Goal: Task Accomplishment & Management: Complete application form

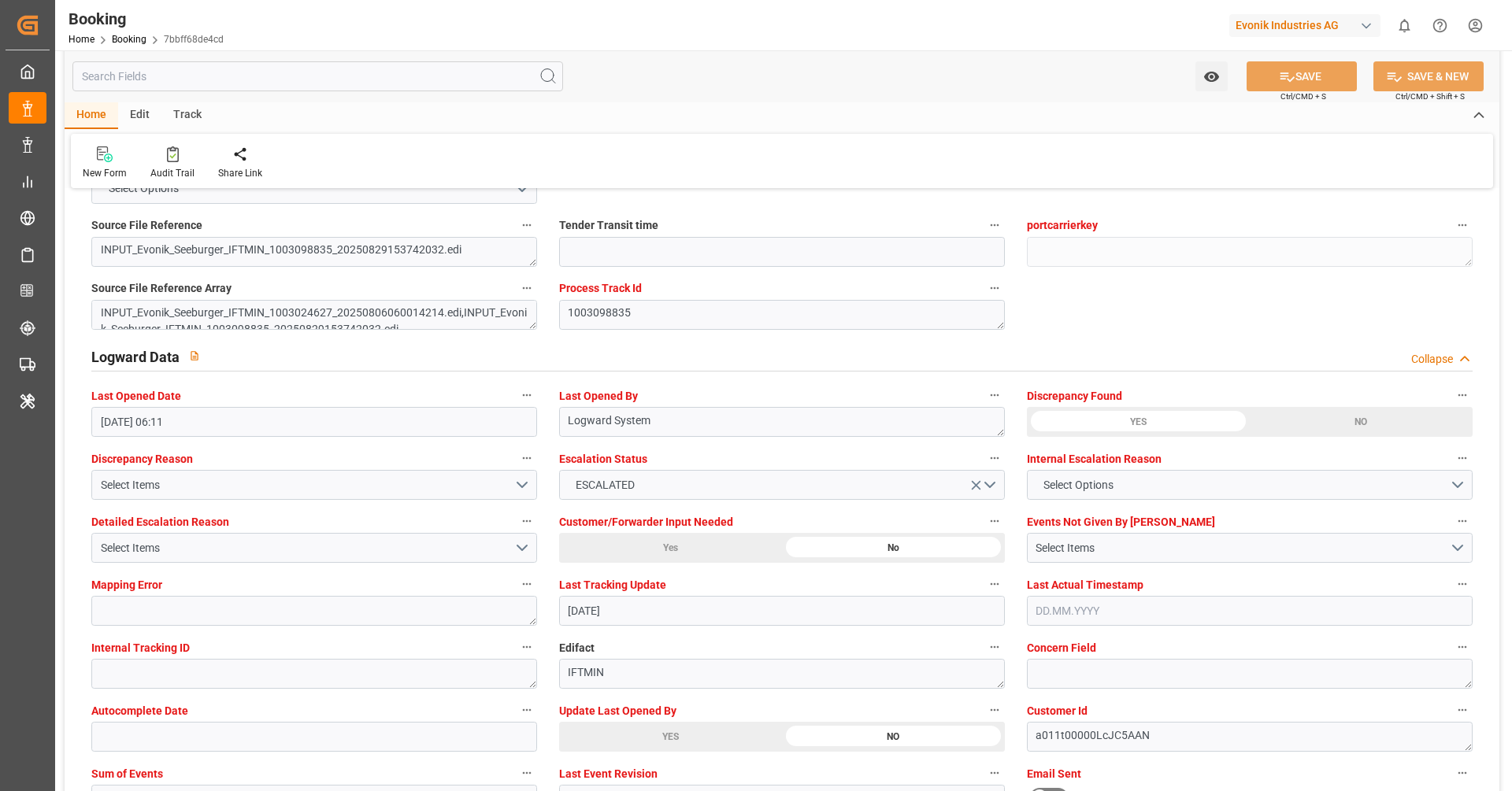
scroll to position [2678, 0]
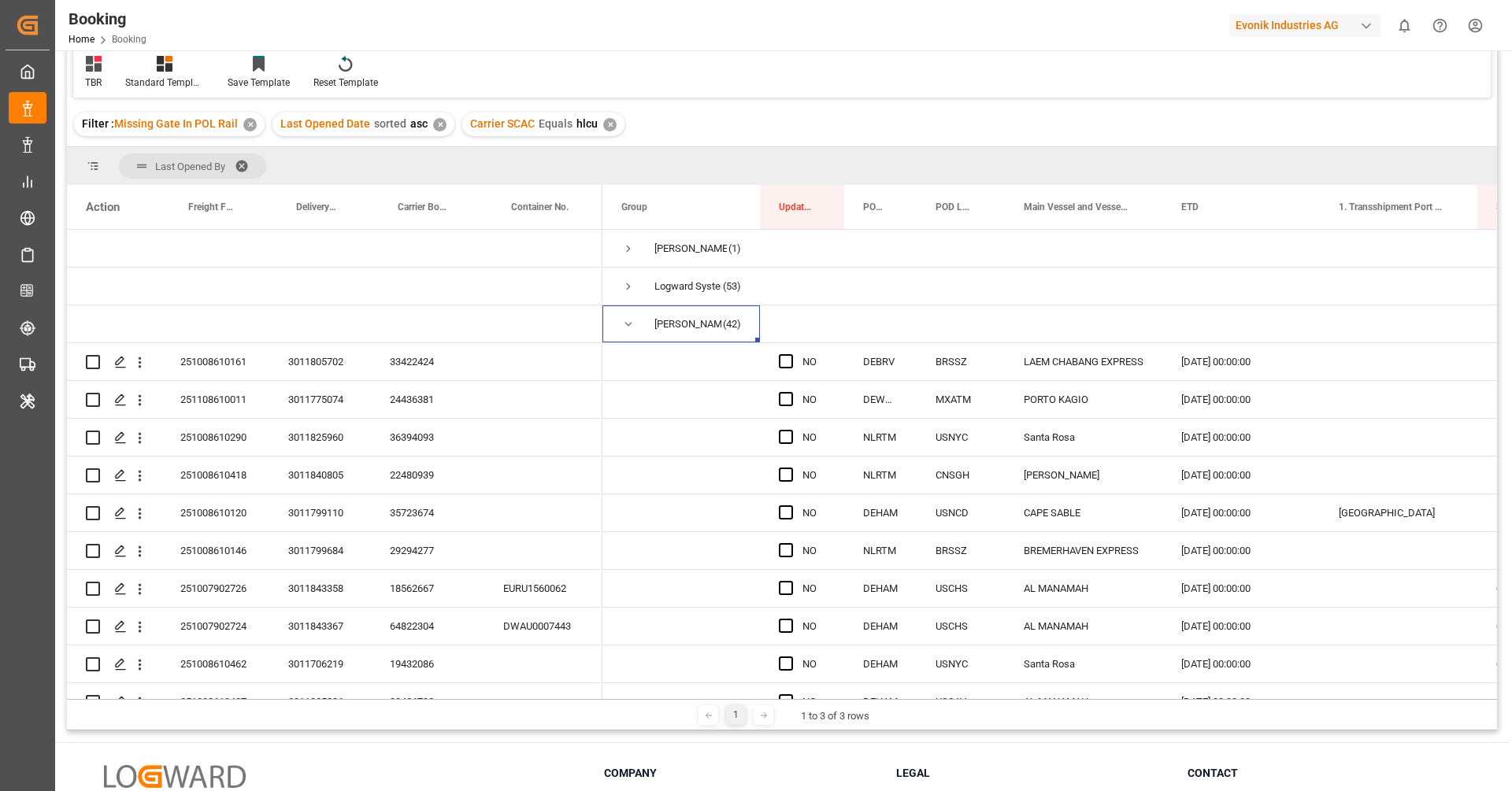
scroll to position [180, 0]
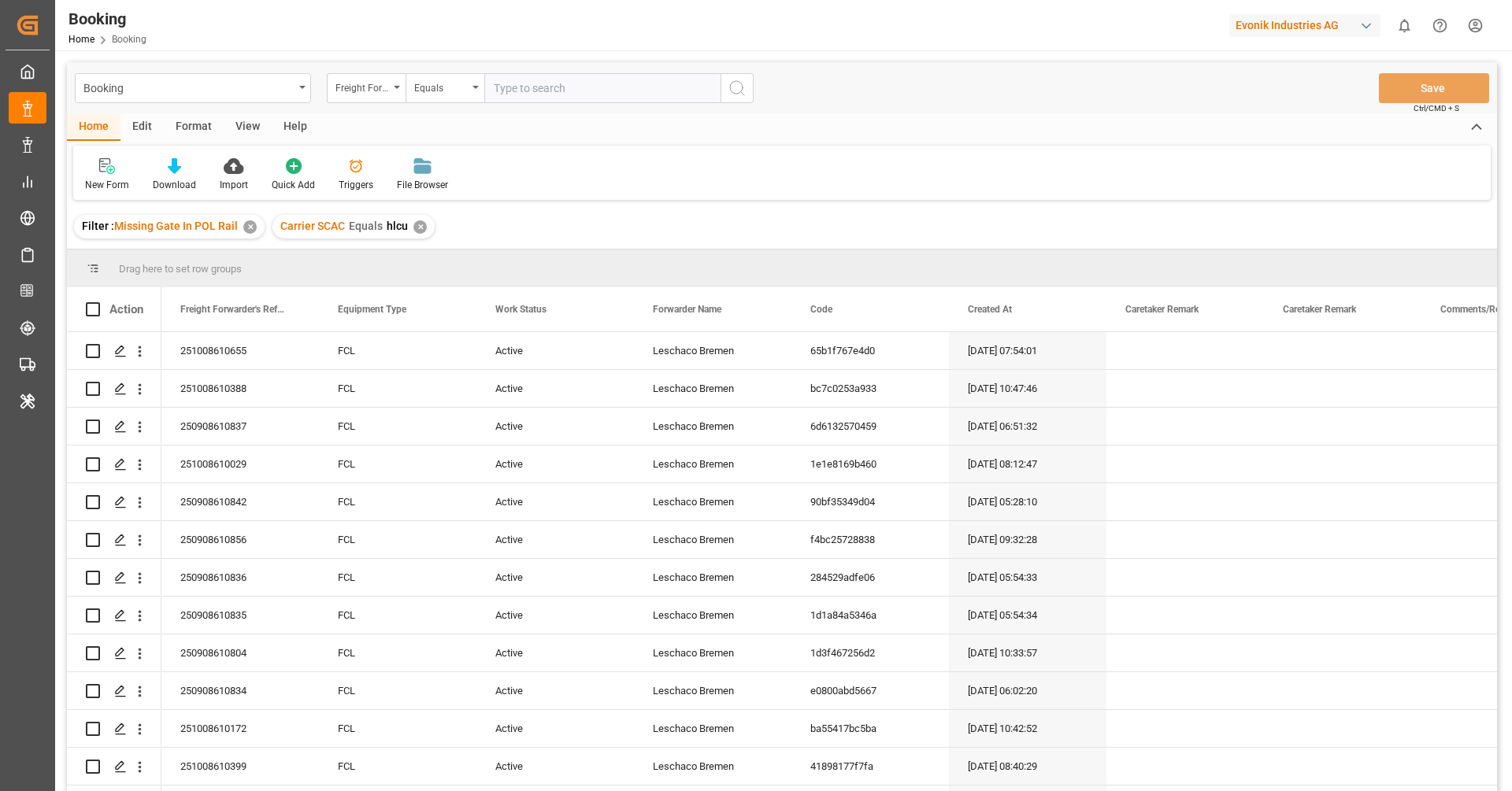
click at [240, 135] on div "View" at bounding box center [247, 128] width 48 height 27
click at [100, 177] on div "Default" at bounding box center [101, 175] width 54 height 35
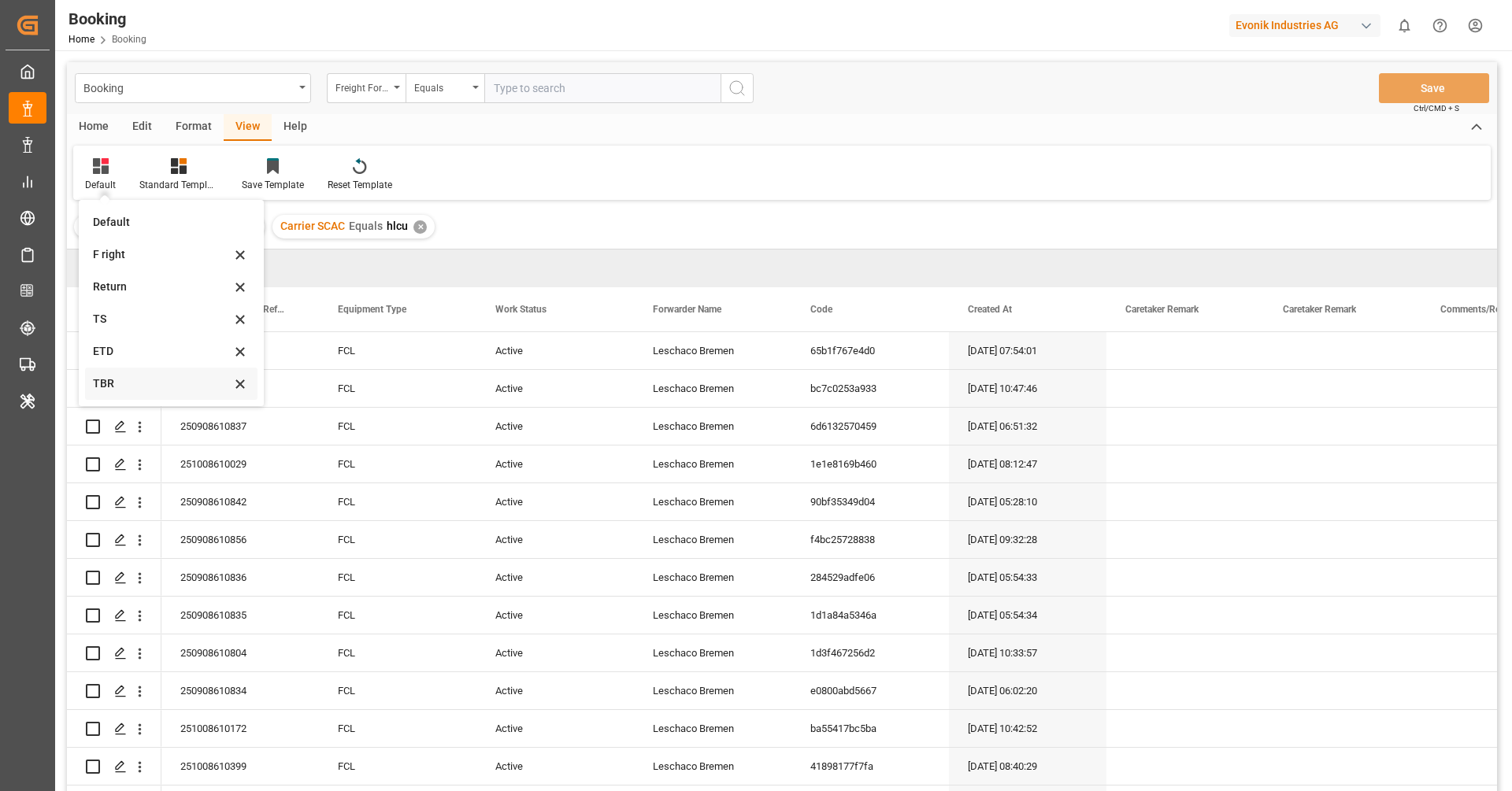
click at [153, 386] on div "TBR" at bounding box center [162, 384] width 138 height 17
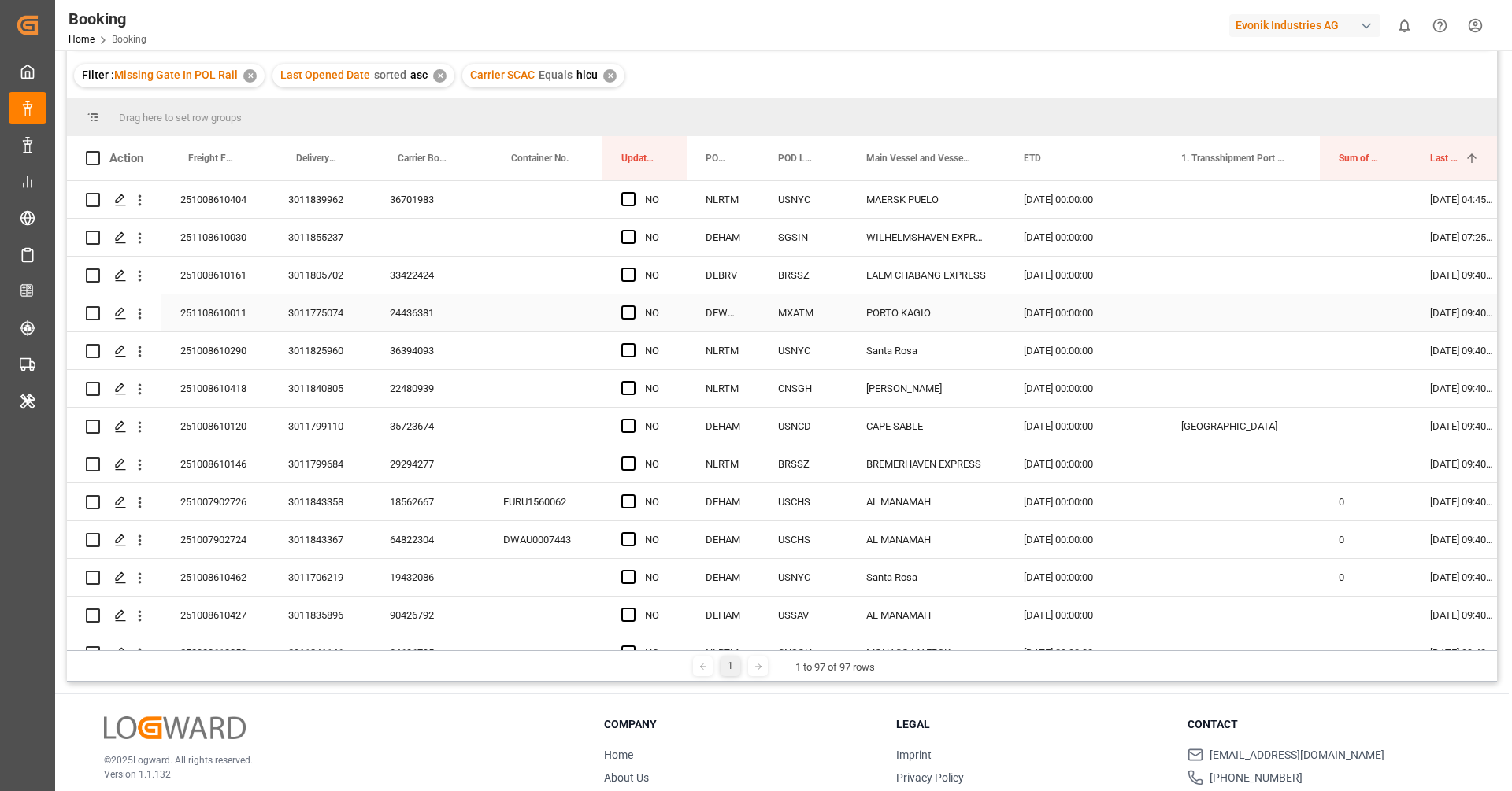
scroll to position [137, 0]
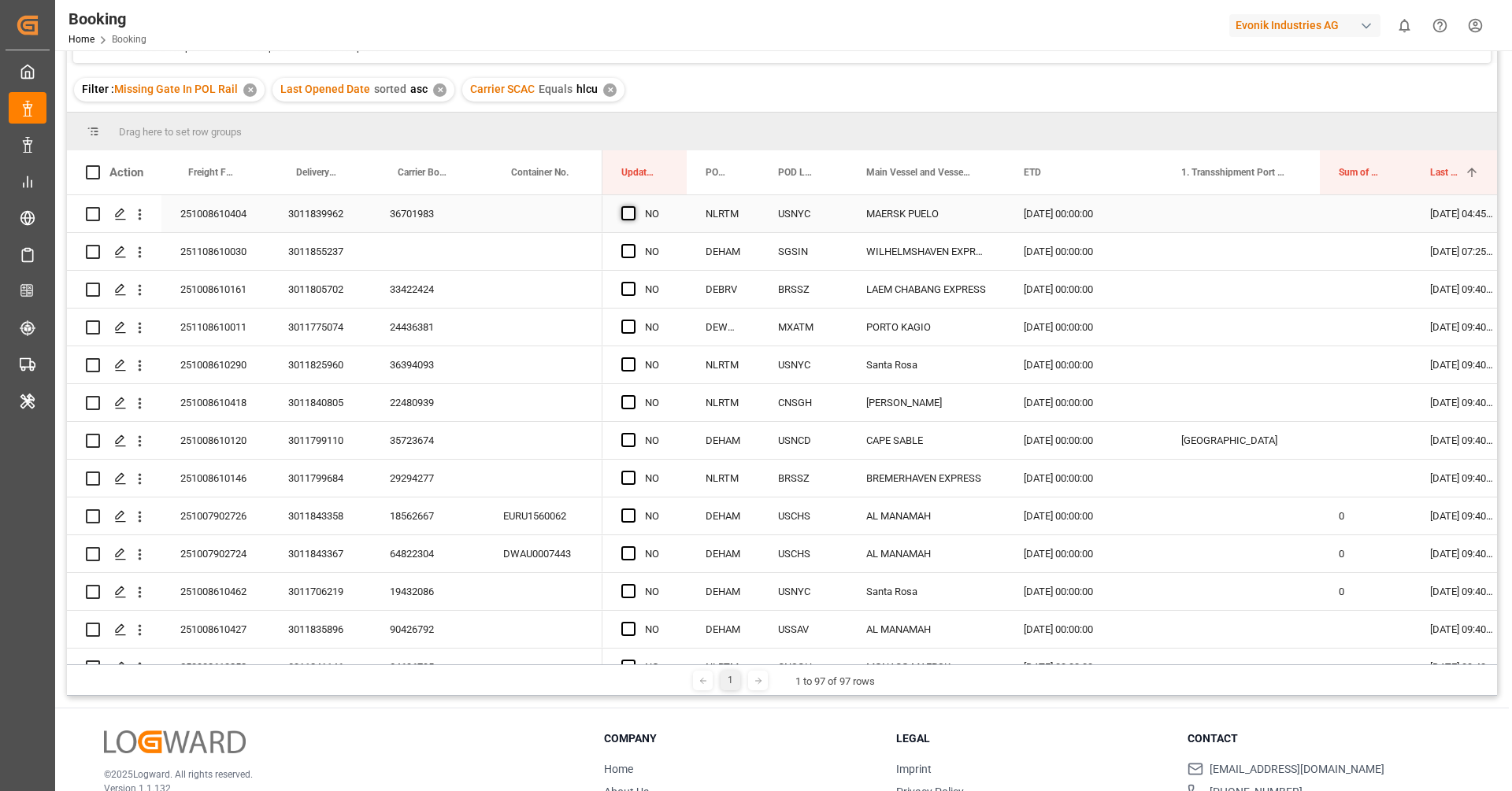
click at [627, 209] on span "Press SPACE to select this row." at bounding box center [629, 213] width 14 height 14
click at [633, 206] on input "Press SPACE to select this row." at bounding box center [633, 206] width 0 height 0
click at [626, 289] on span "Press SPACE to select this row." at bounding box center [629, 288] width 14 height 14
click at [633, 281] on input "Press SPACE to select this row." at bounding box center [633, 281] width 0 height 0
drag, startPoint x: 683, startPoint y: 304, endPoint x: 663, endPoint y: 474, distance: 171.2
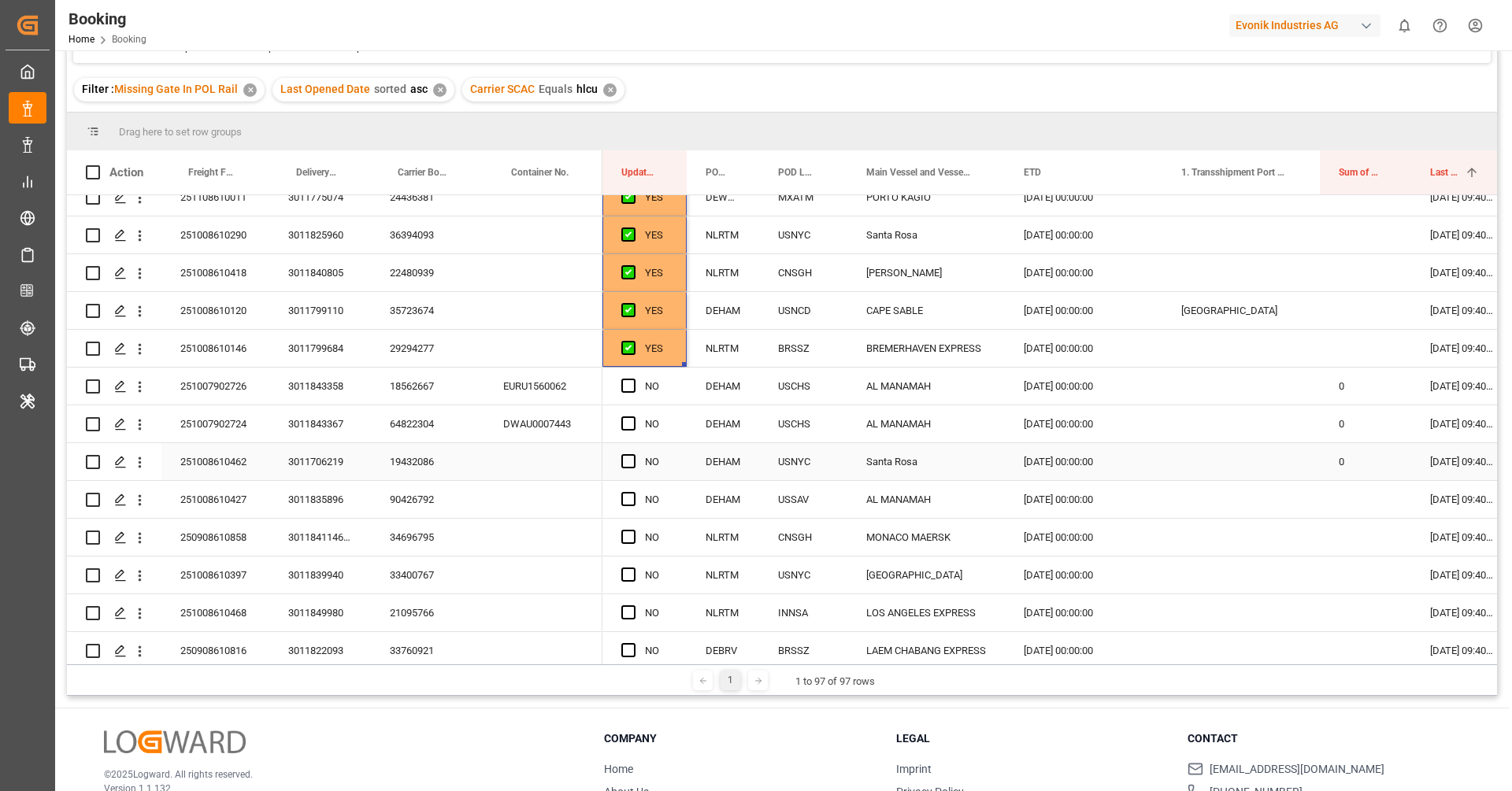
scroll to position [152, 0]
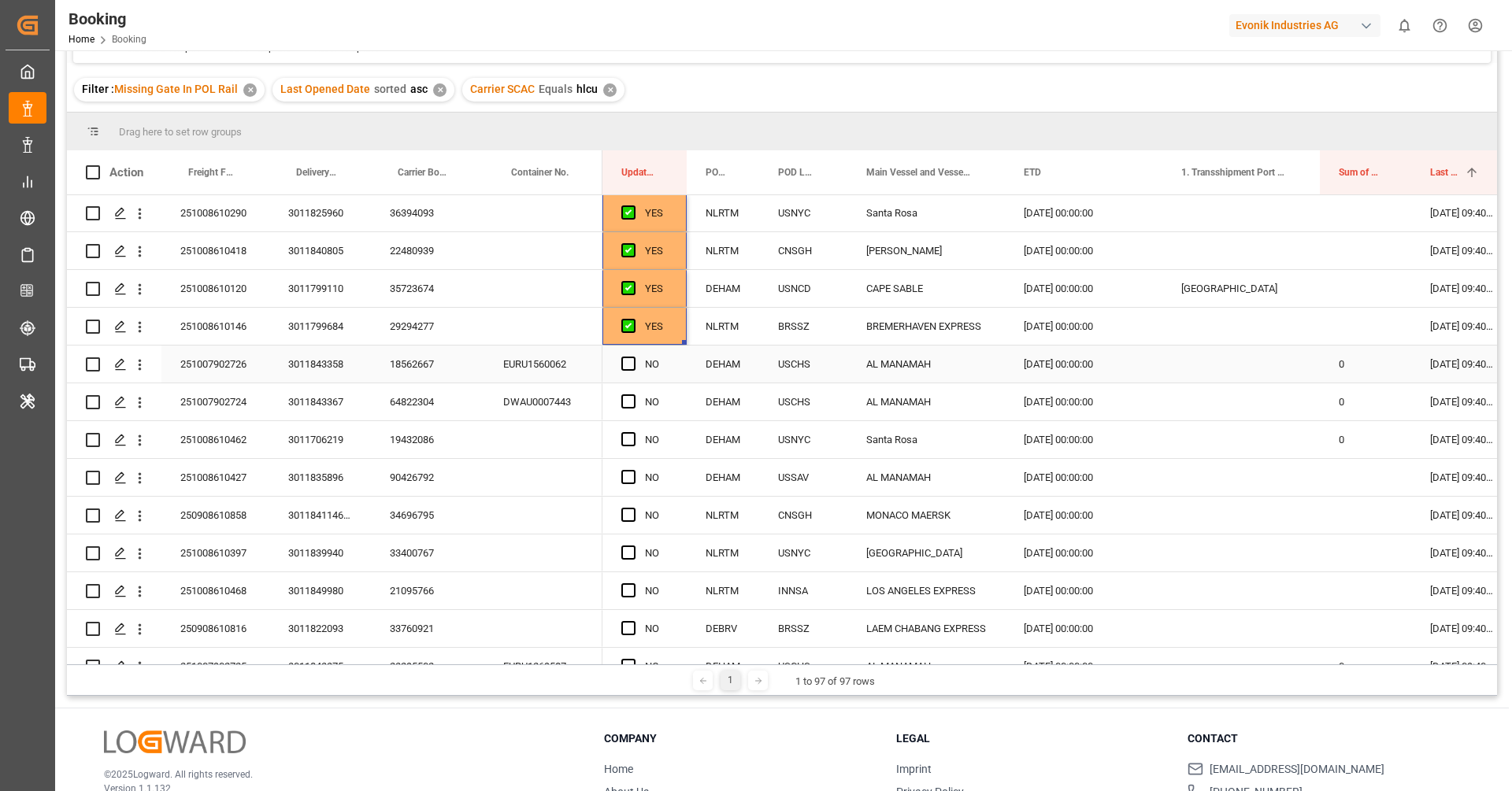
click at [399, 363] on div "18562667" at bounding box center [428, 364] width 114 height 37
click at [666, 326] on div "YES" at bounding box center [657, 326] width 23 height 36
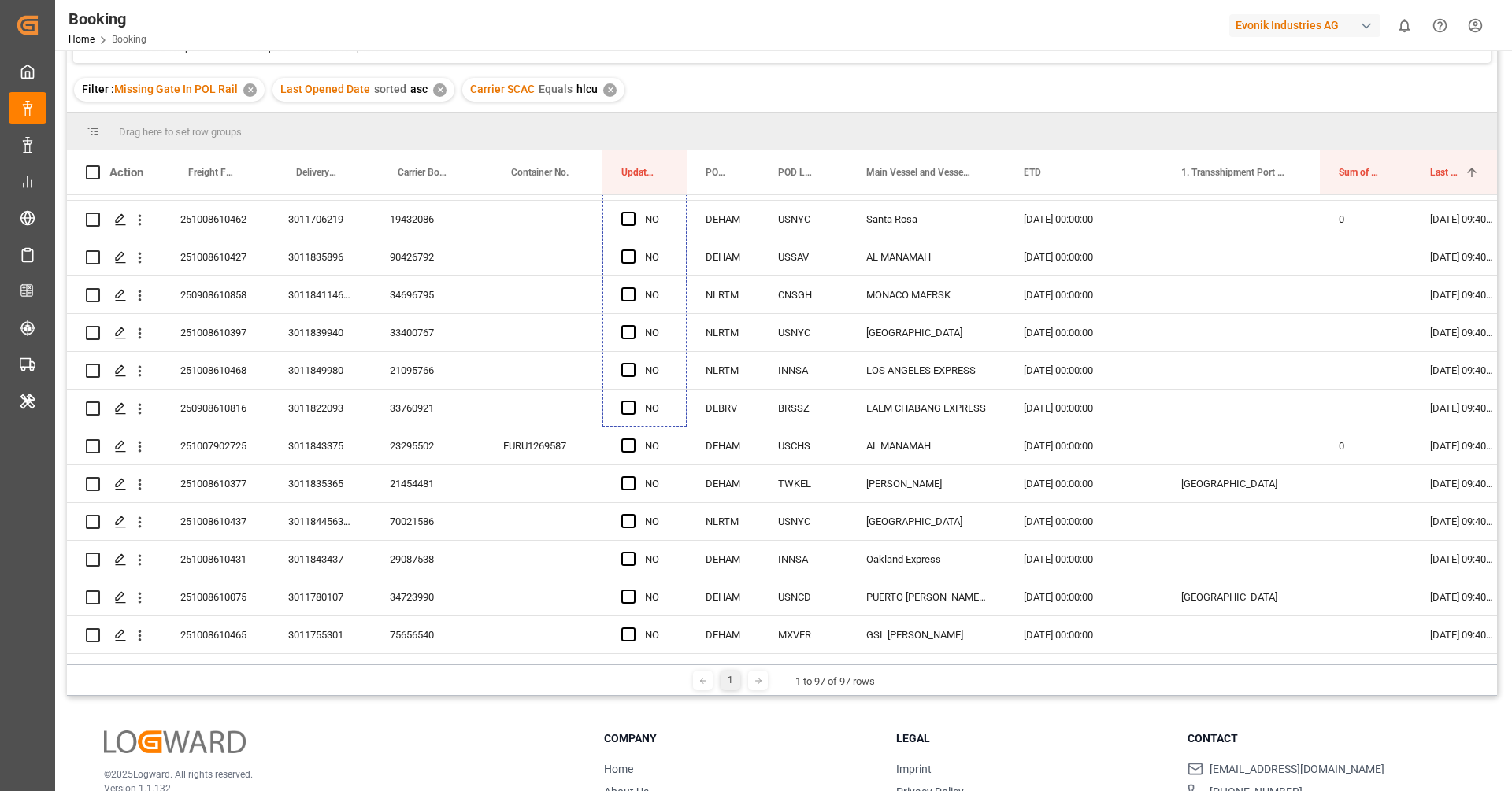
scroll to position [404, 0]
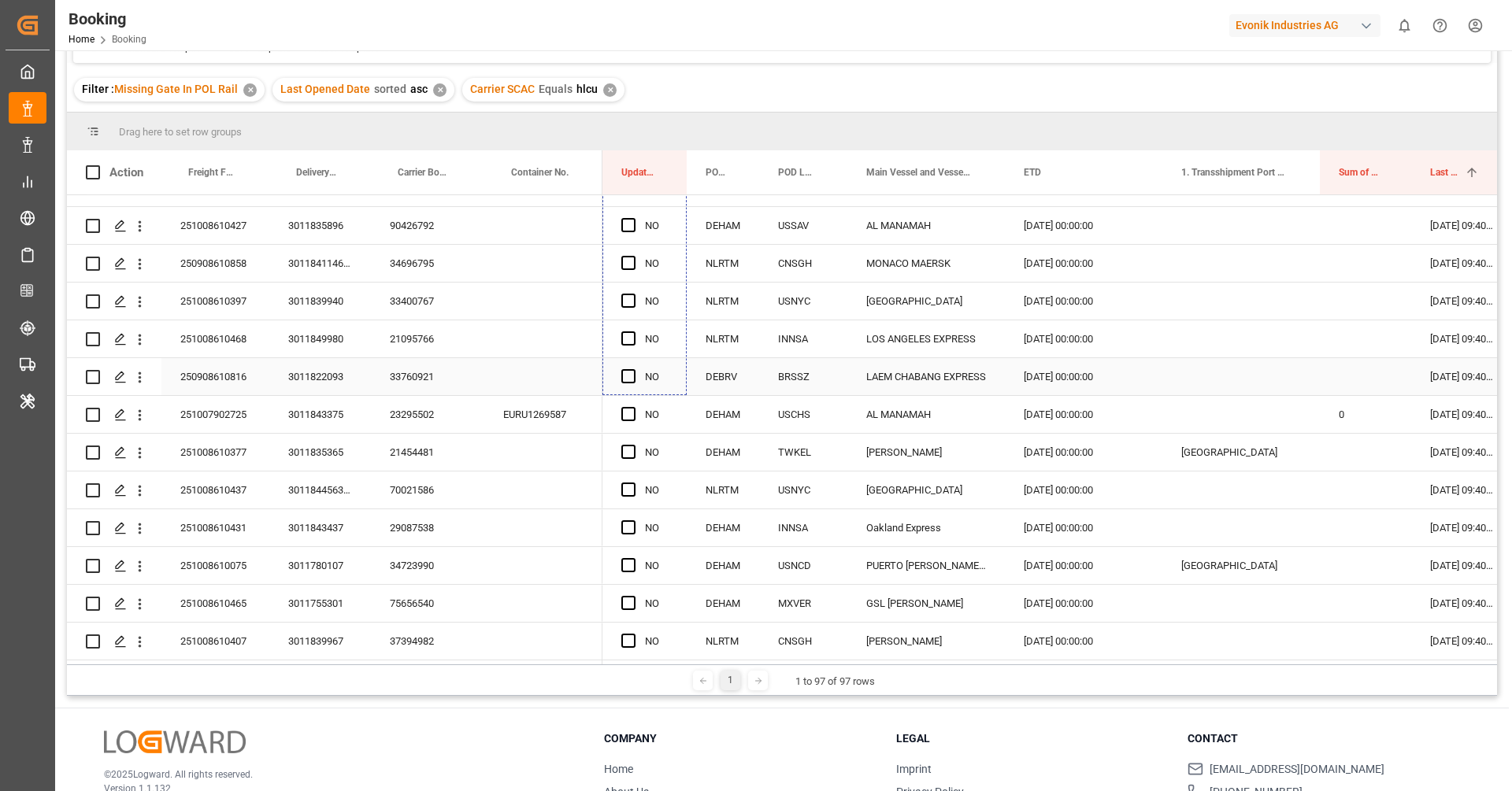
drag, startPoint x: 683, startPoint y: 341, endPoint x: 642, endPoint y: 377, distance: 54.6
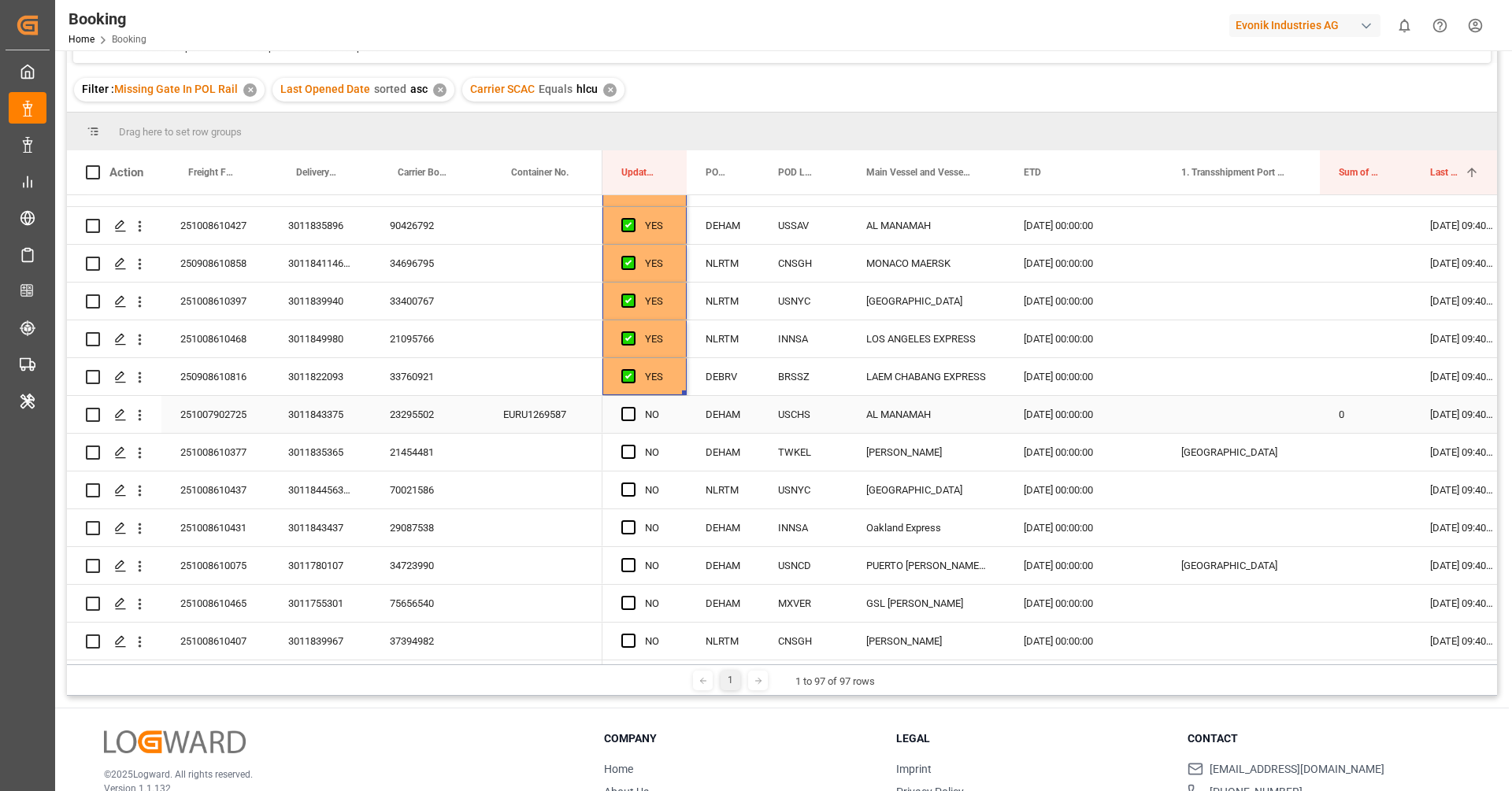
click at [430, 417] on div "23295502" at bounding box center [428, 414] width 114 height 37
click at [629, 411] on span "Press SPACE to select this row." at bounding box center [629, 414] width 14 height 14
click at [633, 407] on input "Press SPACE to select this row." at bounding box center [633, 407] width 0 height 0
click at [419, 458] on div "21454481" at bounding box center [428, 452] width 114 height 37
click at [631, 447] on span "Press SPACE to select this row." at bounding box center [629, 452] width 14 height 14
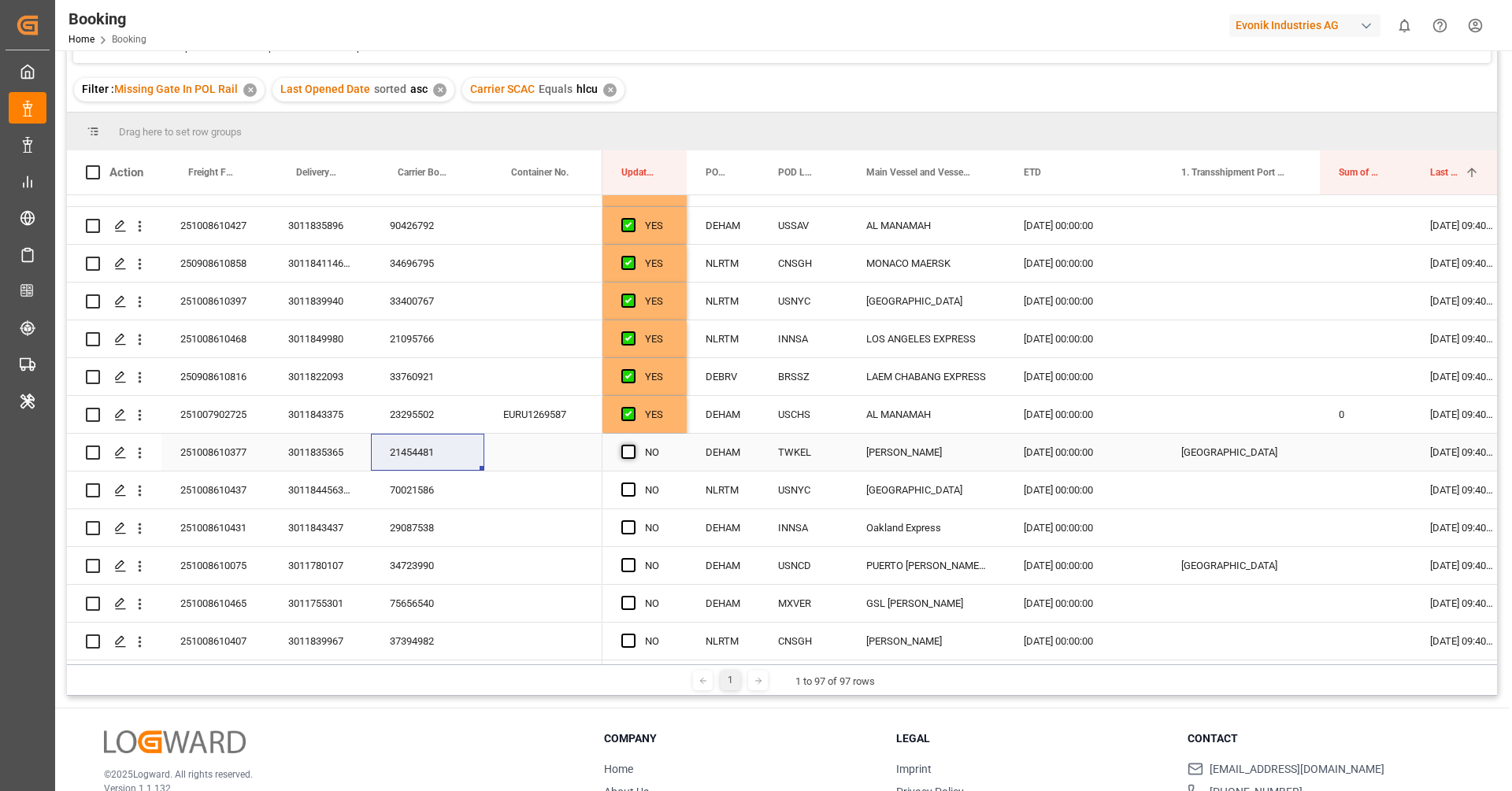
click at [633, 445] on input "Press SPACE to select this row." at bounding box center [633, 445] width 0 height 0
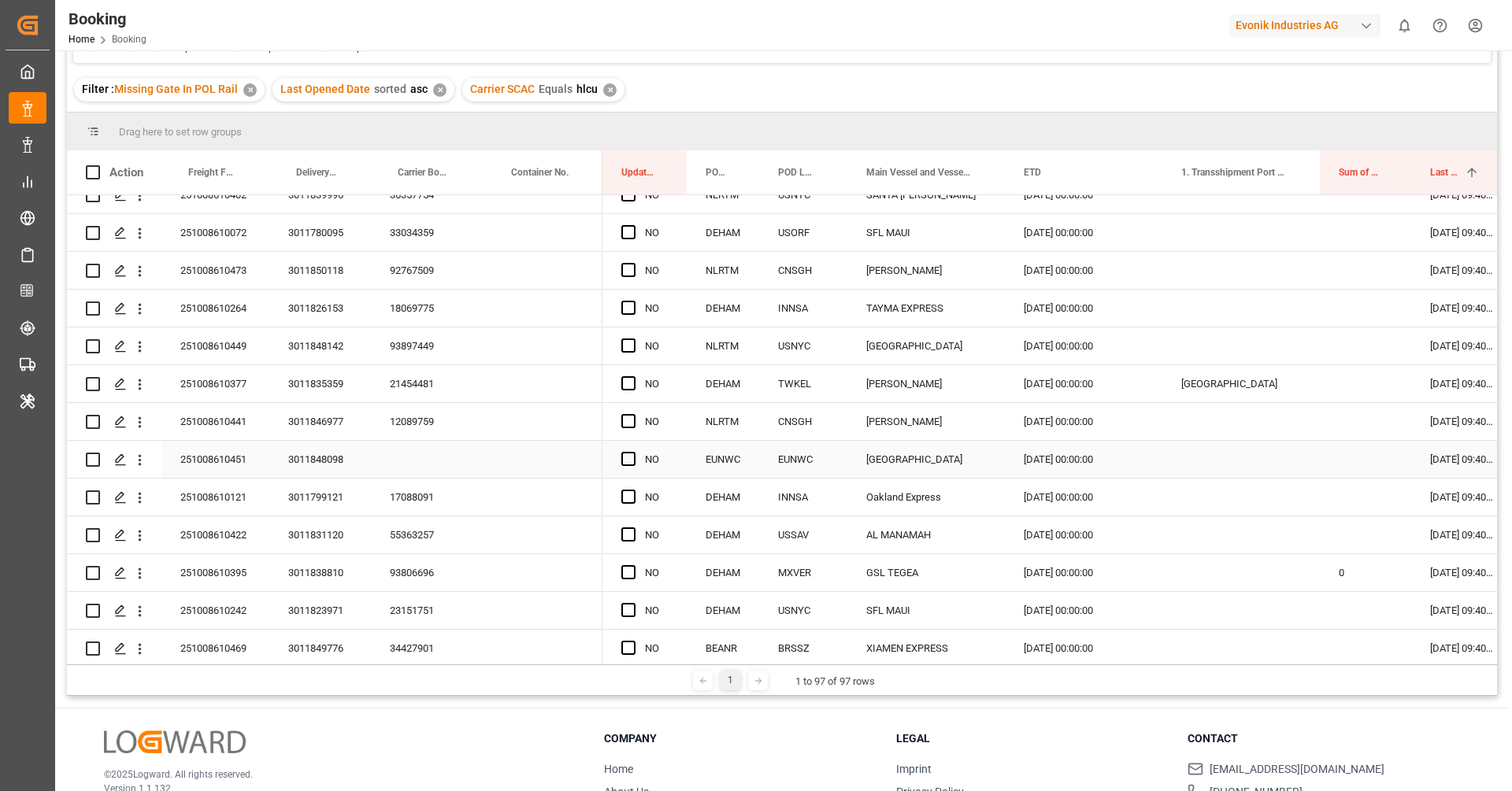
scroll to position [912, 0]
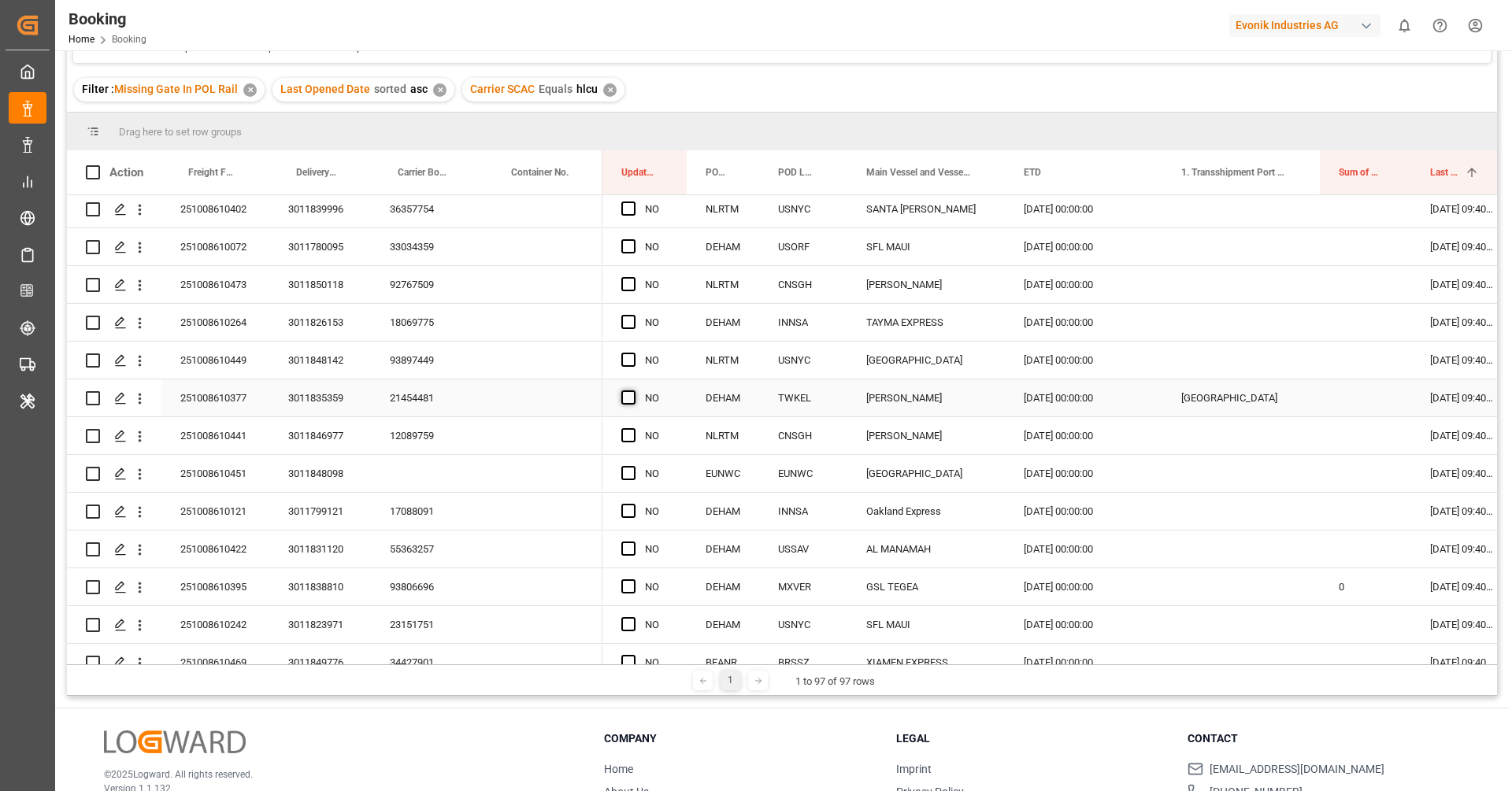
click at [627, 399] on span "Press SPACE to select this row." at bounding box center [629, 398] width 14 height 14
click at [633, 391] on input "Press SPACE to select this row." at bounding box center [633, 391] width 0 height 0
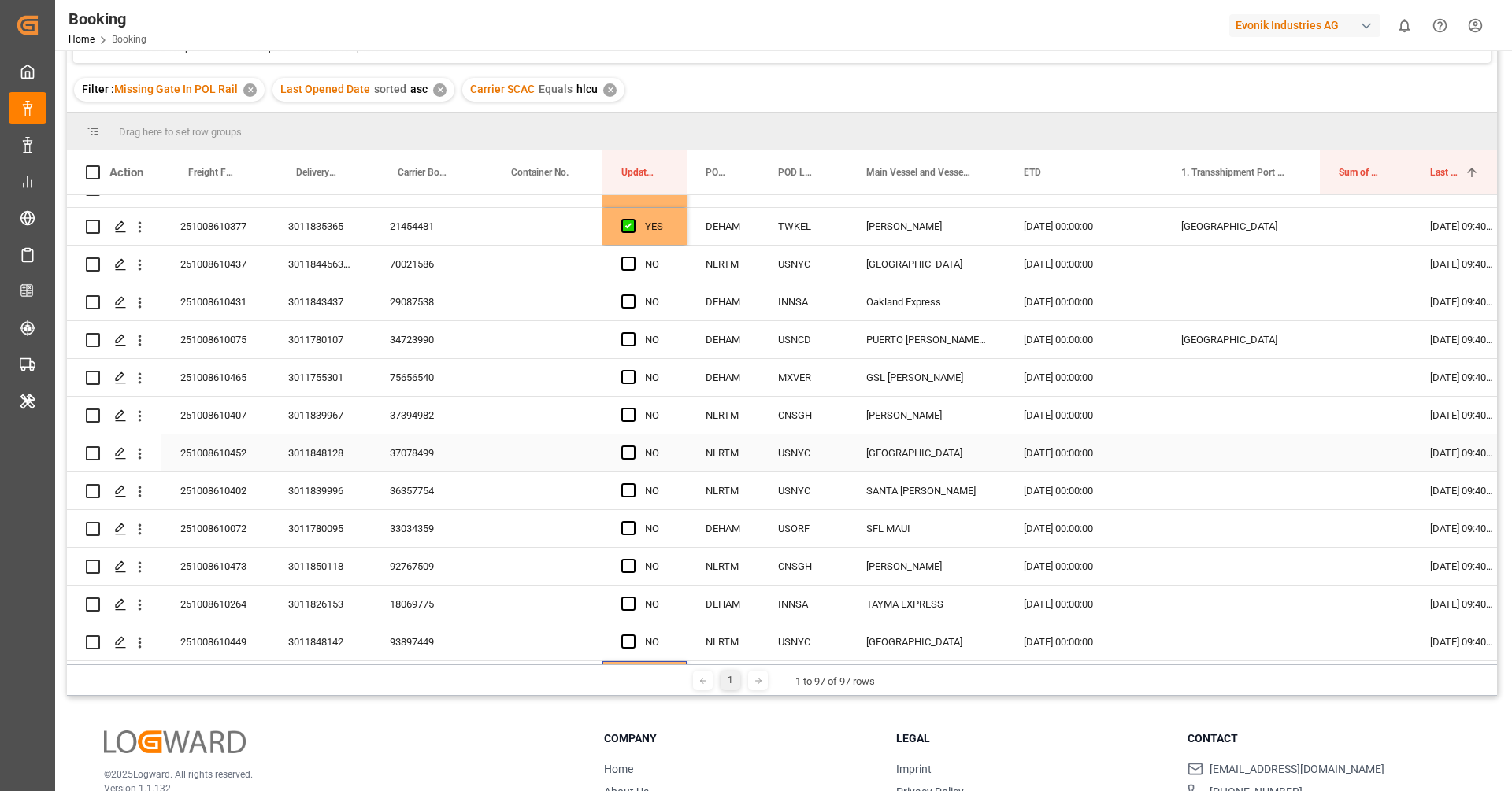
scroll to position [609, 0]
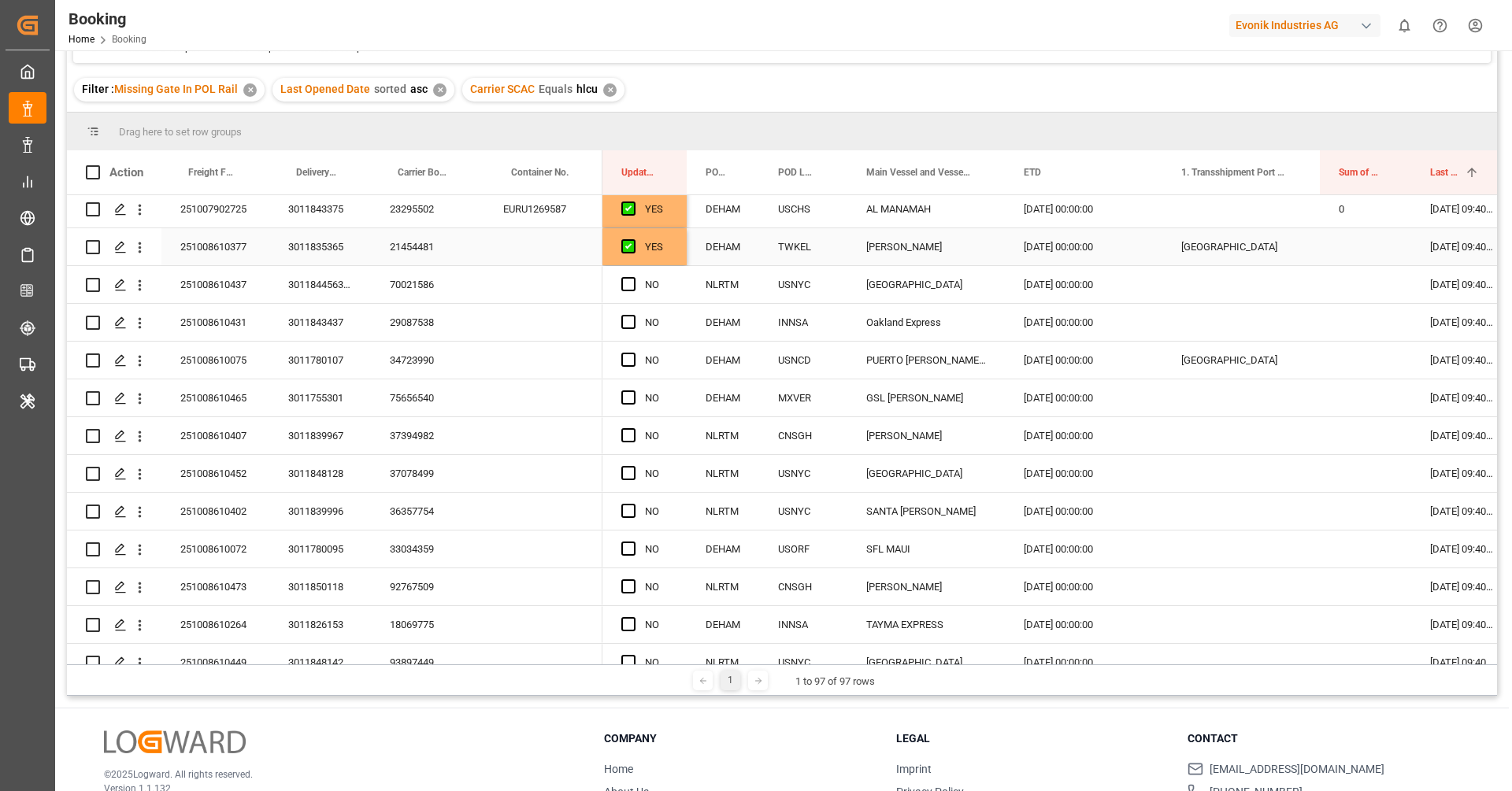
click at [677, 255] on div "YES" at bounding box center [645, 246] width 84 height 37
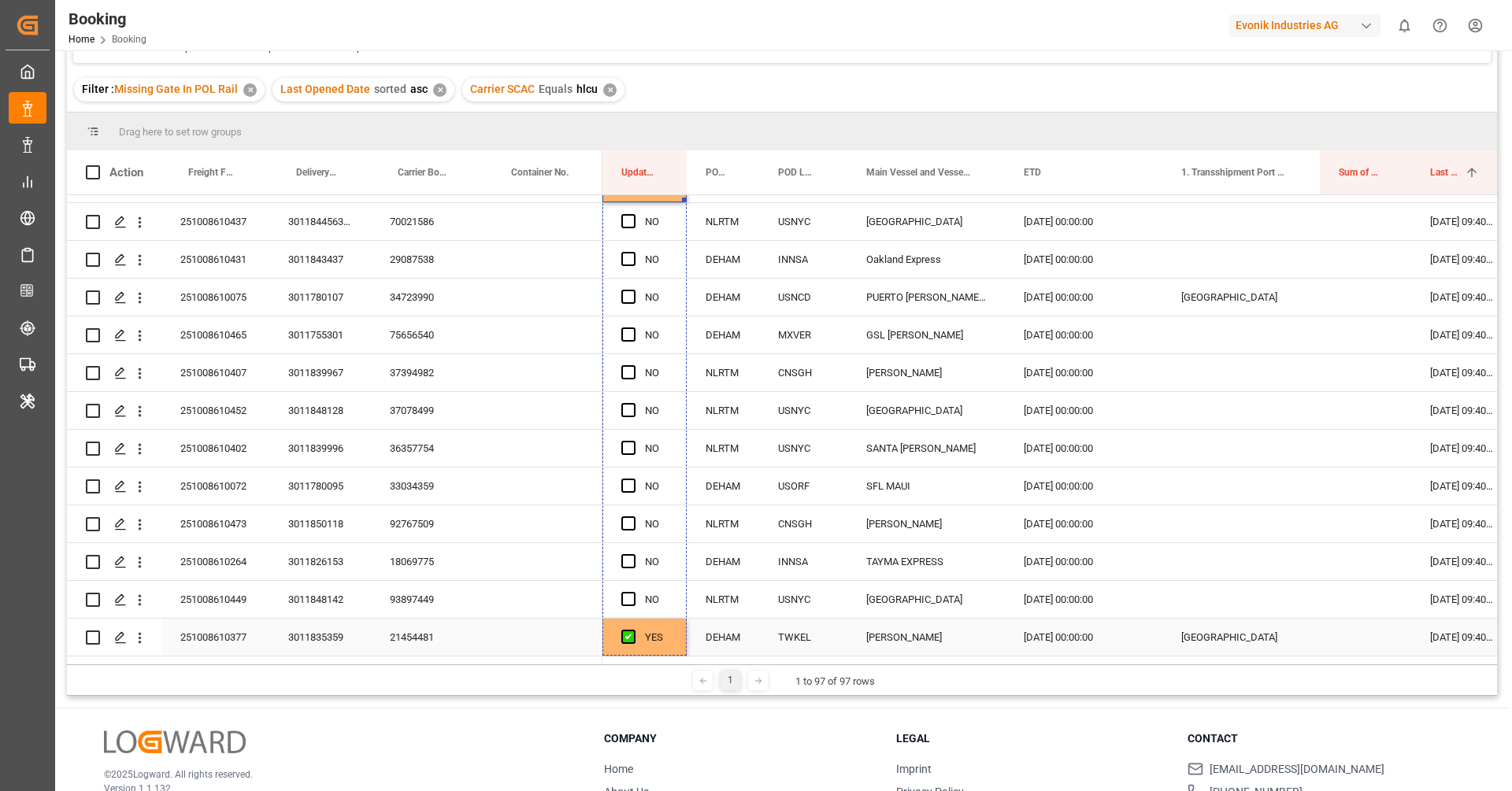
drag, startPoint x: 684, startPoint y: 262, endPoint x: 679, endPoint y: 639, distance: 377.0
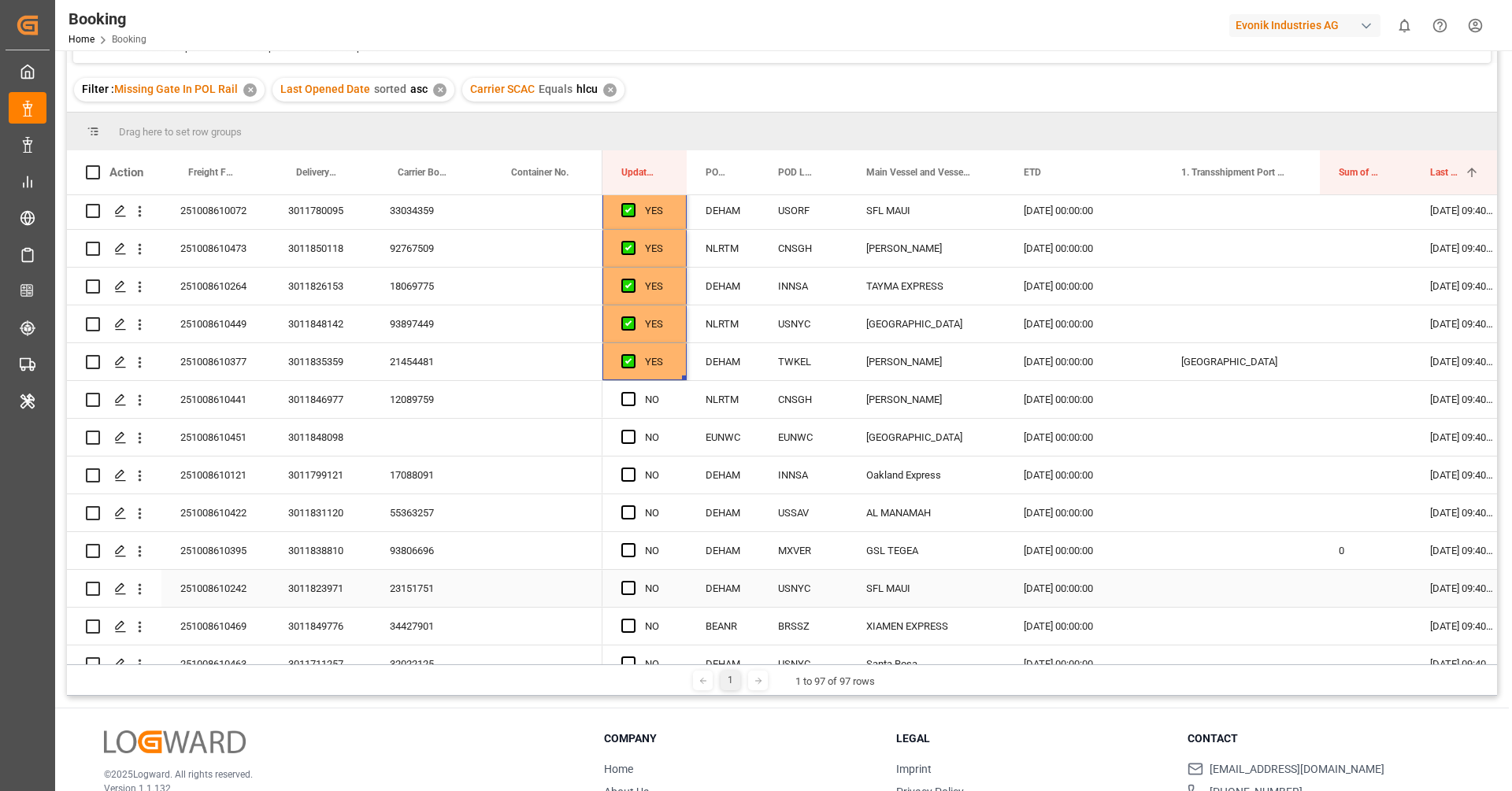
scroll to position [949, 0]
click at [630, 398] on span "Press SPACE to select this row." at bounding box center [629, 398] width 14 height 14
click at [633, 391] on input "Press SPACE to select this row." at bounding box center [633, 391] width 0 height 0
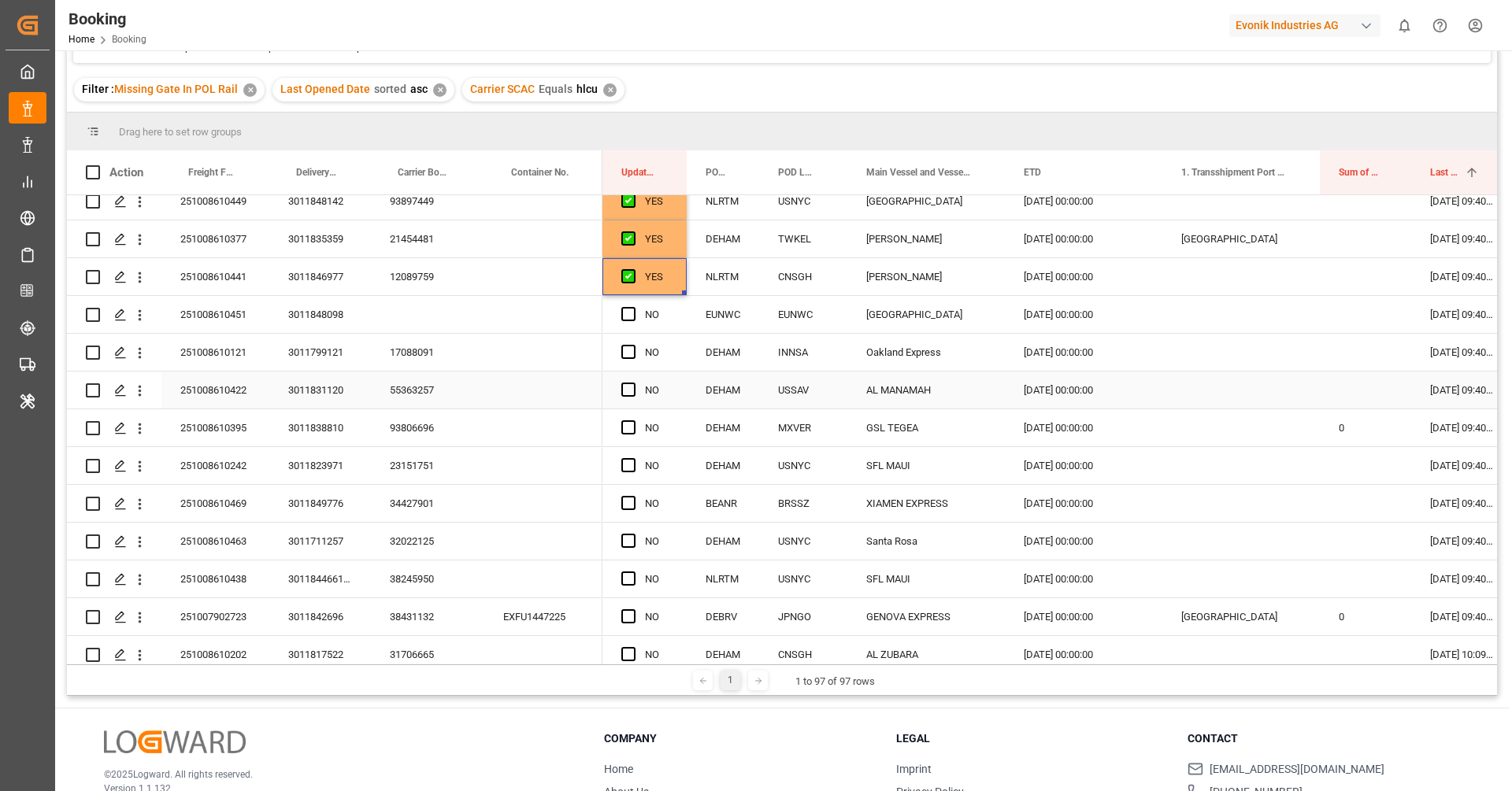
scroll to position [1072, 0]
click at [629, 348] on span "Press SPACE to select this row." at bounding box center [629, 350] width 14 height 14
click at [633, 343] on input "Press SPACE to select this row." at bounding box center [633, 343] width 0 height 0
drag, startPoint x: 683, startPoint y: 367, endPoint x: 684, endPoint y: 568, distance: 201.0
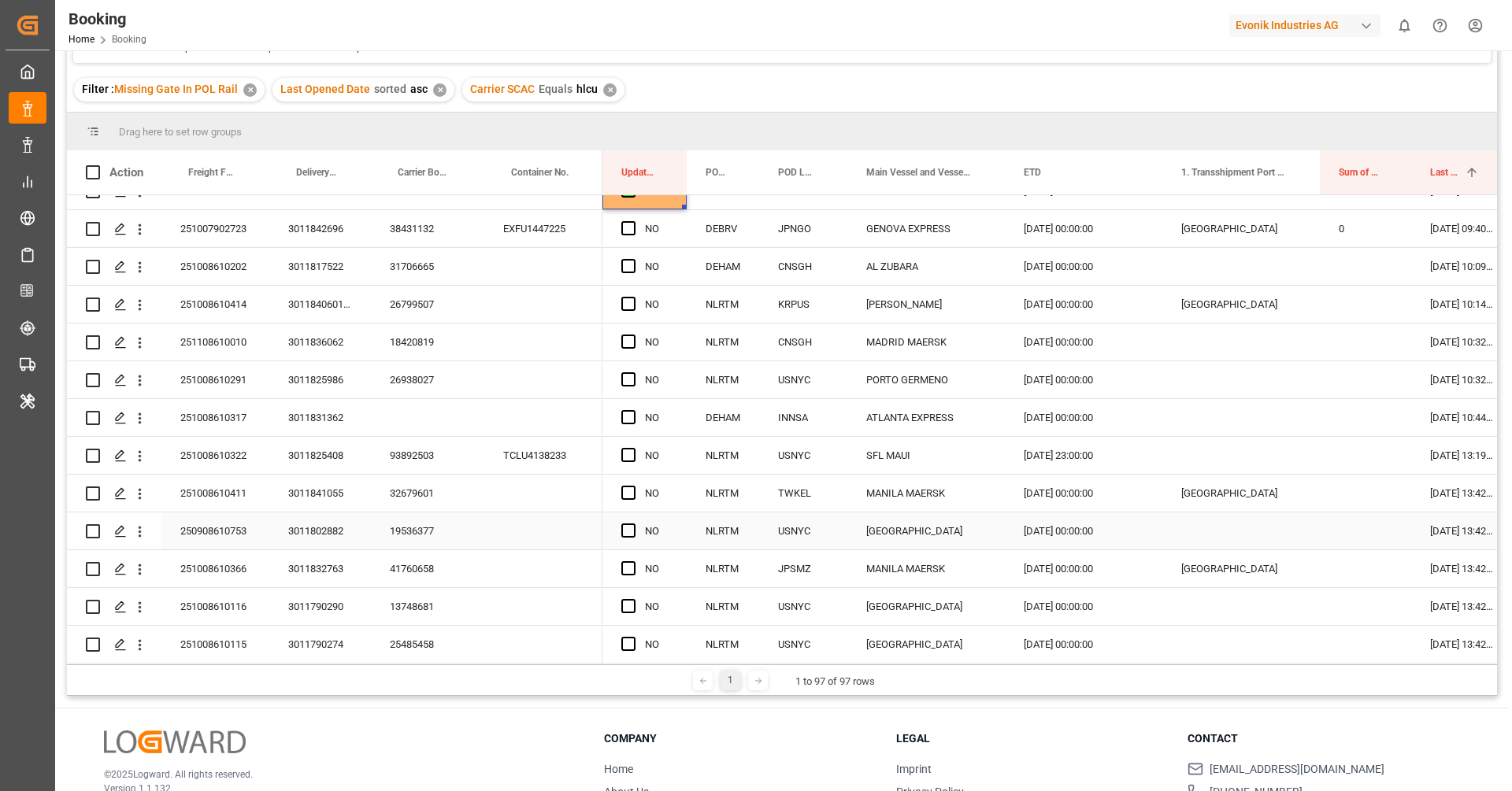
scroll to position [1460, 0]
click at [624, 266] on span "Press SPACE to select this row." at bounding box center [629, 265] width 14 height 14
click at [633, 258] on input "Press SPACE to select this row." at bounding box center [633, 258] width 0 height 0
drag, startPoint x: 684, startPoint y: 280, endPoint x: 683, endPoint y: 369, distance: 89.0
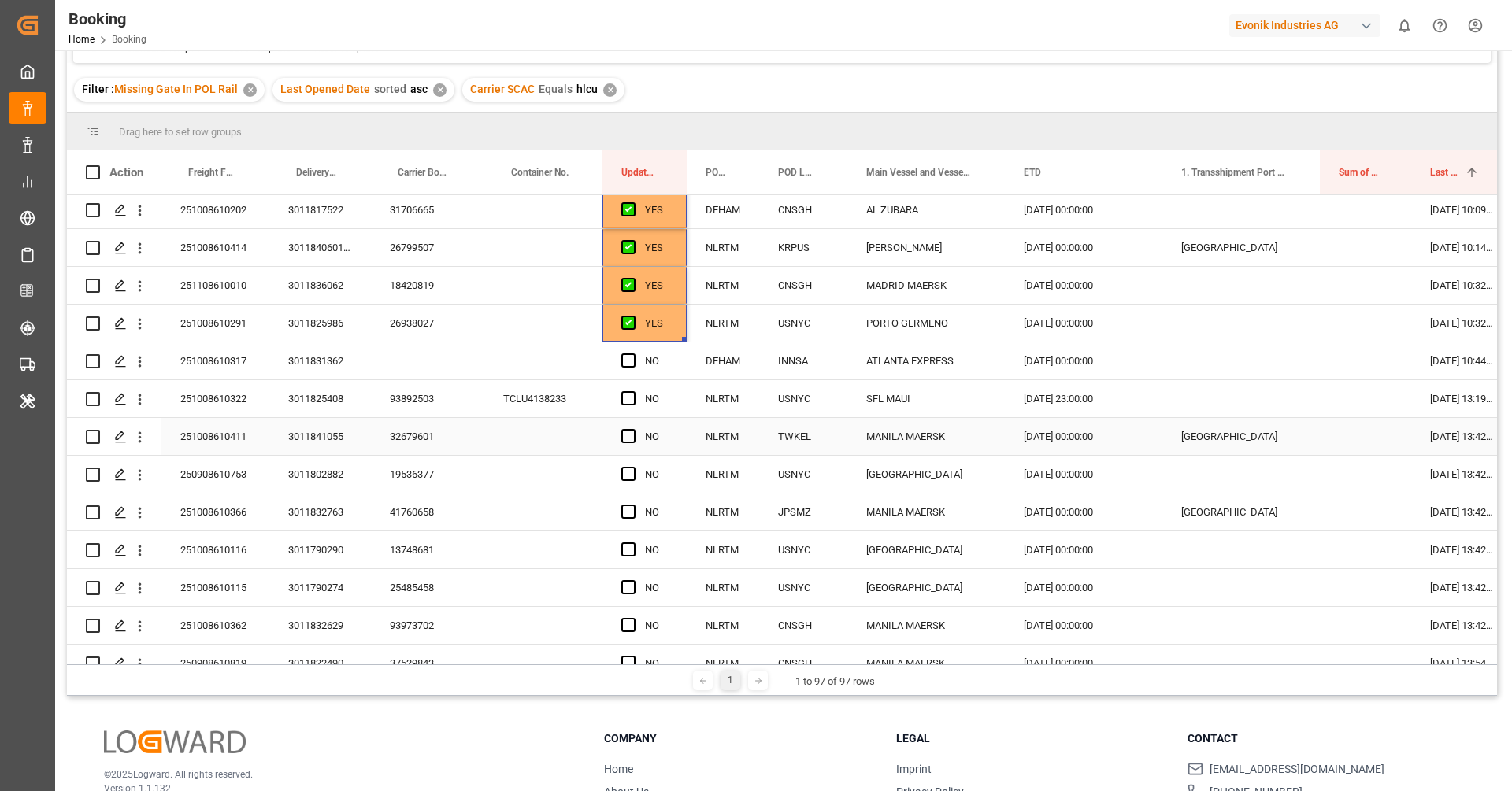
scroll to position [1585, 0]
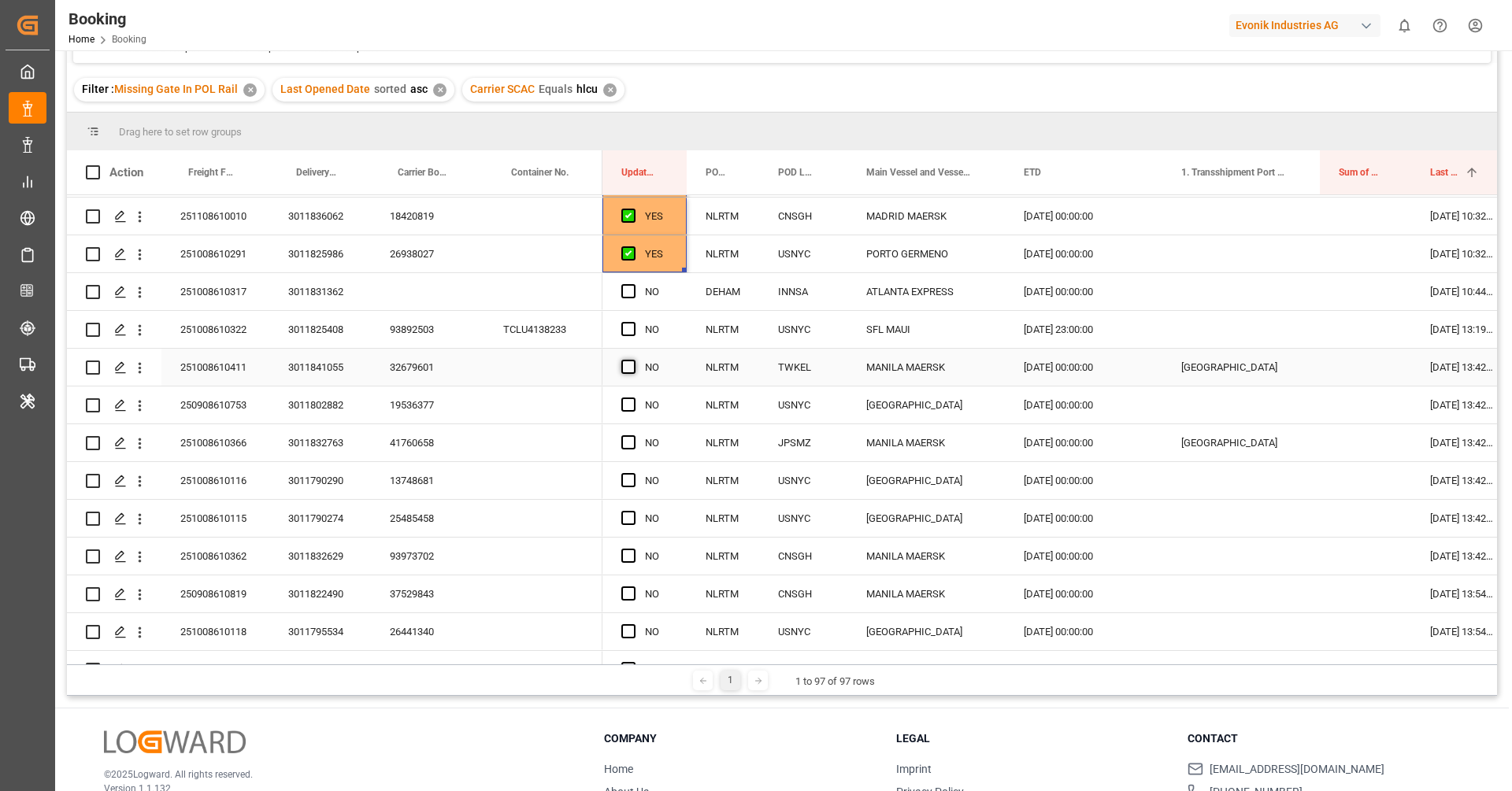
click at [629, 366] on span "Press SPACE to select this row." at bounding box center [629, 367] width 14 height 14
click at [633, 360] on input "Press SPACE to select this row." at bounding box center [633, 360] width 0 height 0
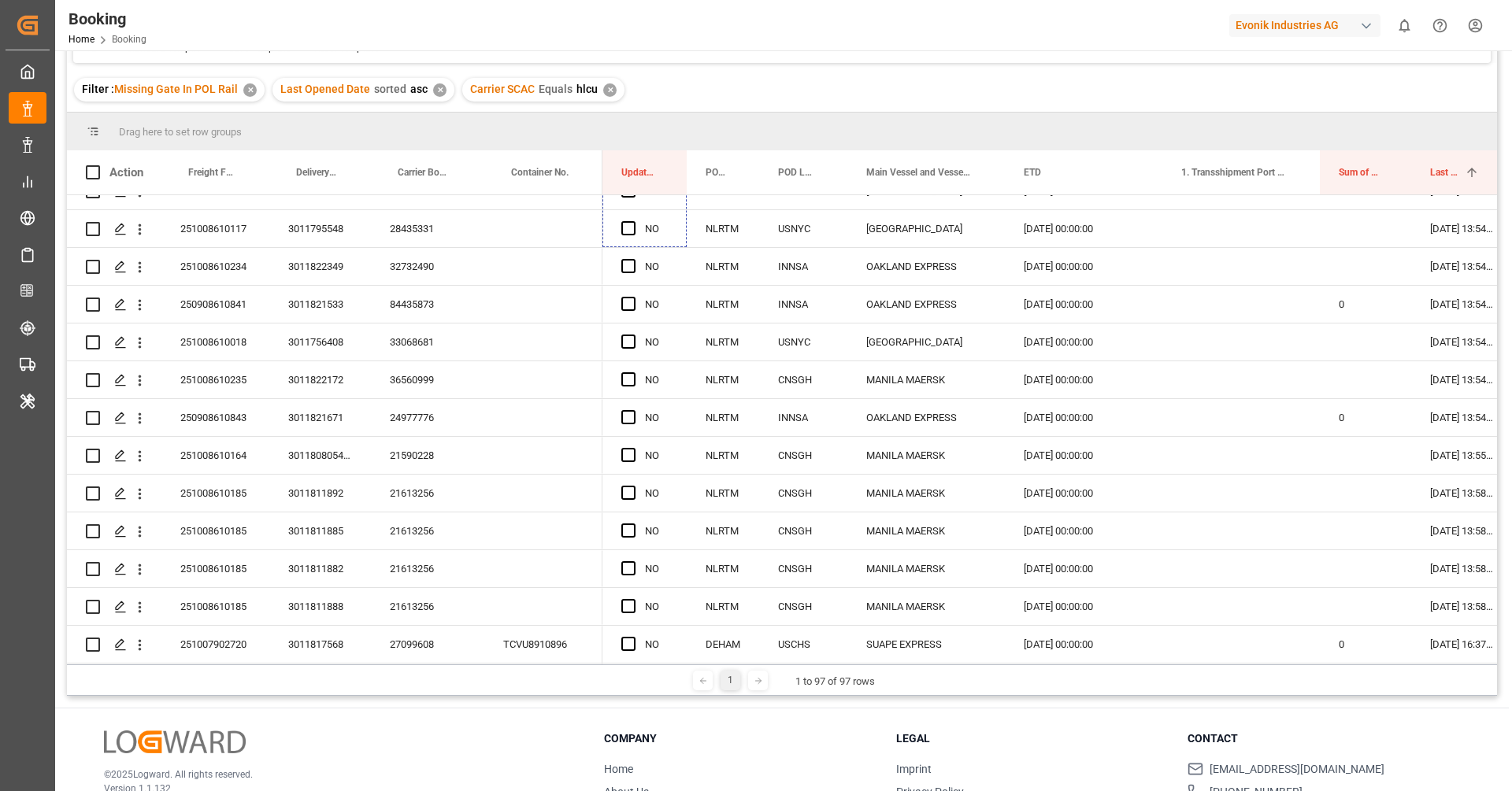
scroll to position [2152, 0]
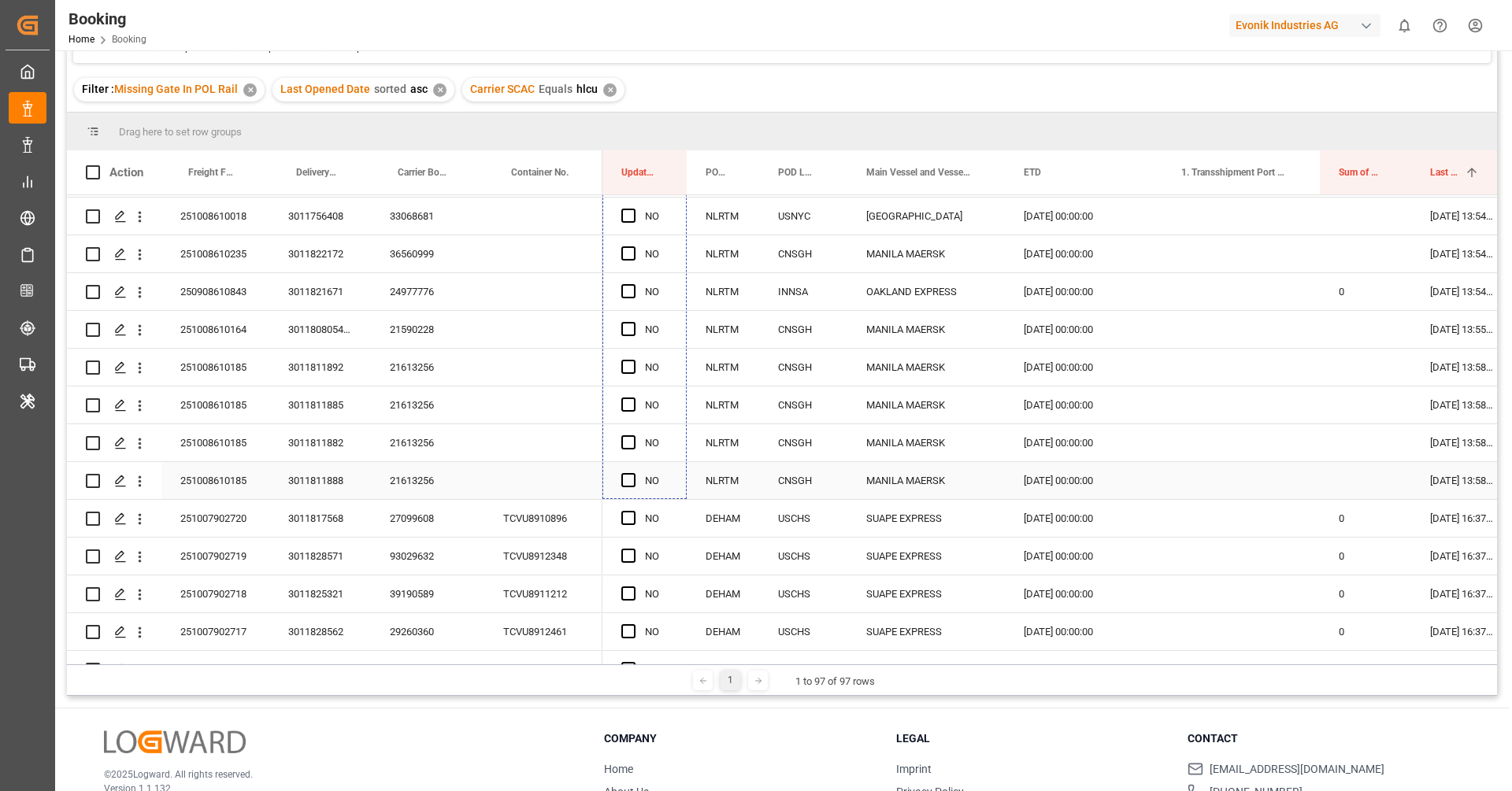
drag, startPoint x: 685, startPoint y: 381, endPoint x: 649, endPoint y: 489, distance: 113.8
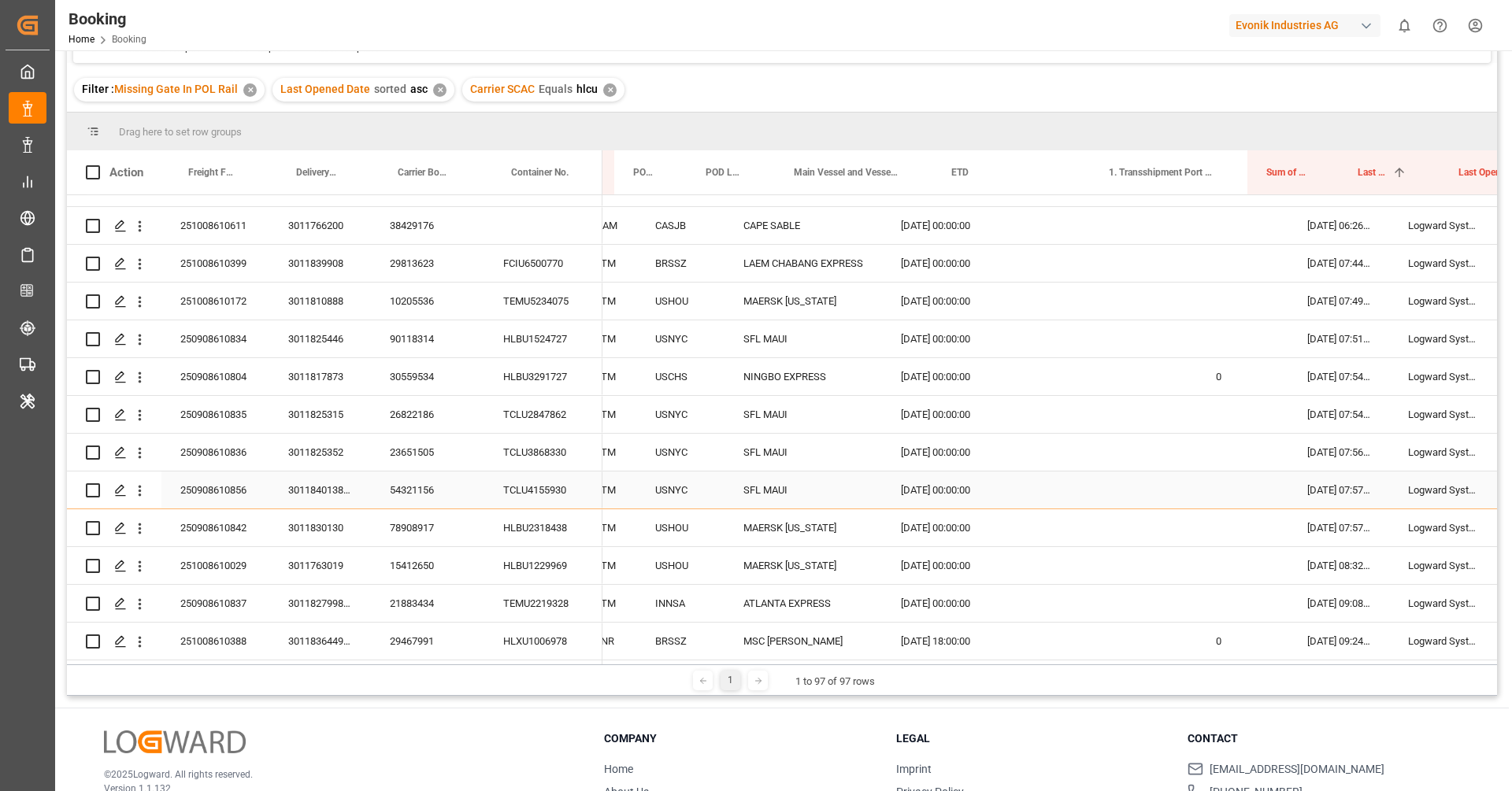
scroll to position [0, 25]
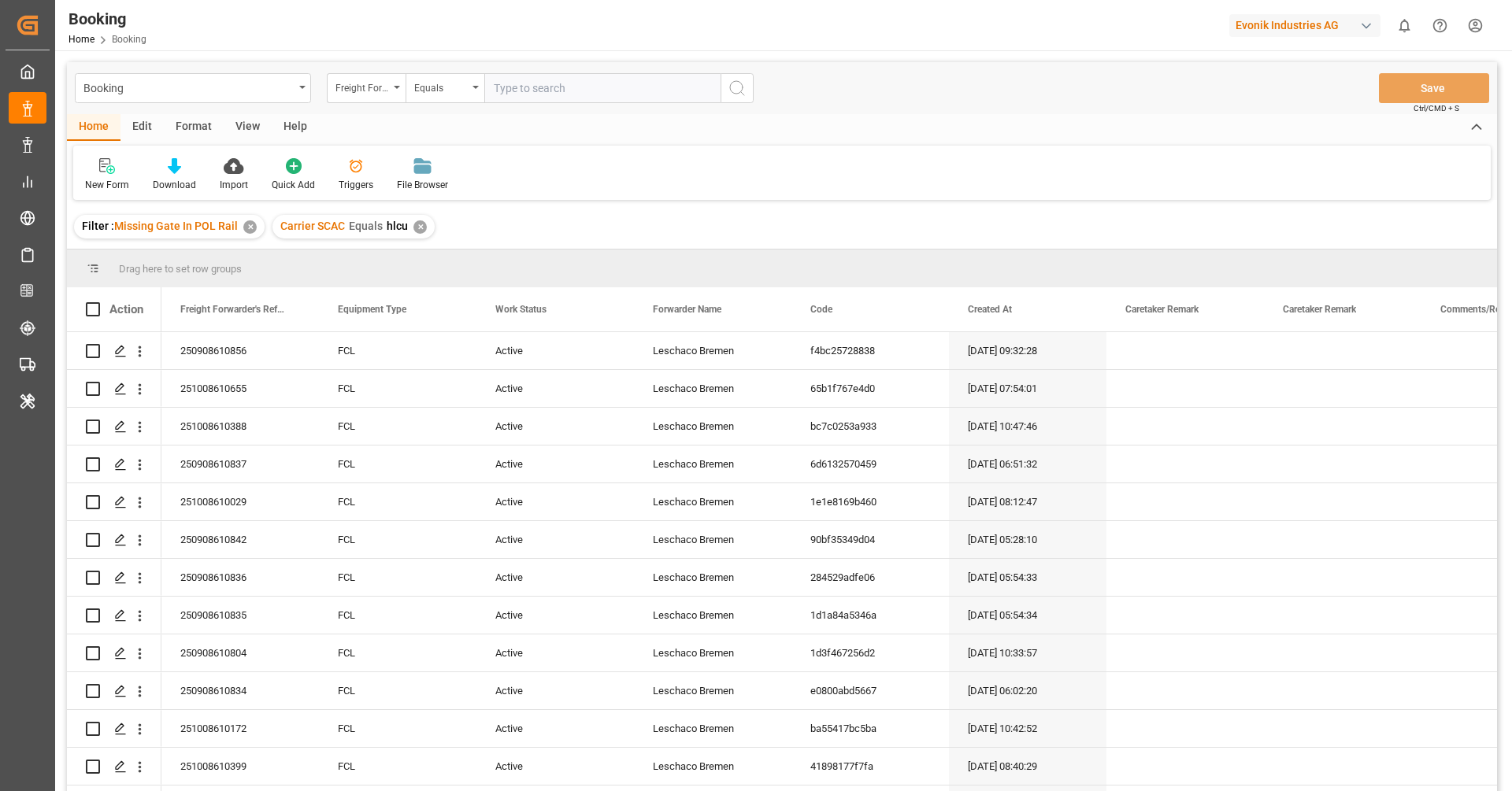
click at [193, 132] on div "Format" at bounding box center [193, 128] width 59 height 27
click at [219, 130] on div "Format" at bounding box center [193, 128] width 59 height 27
click at [231, 133] on div "View" at bounding box center [247, 128] width 48 height 27
click at [107, 181] on div "Default" at bounding box center [100, 185] width 31 height 14
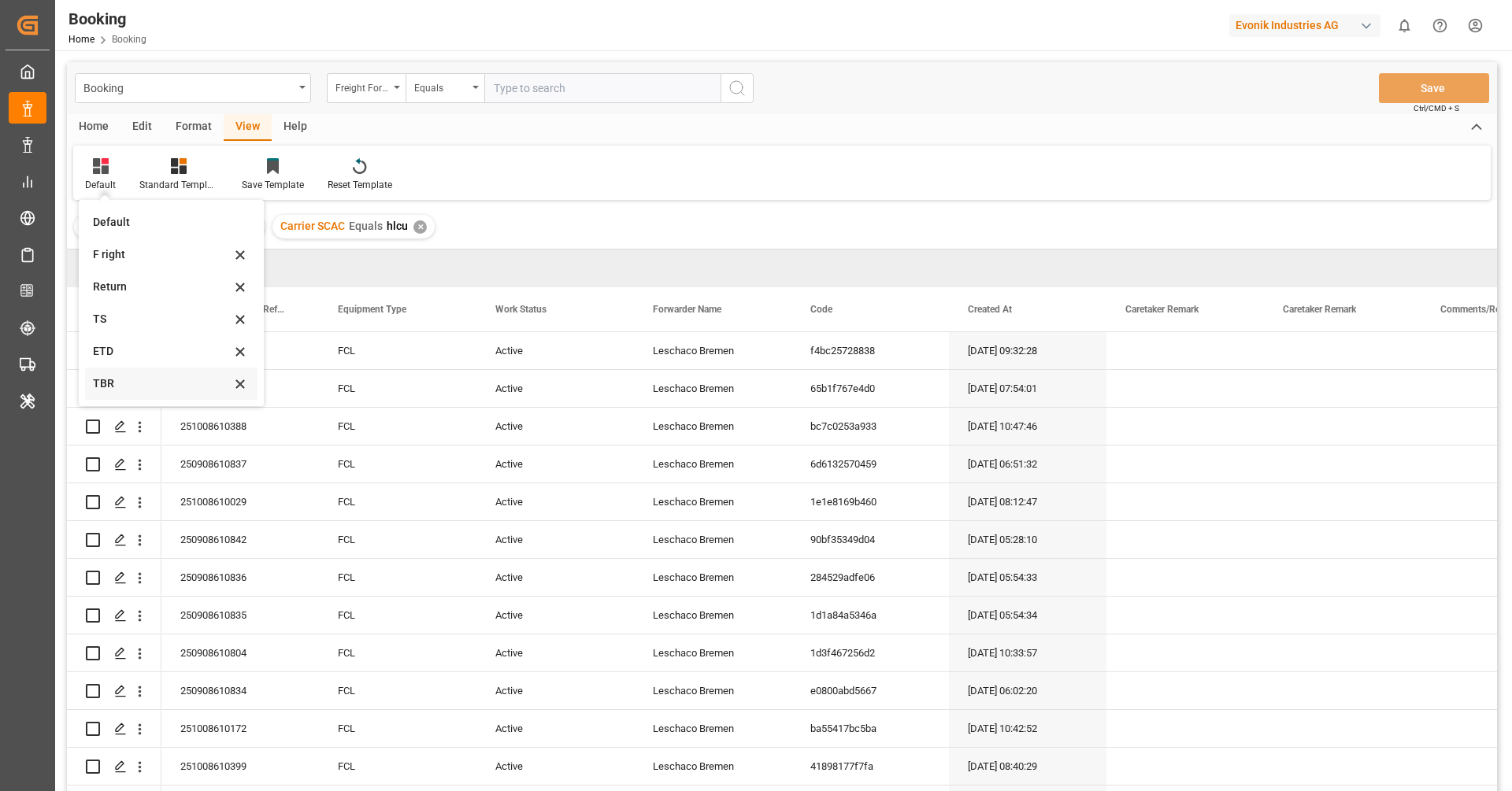
click at [139, 379] on div "TBR" at bounding box center [162, 384] width 138 height 17
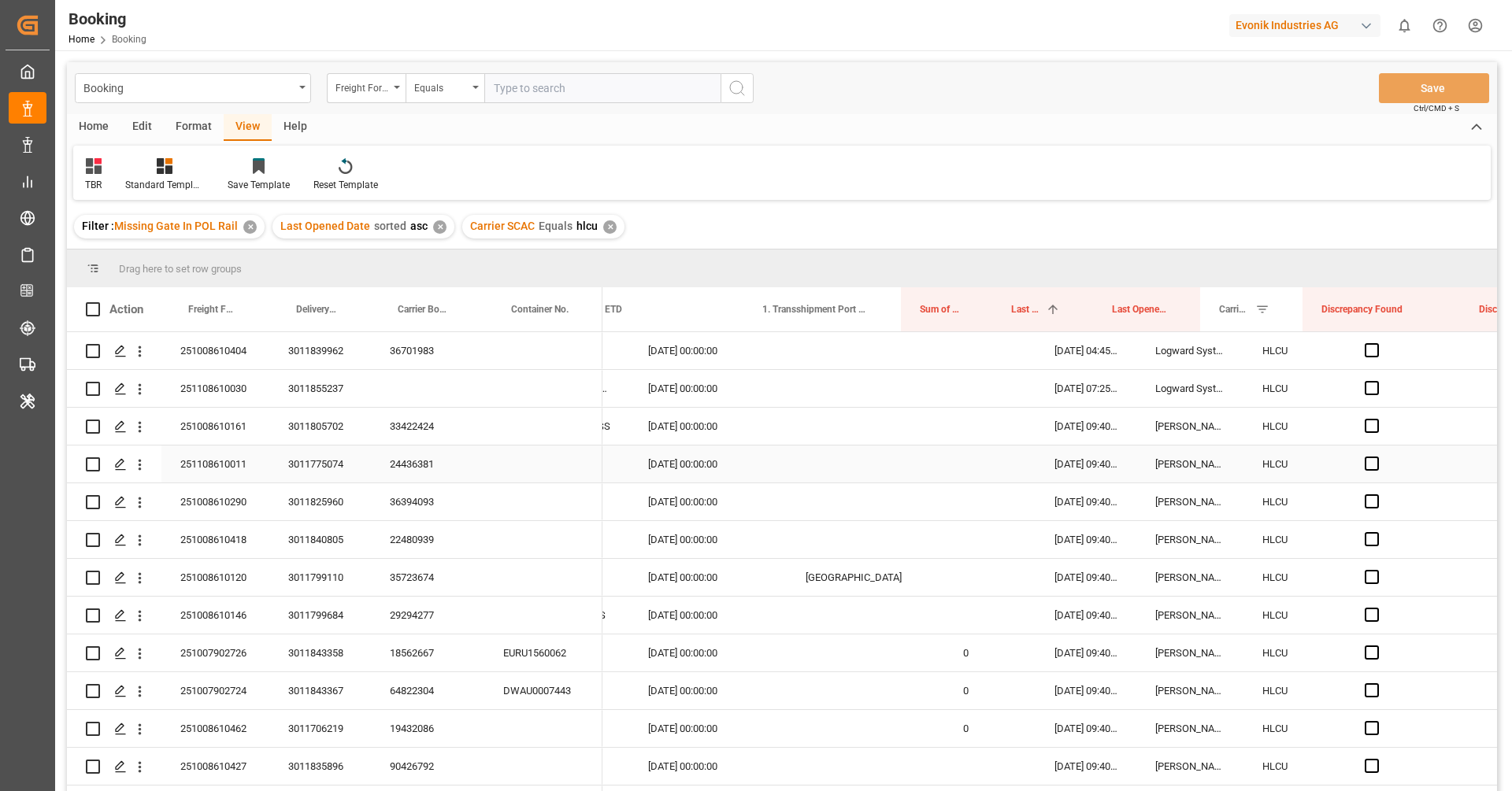
scroll to position [0, 428]
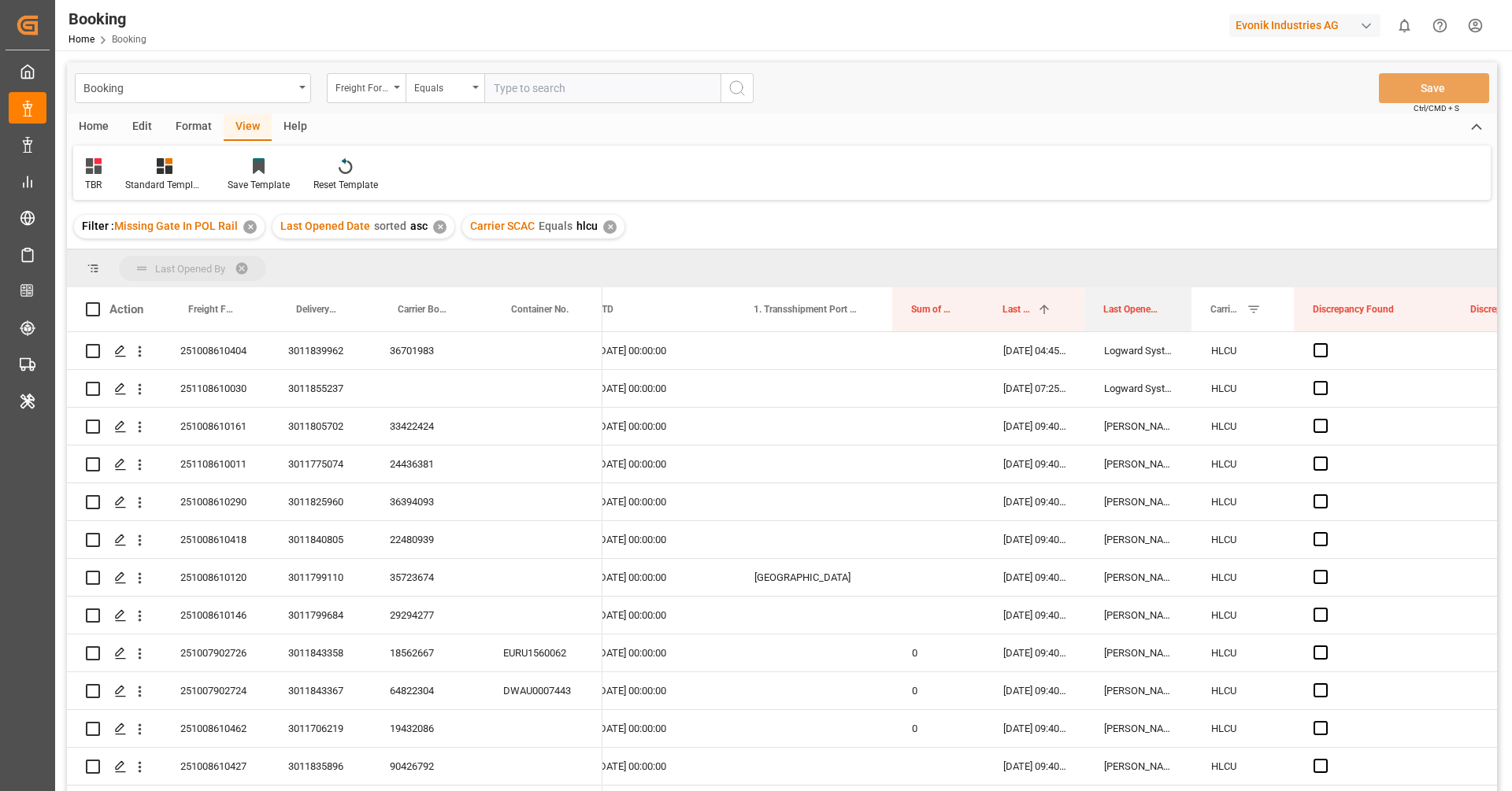
drag, startPoint x: 1125, startPoint y: 317, endPoint x: 1117, endPoint y: 281, distance: 36.9
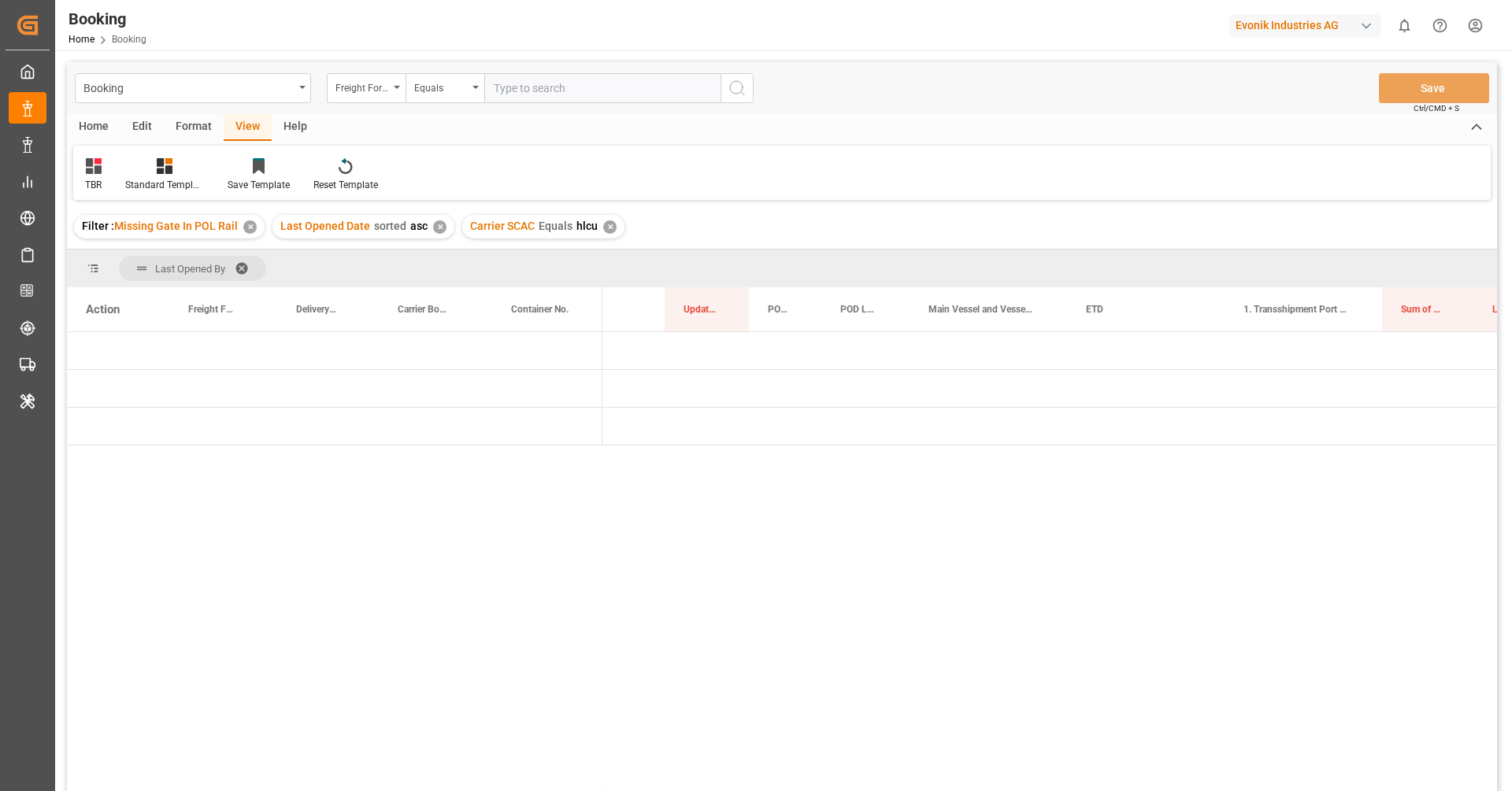
scroll to position [0, 0]
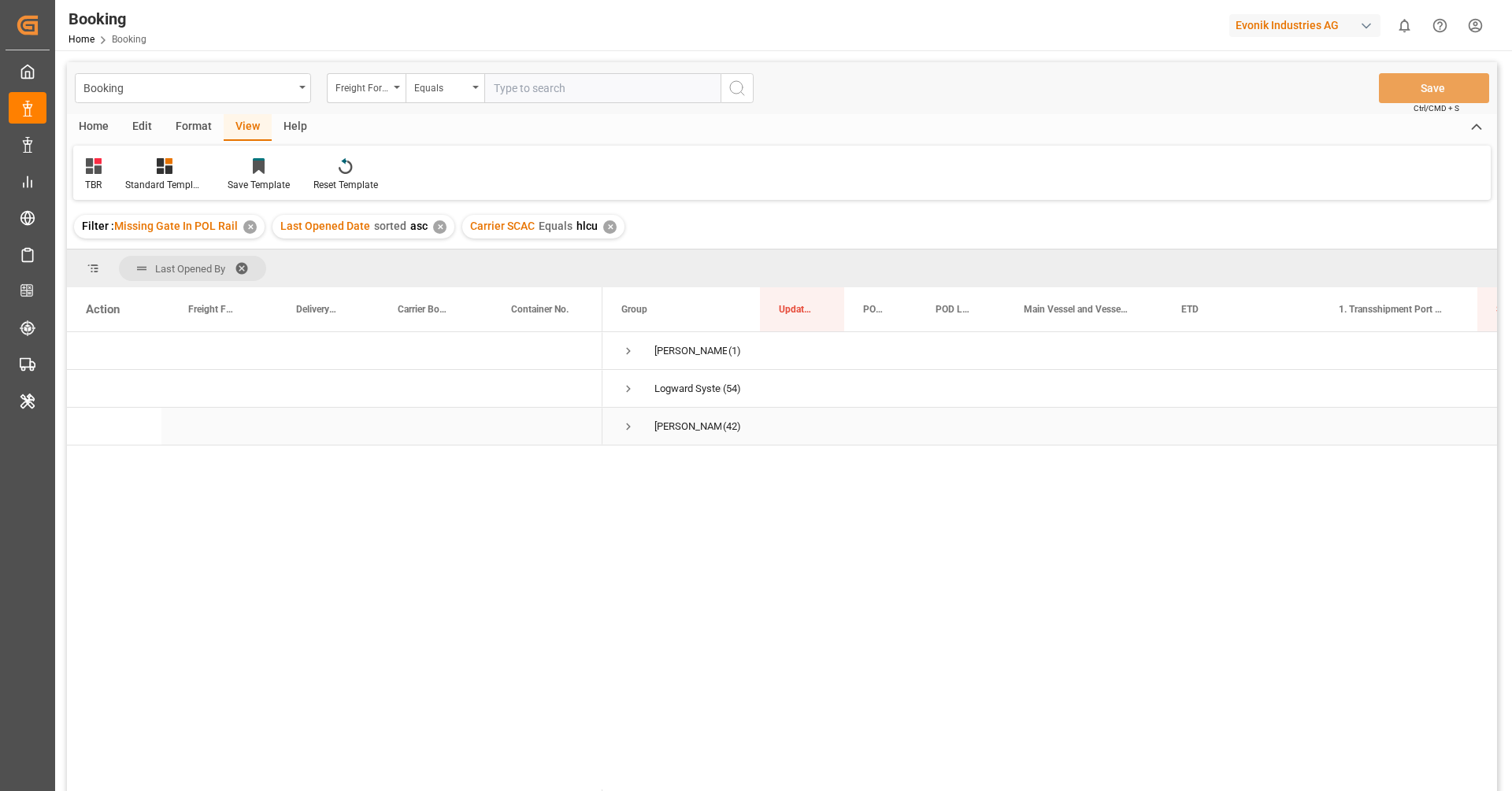
click at [626, 434] on span "Press SPACE to select this row." at bounding box center [629, 426] width 14 height 36
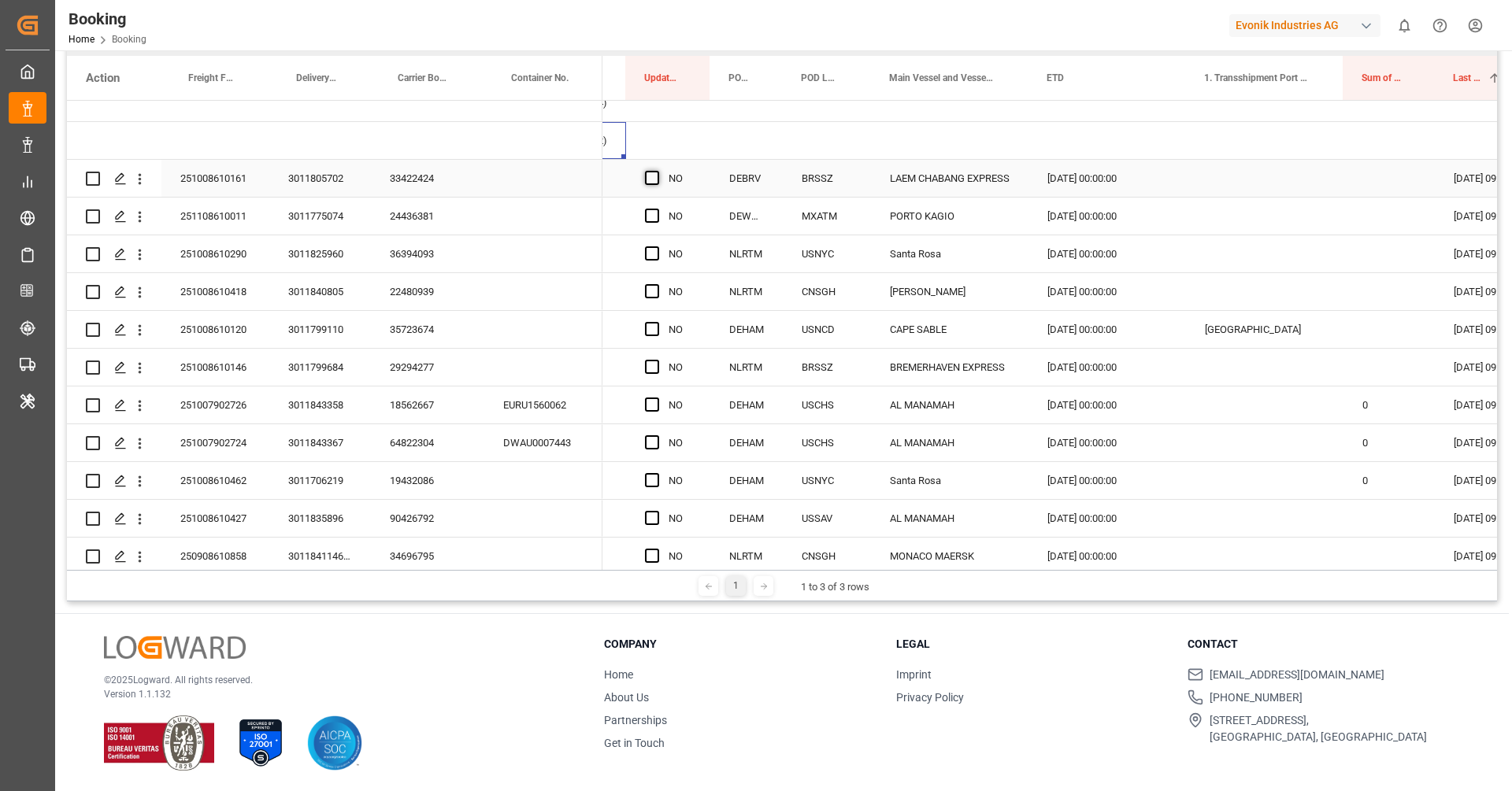
click at [649, 178] on span "Press SPACE to select this row." at bounding box center [652, 177] width 14 height 14
click at [657, 170] on input "Press SPACE to select this row." at bounding box center [657, 170] width 0 height 0
drag, startPoint x: 707, startPoint y: 193, endPoint x: 686, endPoint y: 448, distance: 255.9
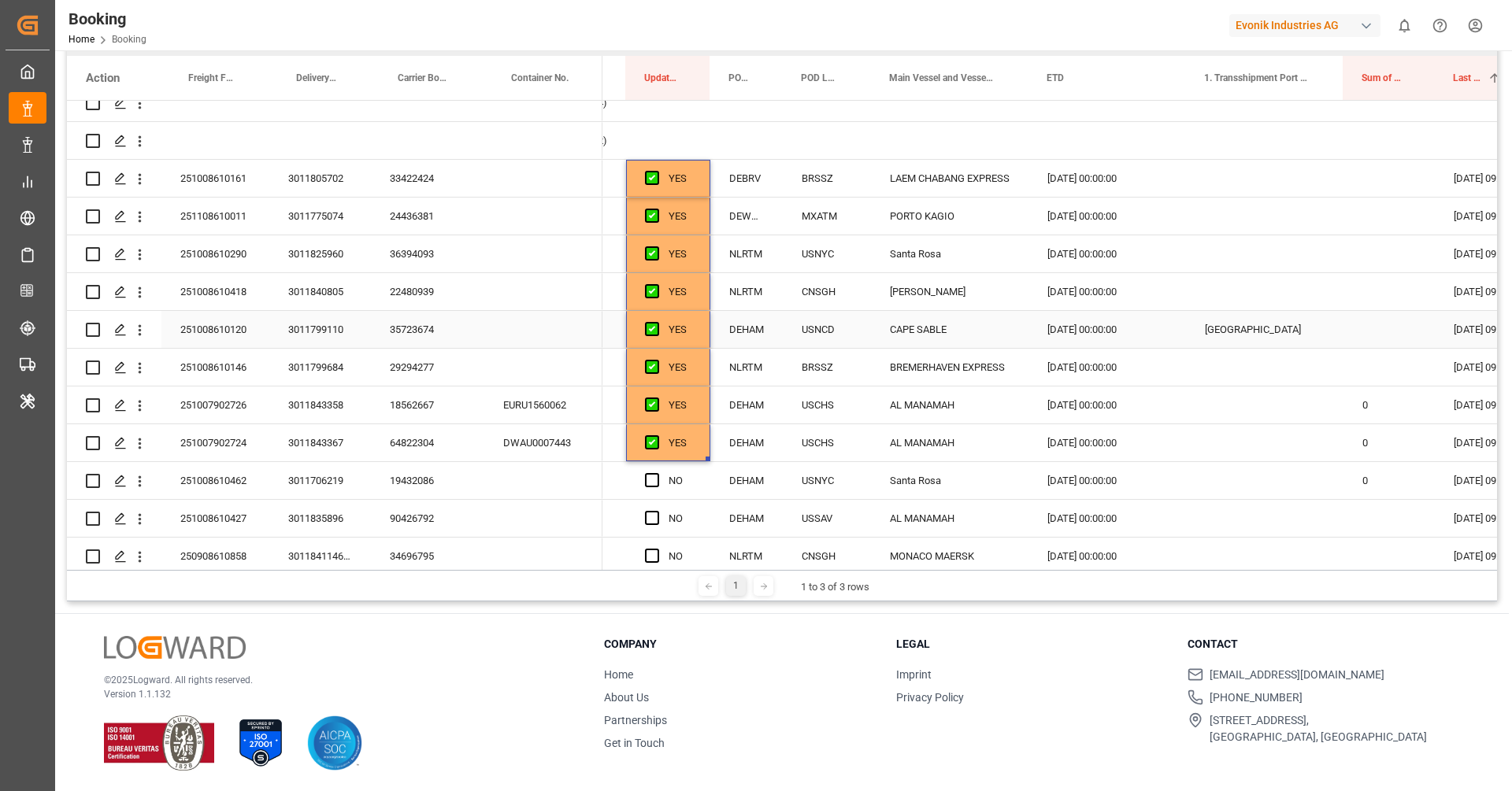
click at [408, 330] on div "35723674" at bounding box center [428, 330] width 114 height 37
click at [139, 338] on button "open menu" at bounding box center [139, 330] width 17 height 30
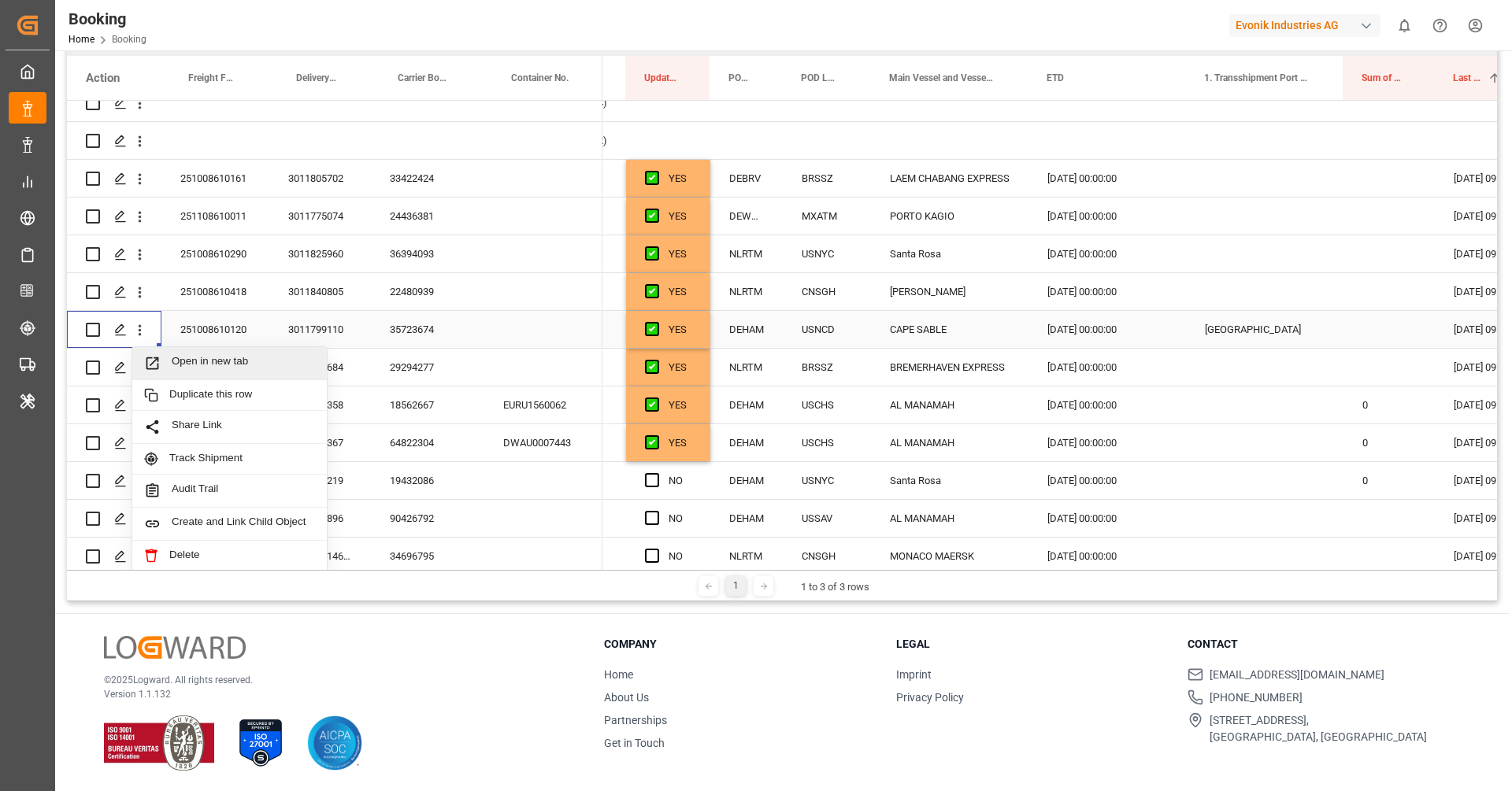
click at [195, 351] on div "Open in new tab" at bounding box center [229, 364] width 194 height 33
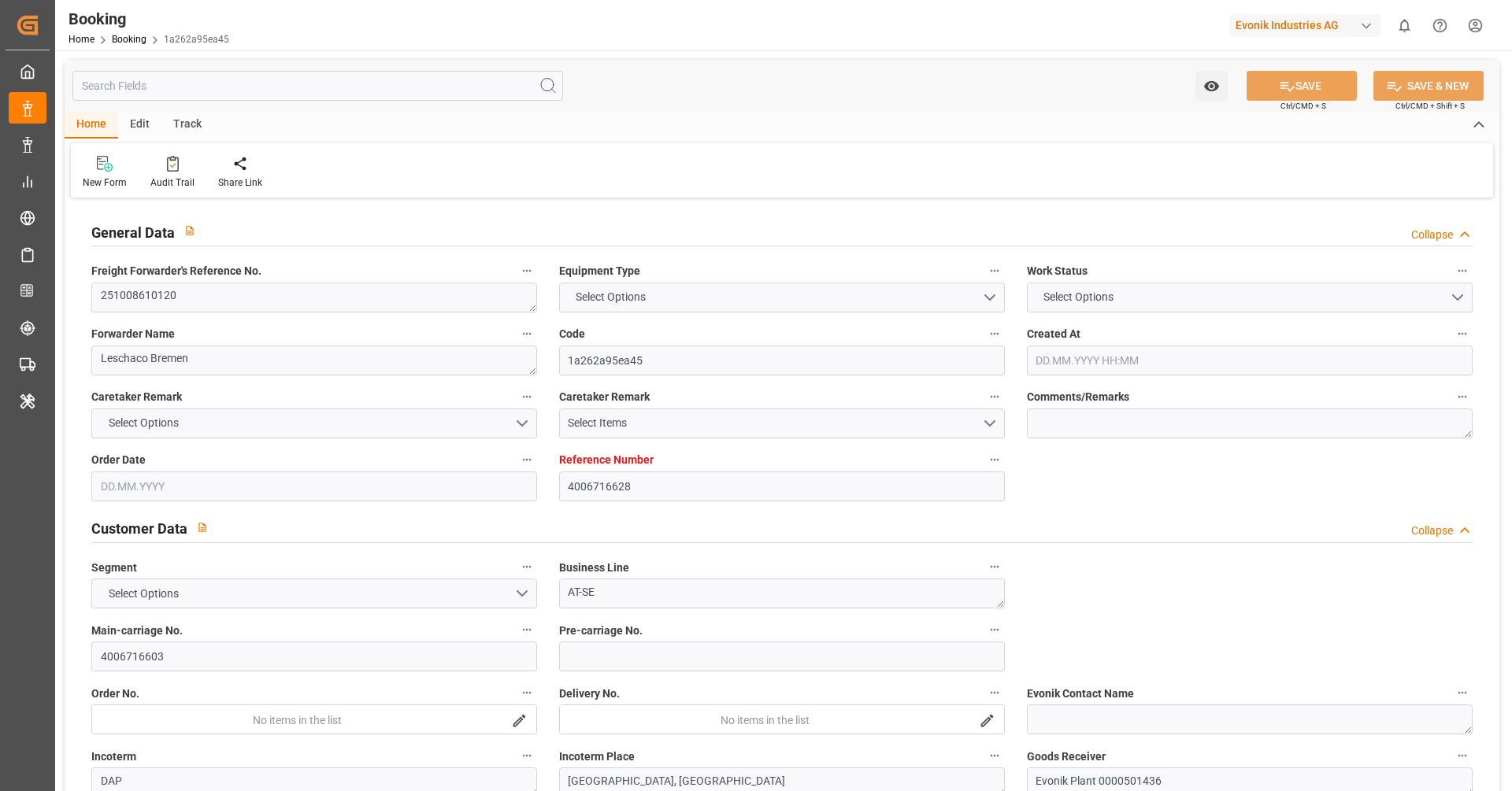
type input "4006716628"
type input "9950131"
type input "Hapag [PERSON_NAME]"
type input "Hapag Lloyd Aktiengesellschaft"
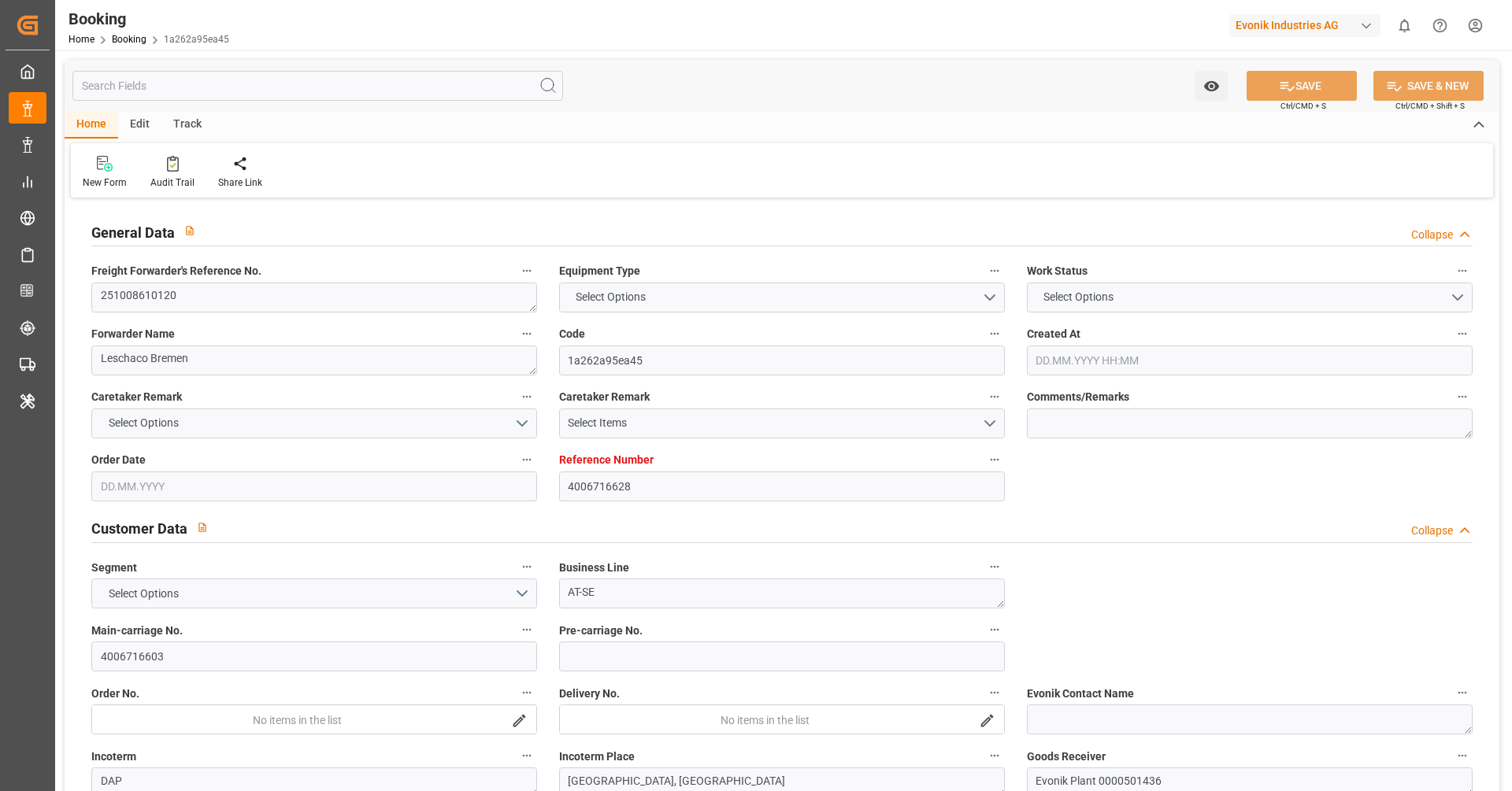
type input "DEHAM"
type input "USNCD"
type input "USPHL"
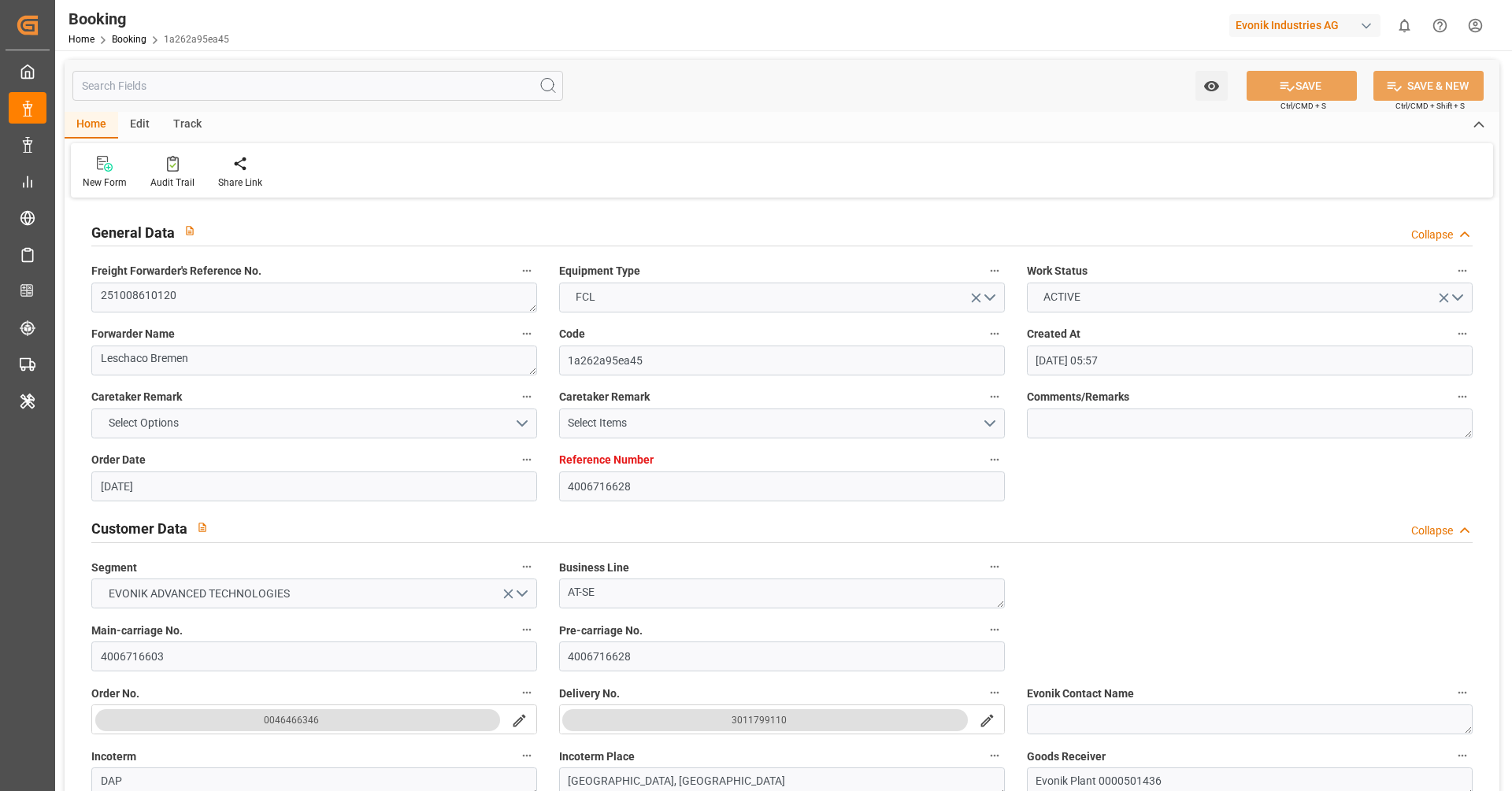
type input "[DATE] 05:57"
type input "[DATE]"
type input "[DATE] 00:00"
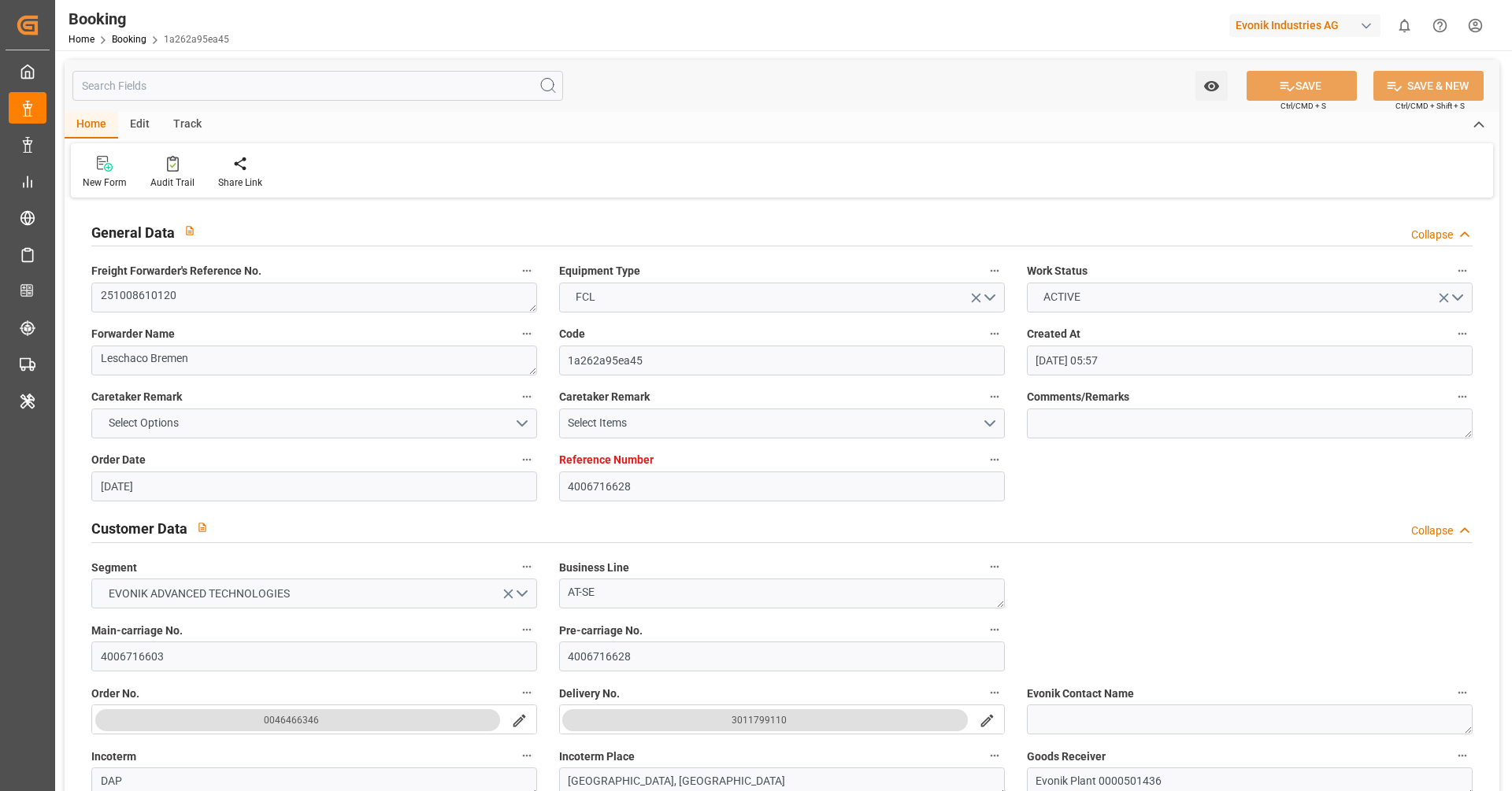
type input "[DATE]"
type input "[DATE] 00:00"
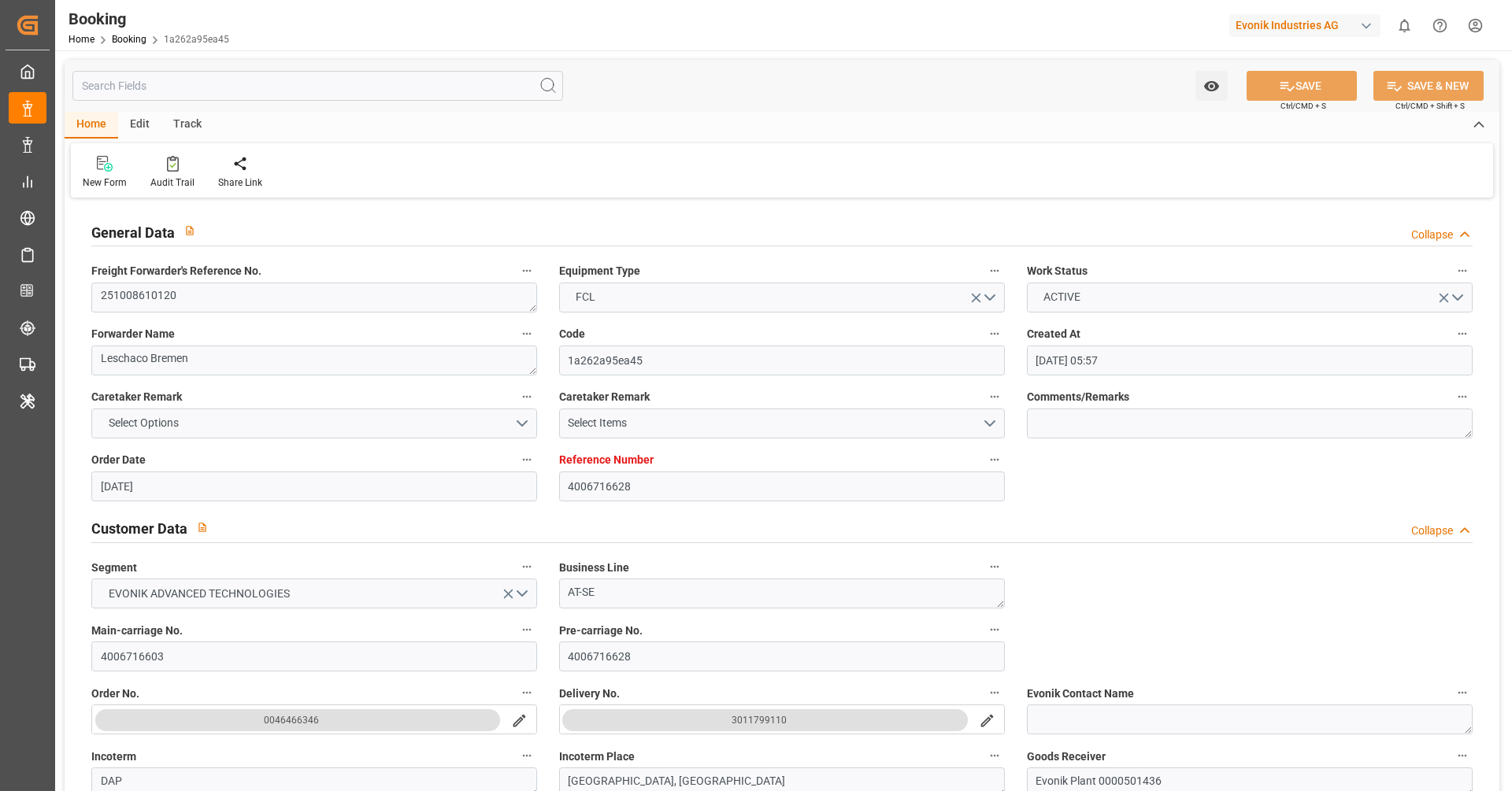
type input "[DATE] 00:00"
type input "[DATE] 09:40"
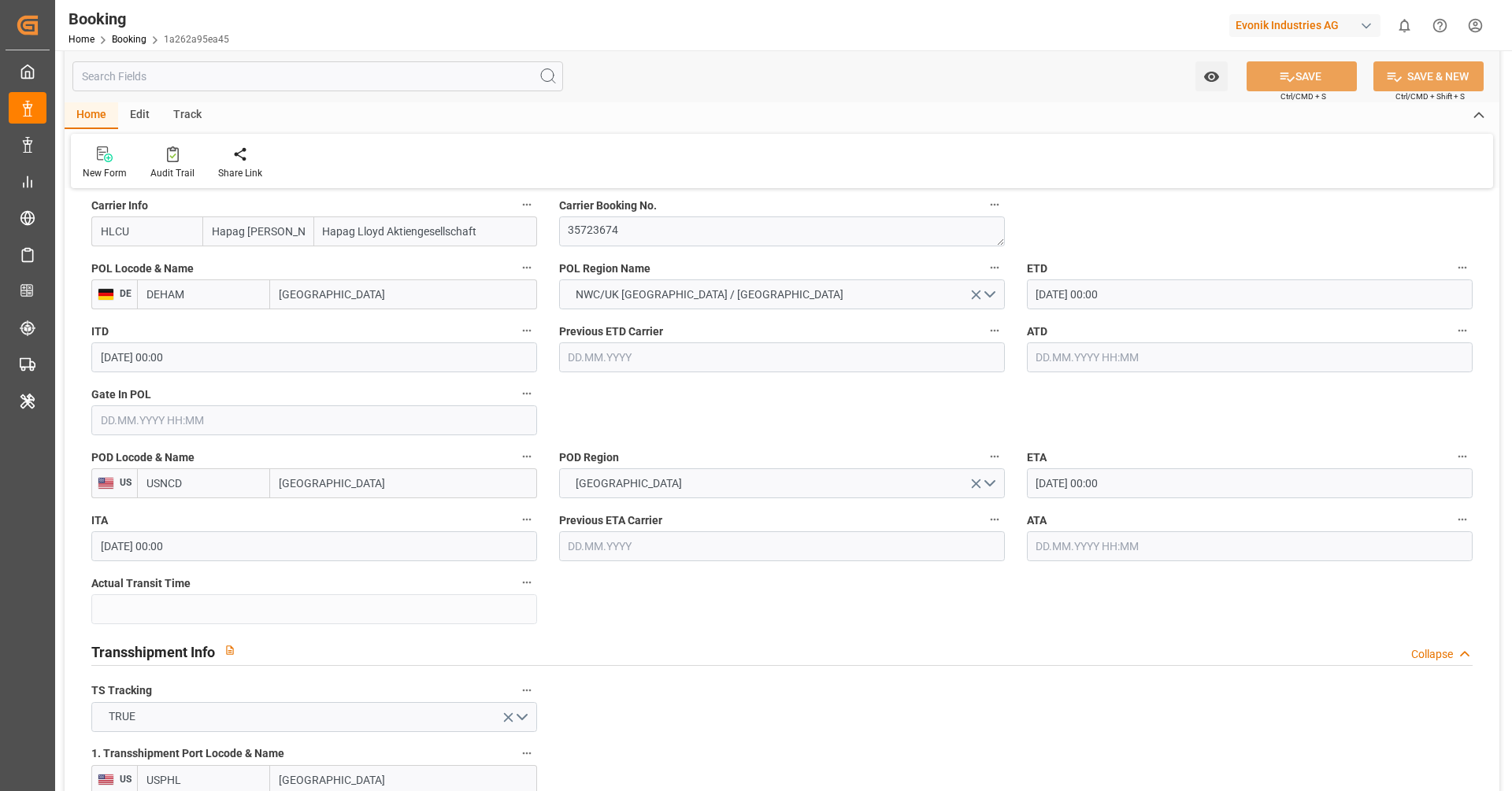
scroll to position [1228, 0]
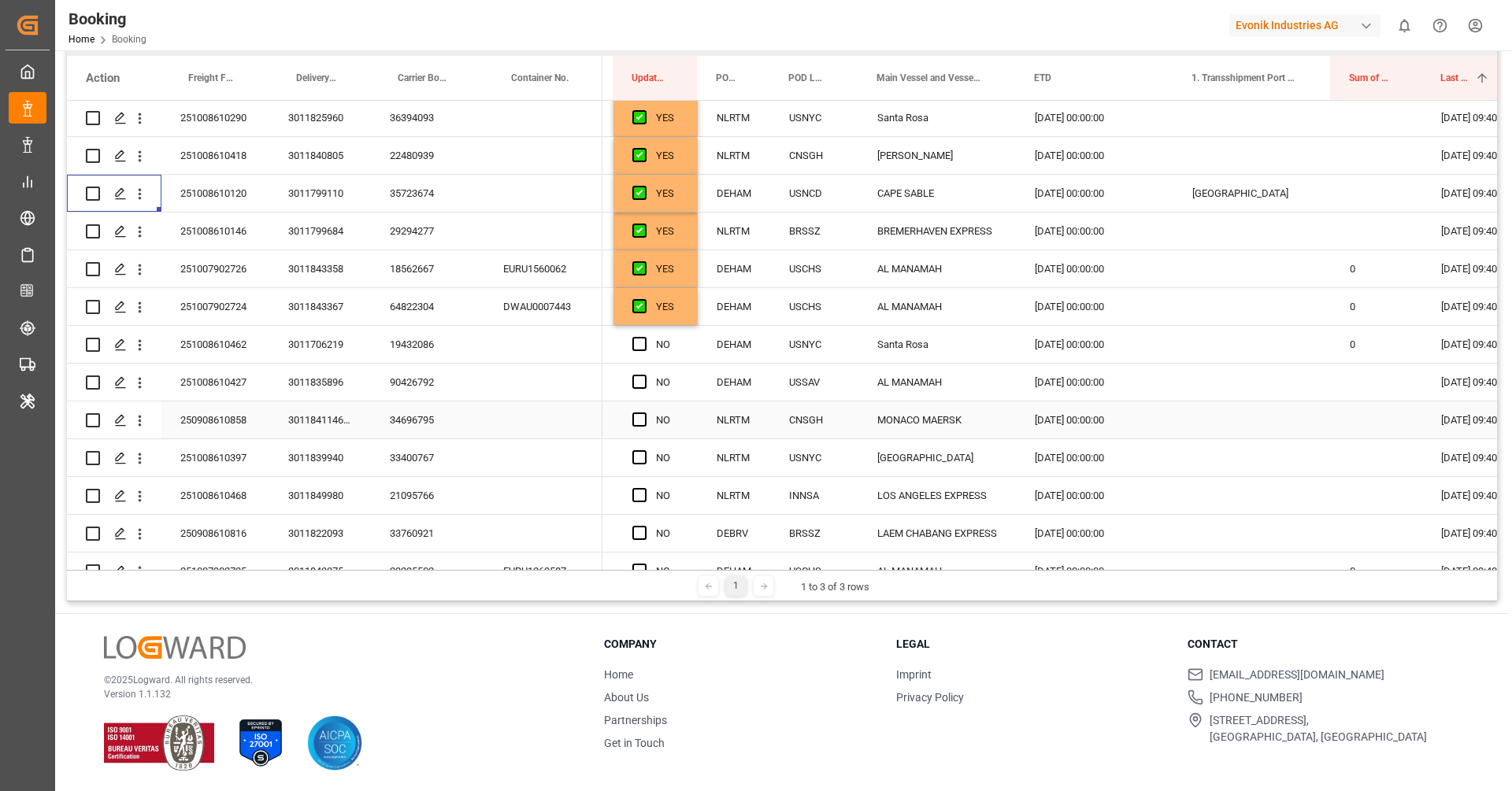
scroll to position [194, 0]
click at [638, 337] on span "Press SPACE to select this row." at bounding box center [639, 341] width 14 height 14
click at [645, 334] on input "Press SPACE to select this row." at bounding box center [645, 334] width 0 height 0
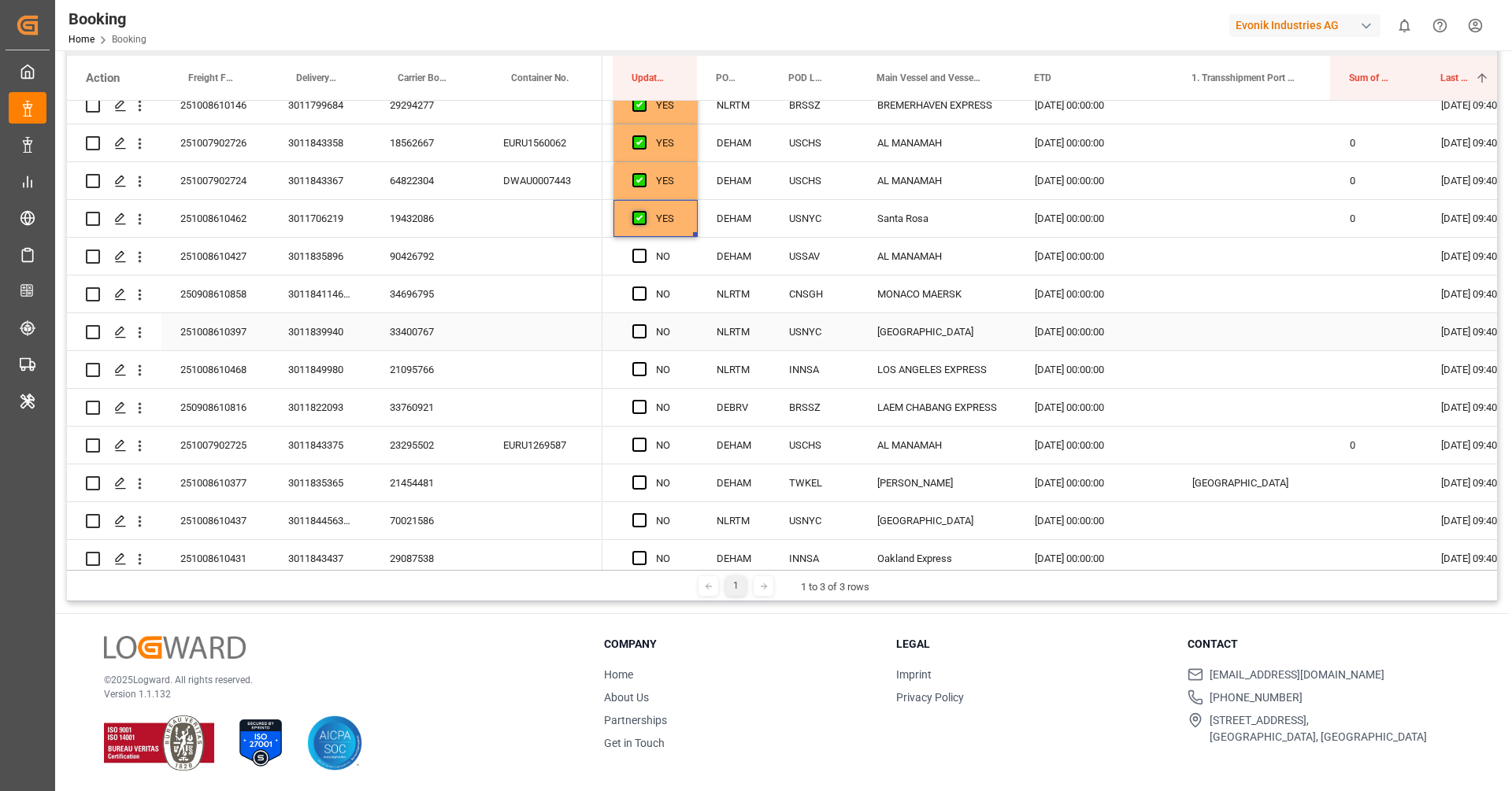
scroll to position [341, 0]
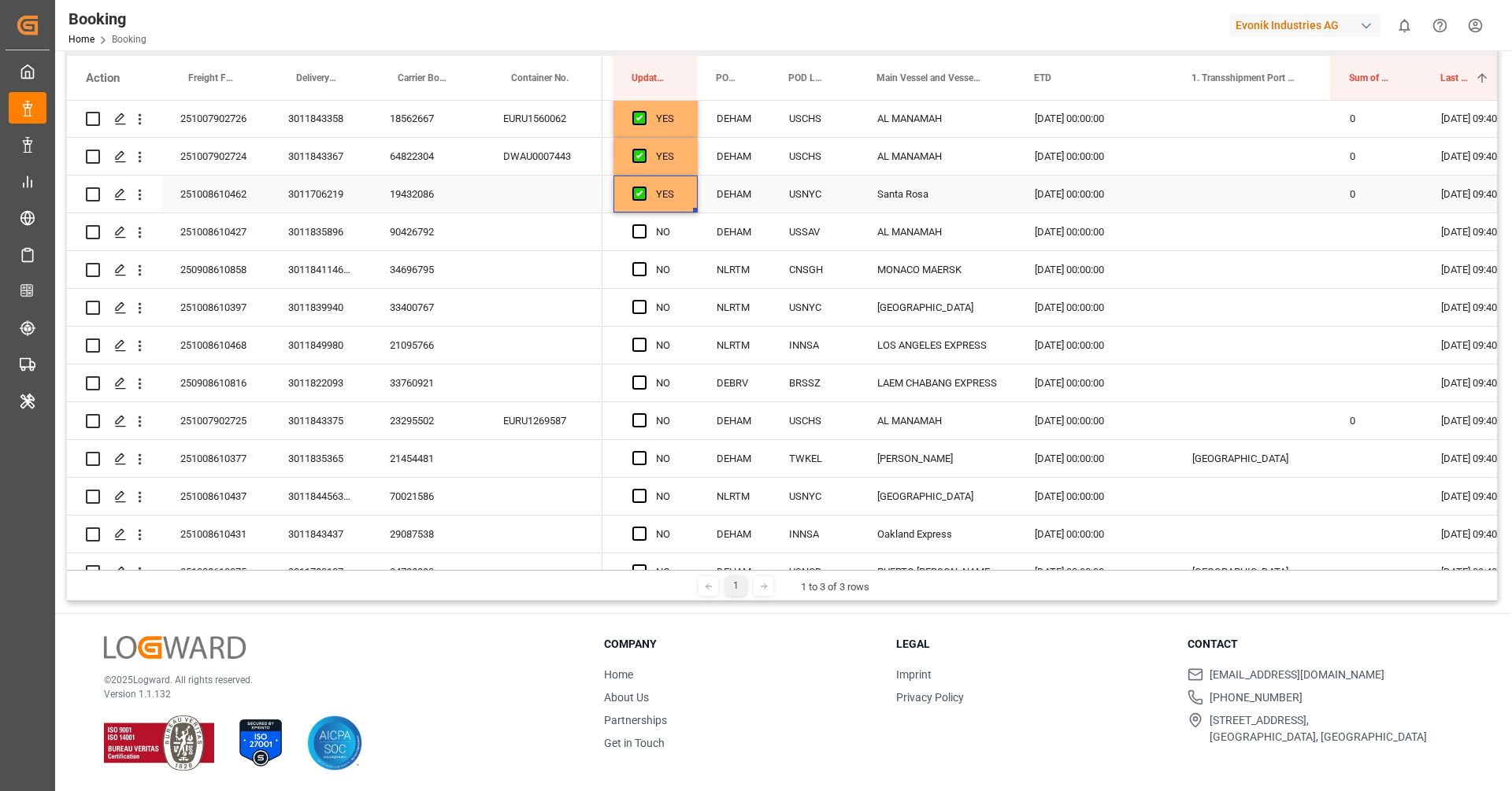
click at [692, 210] on div "YES" at bounding box center [656, 194] width 84 height 37
drag, startPoint x: 694, startPoint y: 208, endPoint x: 700, endPoint y: 374, distance: 166.1
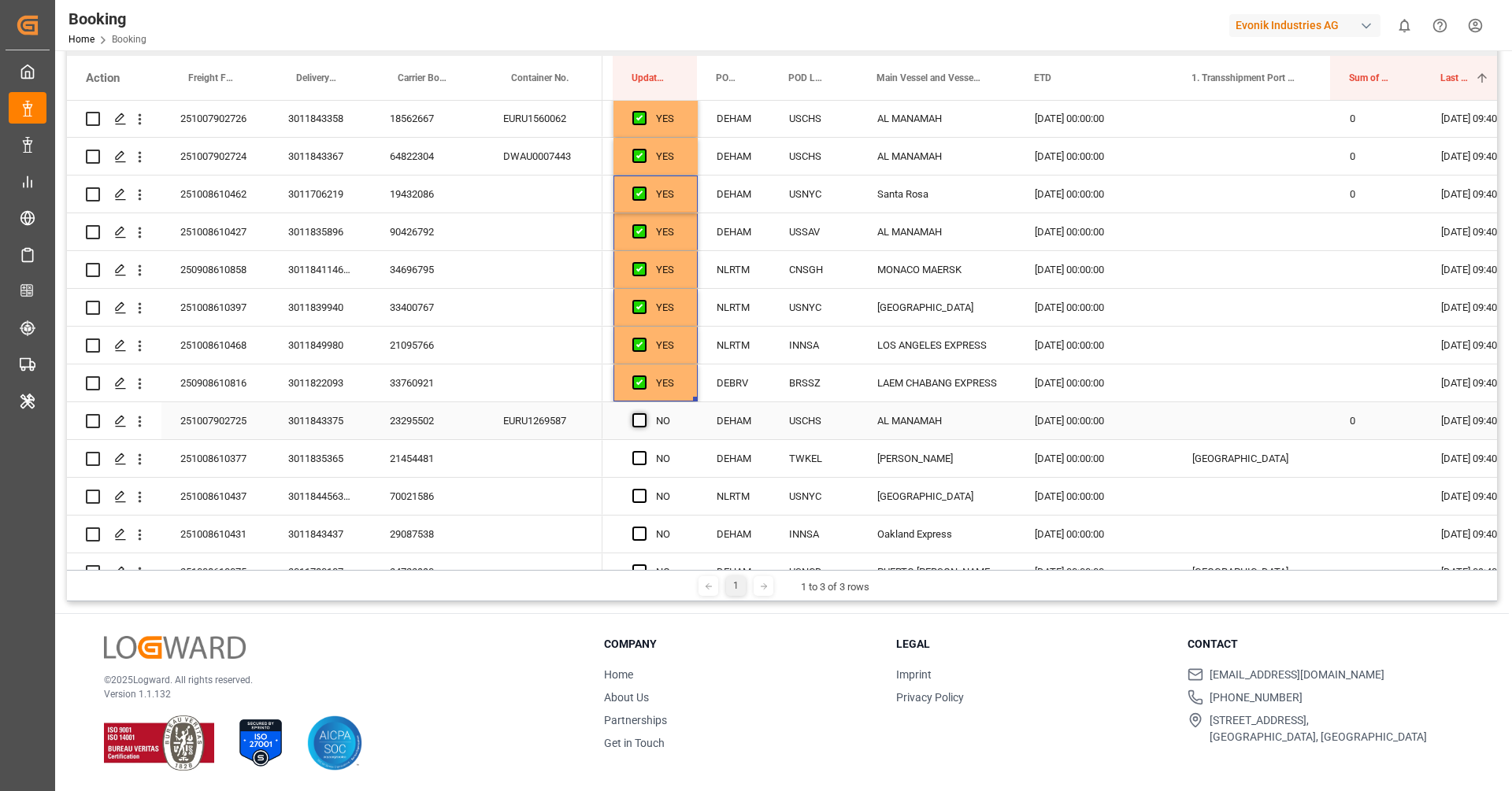
click at [640, 418] on span "Press SPACE to select this row." at bounding box center [639, 420] width 14 height 14
click at [645, 413] on input "Press SPACE to select this row." at bounding box center [645, 413] width 0 height 0
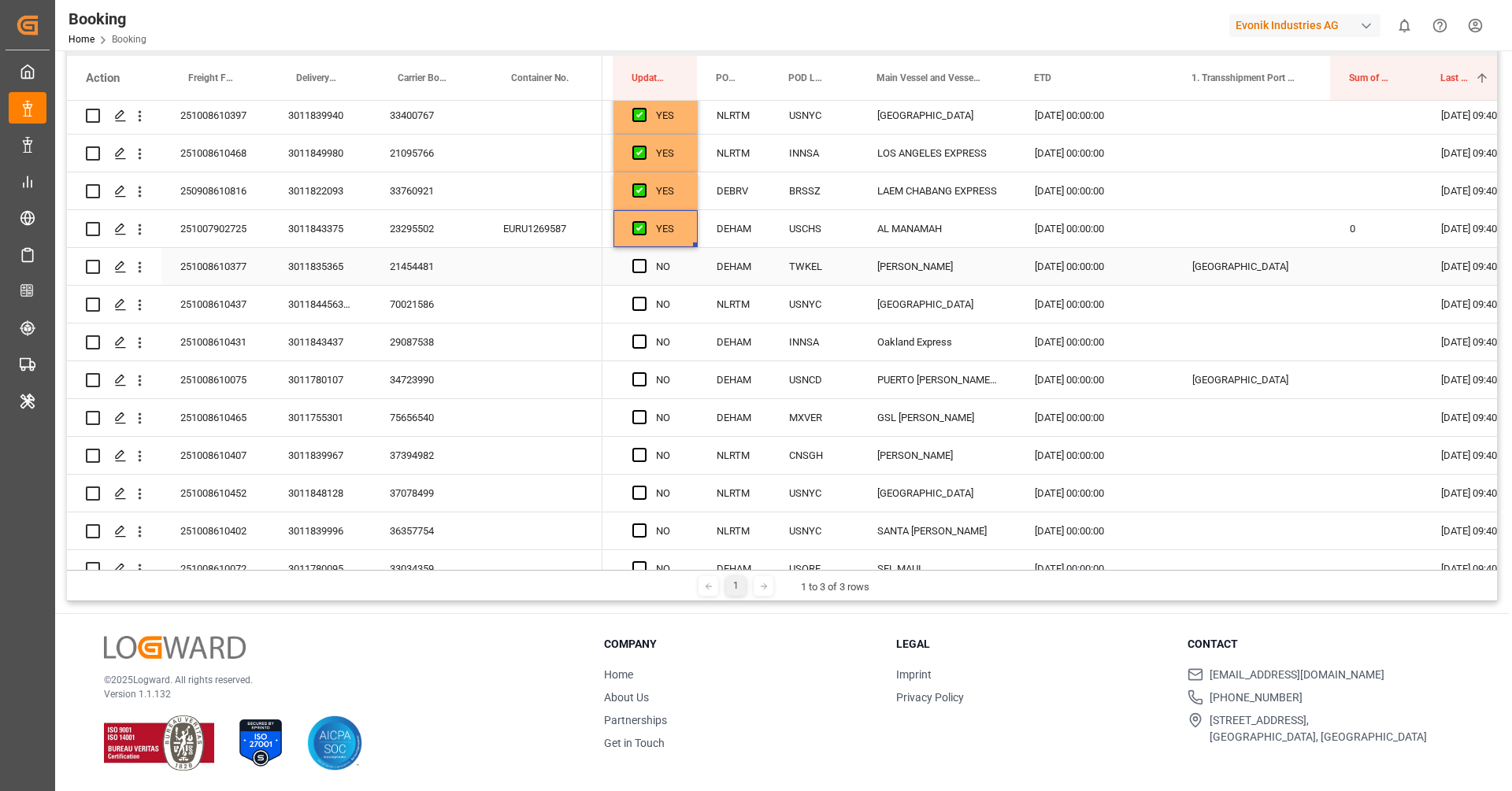
scroll to position [534, 0]
drag, startPoint x: 694, startPoint y: 243, endPoint x: 701, endPoint y: 337, distance: 94.3
click at [403, 377] on div "34723990" at bounding box center [428, 379] width 114 height 37
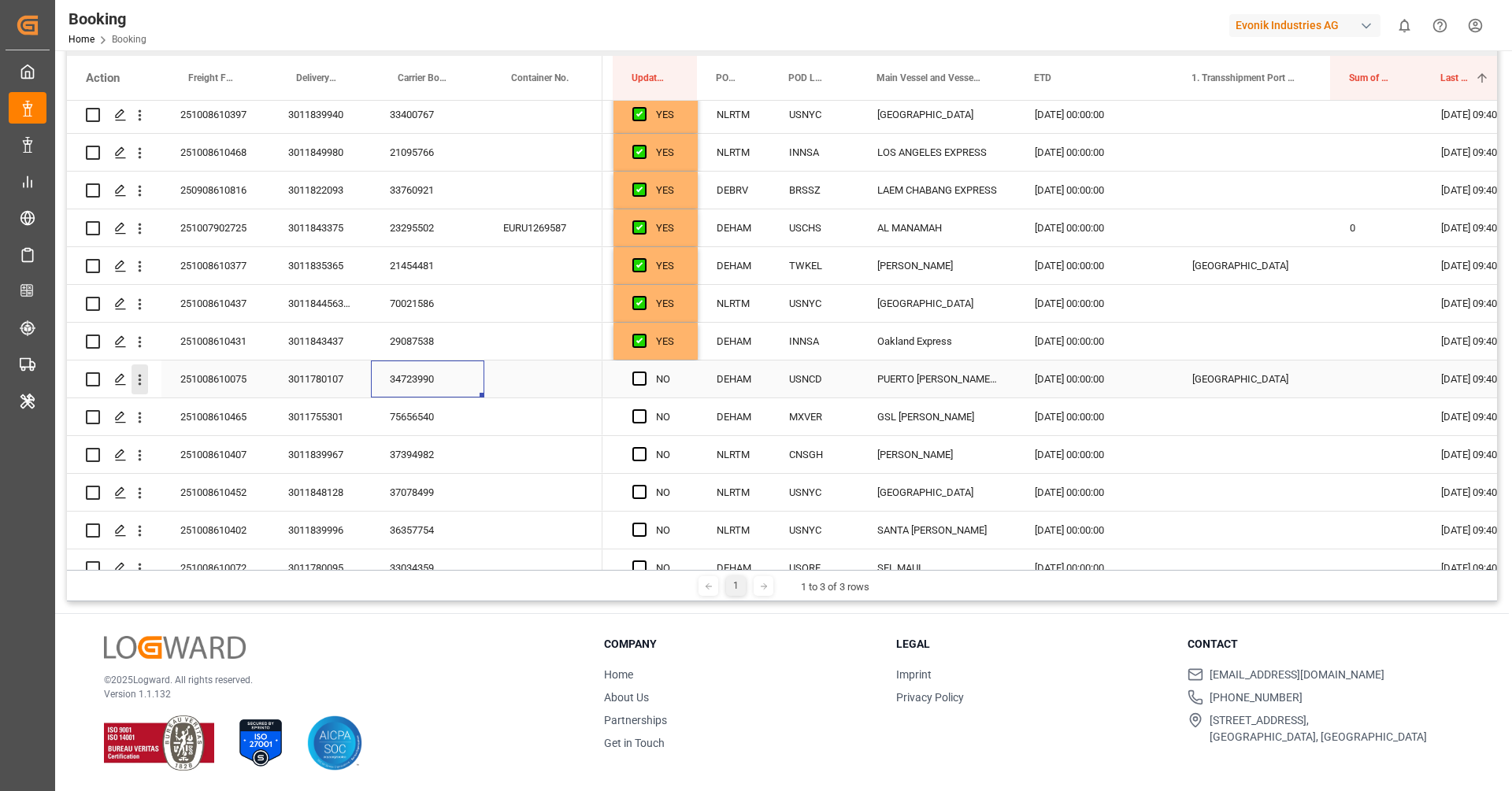
click at [142, 385] on icon "open menu" at bounding box center [139, 379] width 17 height 17
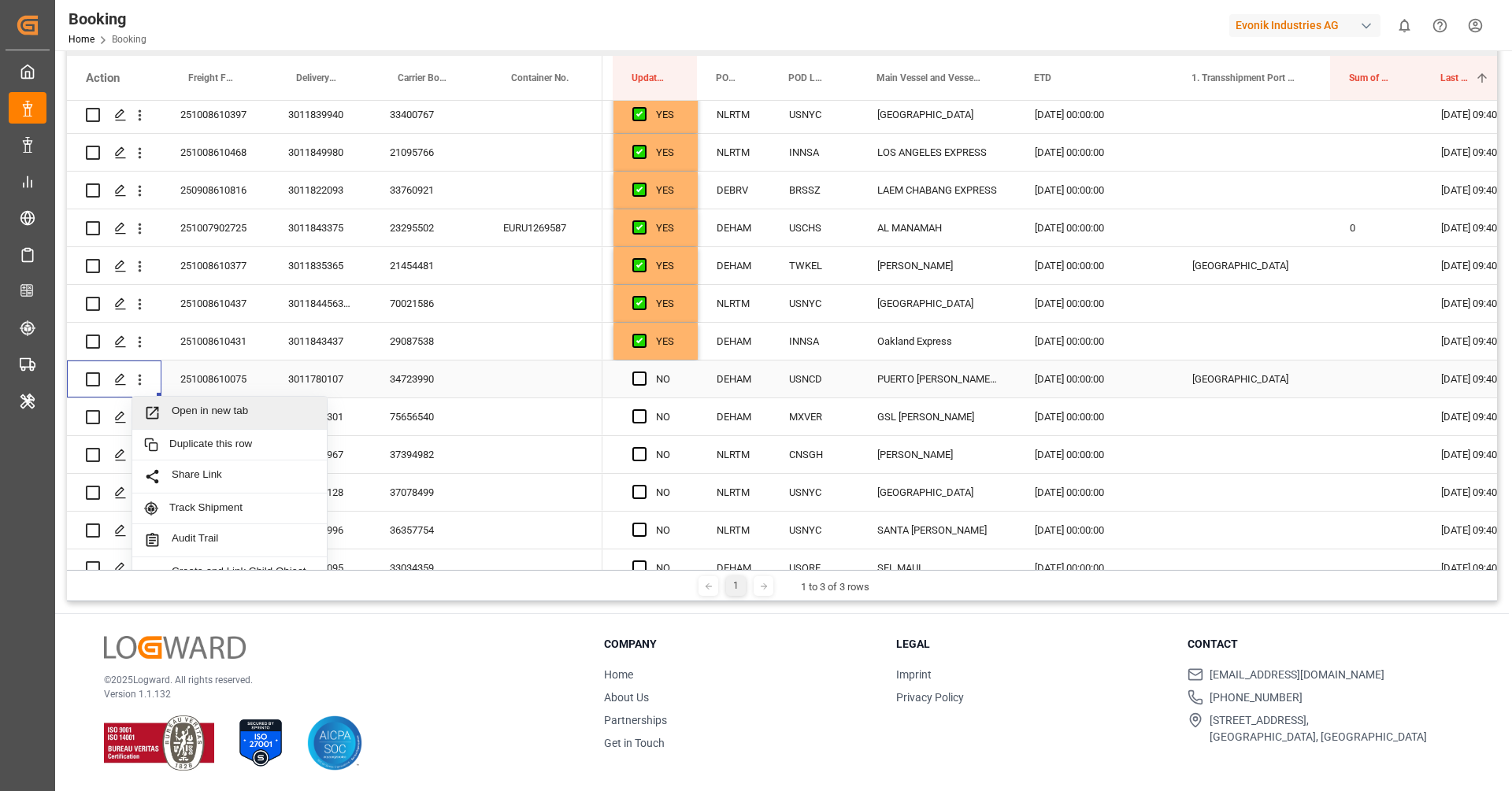
click at [200, 410] on span "Open in new tab" at bounding box center [243, 413] width 143 height 17
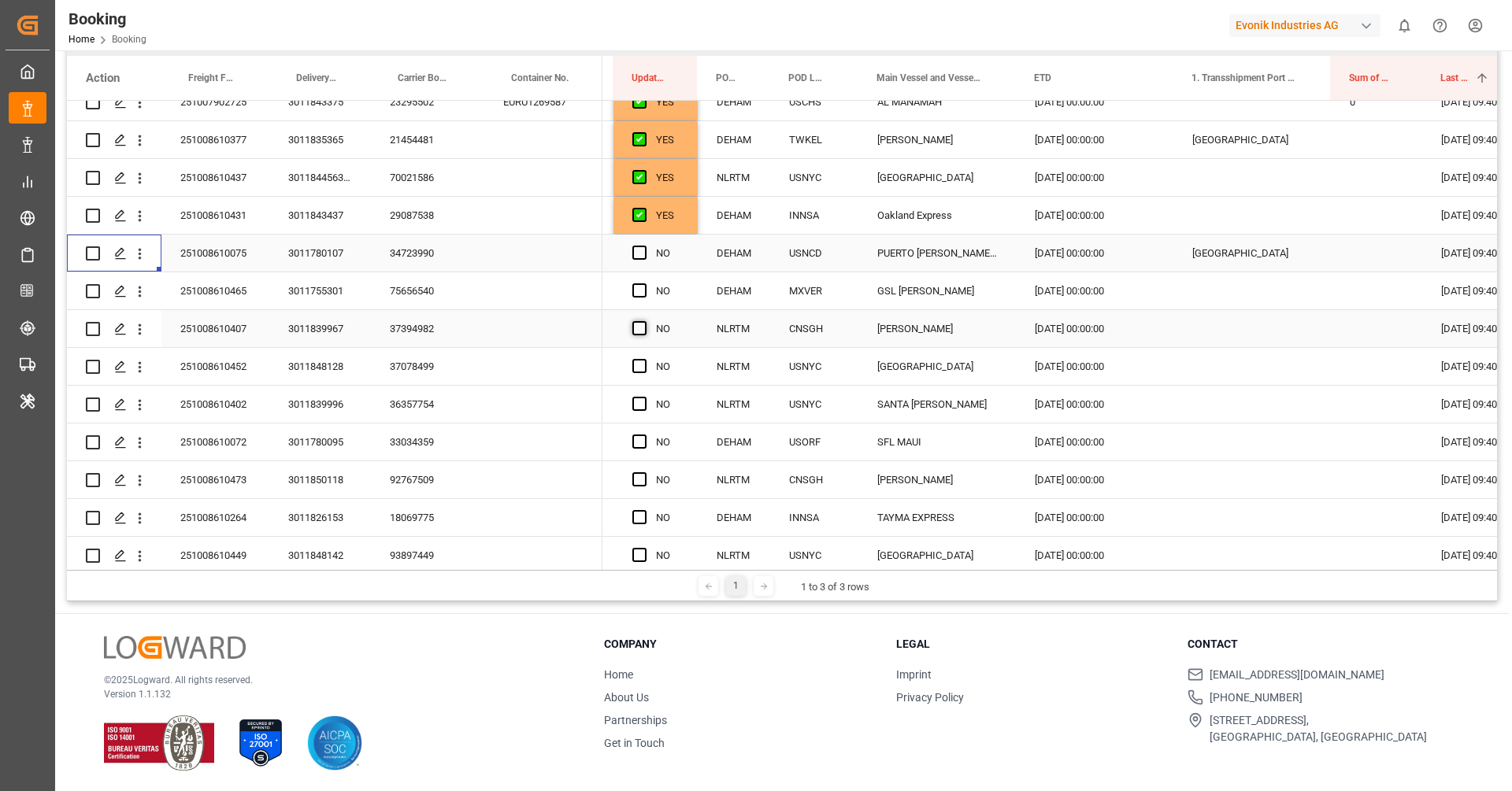
scroll to position [668, 0]
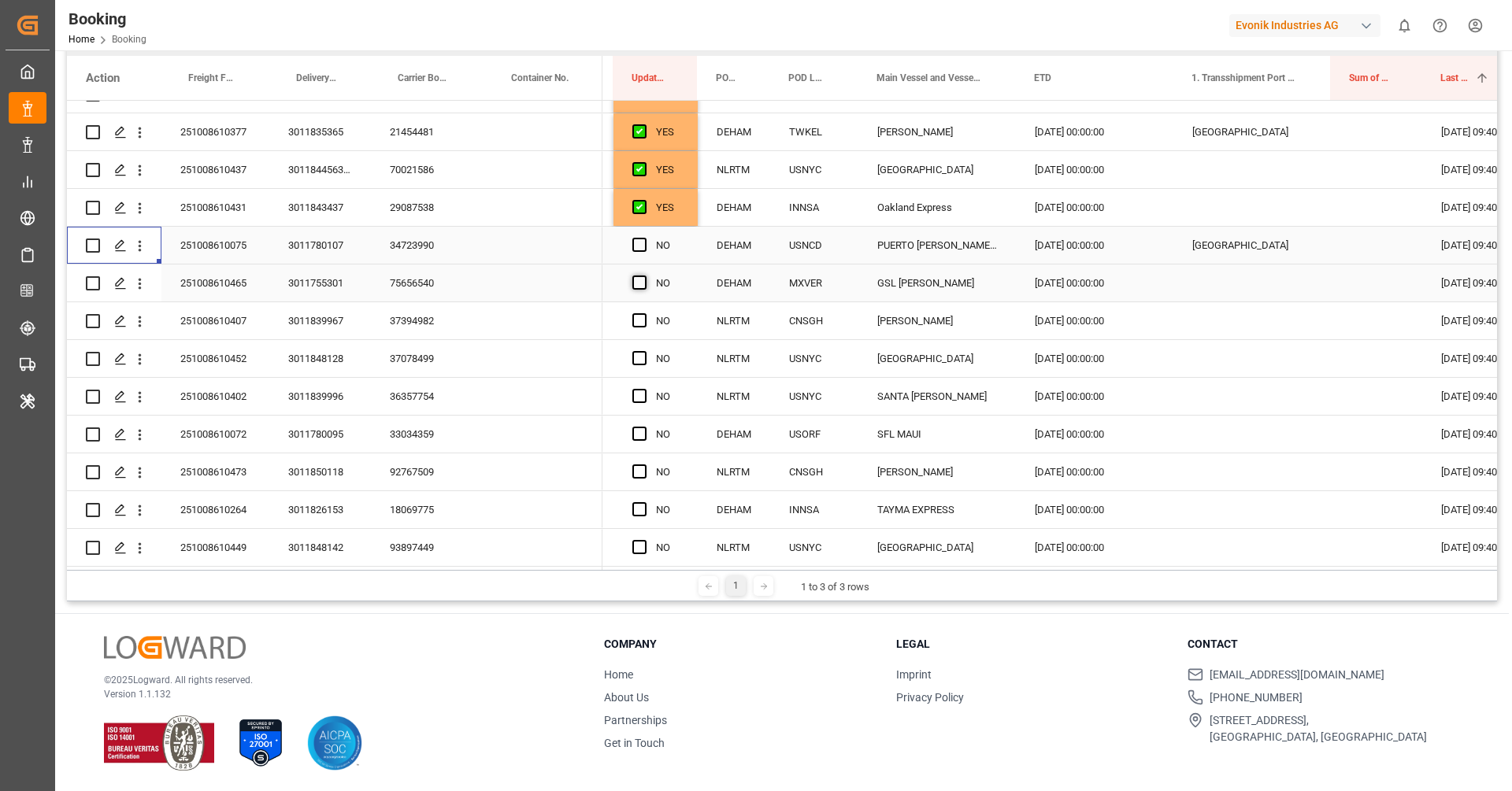
click at [644, 275] on span "Press SPACE to select this row." at bounding box center [639, 282] width 14 height 14
click at [645, 275] on input "Press SPACE to select this row." at bounding box center [645, 275] width 0 height 0
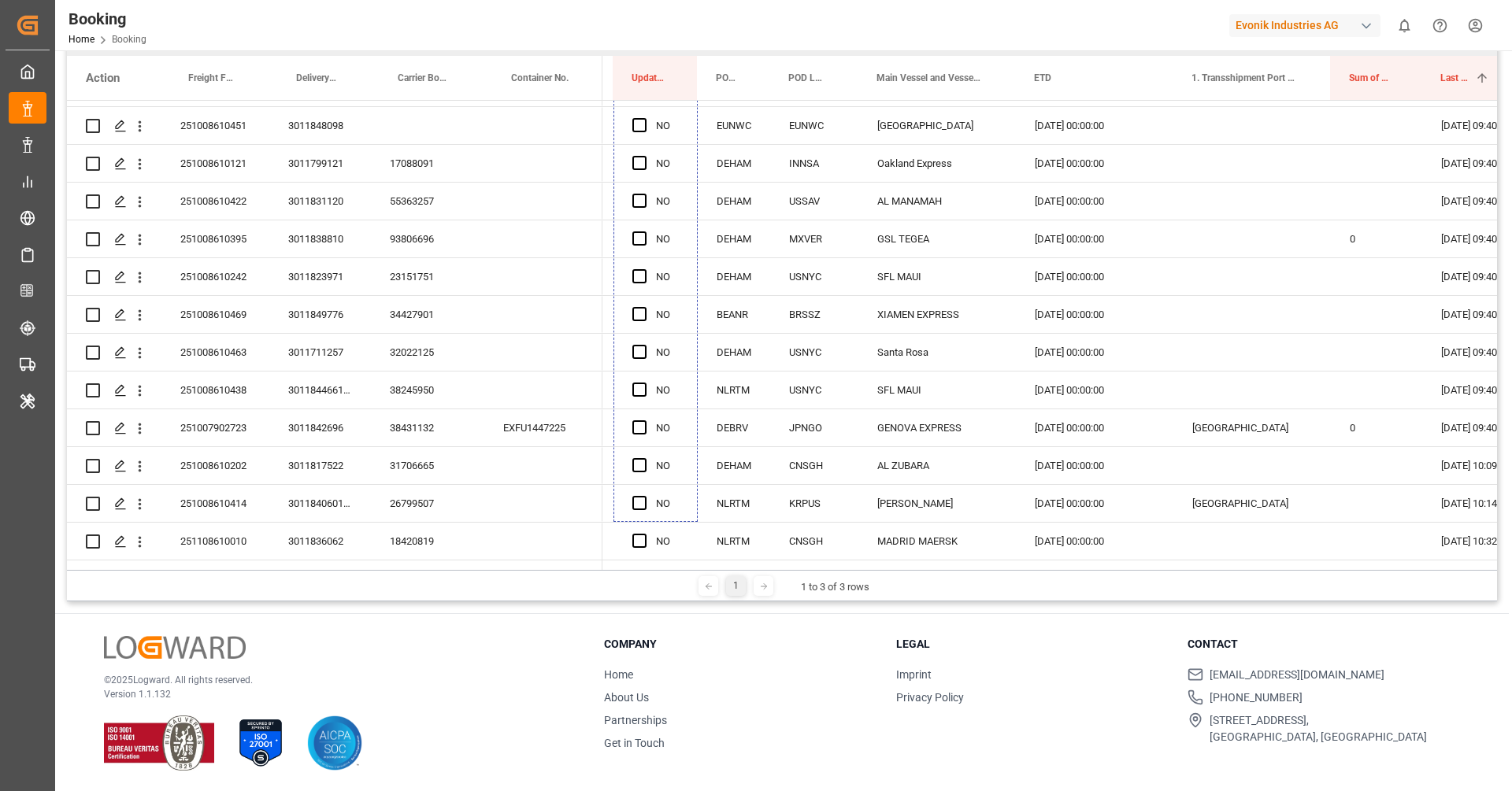
scroll to position [1231, 0]
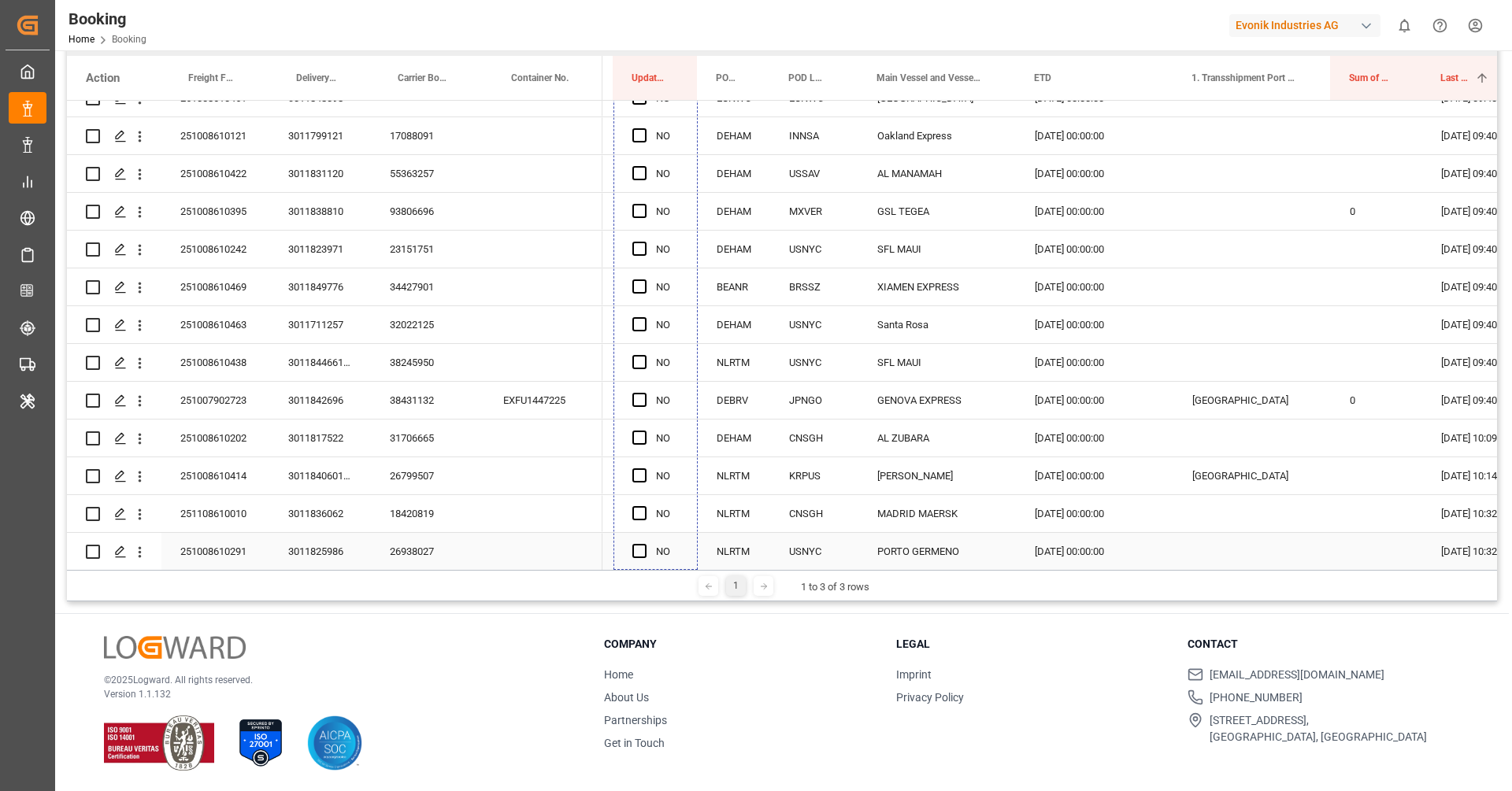
drag, startPoint x: 694, startPoint y: 300, endPoint x: 671, endPoint y: 537, distance: 238.1
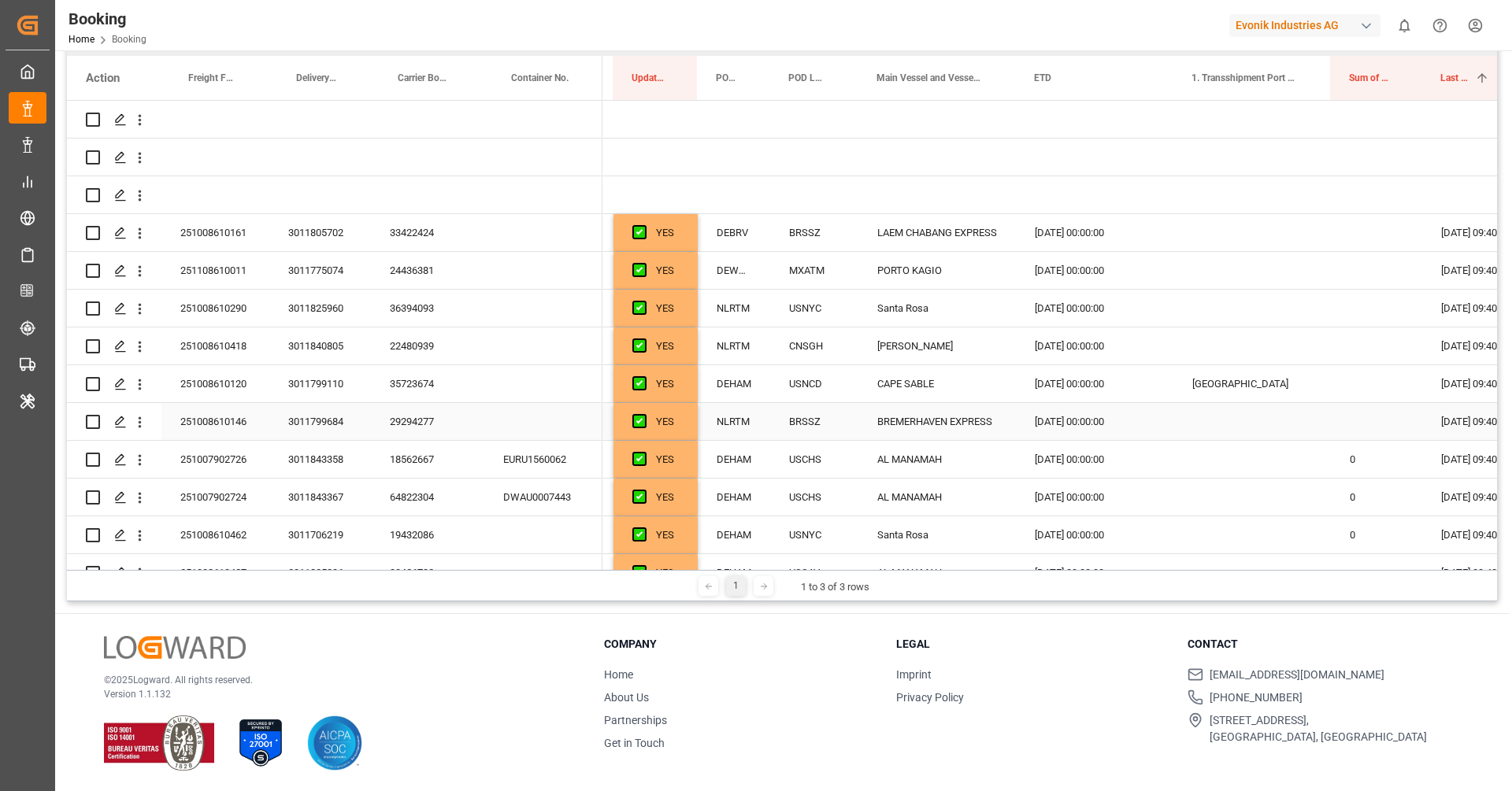
scroll to position [0, 0]
click at [384, 381] on div "35723674" at bounding box center [428, 384] width 114 height 37
click at [138, 392] on icon "open menu" at bounding box center [139, 385] width 17 height 17
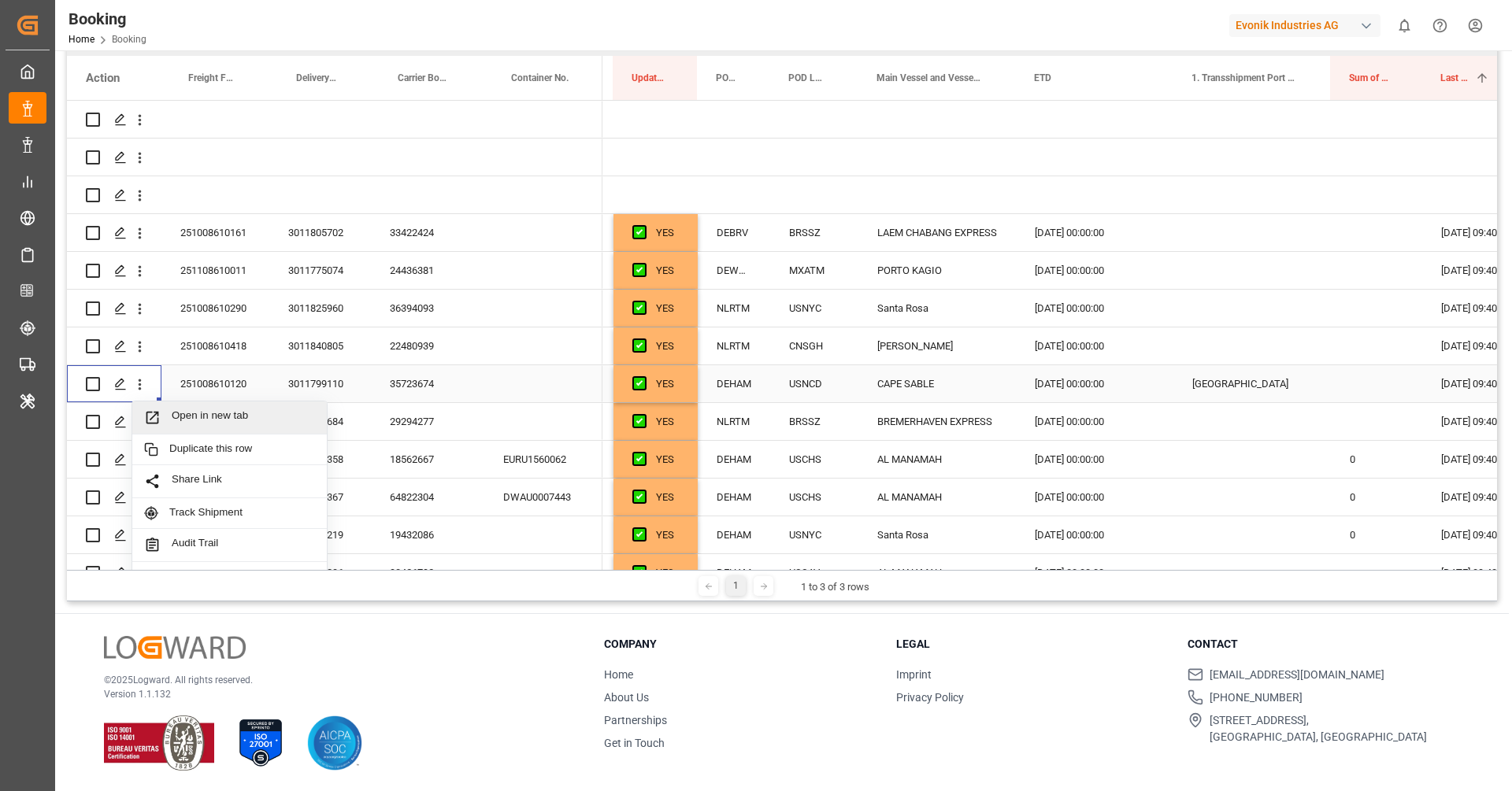
click at [178, 409] on span "Open in new tab" at bounding box center [243, 417] width 143 height 17
click at [642, 381] on span "Press SPACE to select this row." at bounding box center [639, 384] width 14 height 14
click at [645, 377] on input "Press SPACE to select this row." at bounding box center [645, 377] width 0 height 0
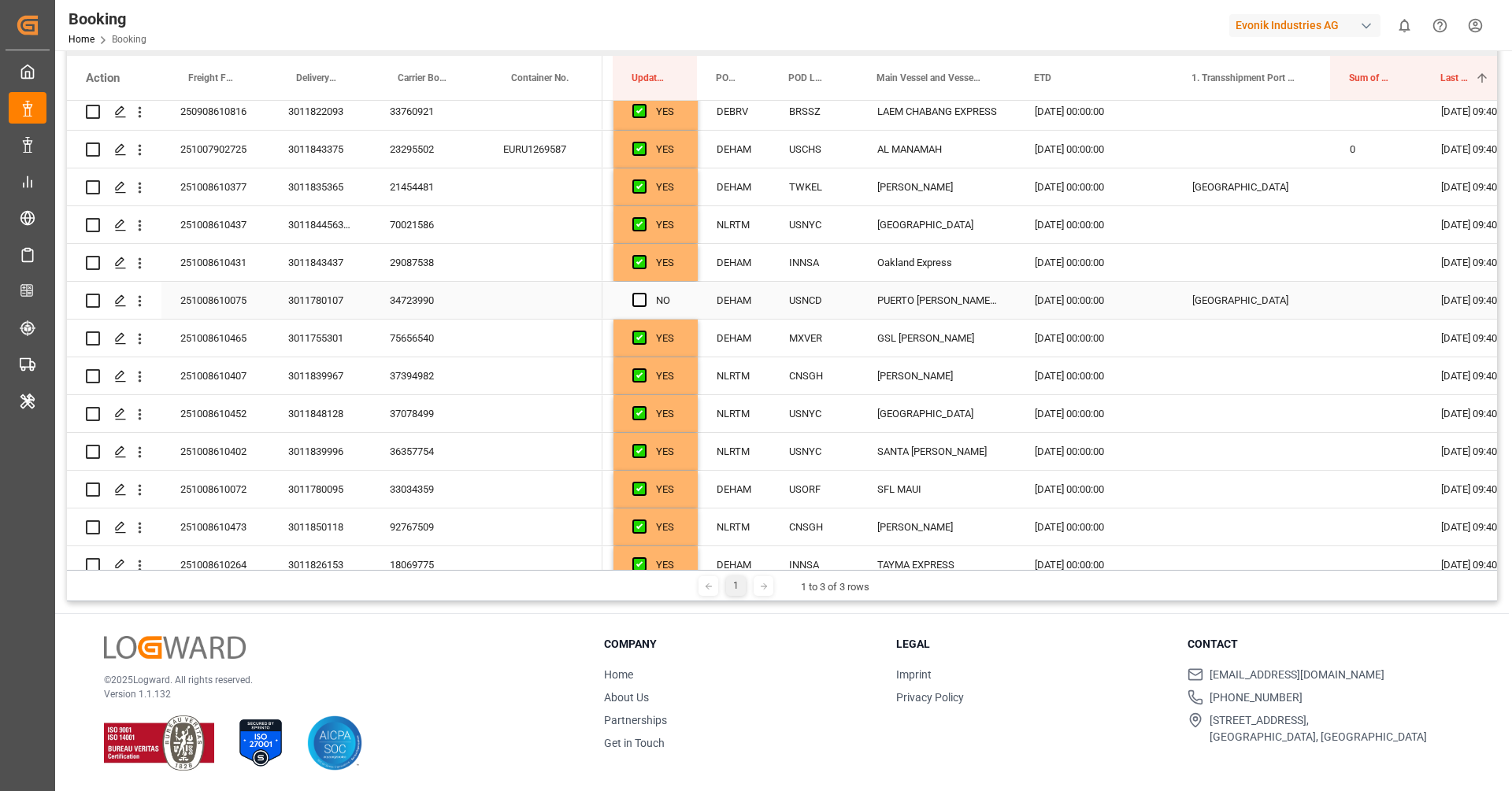
scroll to position [344, 0]
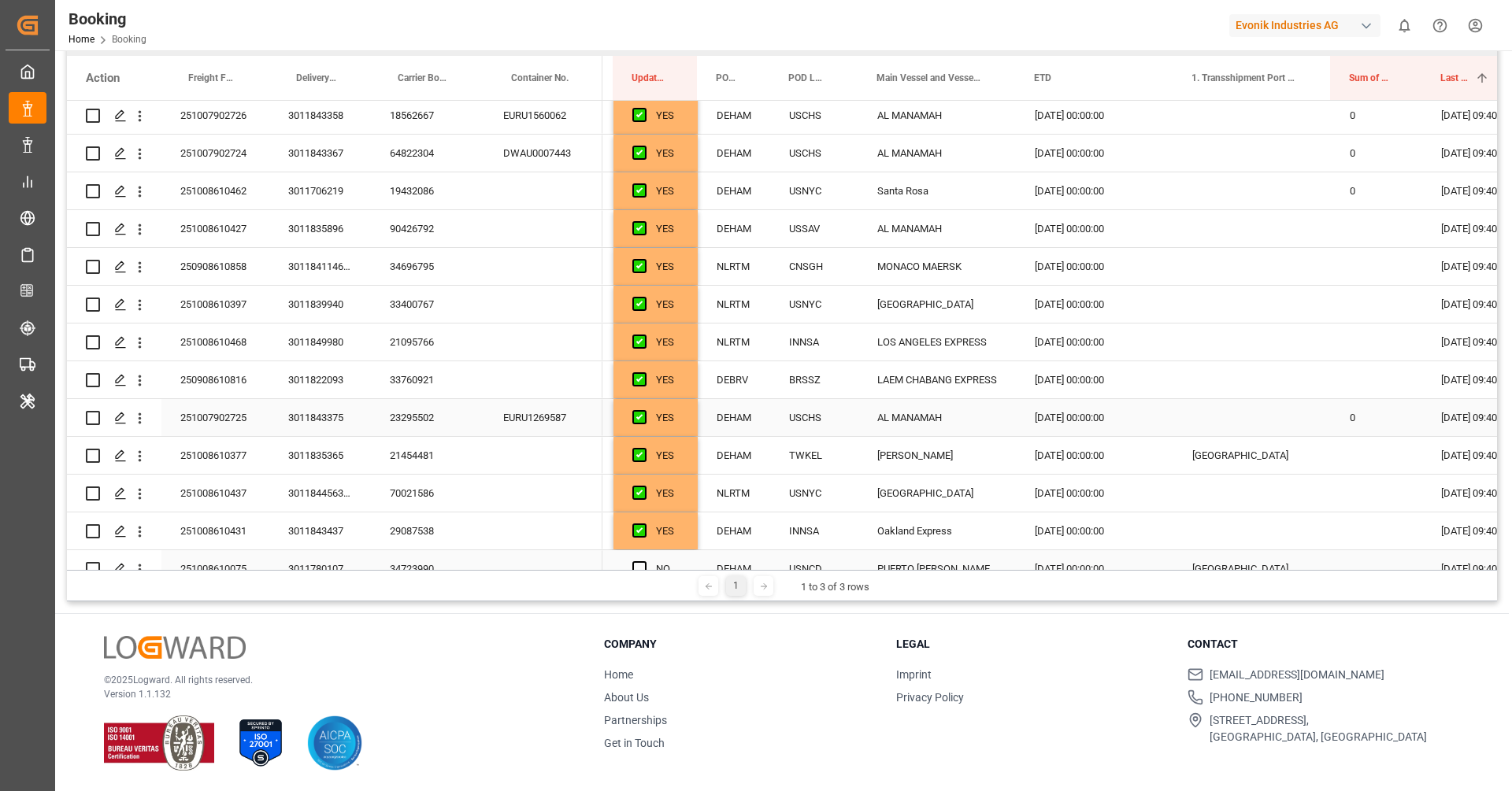
click at [749, 414] on div "DEHAM" at bounding box center [734, 418] width 73 height 37
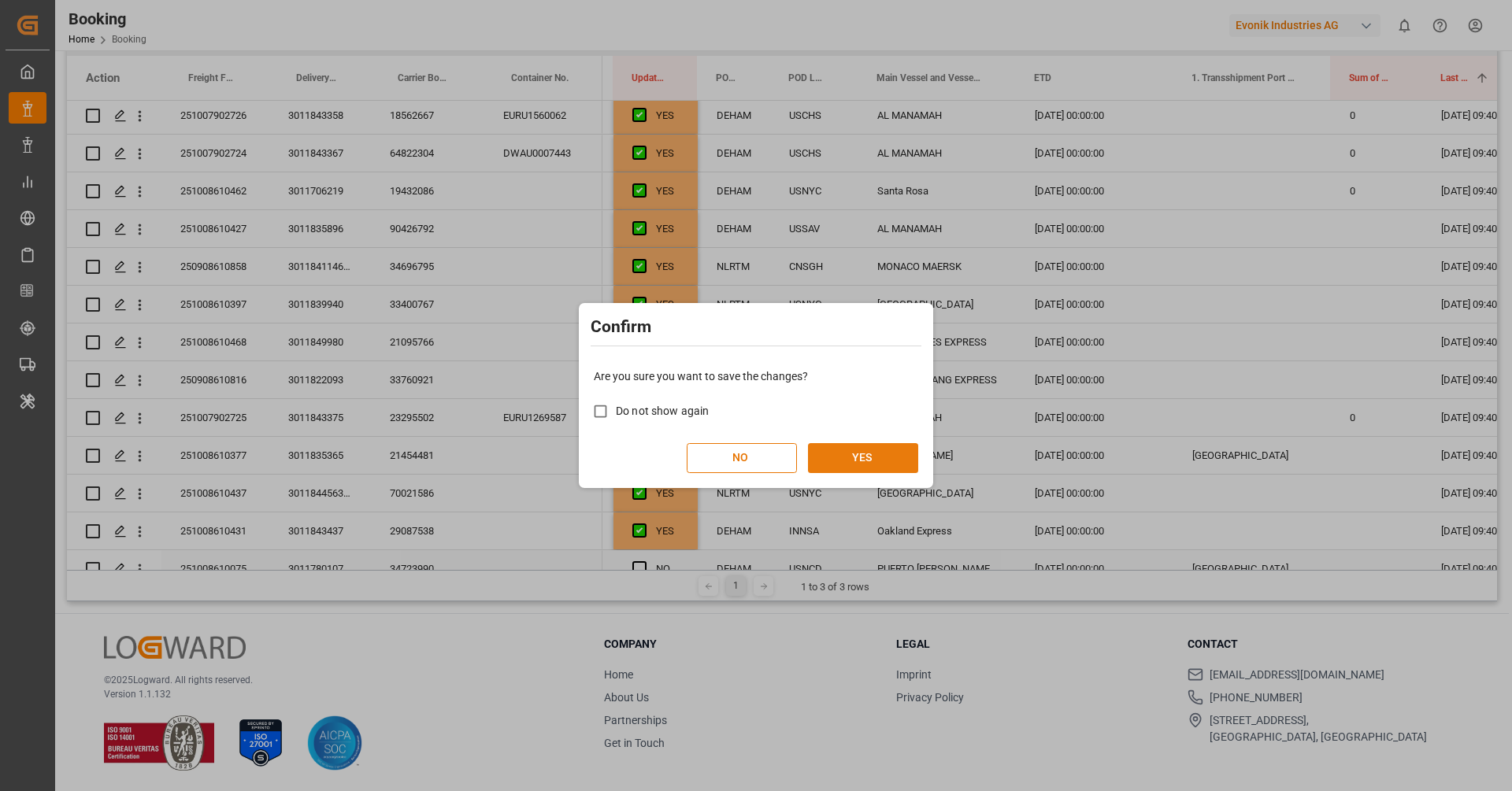
click at [851, 449] on button "YES" at bounding box center [863, 458] width 110 height 30
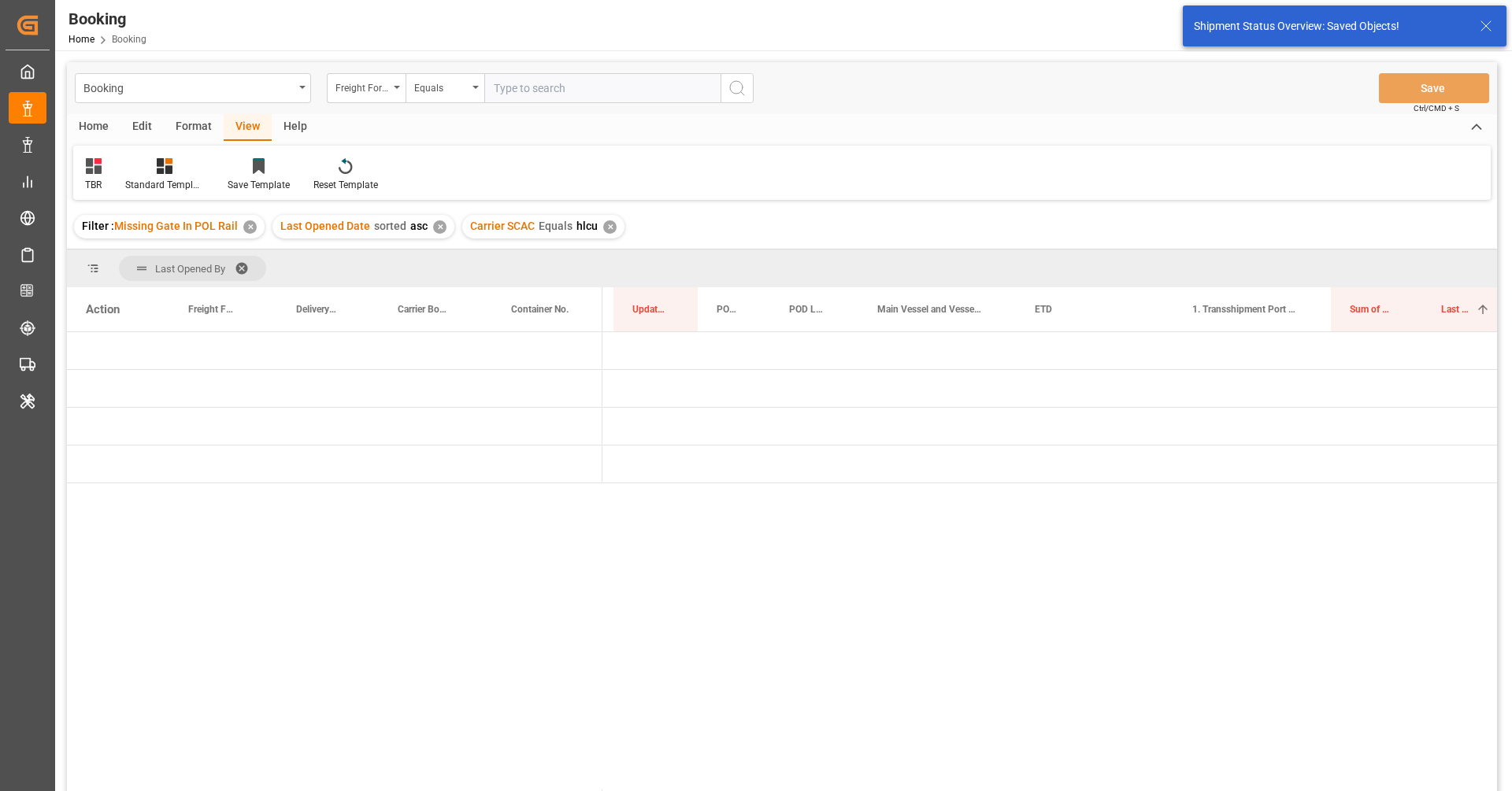
scroll to position [0, 0]
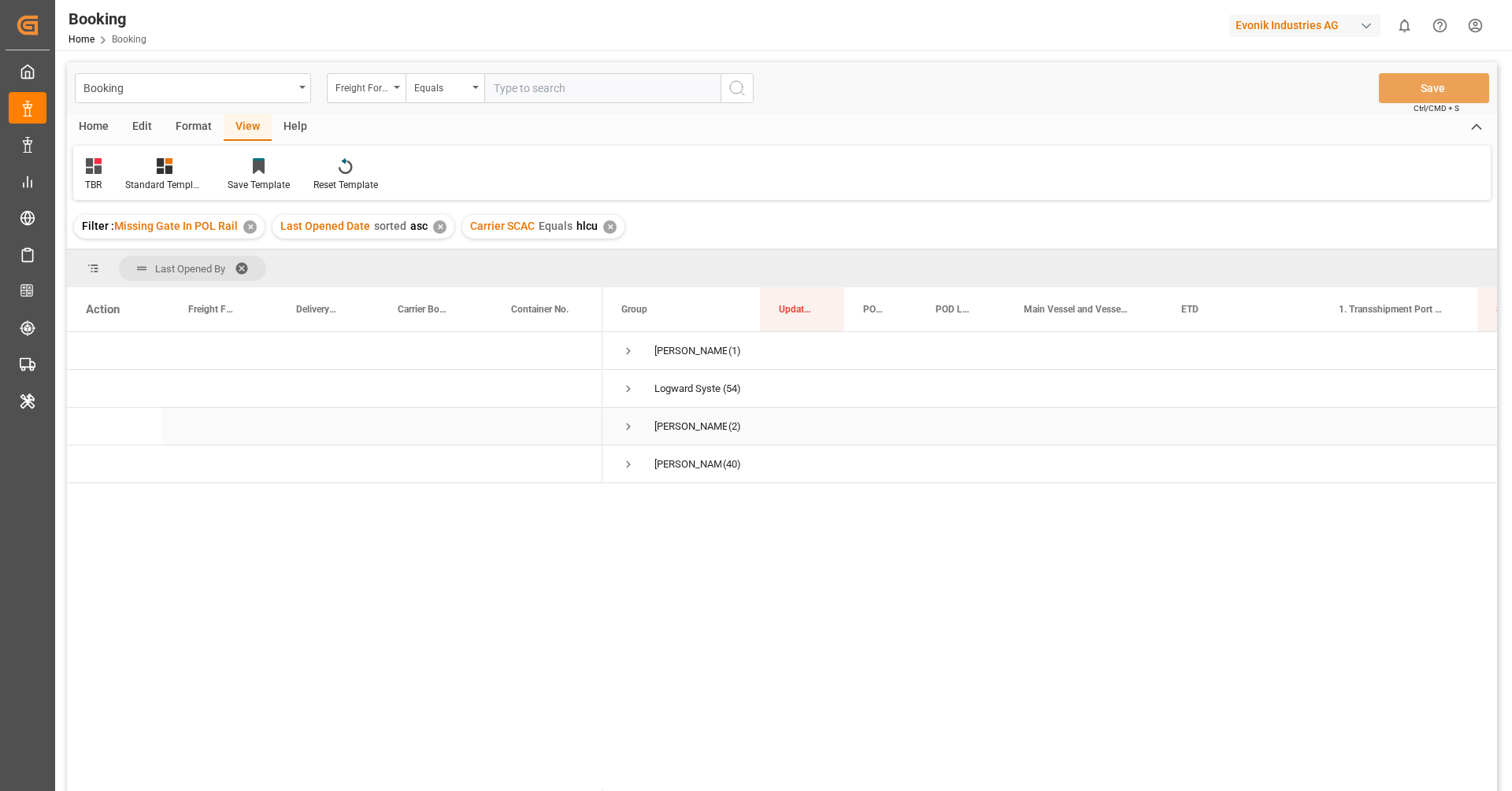
click at [631, 429] on span "Press SPACE to select this row." at bounding box center [629, 427] width 14 height 14
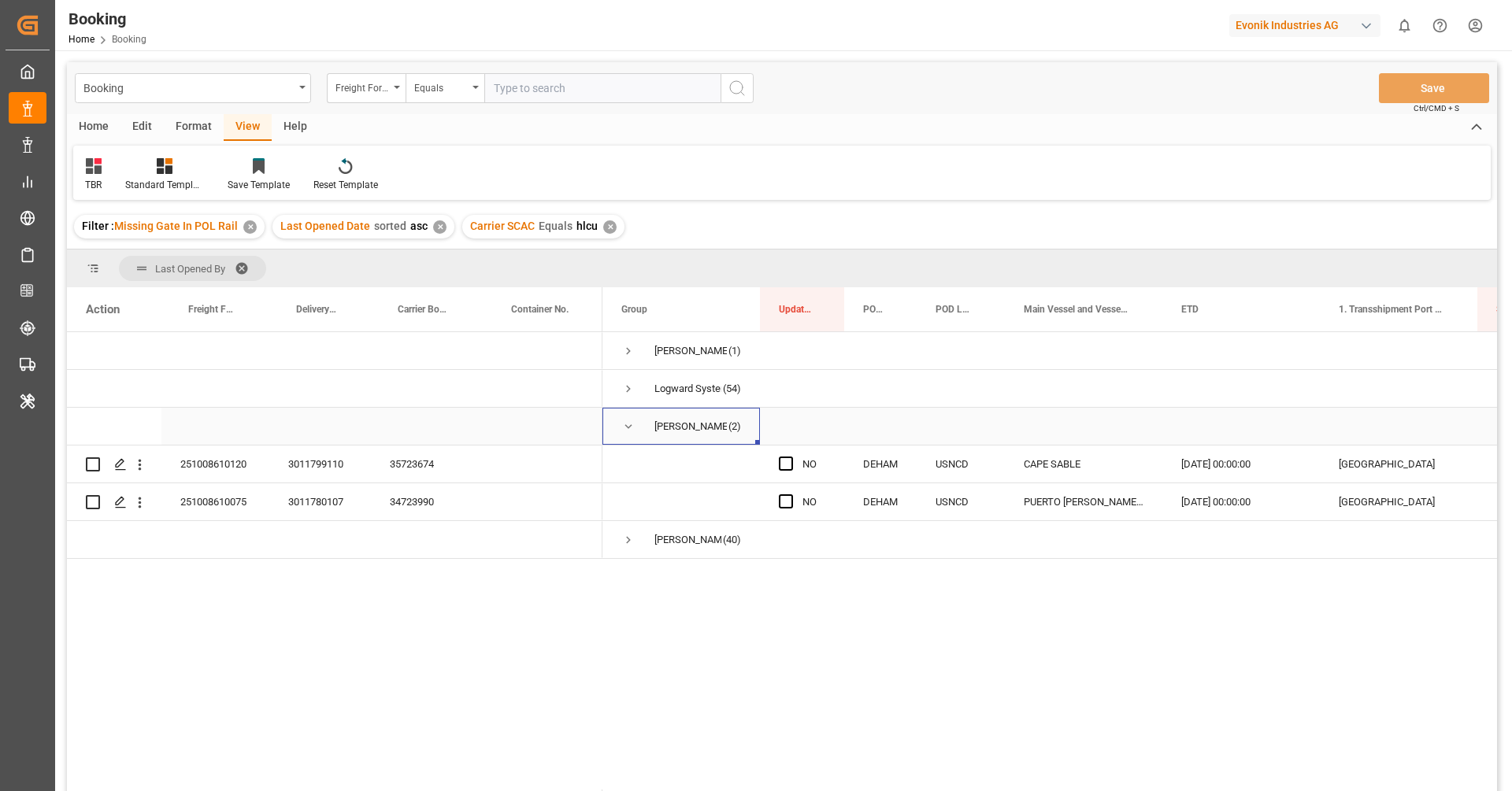
click at [630, 435] on span "Press SPACE to select this row." at bounding box center [629, 426] width 14 height 36
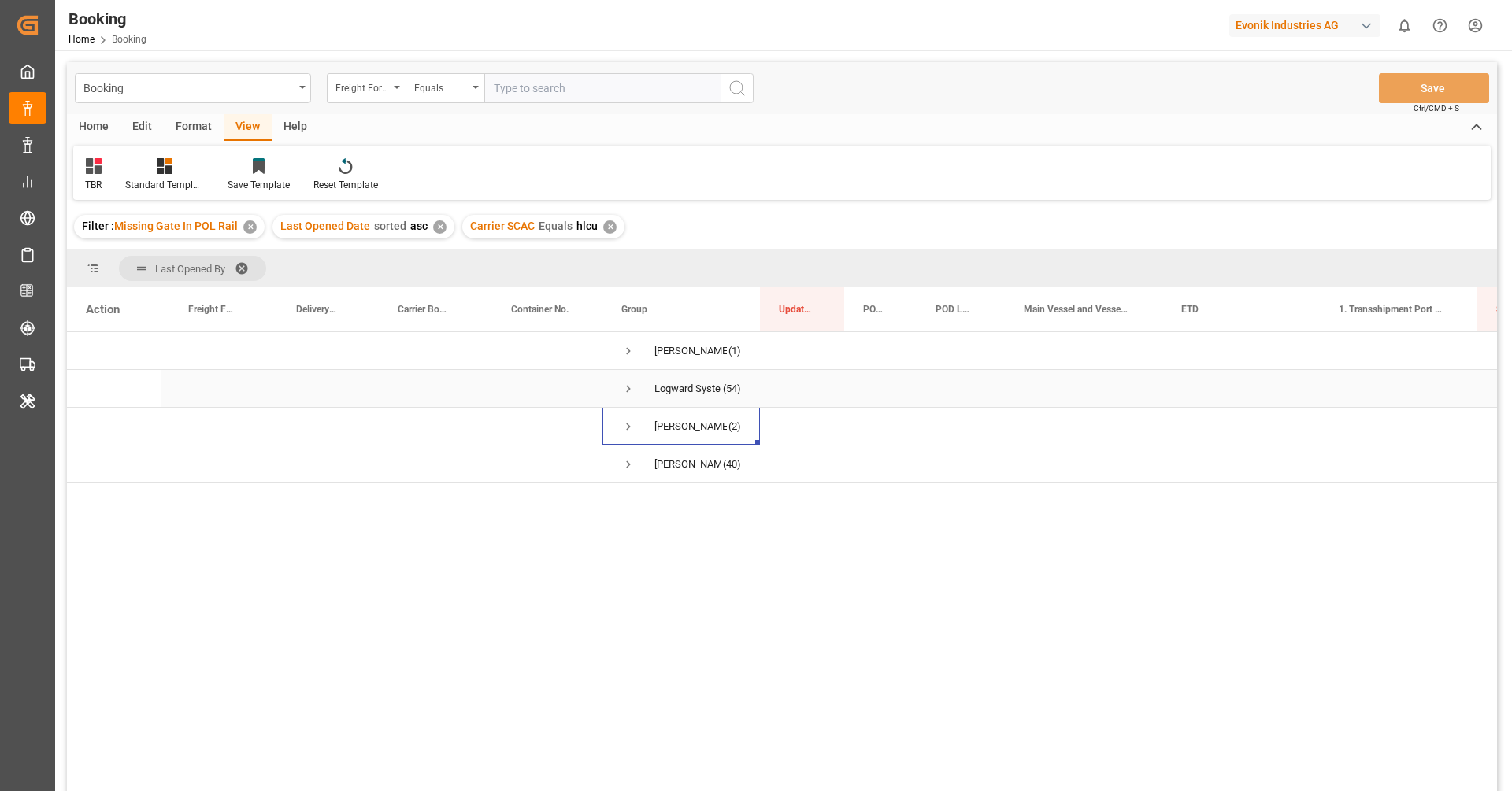
click at [631, 399] on span "Press SPACE to select this row." at bounding box center [629, 388] width 14 height 36
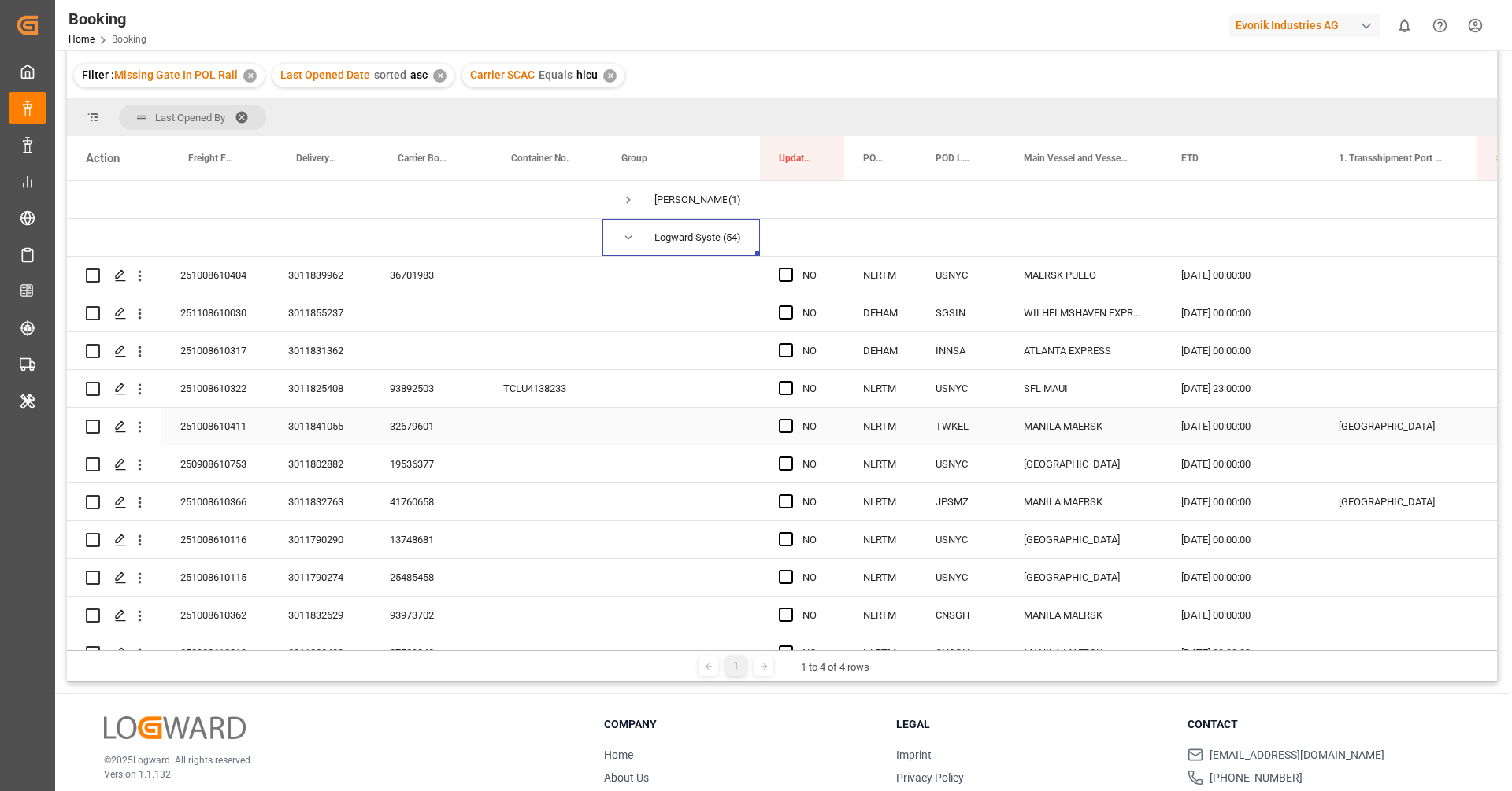
scroll to position [124, 0]
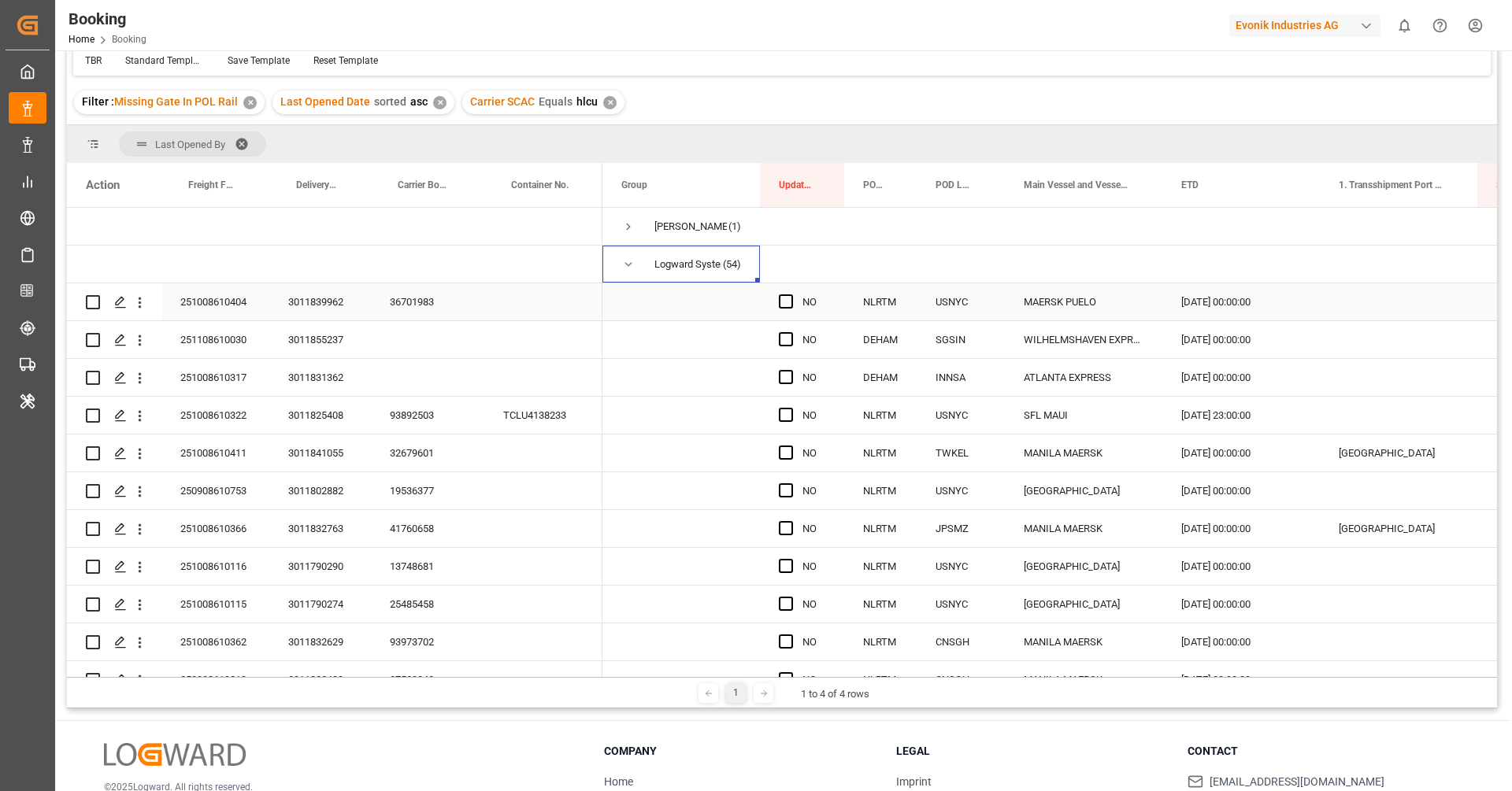
click at [411, 295] on div "36701983" at bounding box center [428, 302] width 114 height 37
click at [138, 310] on button "open menu" at bounding box center [139, 302] width 17 height 30
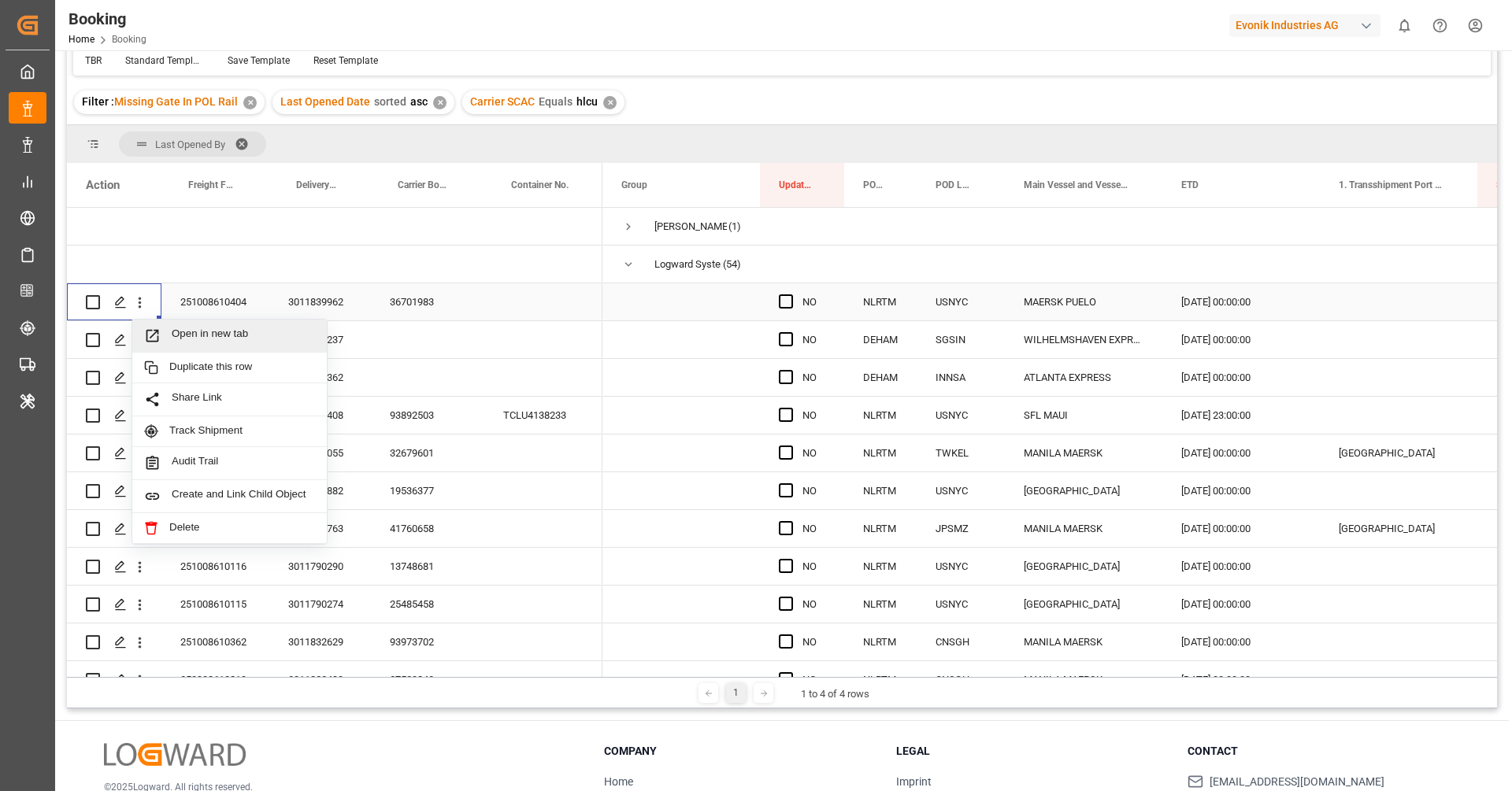
click at [186, 337] on span "Open in new tab" at bounding box center [243, 336] width 143 height 17
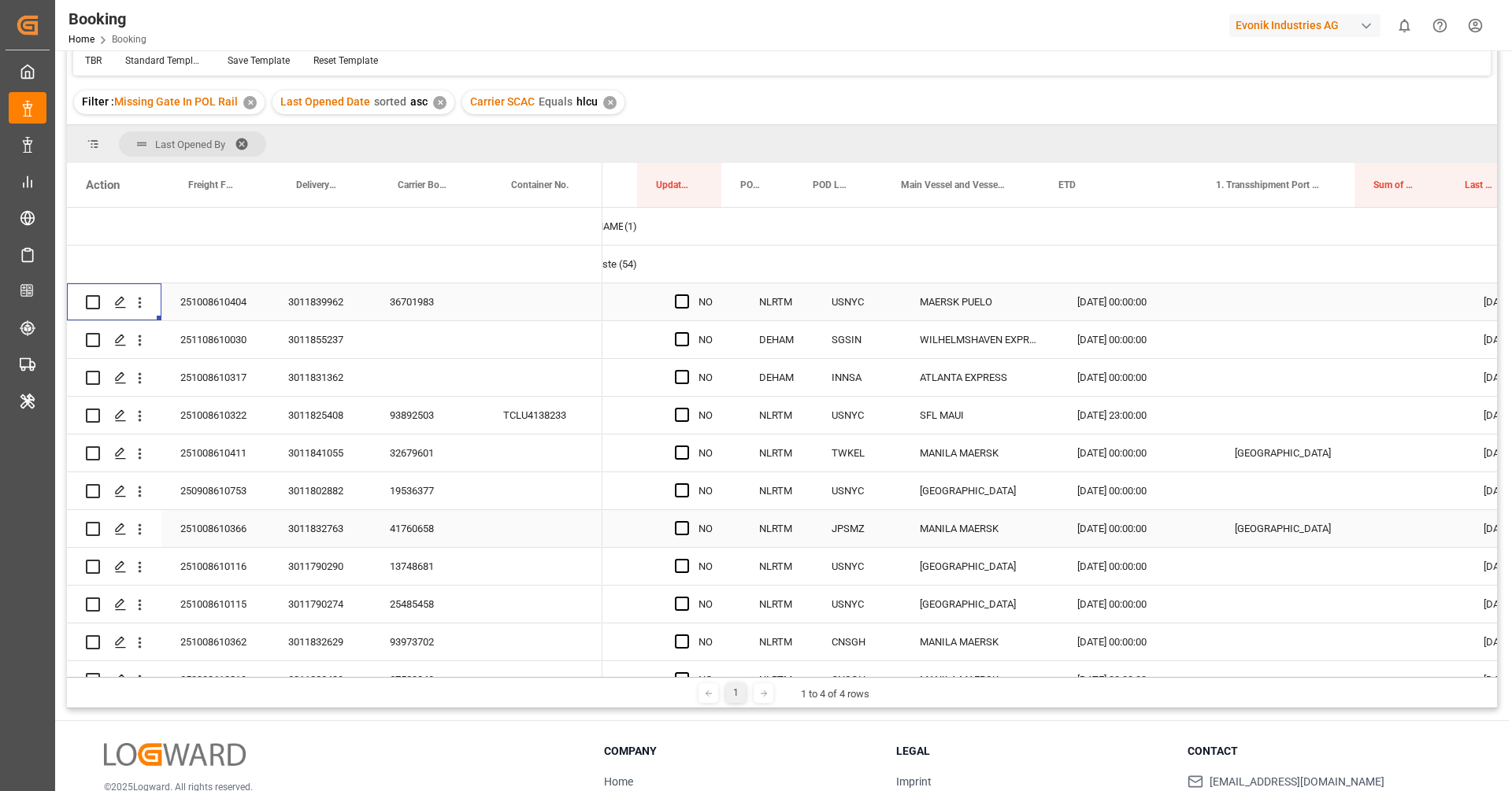
scroll to position [0, 129]
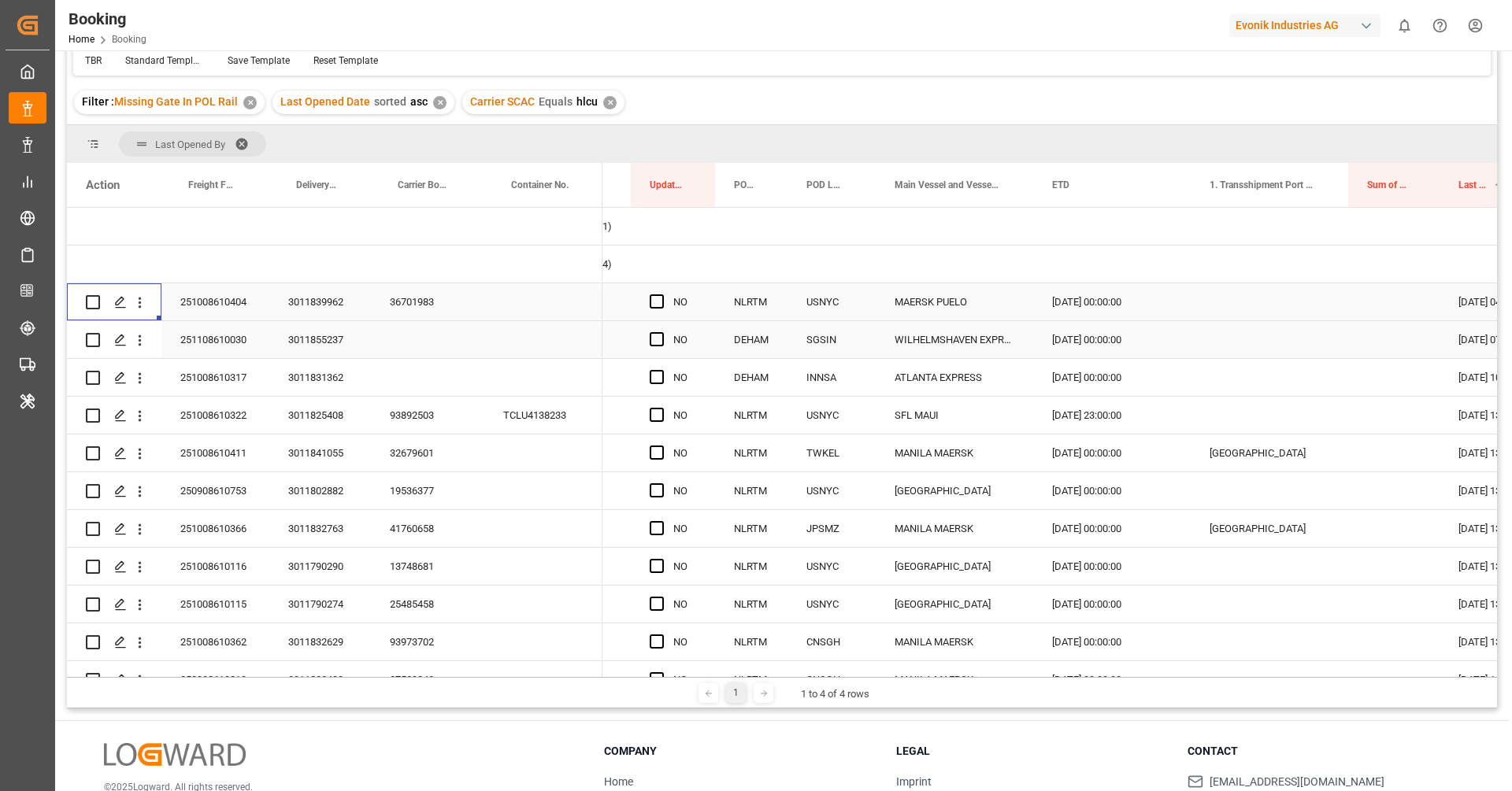
click at [230, 349] on div "251108610030" at bounding box center [215, 340] width 108 height 37
click at [145, 343] on icon "open menu" at bounding box center [139, 340] width 17 height 17
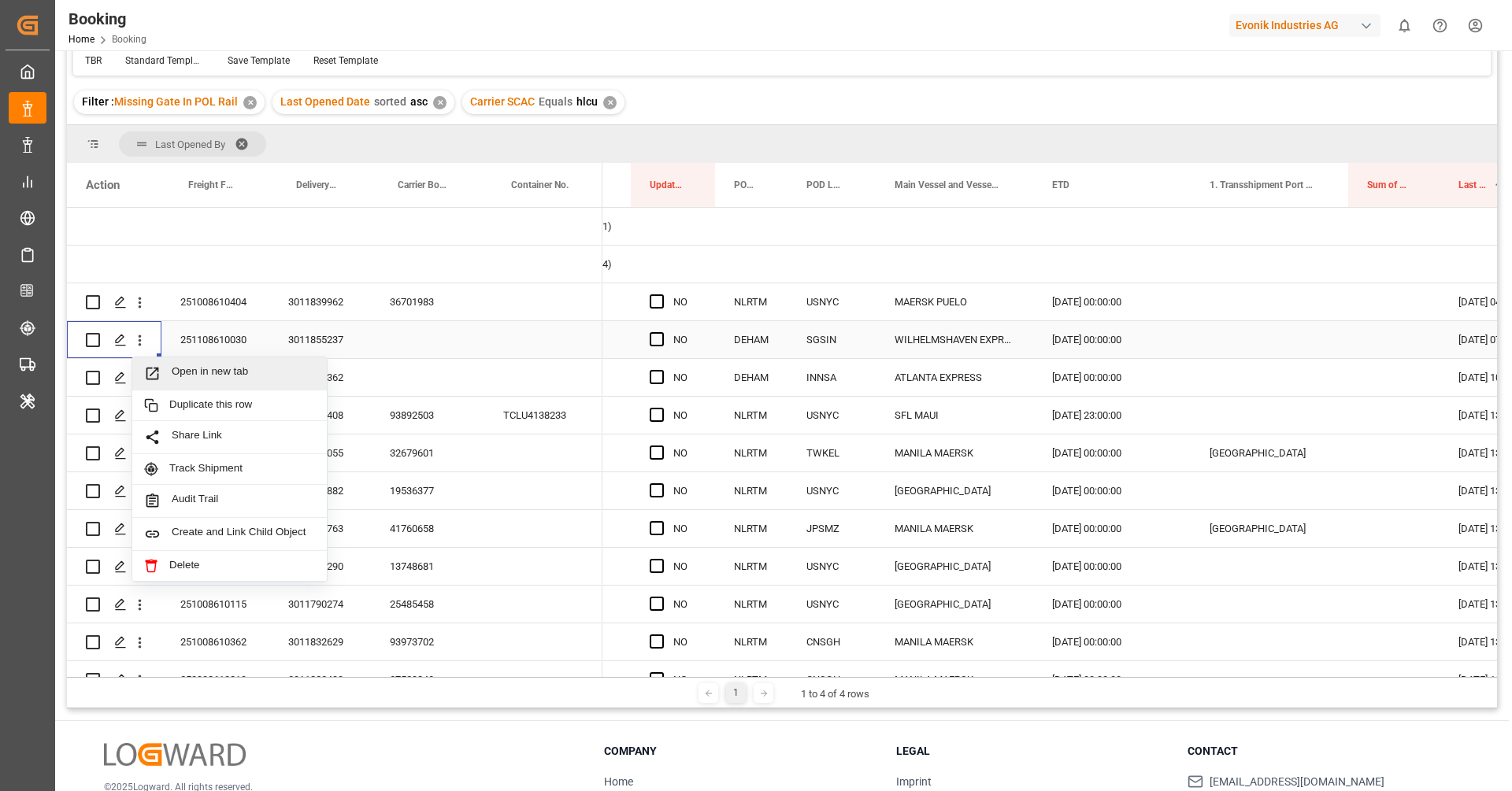
click at [196, 370] on span "Open in new tab" at bounding box center [243, 373] width 143 height 17
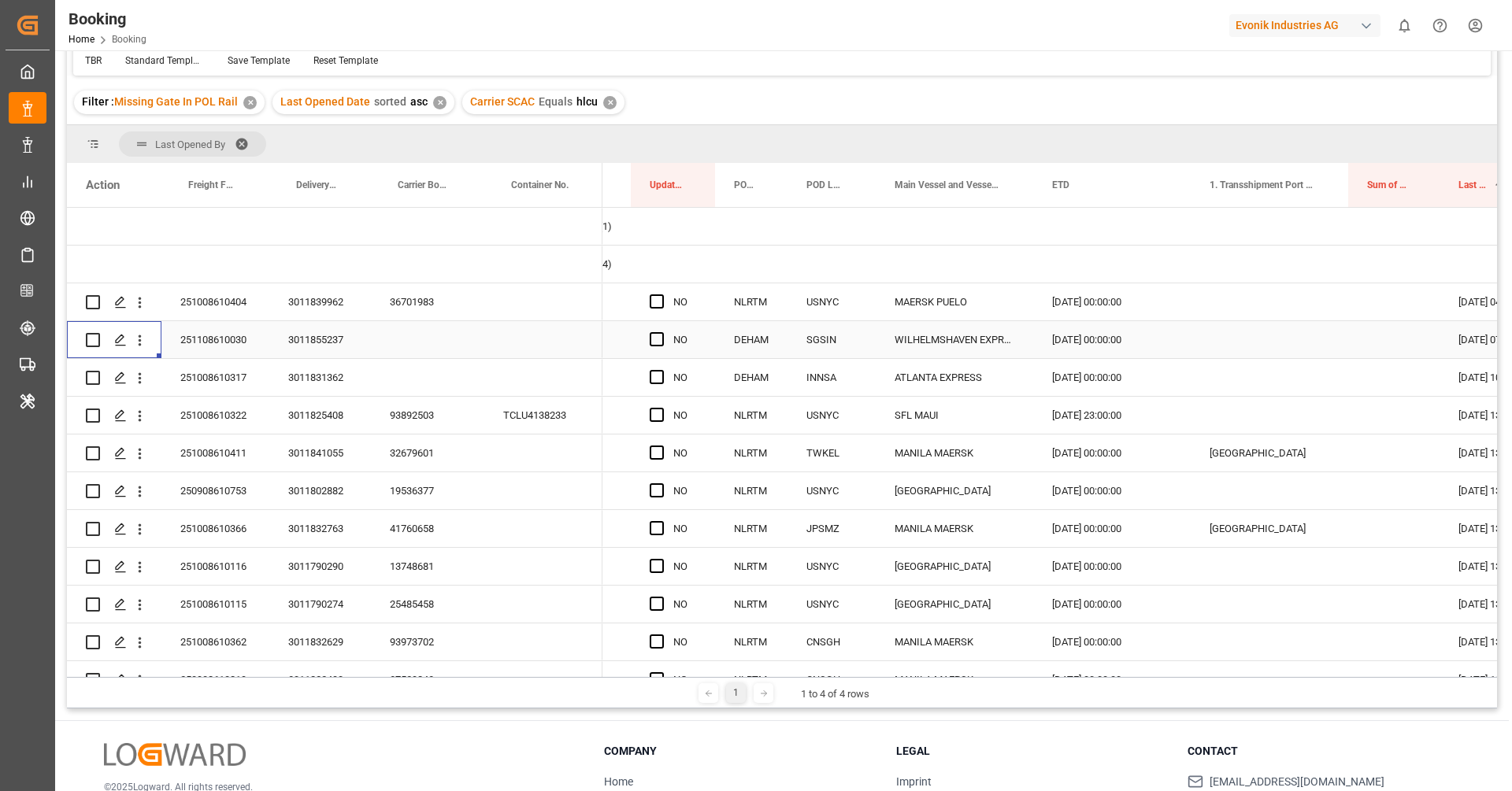
click at [234, 345] on div "251108610030" at bounding box center [215, 340] width 108 height 37
click at [143, 346] on icon "open menu" at bounding box center [139, 340] width 17 height 17
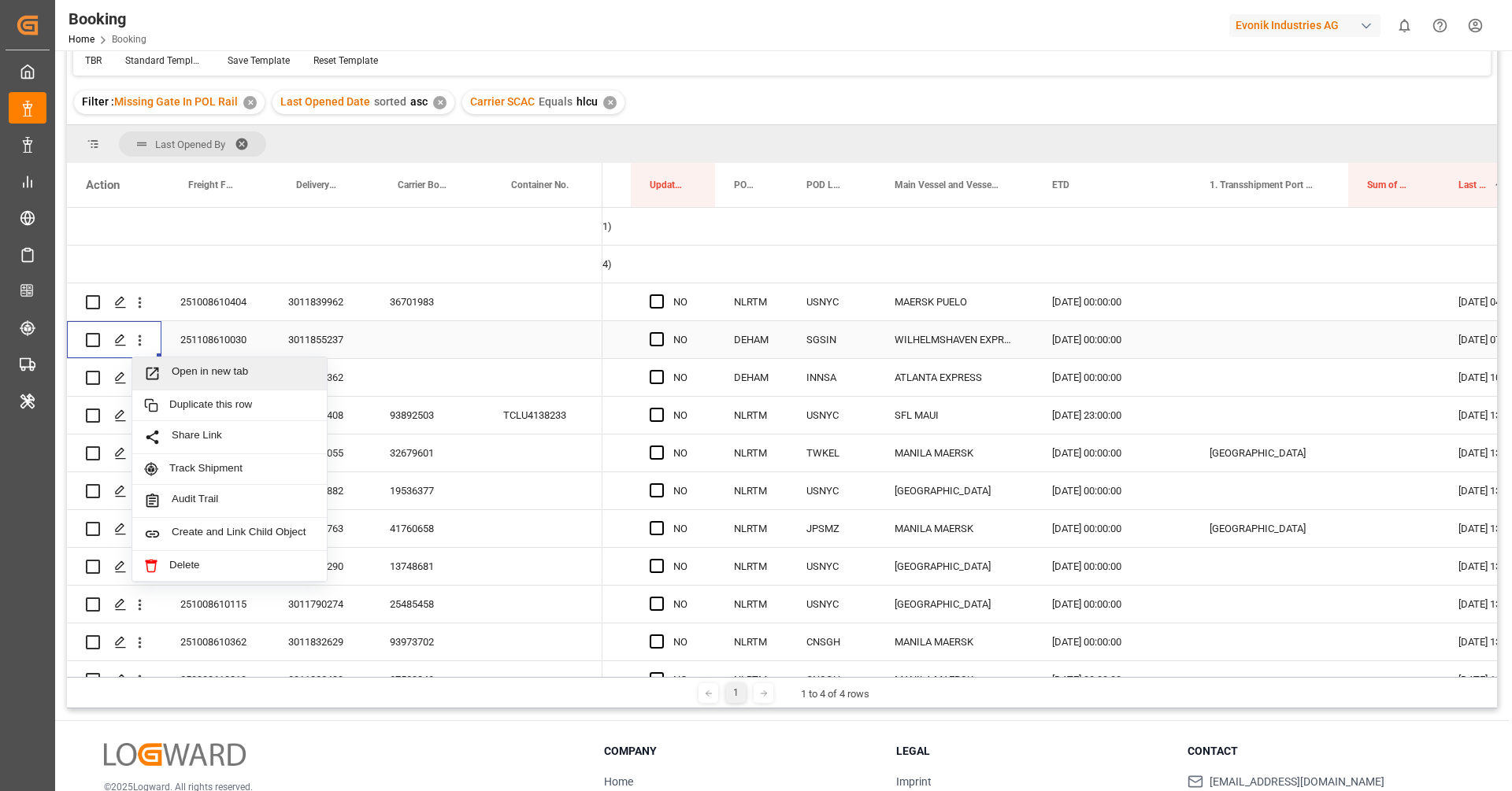
click at [167, 361] on div "Open in new tab" at bounding box center [229, 374] width 194 height 33
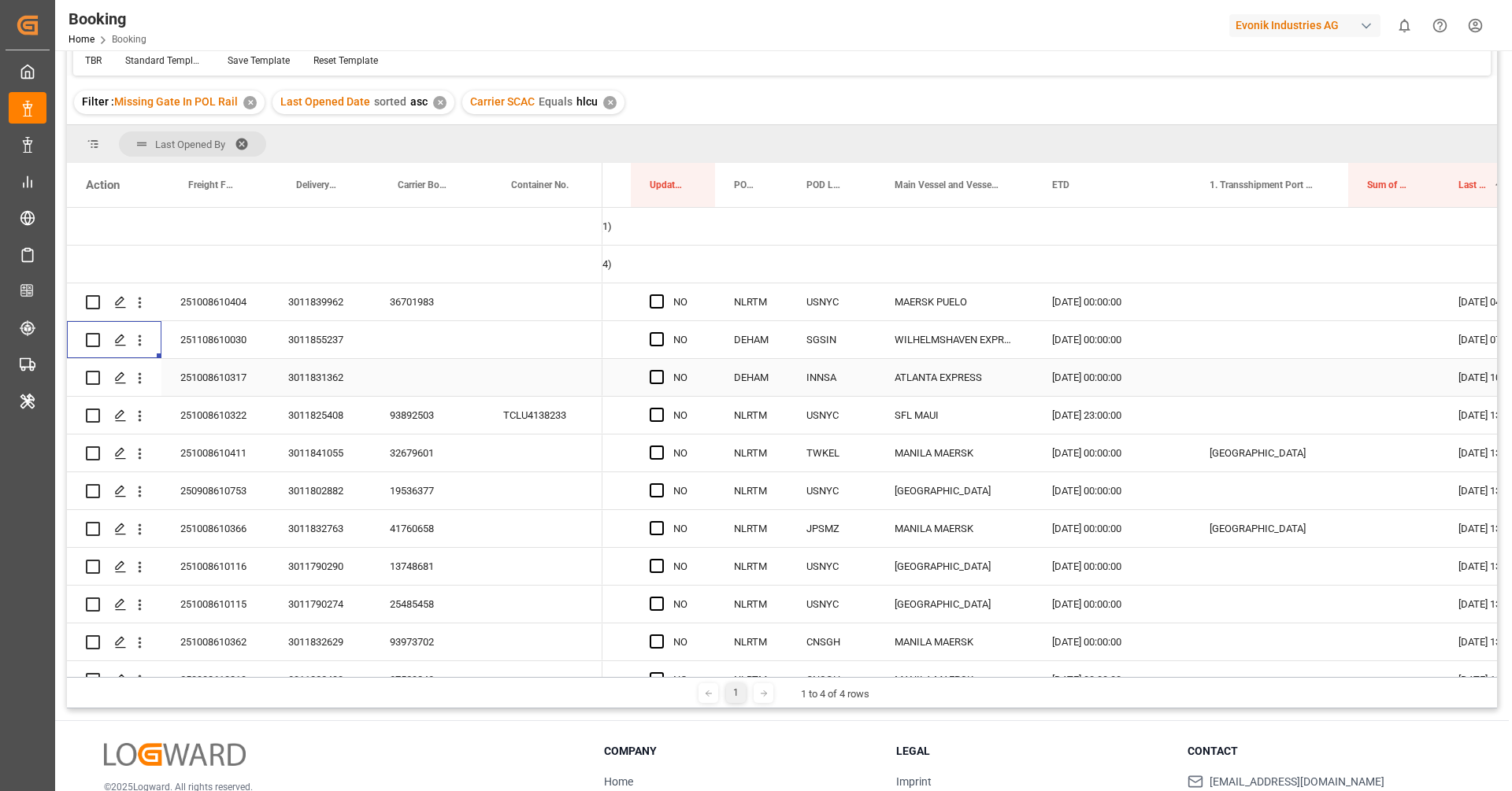
click at [227, 367] on div "251008610317" at bounding box center [215, 378] width 108 height 37
click at [234, 378] on div "251008610317" at bounding box center [215, 378] width 108 height 37
click at [147, 378] on icon "open menu" at bounding box center [139, 378] width 17 height 17
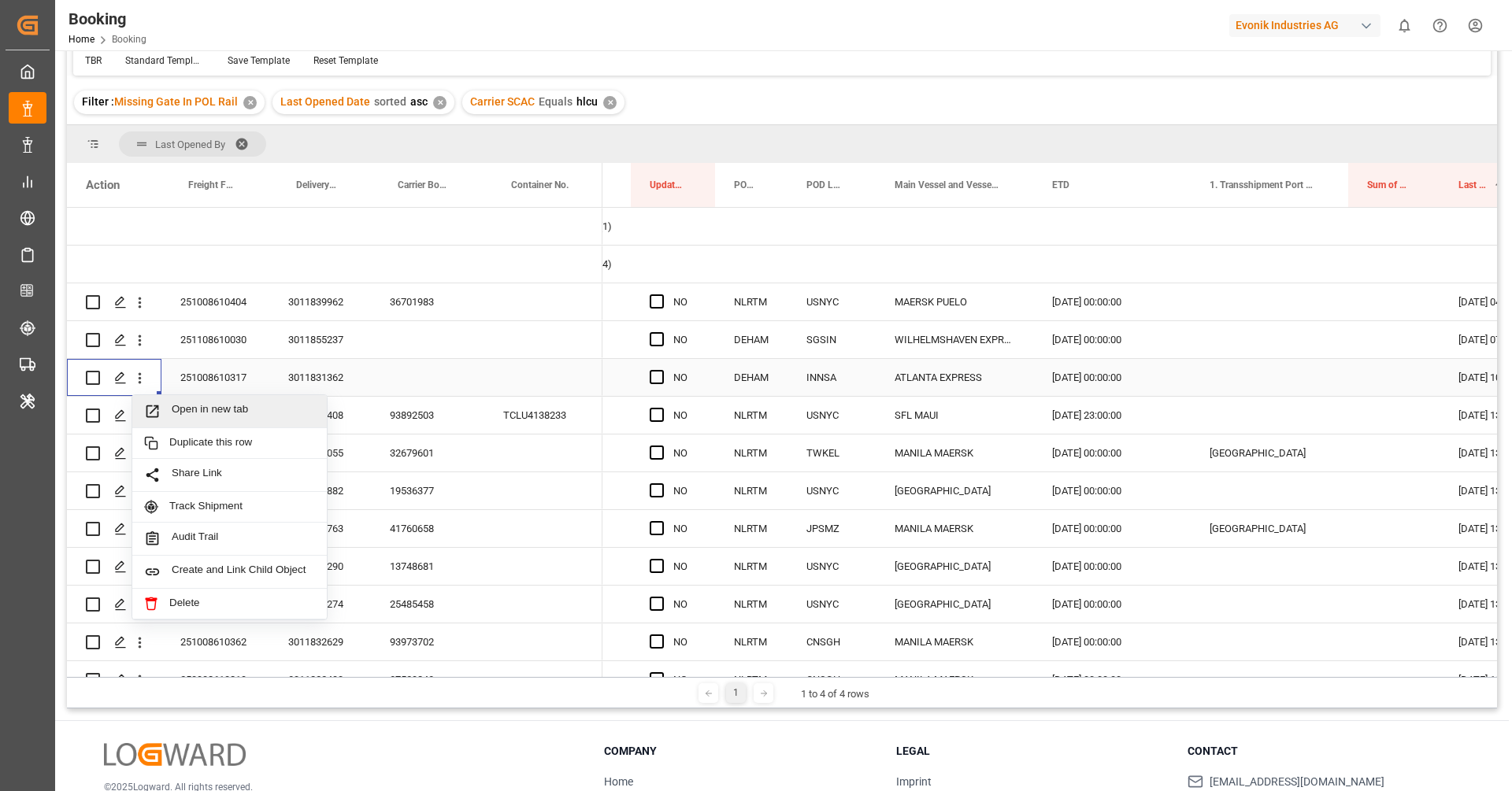
click at [176, 404] on span "Open in new tab" at bounding box center [243, 411] width 143 height 17
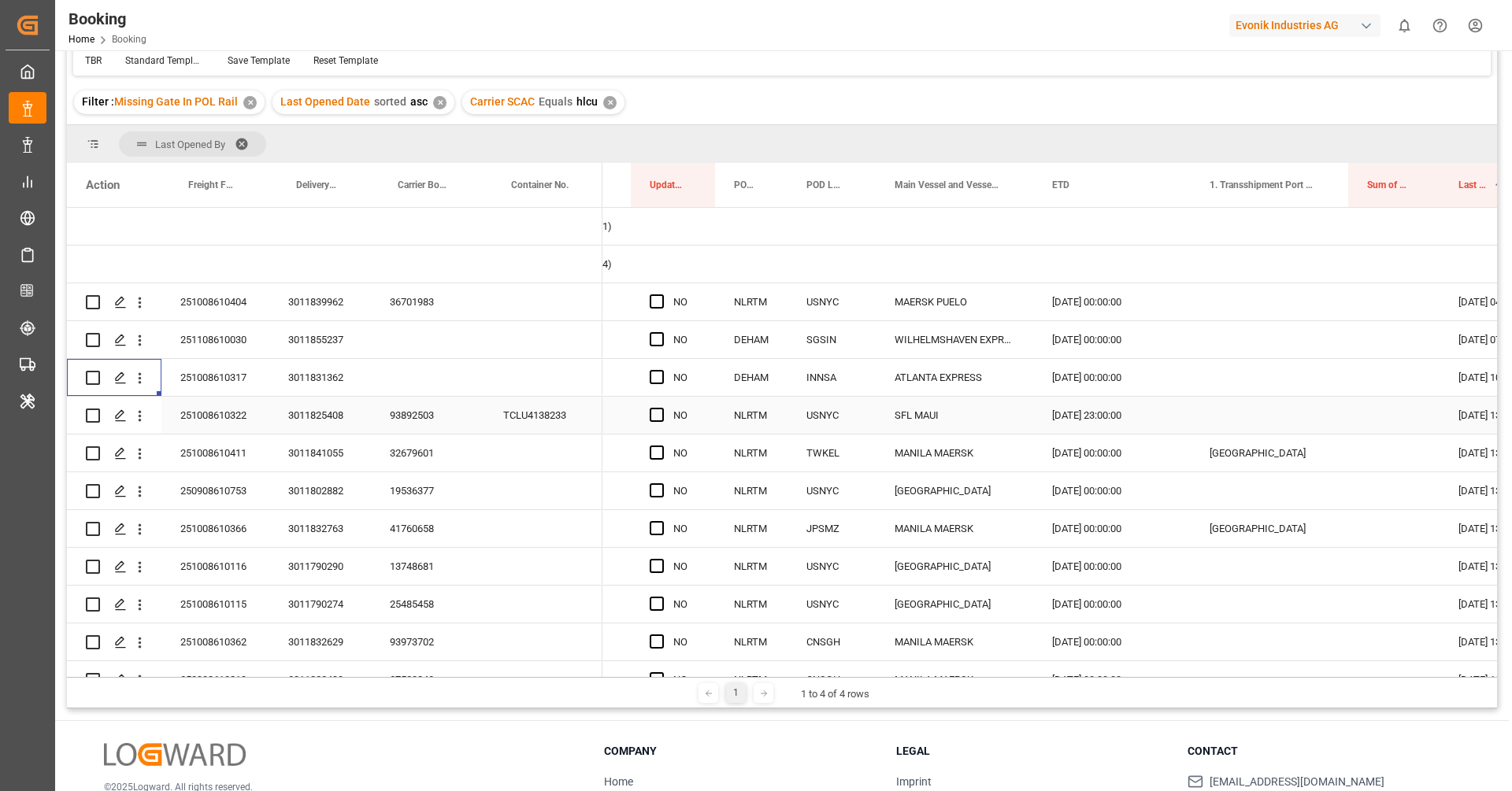
click at [419, 425] on div "93892503" at bounding box center [428, 415] width 114 height 37
click at [139, 417] on icon "open menu" at bounding box center [139, 416] width 17 height 17
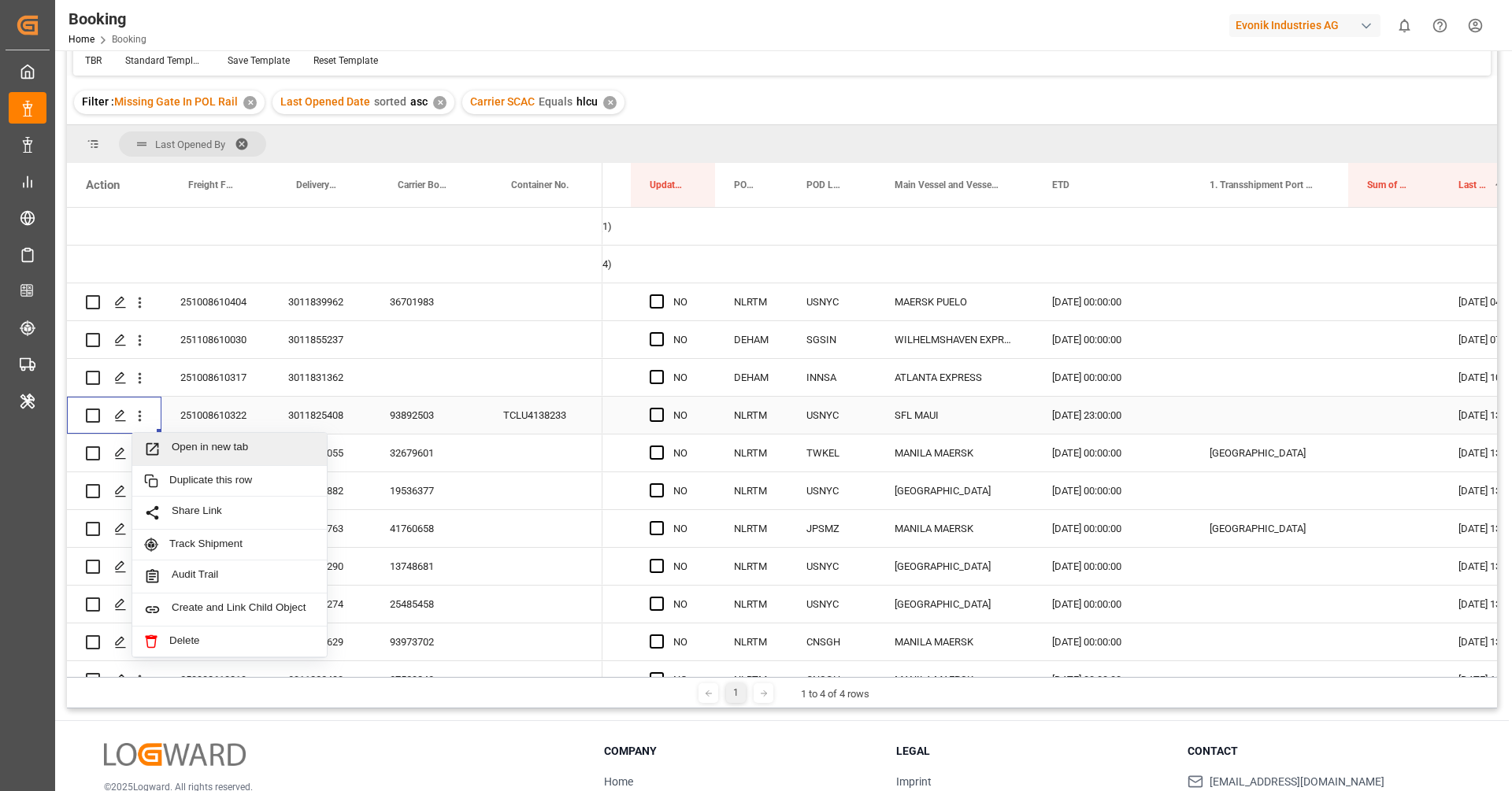
click at [187, 441] on span "Open in new tab" at bounding box center [243, 448] width 143 height 17
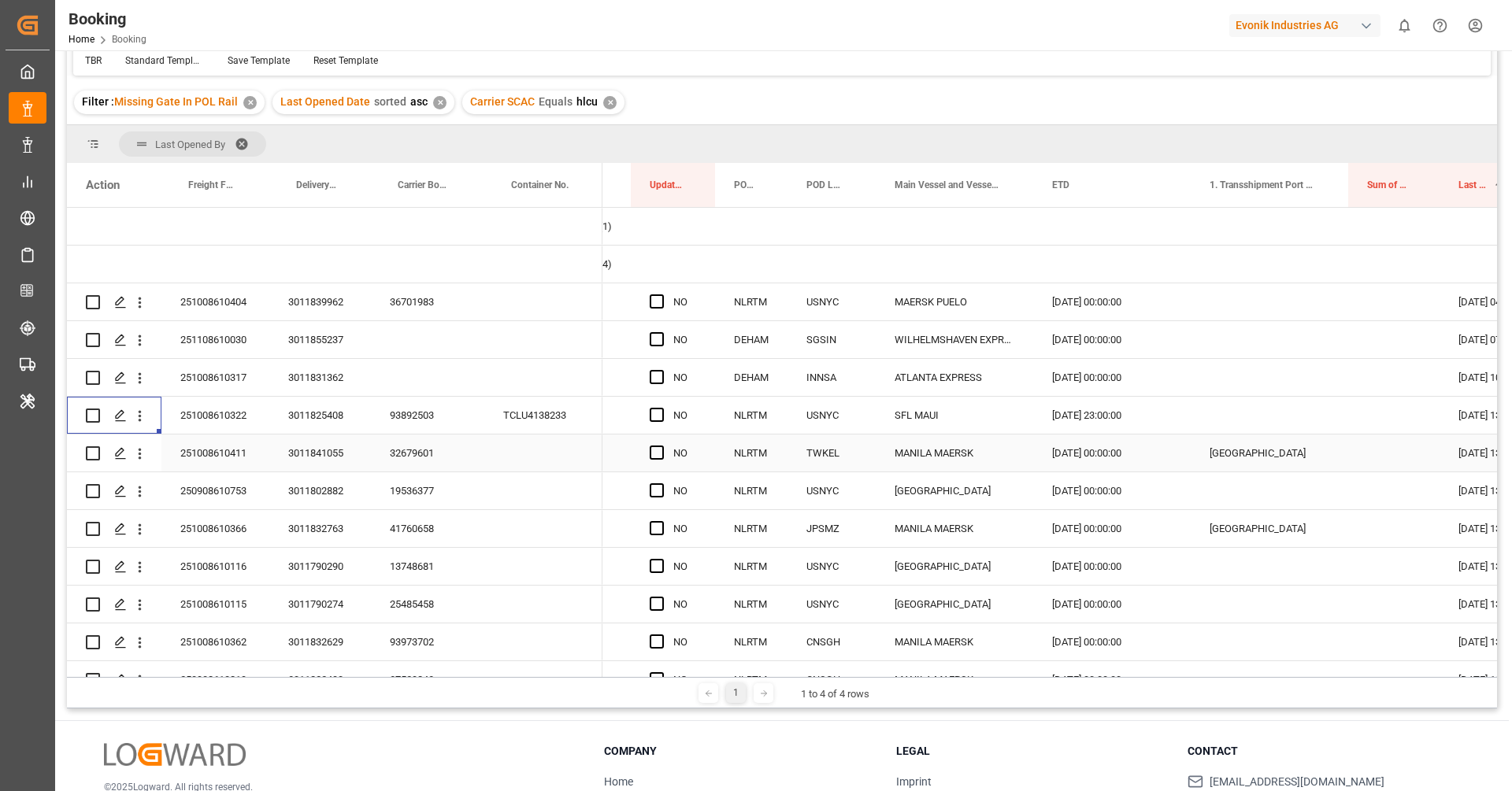
click at [417, 462] on div "32679601" at bounding box center [428, 453] width 114 height 37
click at [136, 456] on icon "open menu" at bounding box center [139, 454] width 17 height 17
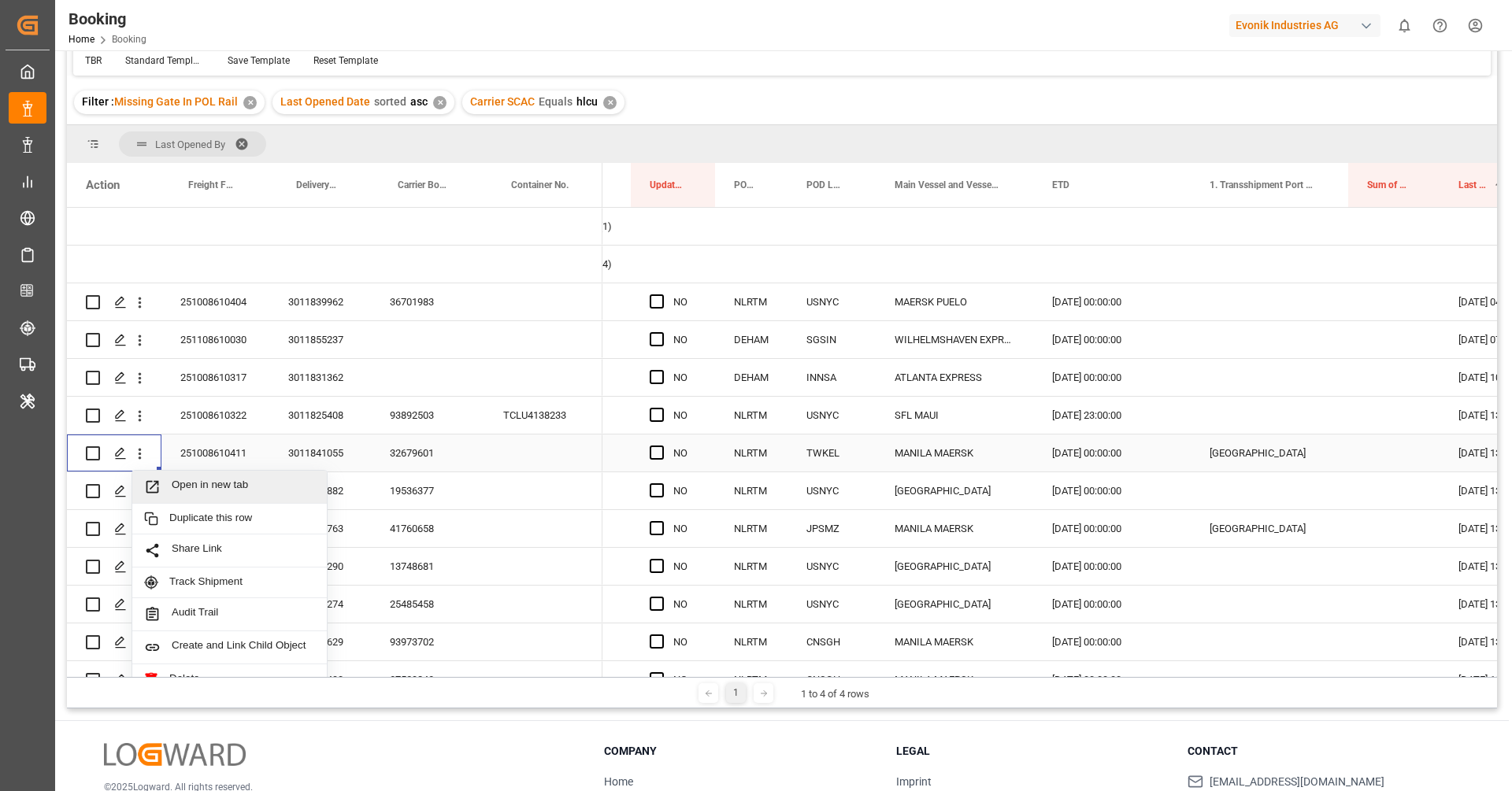
click at [192, 489] on span "Open in new tab" at bounding box center [243, 487] width 143 height 17
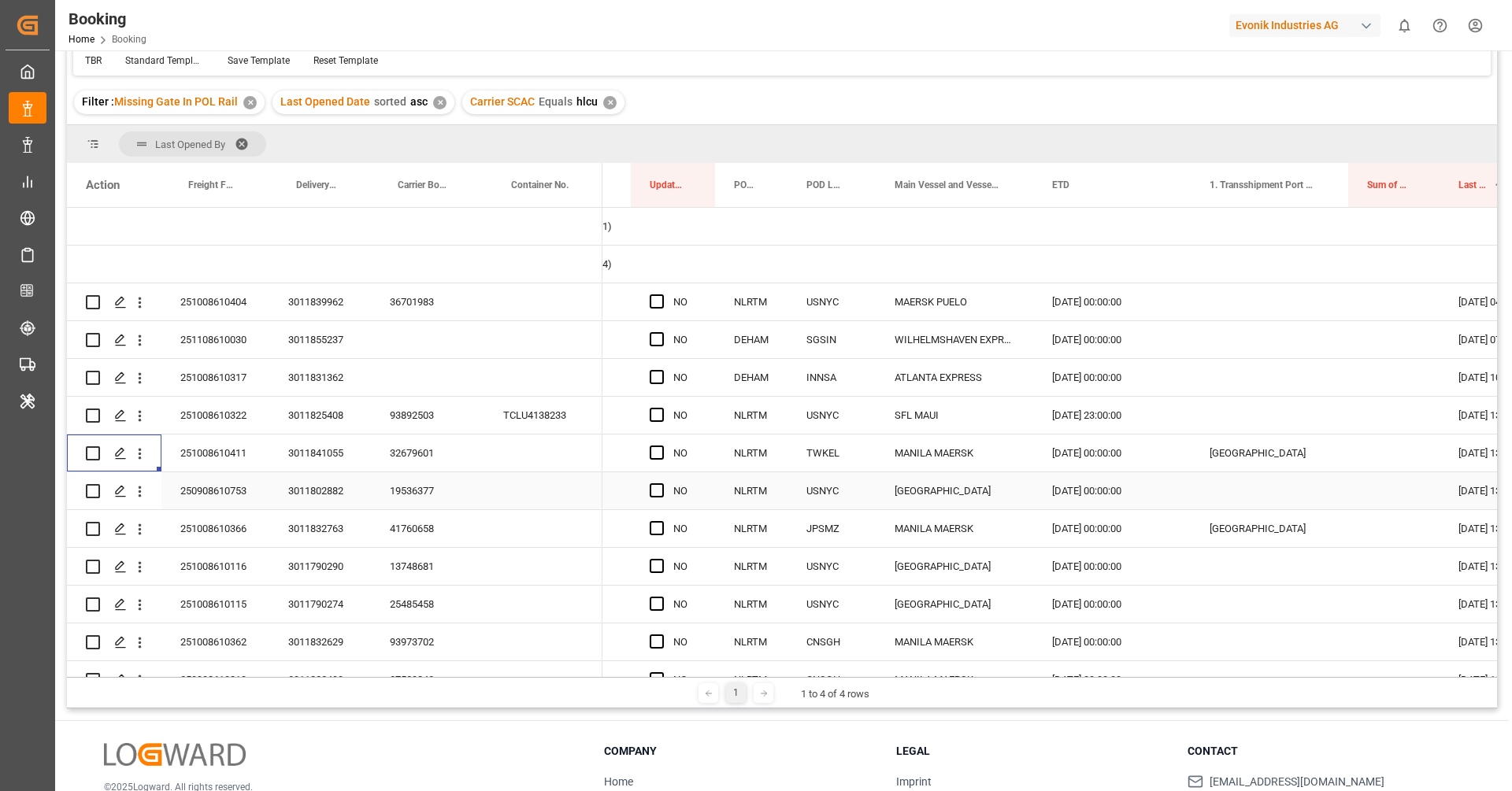
click at [413, 500] on div "19536377" at bounding box center [428, 490] width 114 height 37
click at [143, 495] on icon "open menu" at bounding box center [139, 491] width 17 height 17
click at [193, 519] on span "Open in new tab" at bounding box center [243, 524] width 143 height 17
click at [417, 523] on div "41760658" at bounding box center [428, 529] width 114 height 37
click at [139, 531] on icon "open menu" at bounding box center [139, 529] width 17 height 17
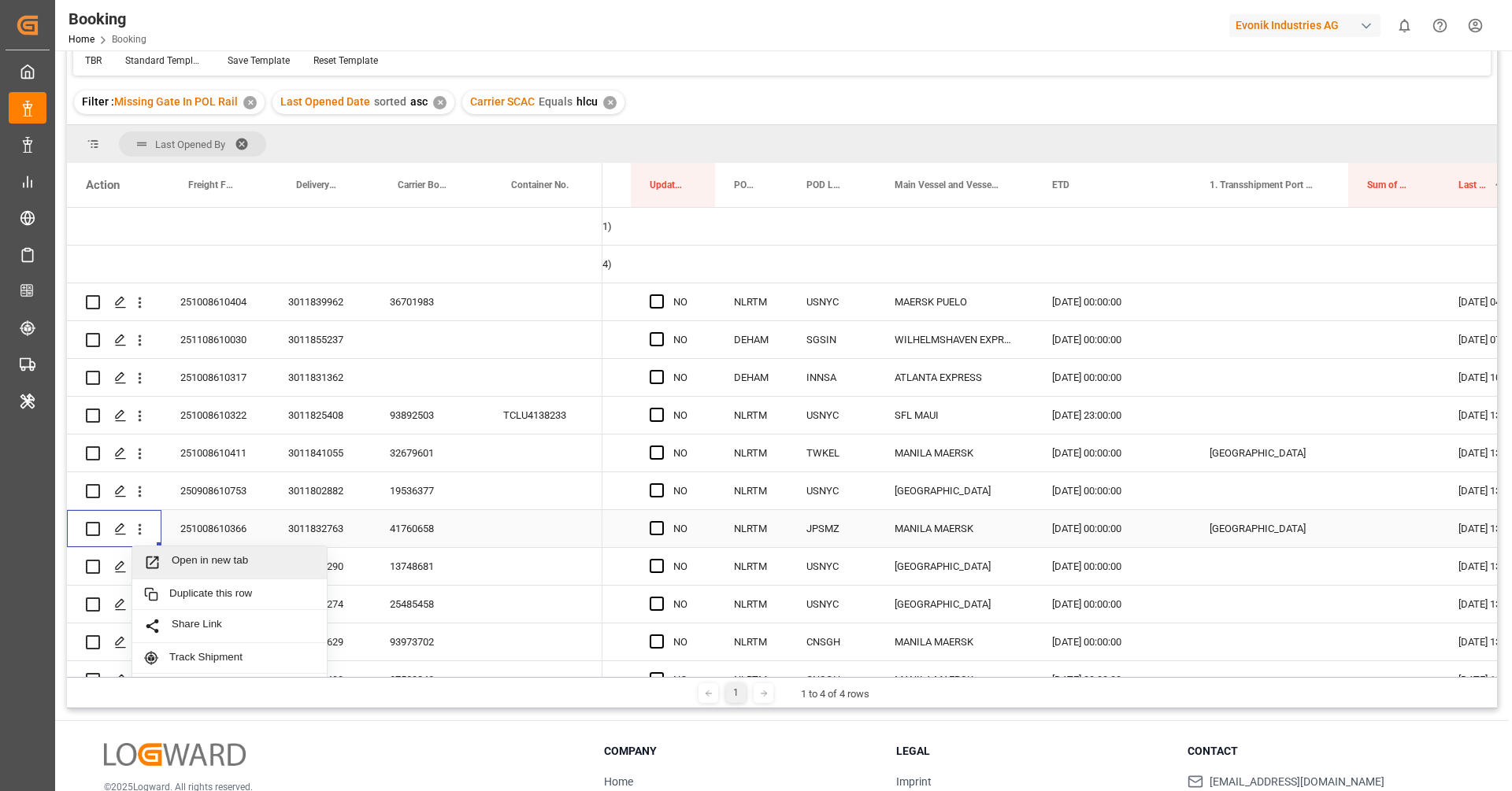
click at [211, 563] on span "Open in new tab" at bounding box center [243, 562] width 143 height 17
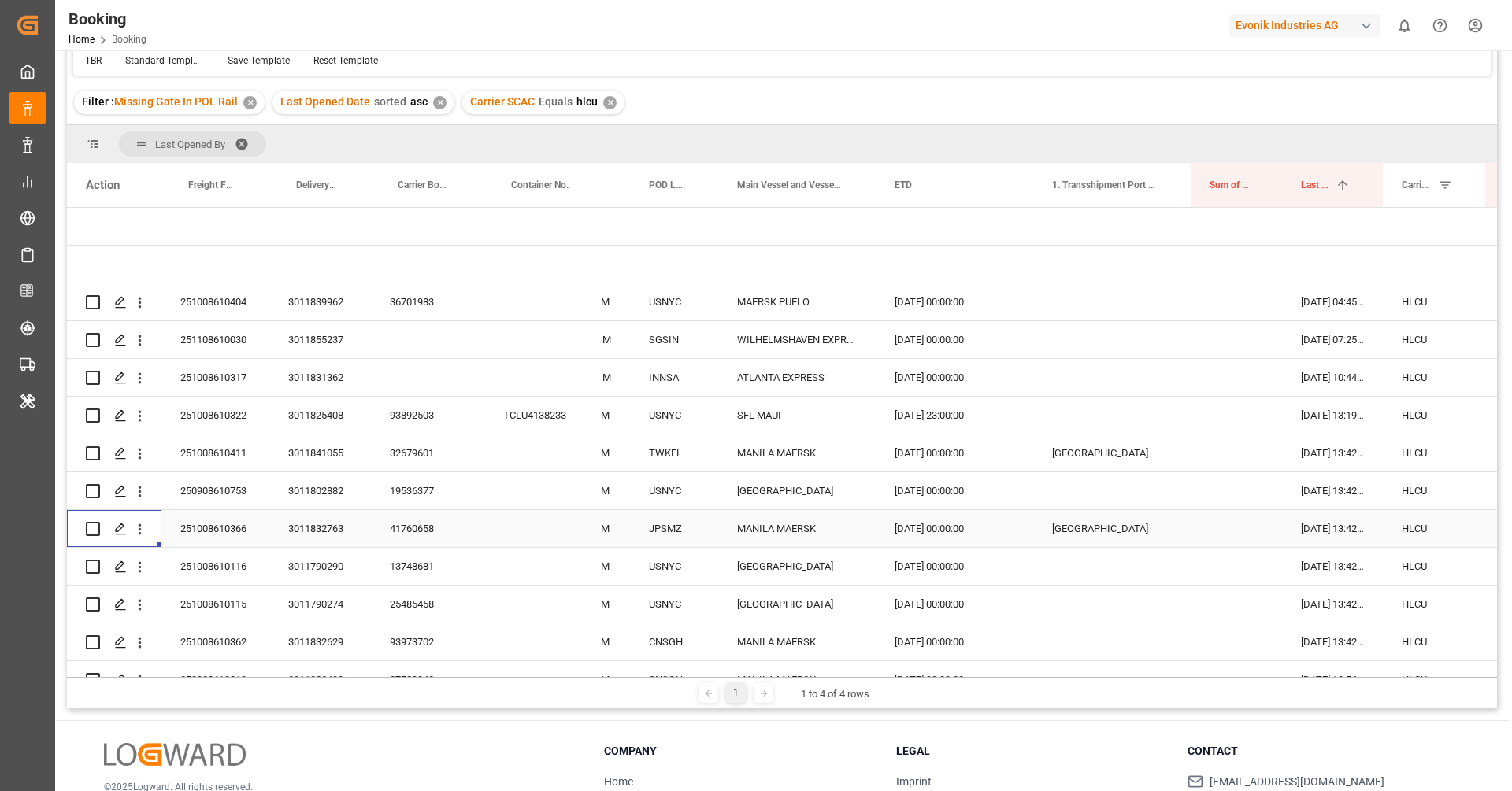
scroll to position [98, 0]
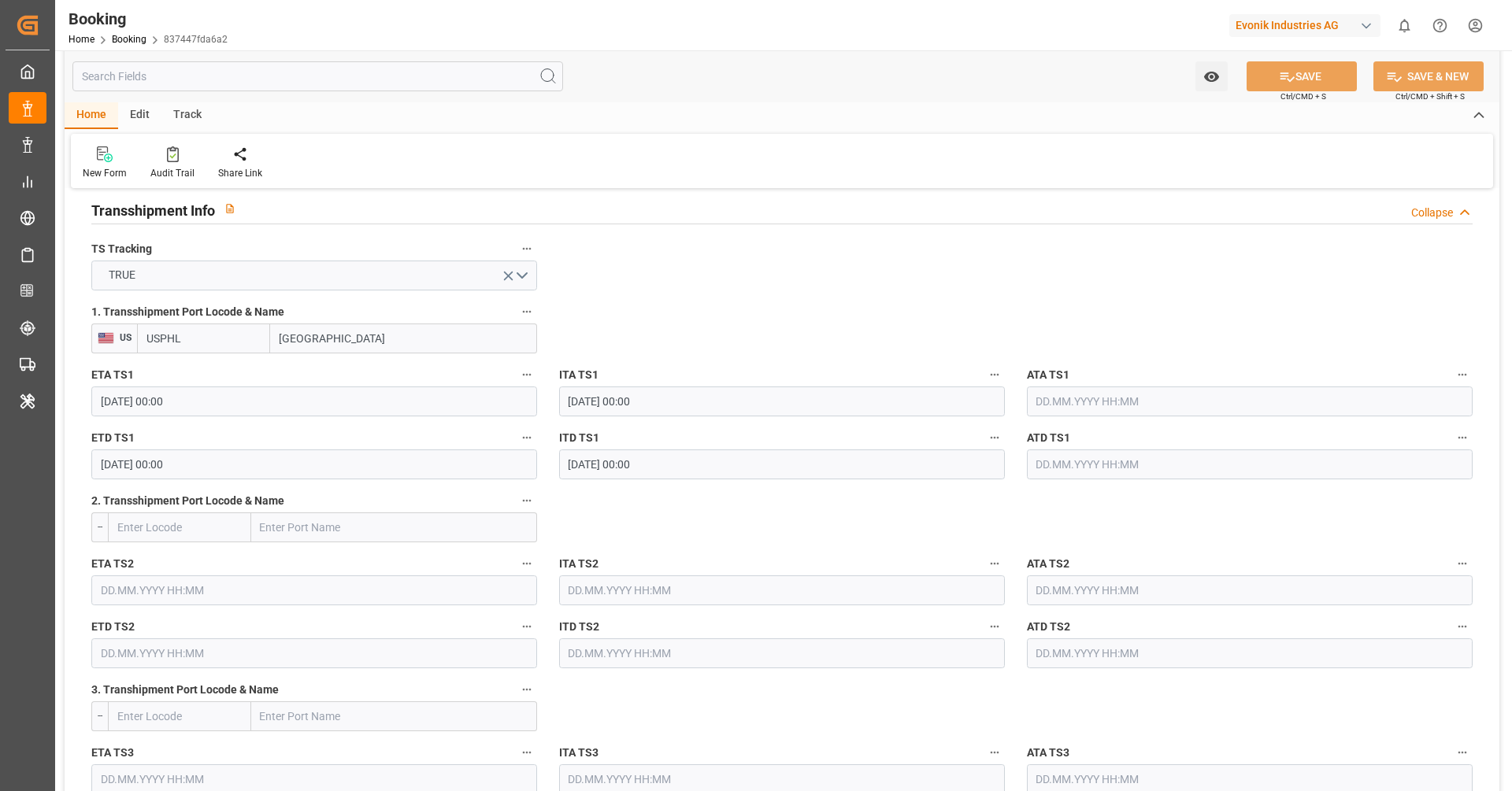
scroll to position [1562, 0]
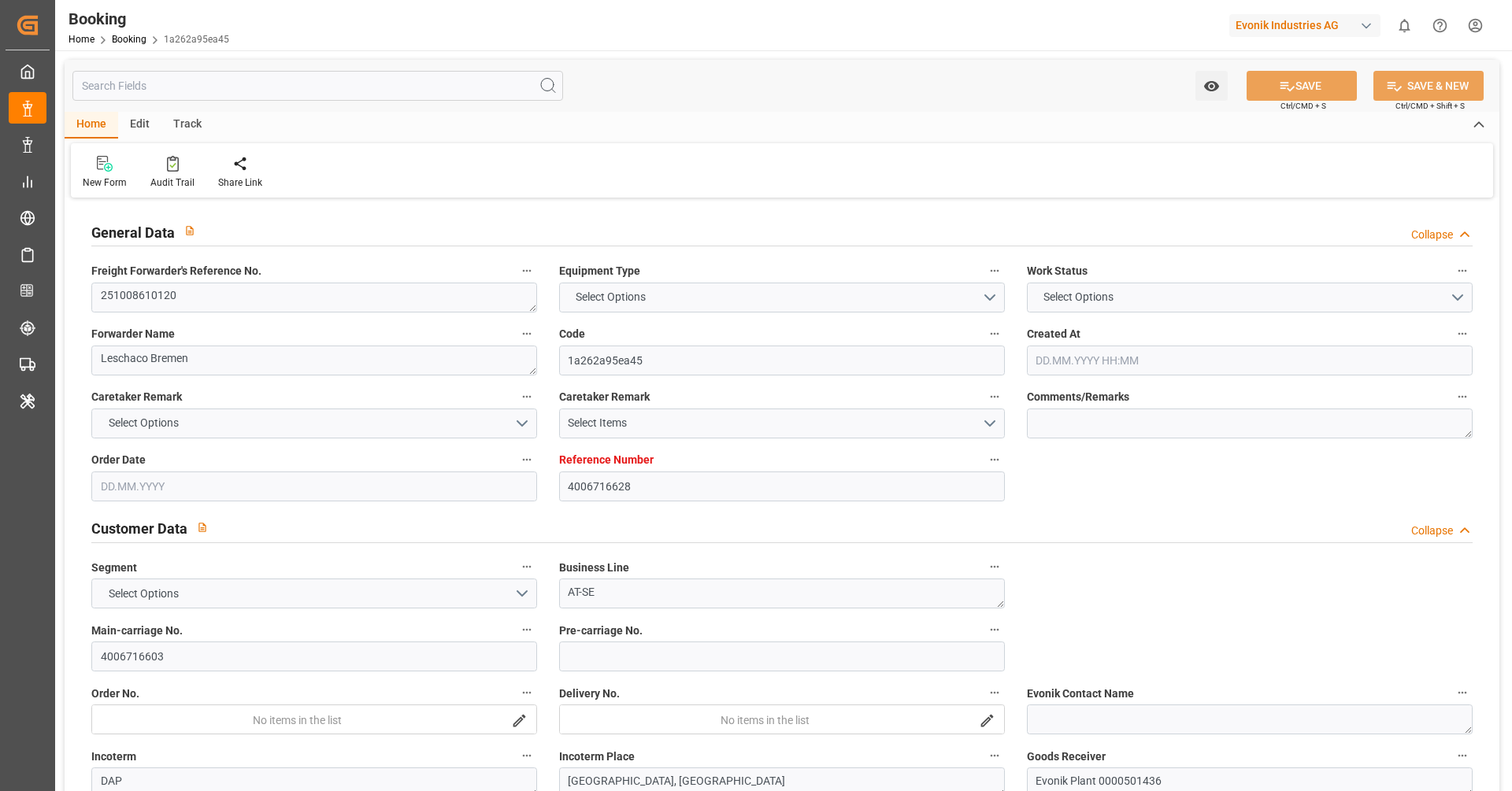
type input "4006716628"
type input "9950131"
type input "Hapag [PERSON_NAME]"
type input "Hapag Lloyd Aktiengesellschaft"
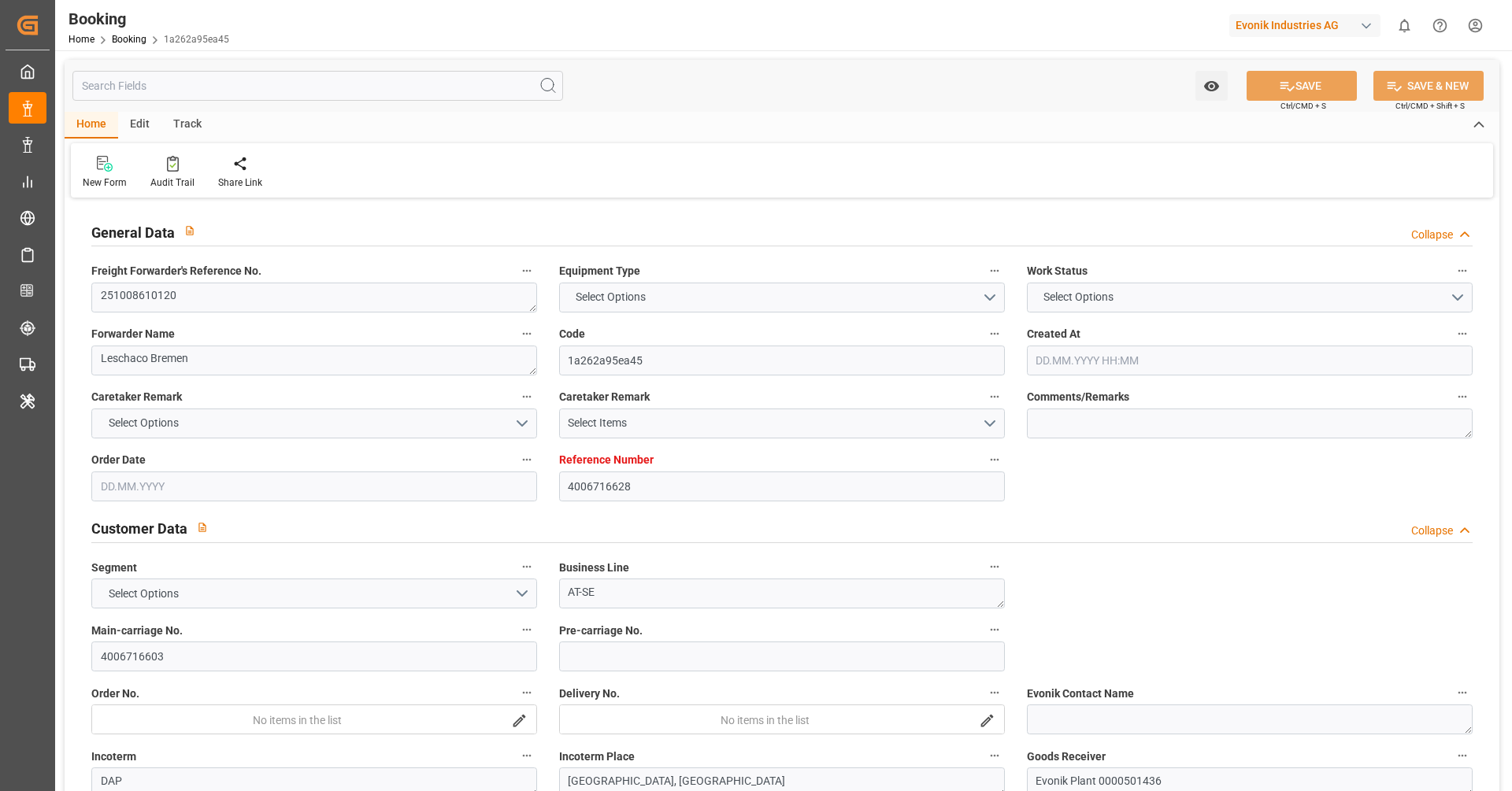
type input "DEHAM"
type input "USNCD"
type input "USPHL"
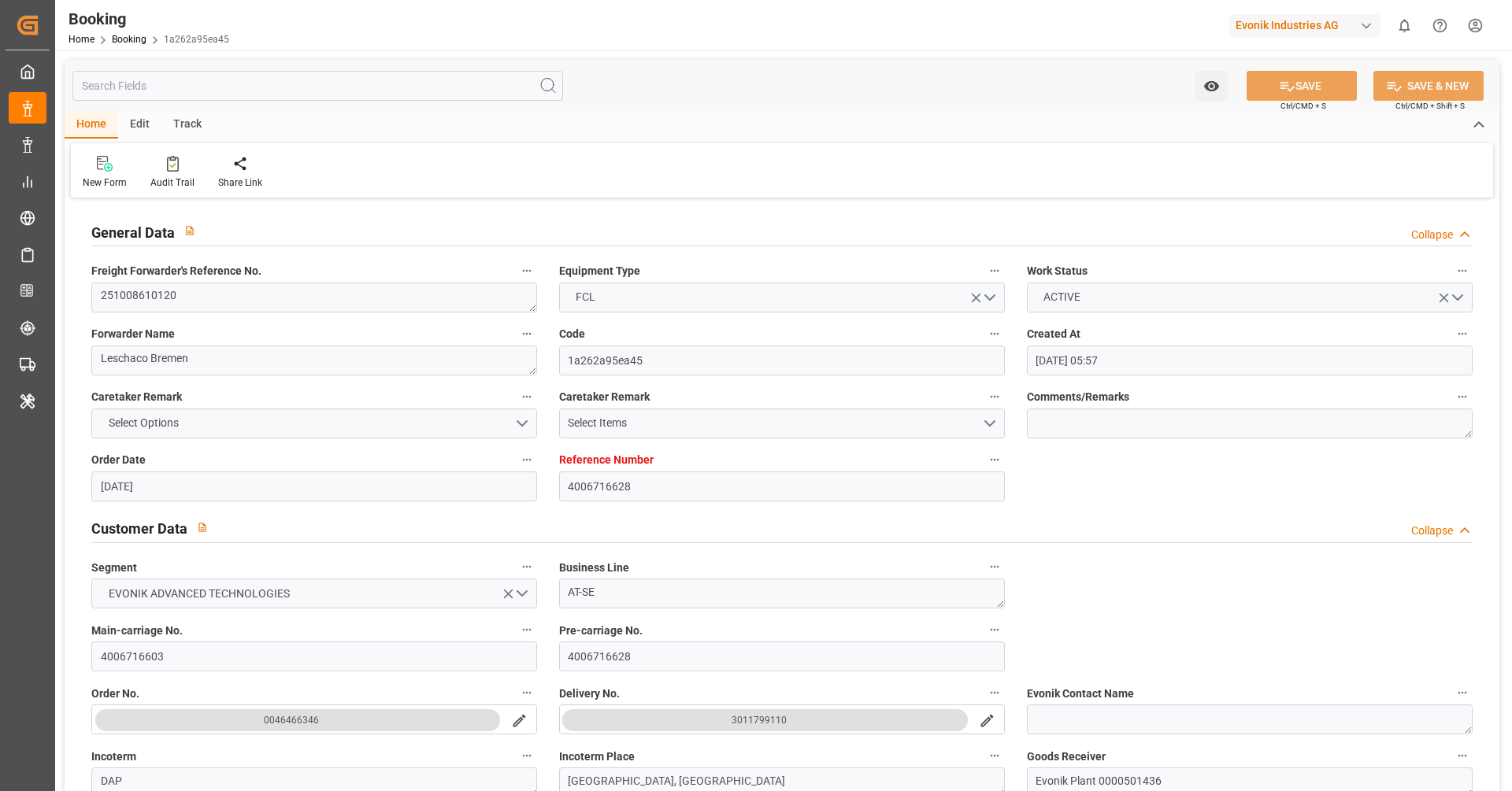
type input "09.09.2025 05:57"
type input "09.09.2025"
type input "31.10.2025"
type input "01.10.2025"
type input "01.10.2025 00:00"
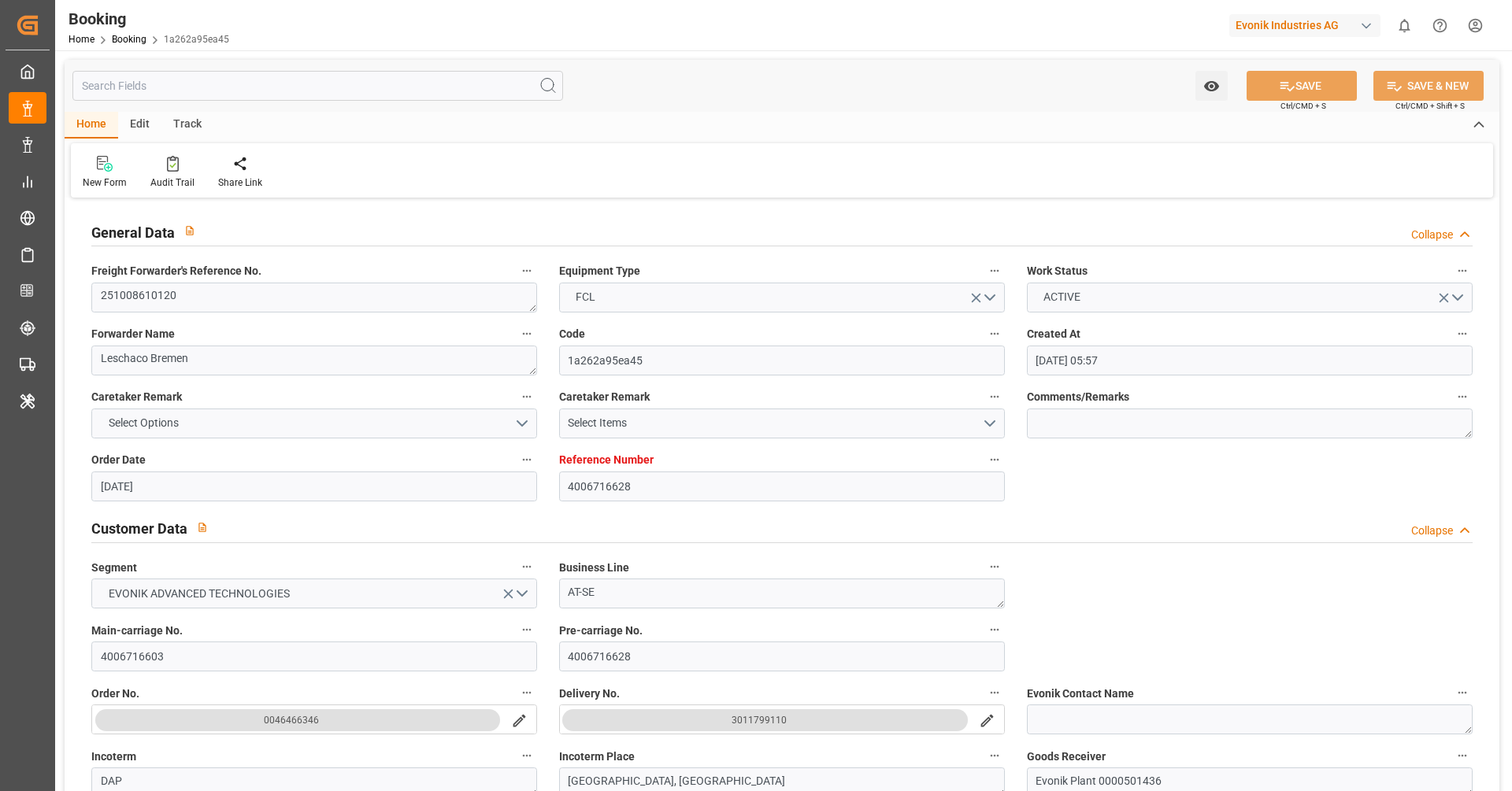
type input "22.09.2025"
type input "05.10.2025 00:00"
type input "29.10.2025 00:00"
type input "22.10.2025 00:00"
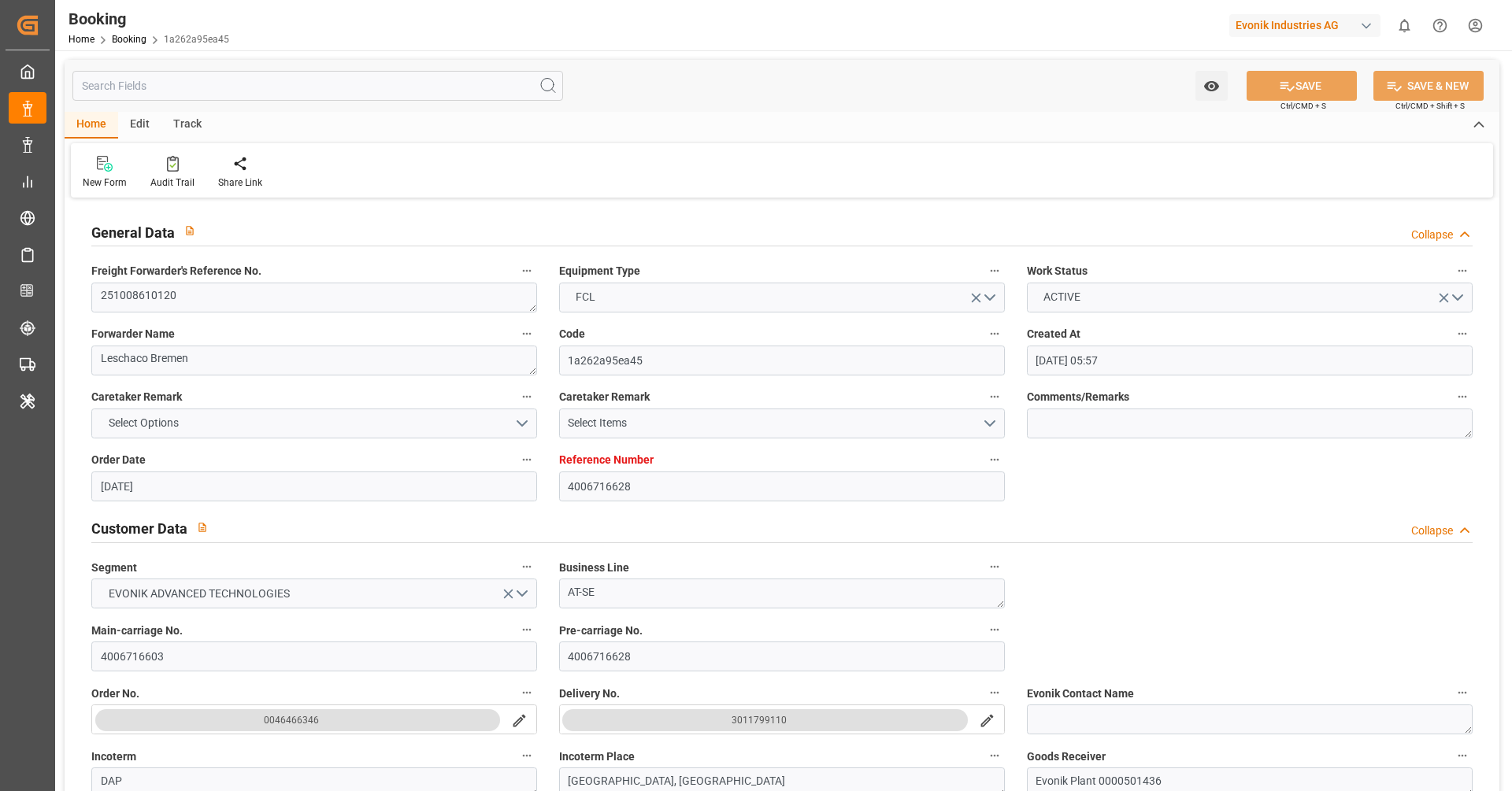
type input "22.10.2025 00:00"
type input "28.10.2025 00:00"
type input "24.09.2025 09:40"
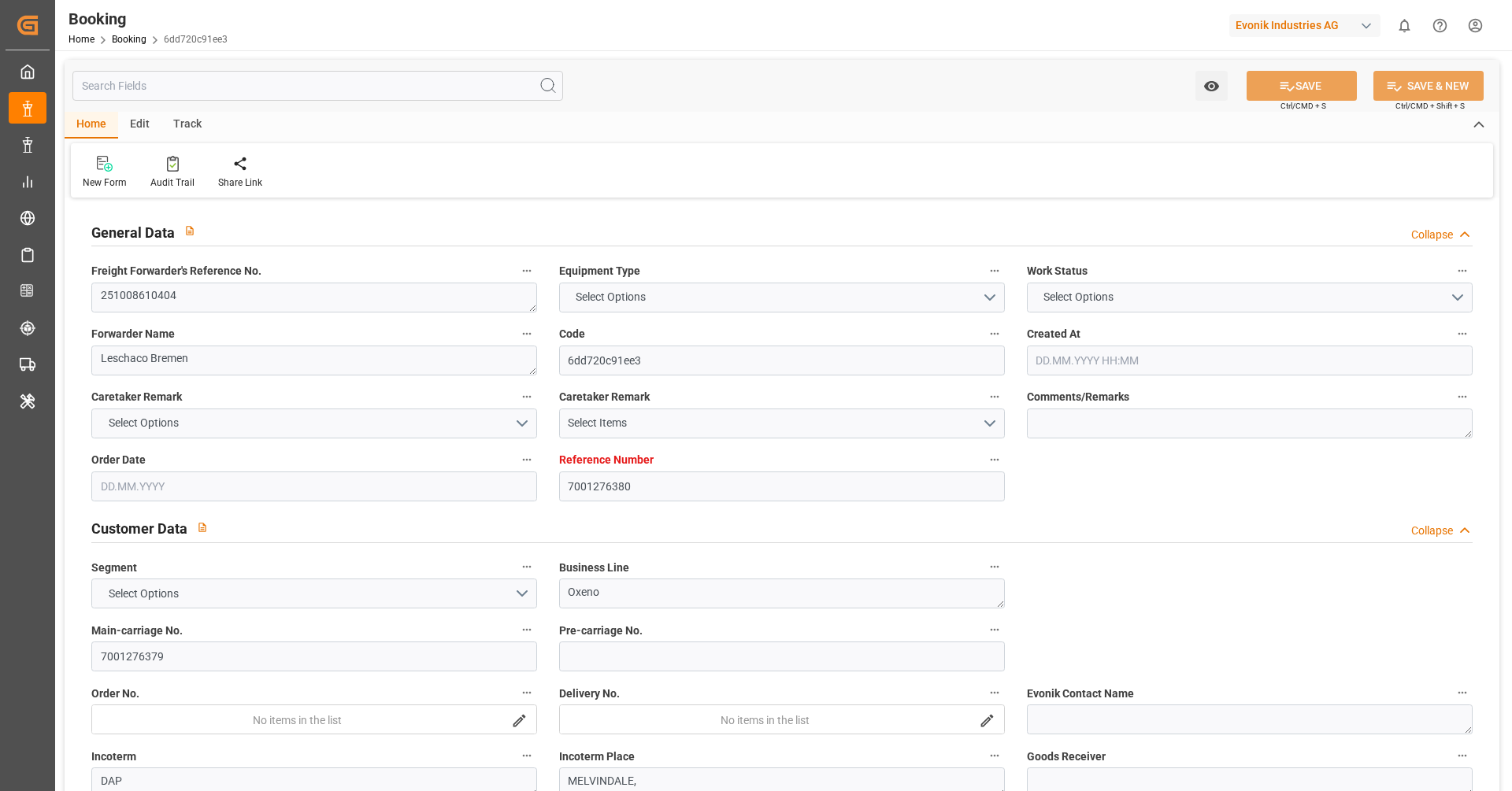
type input "7001276380"
type input "9306172"
type input "Hapag [PERSON_NAME]"
type input "Hapag Lloyd Aktiengesellschaft"
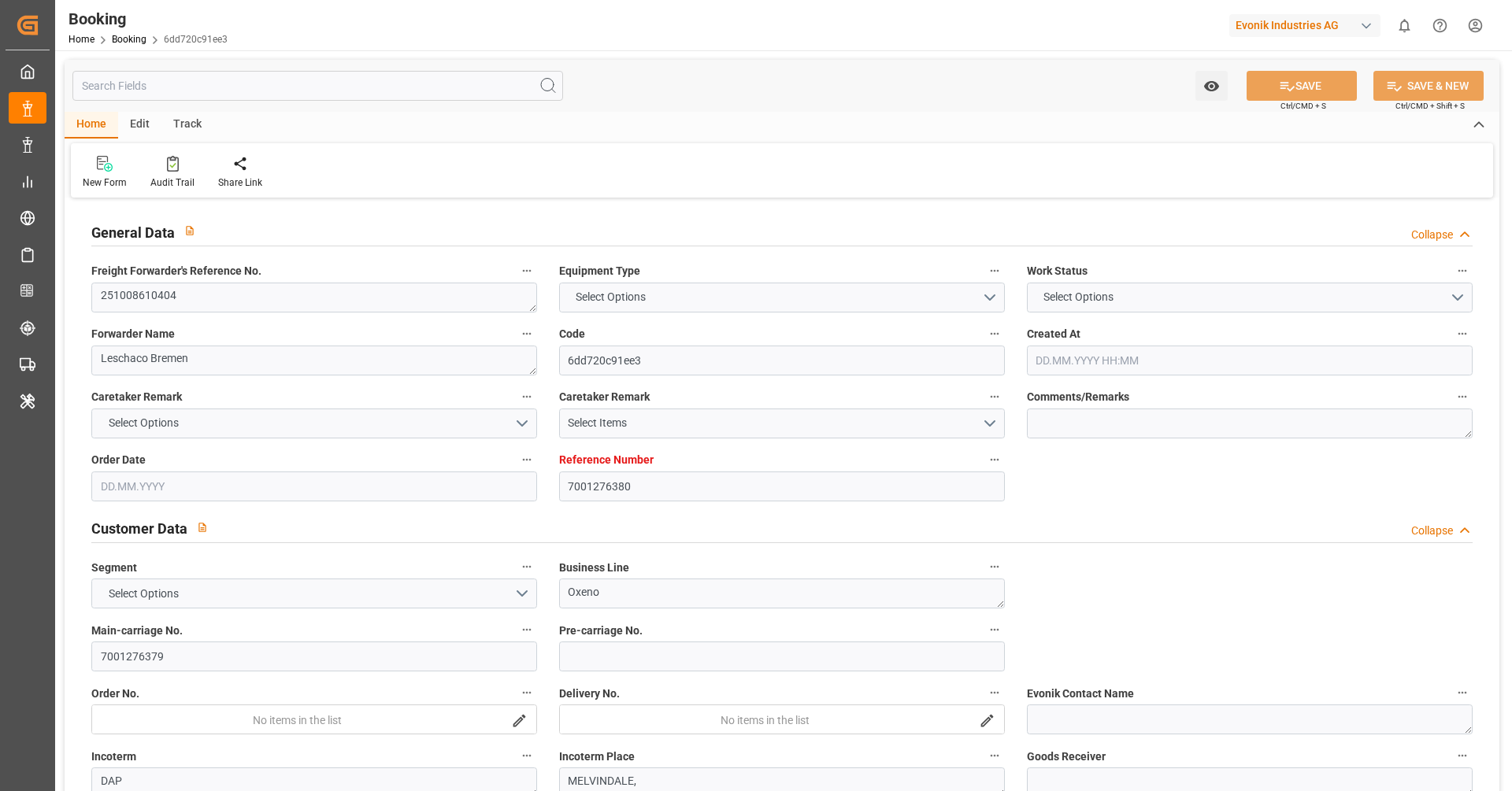
type input "NLRTM"
type input "USNYC"
type input "USDET"
type input "16.09.2025 09:29"
type input "16.09.2025"
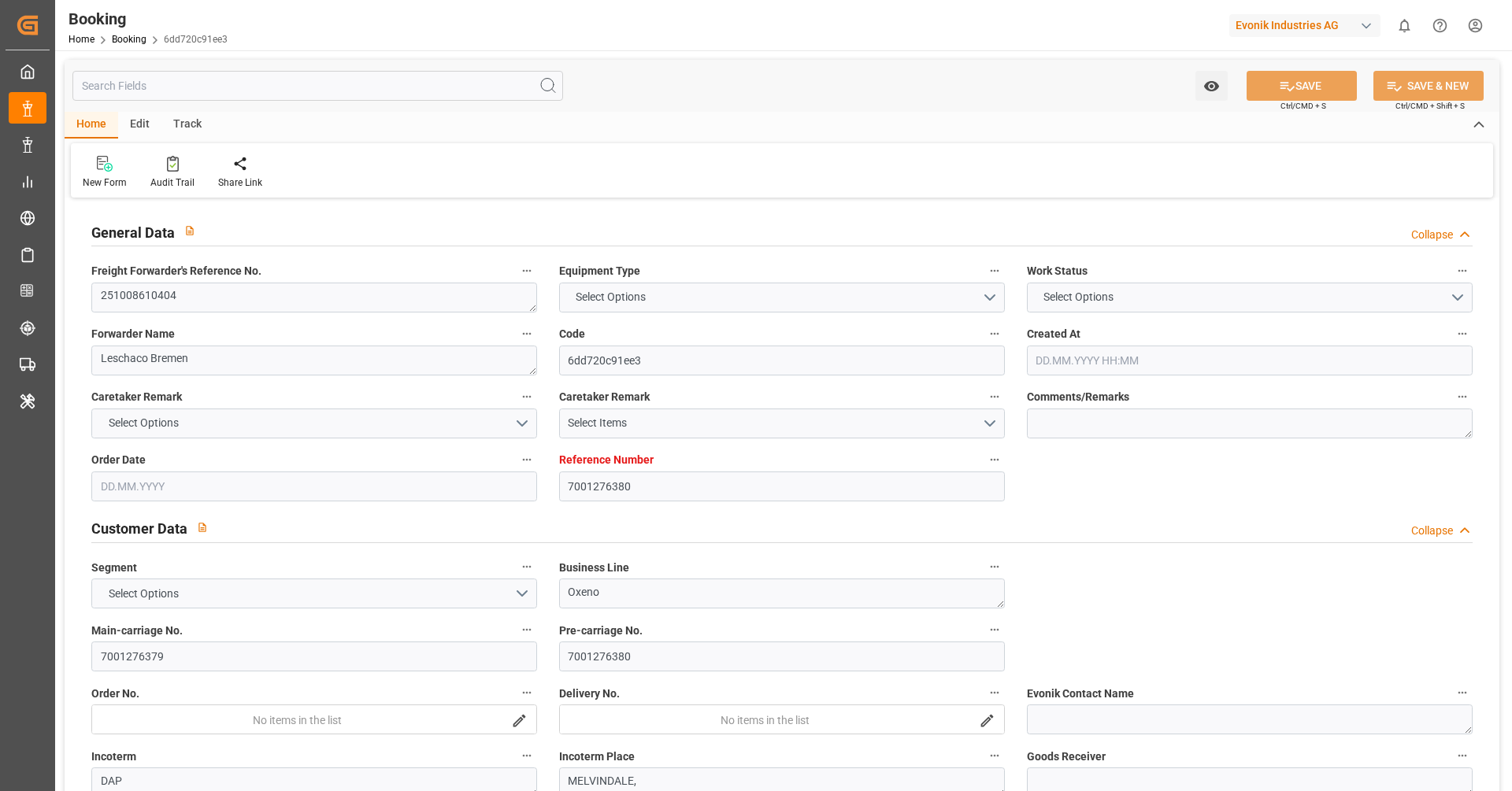
type input "04.11.2025"
type input "07.10.2025"
type input "07.10.2025 00:00"
type input "17.09.2025"
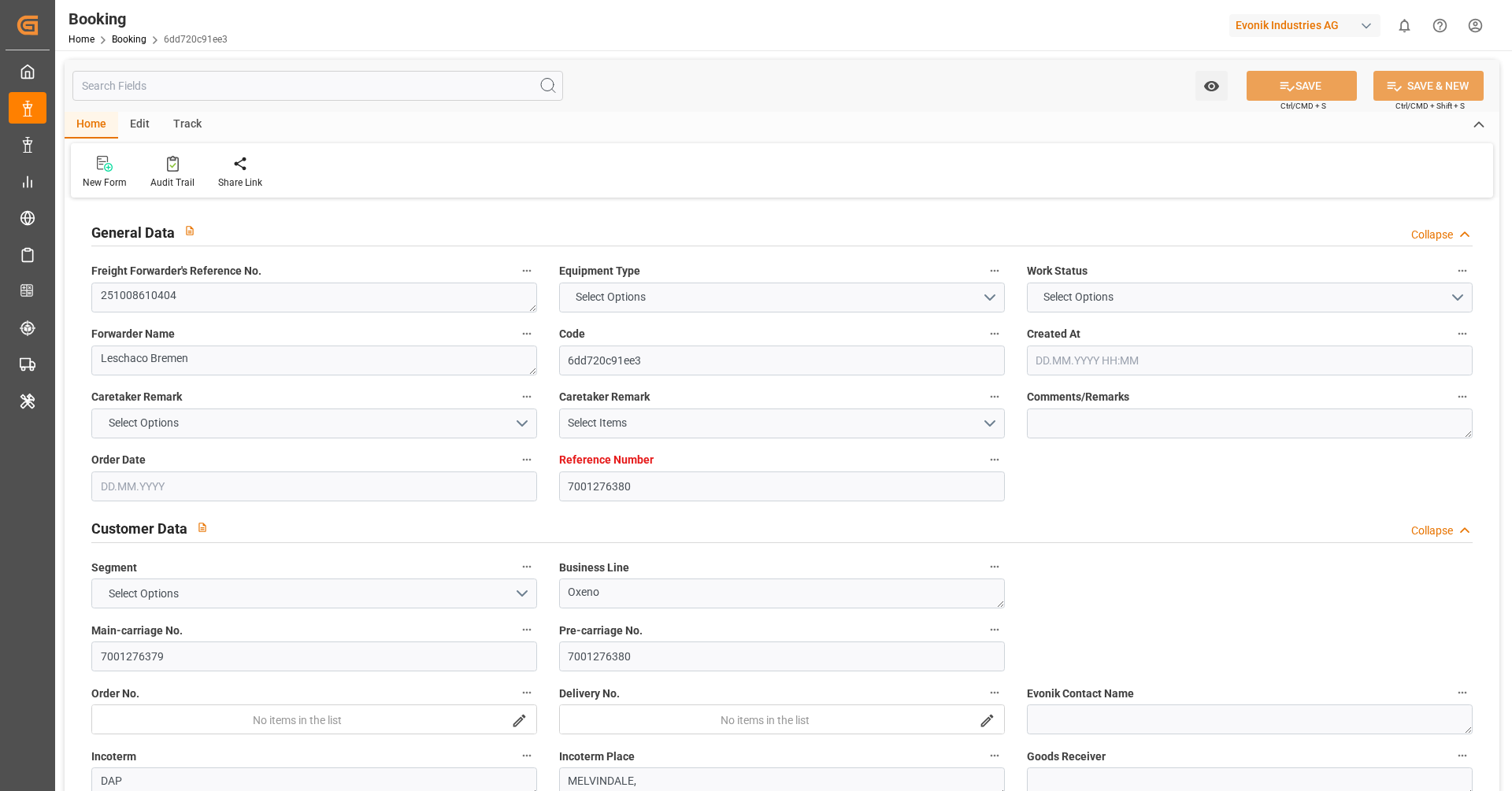
type input "[DATE]"
type input "31.10.2025 00:00"
type input "24.10.2025 00:00"
type input "15.11.2025 00:00"
type input "09.11.2025 00:00"
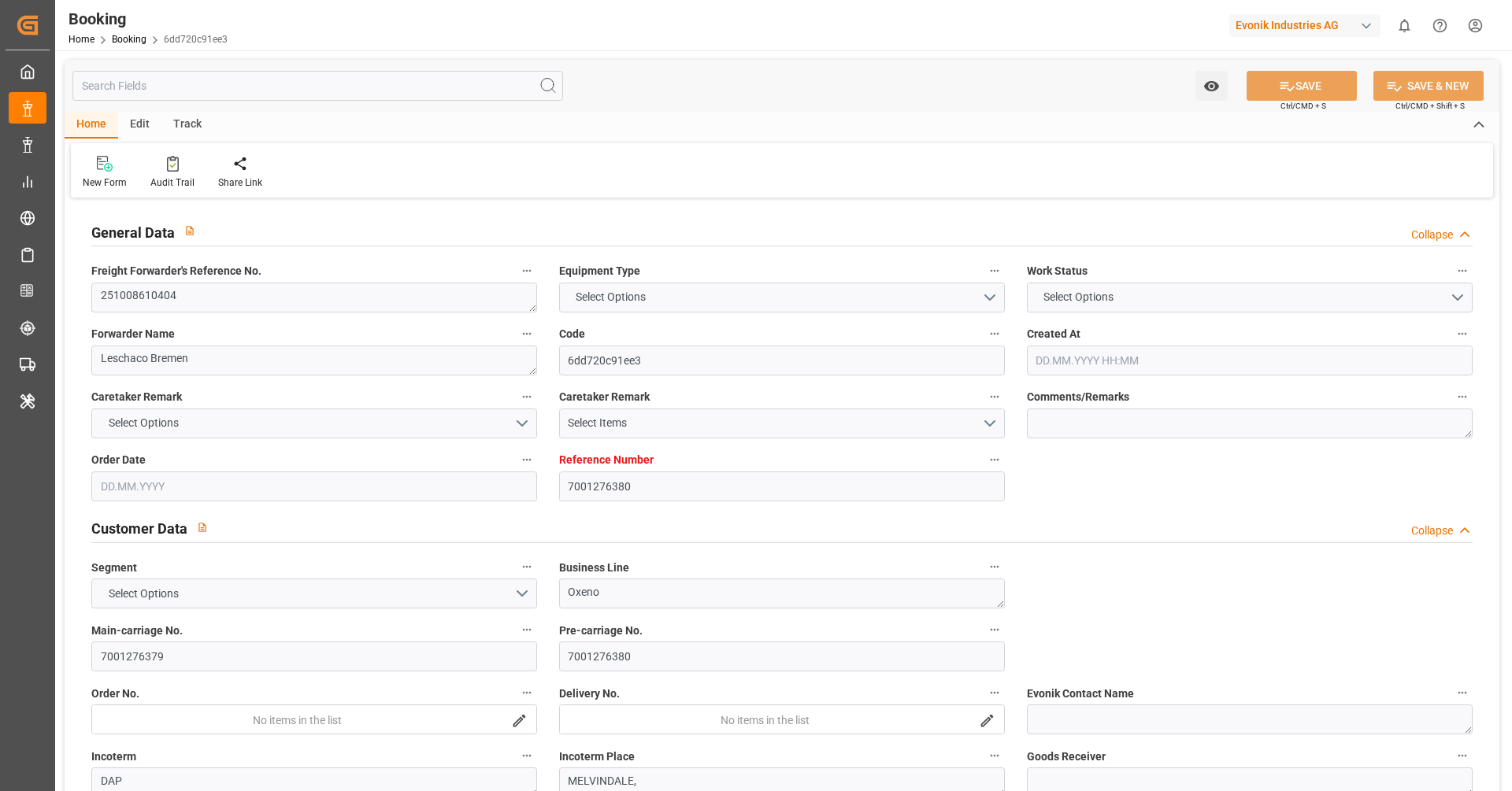
type input "24.09.2025 04:45"
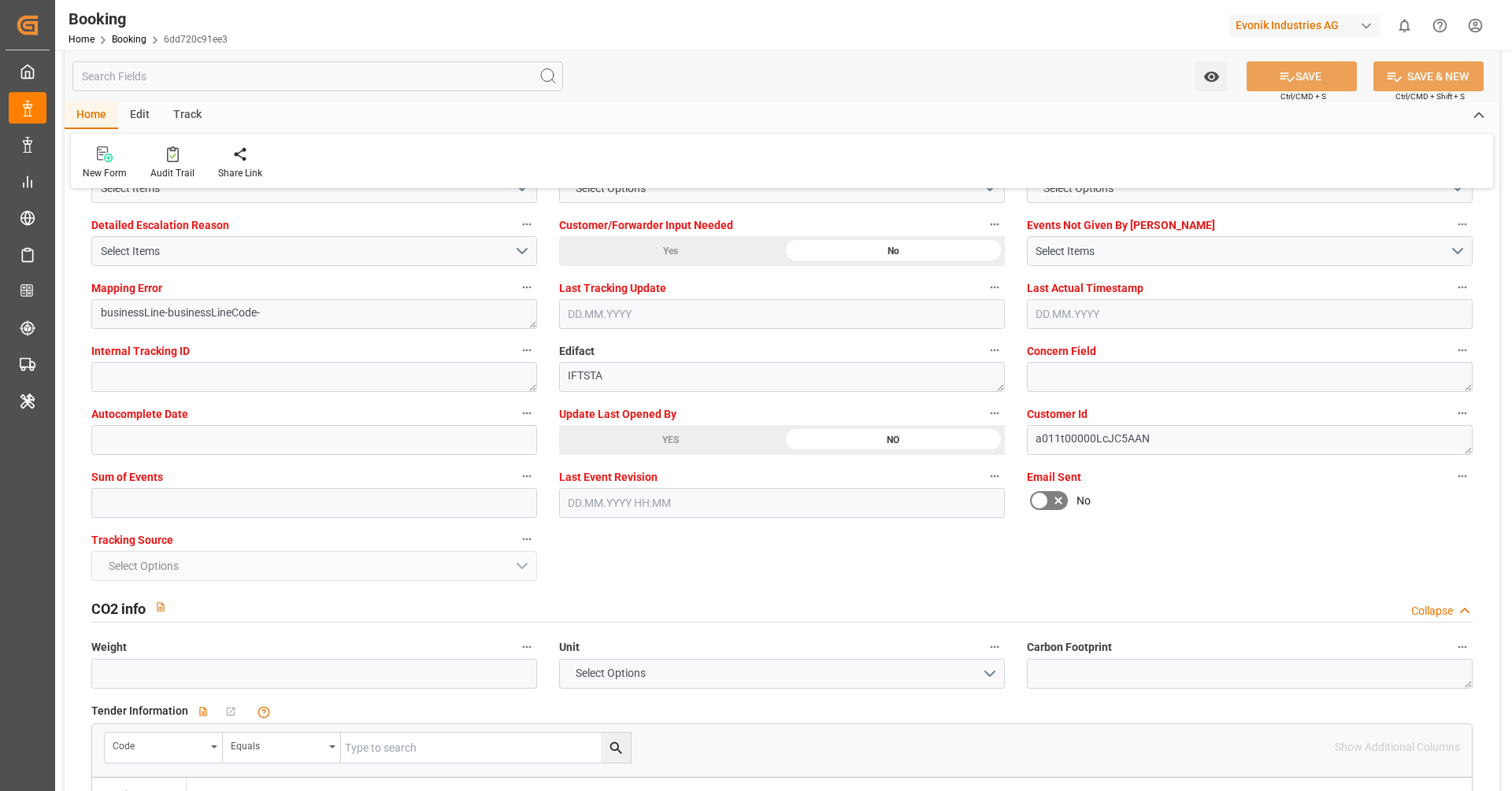
scroll to position [2995, 0]
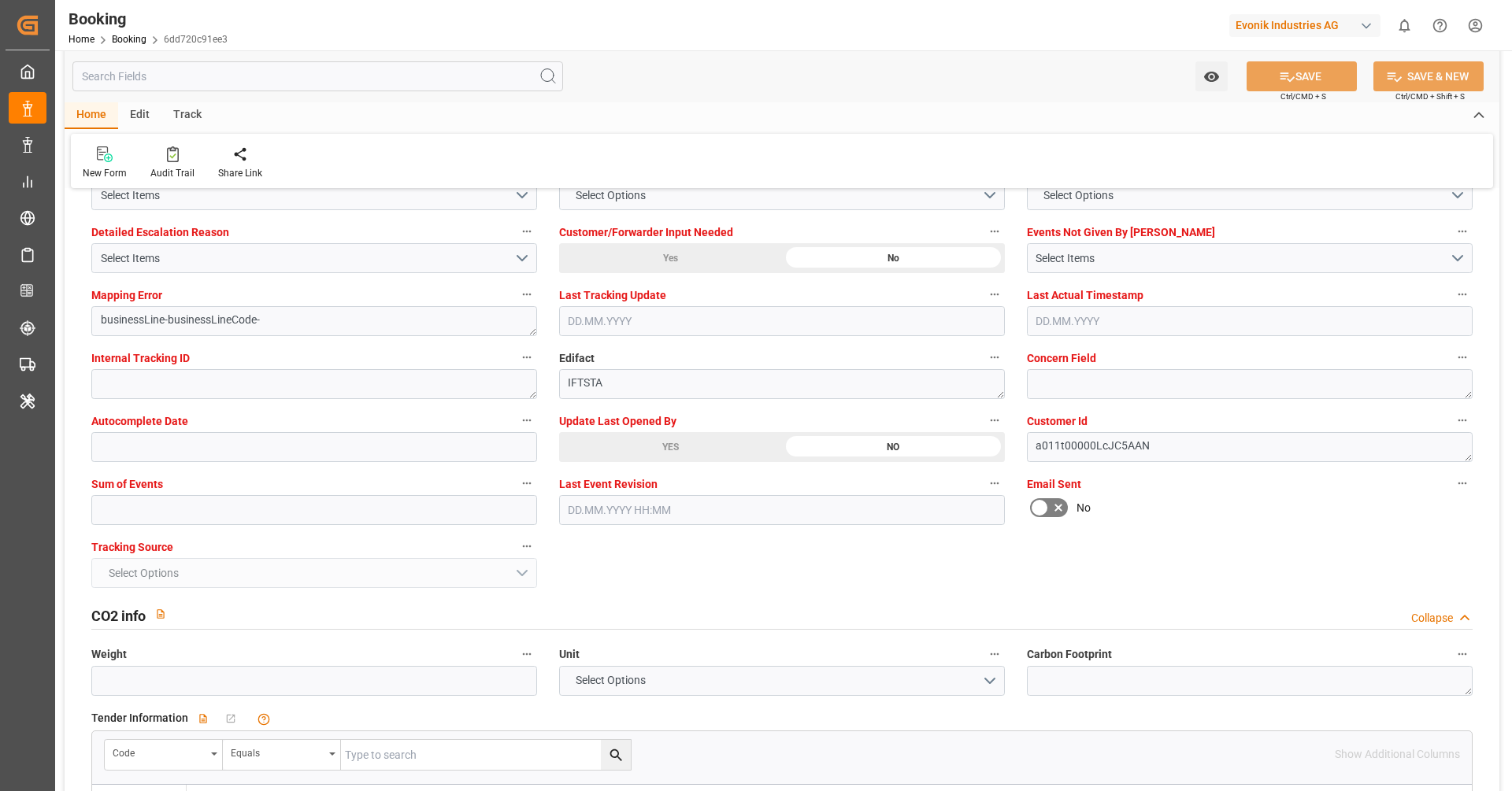
click at [661, 441] on div "YES" at bounding box center [671, 448] width 223 height 30
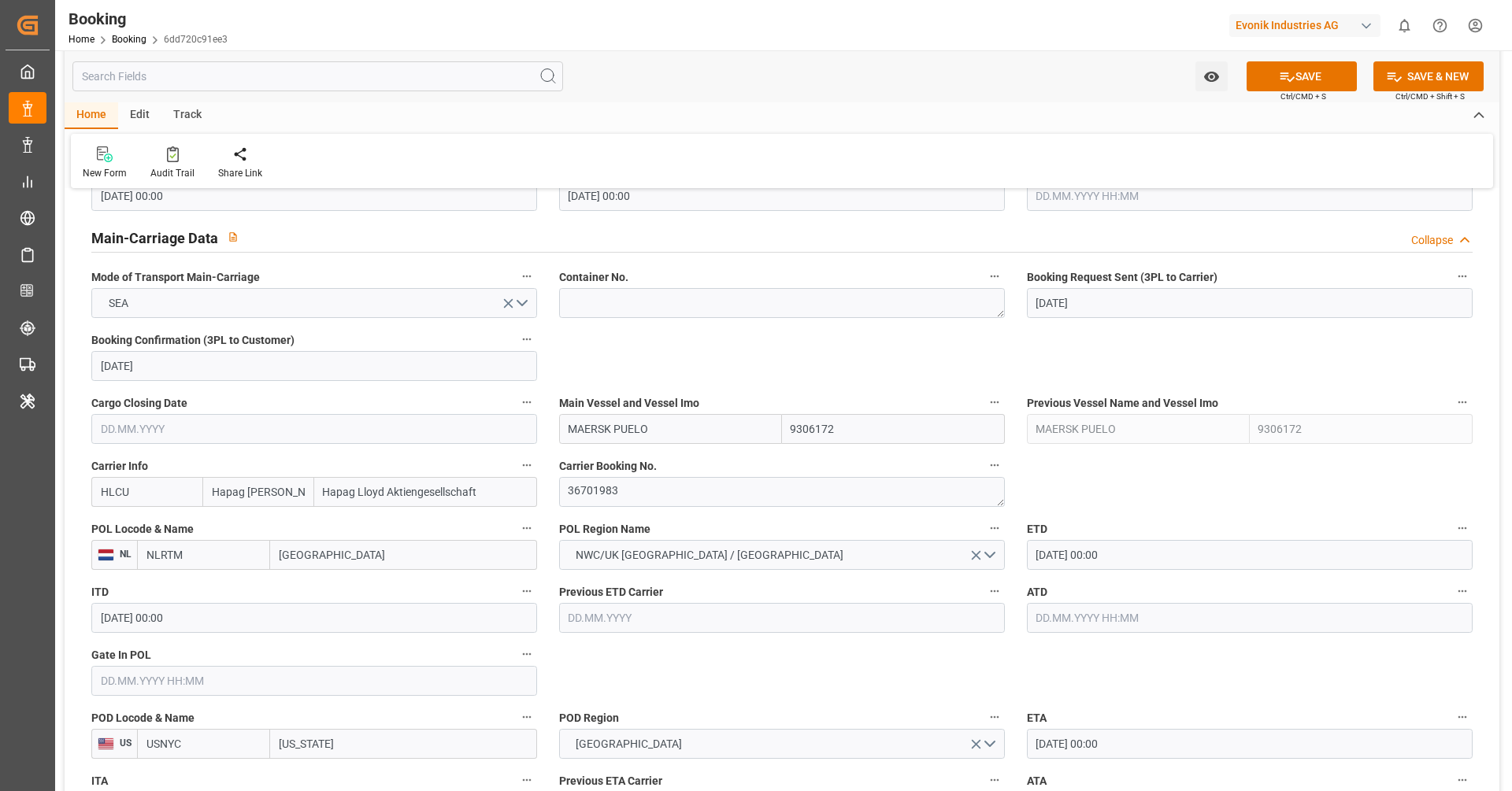
scroll to position [930, 0]
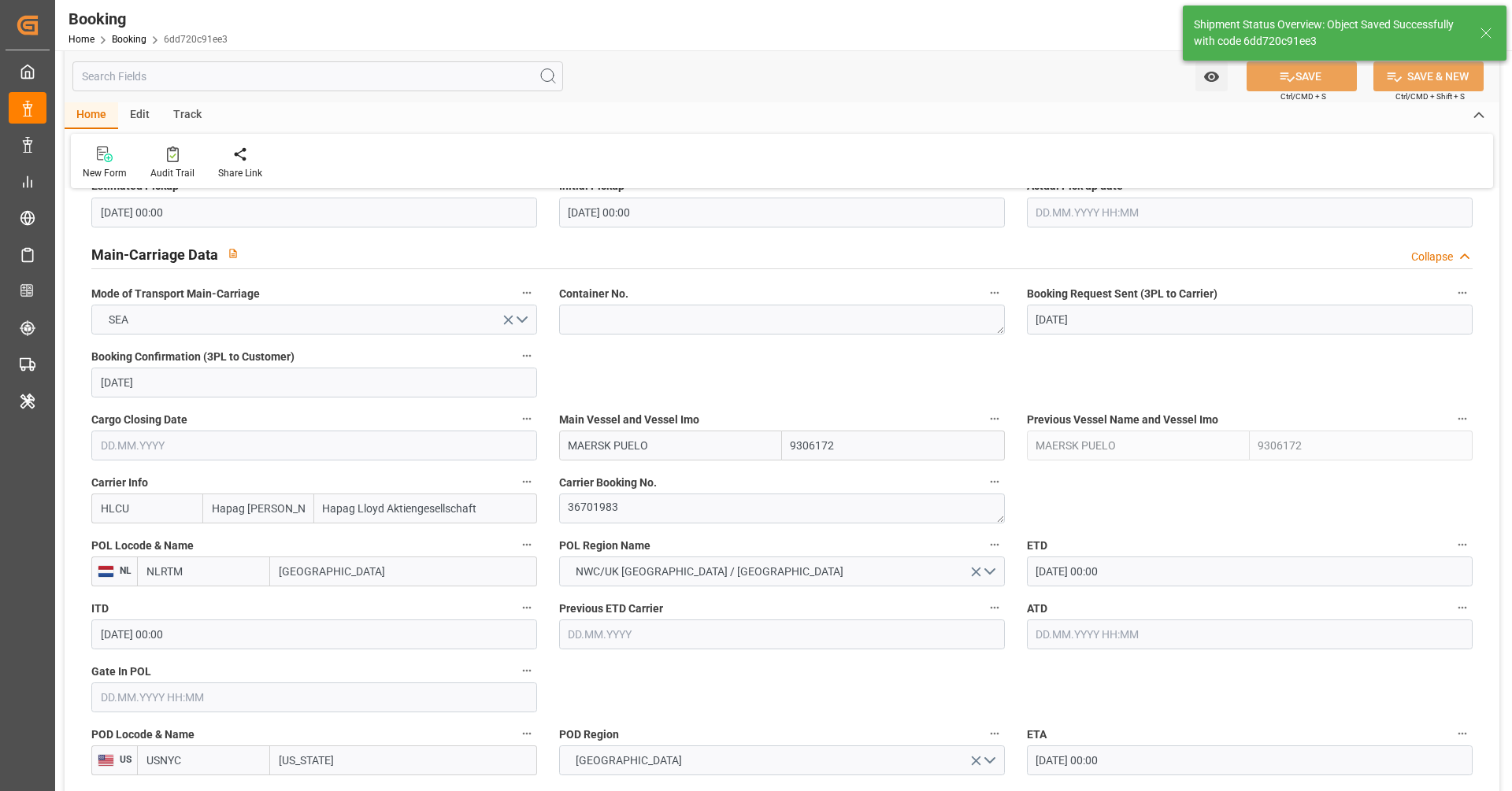
type textarea "[PERSON_NAME]"
type textarea "businessLine-"
type input "25.09.2025 10:29"
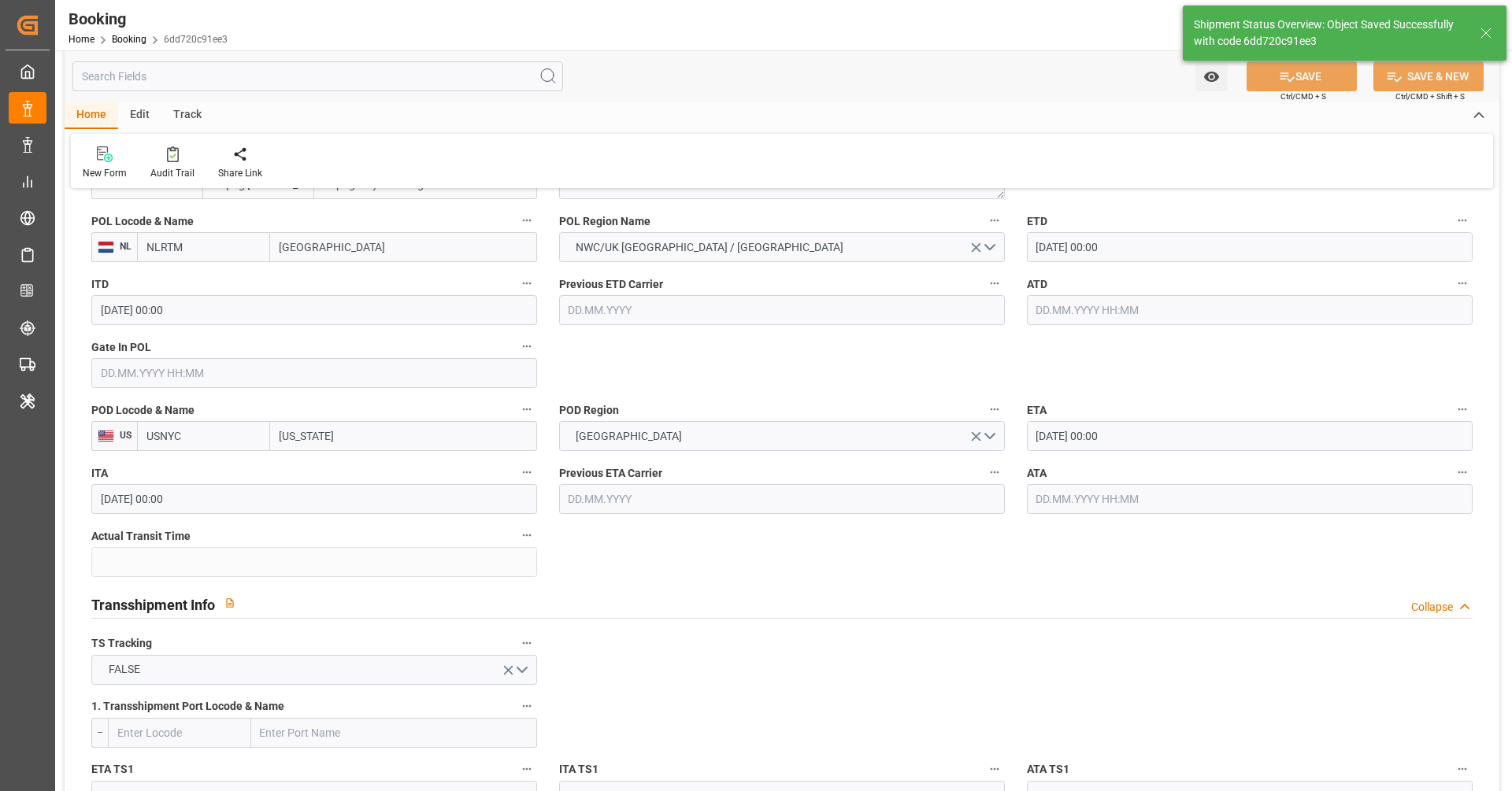
scroll to position [1328, 0]
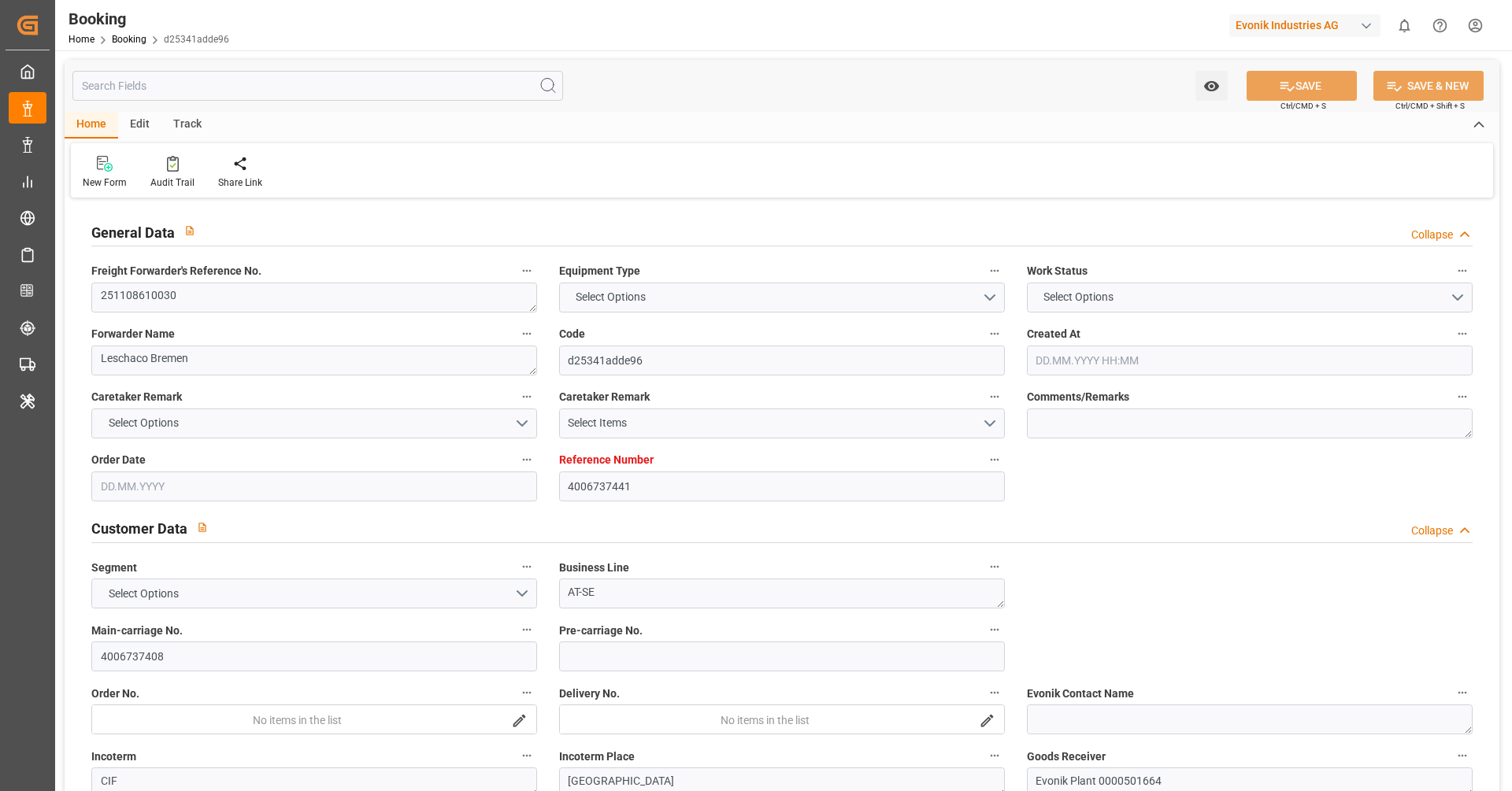
type input "4006737441"
type input "9943918"
type input "Hapag [PERSON_NAME]"
type input "Hapag Lloyd Aktiengesellschaft"
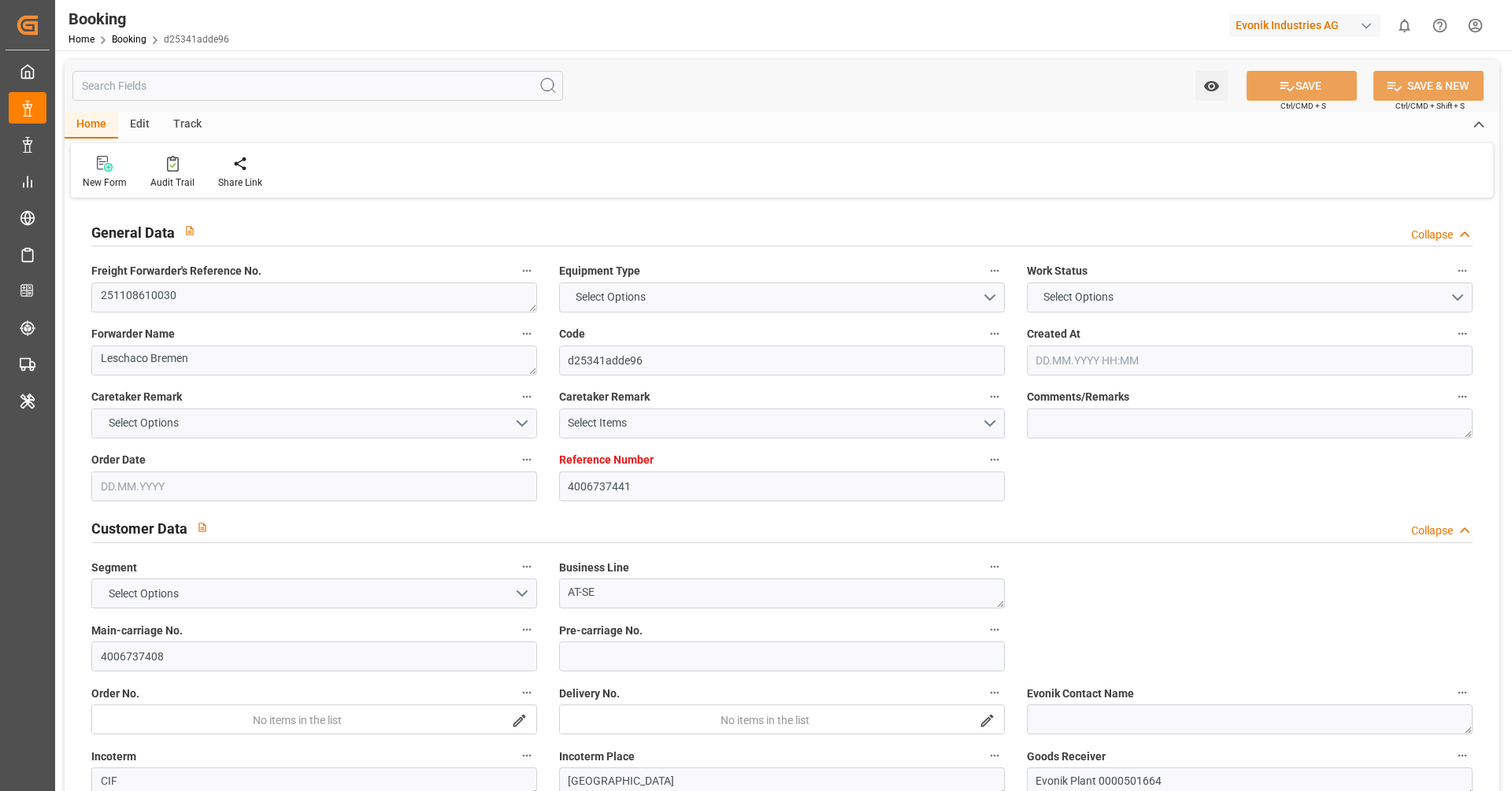
type input "DEHAM"
type input "SGSIN"
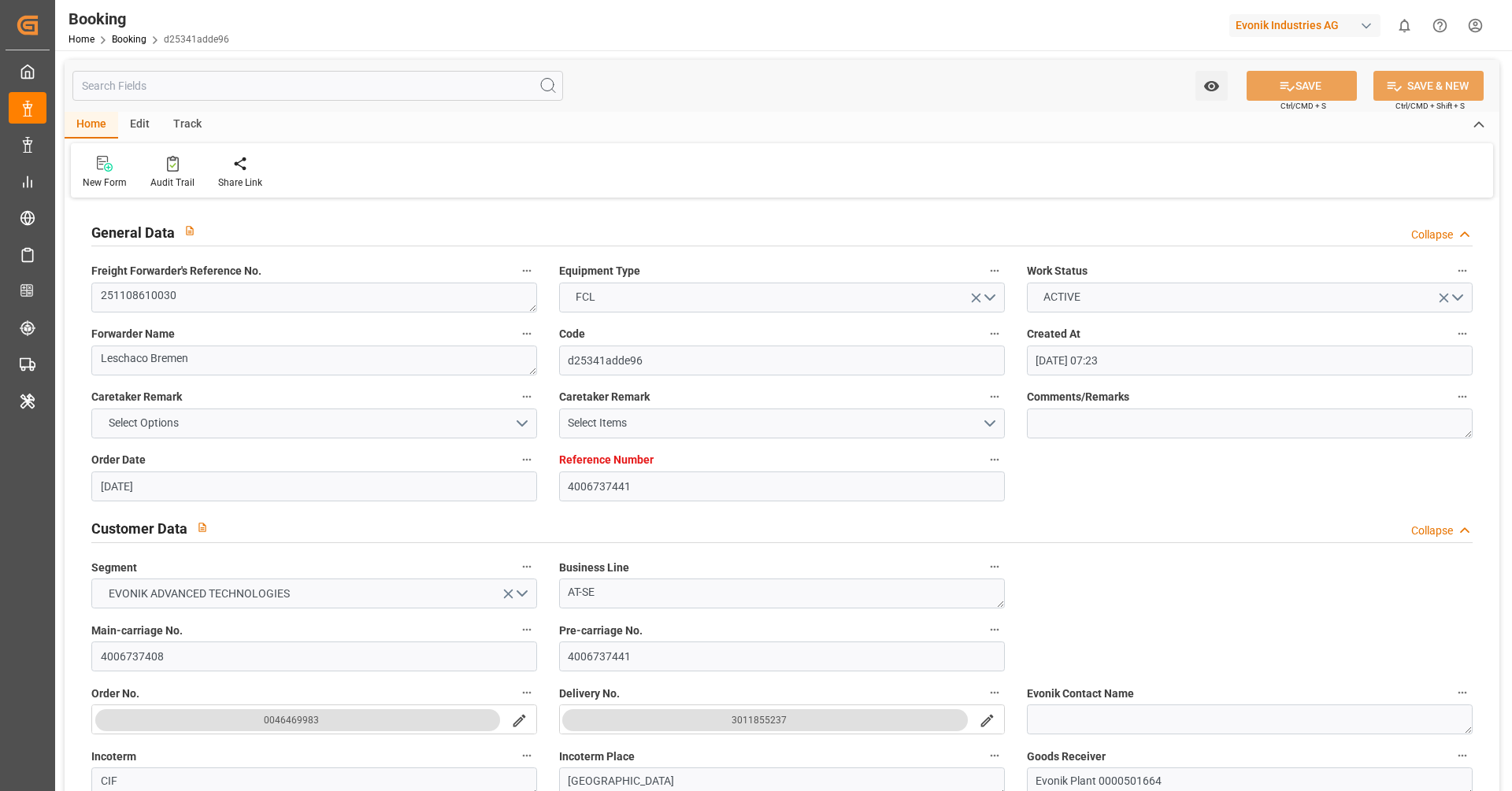
type input "[DATE] 07:23"
type input "[DATE]"
type input "[DATE] 00:00"
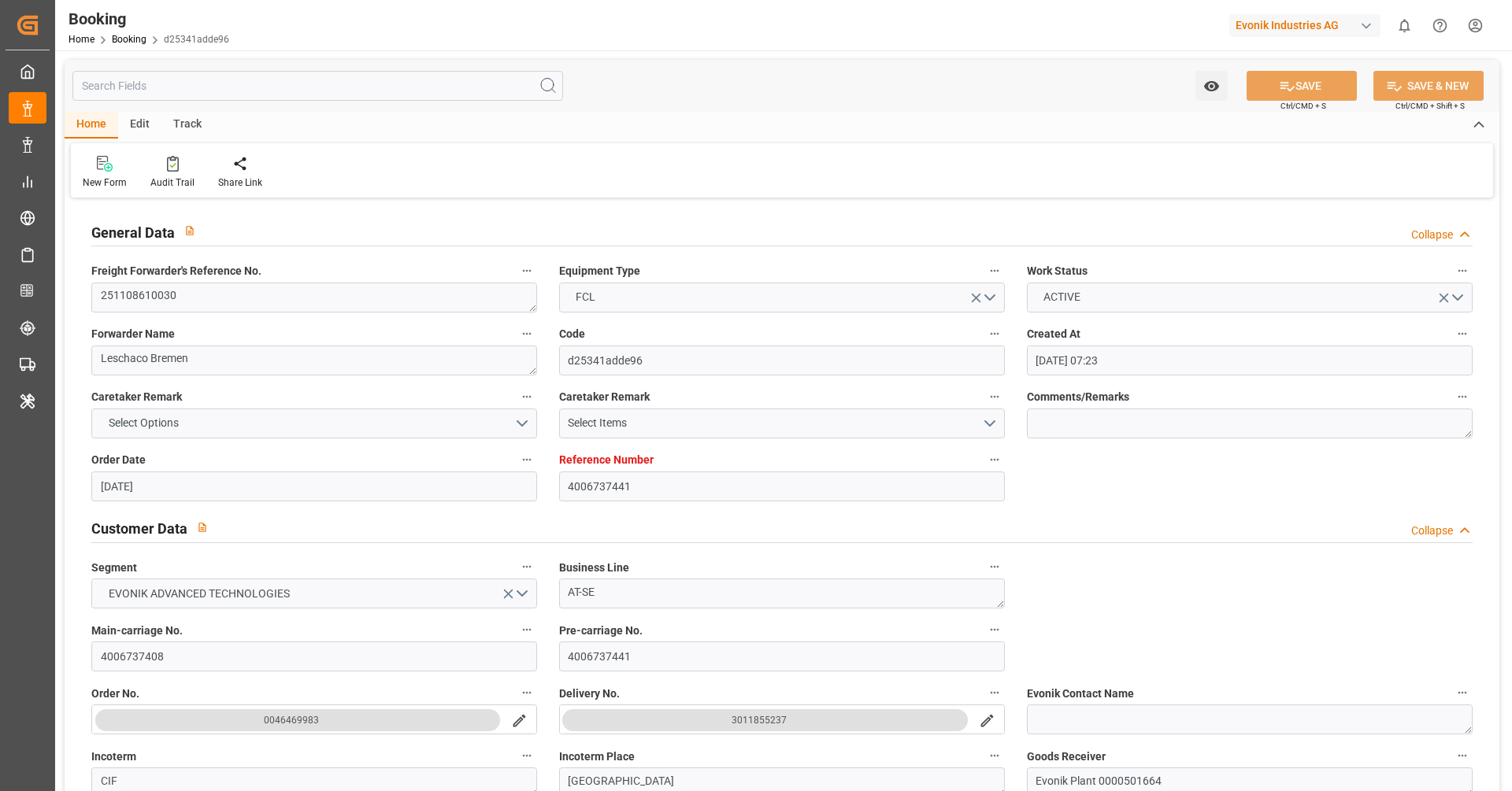
type input "[DATE]"
type input "[DATE] 00:00"
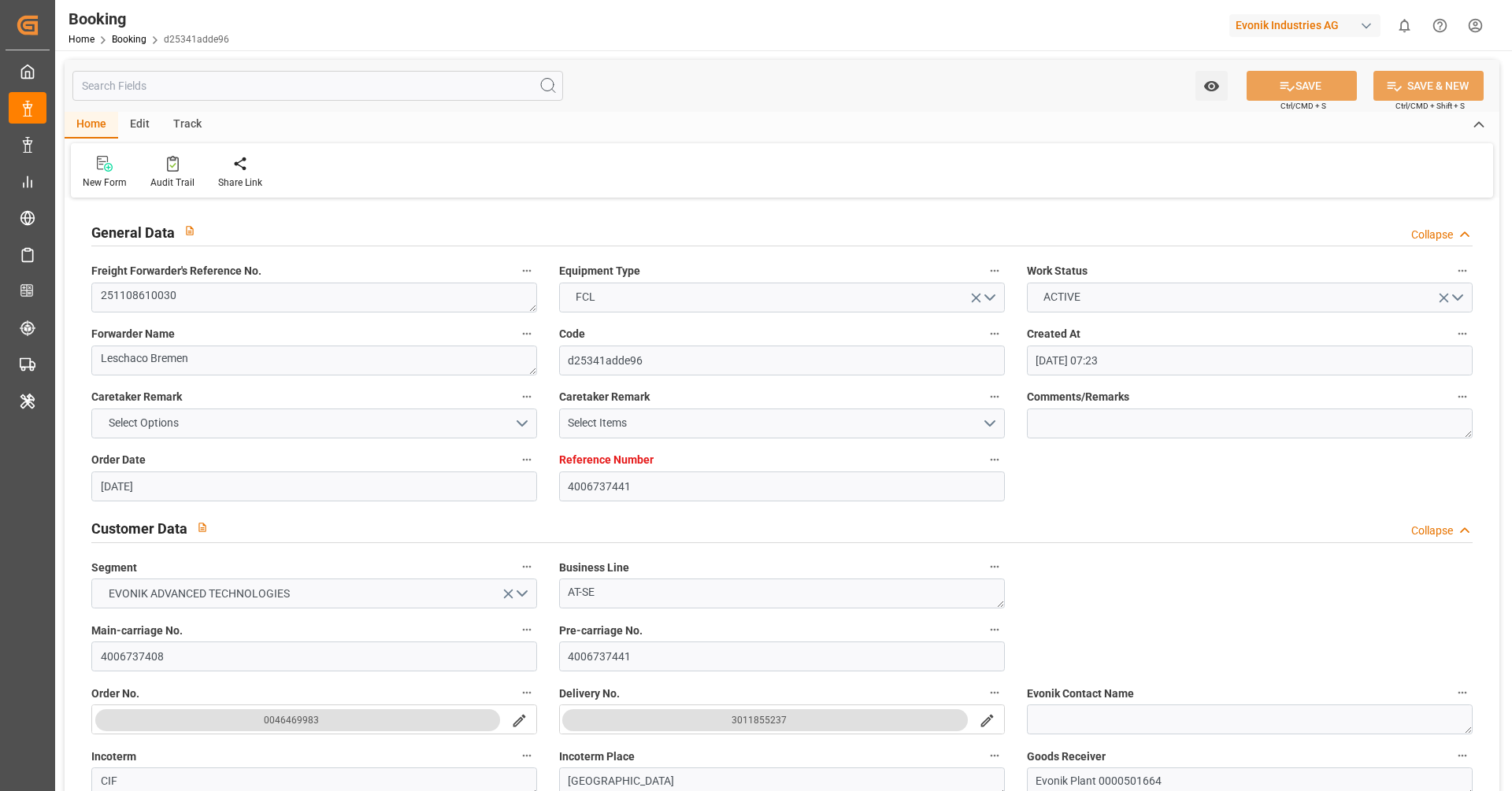
type input "[DATE] 07:25"
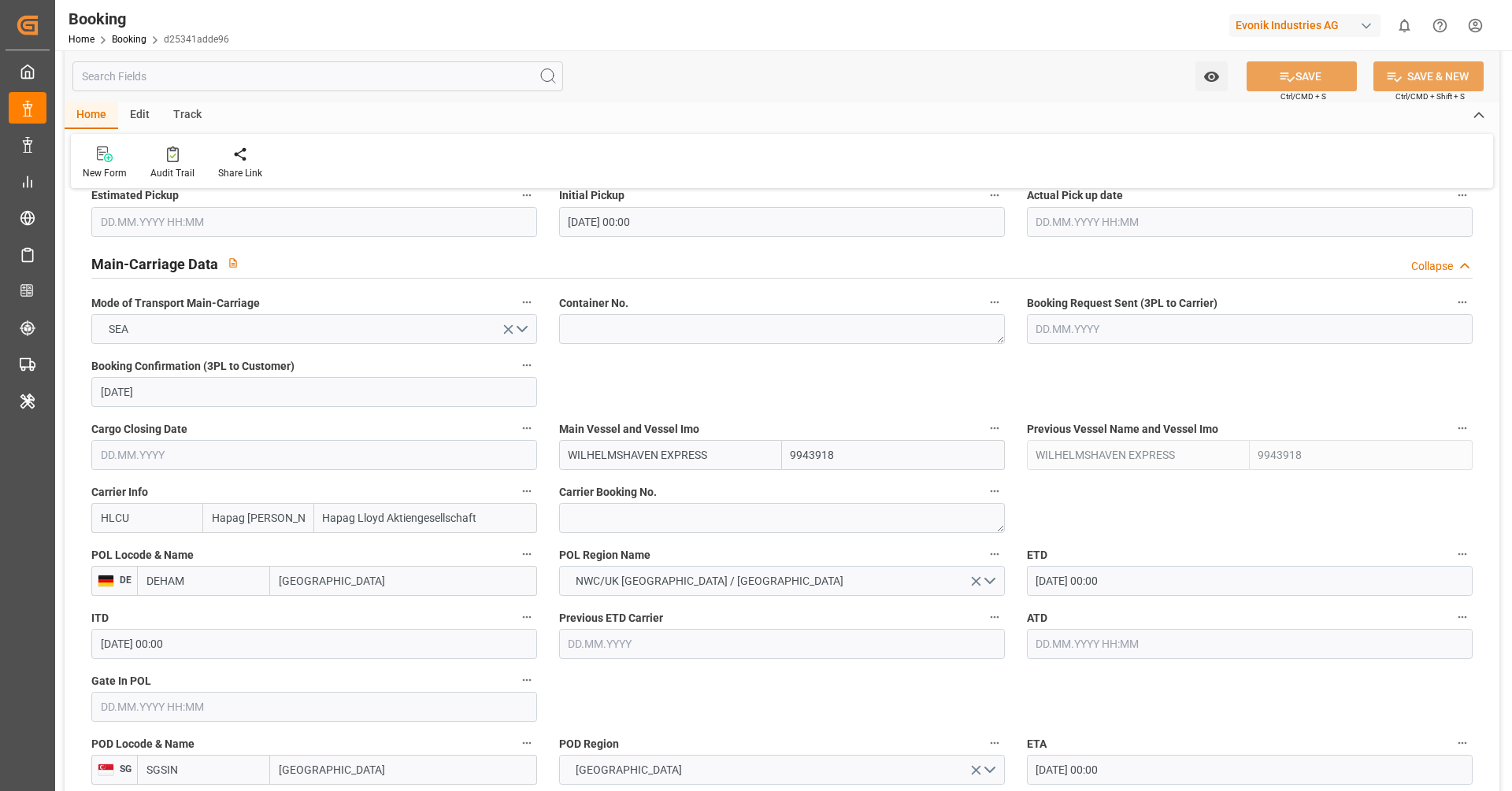
scroll to position [927, 0]
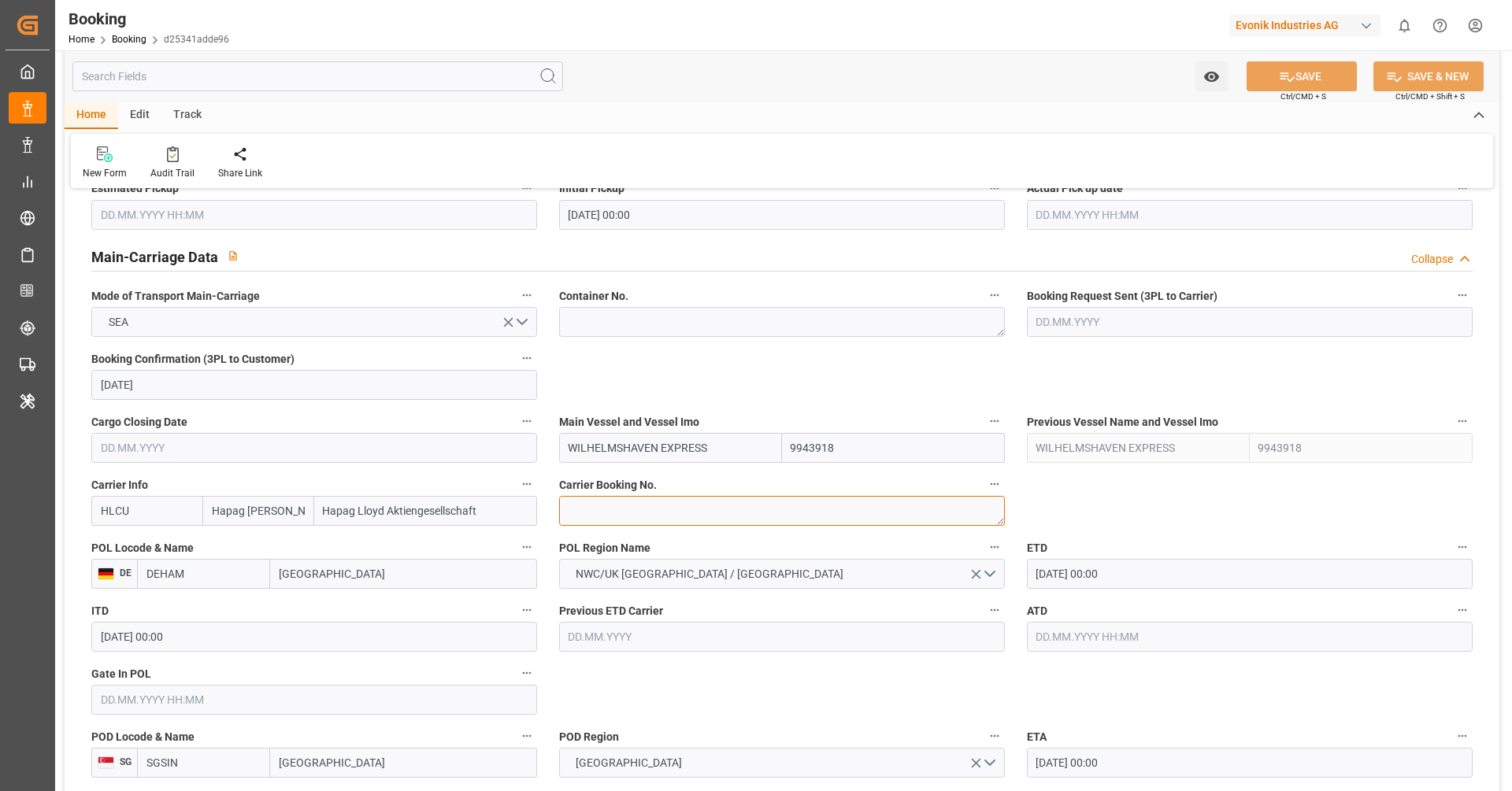
click at [607, 515] on textarea at bounding box center [783, 510] width 446 height 30
paste textarea "31373328"
type textarea "31373328"
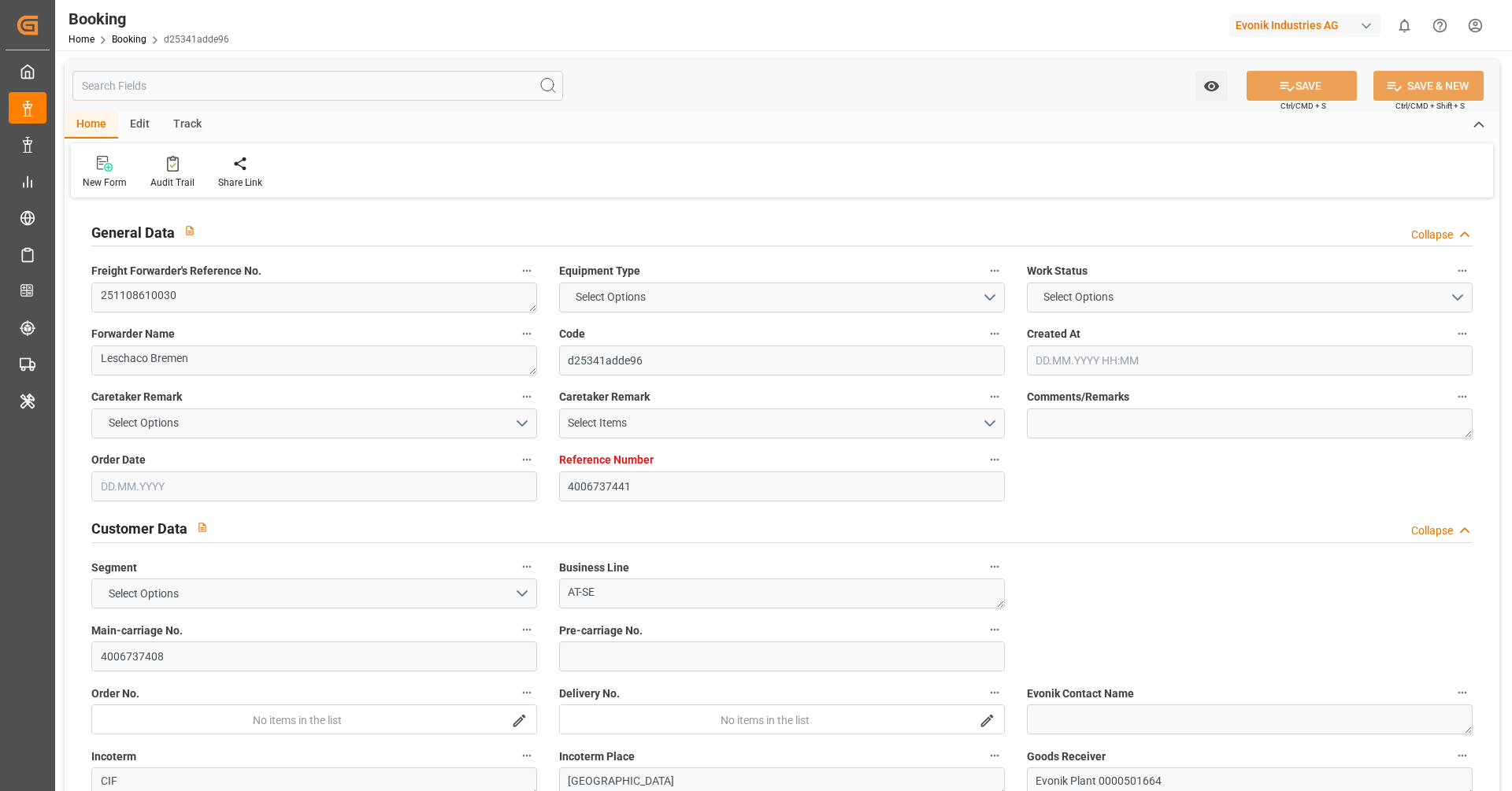
type input "4006737441"
type input "9943918"
type input "Hapag [PERSON_NAME]"
type input "Hapag Lloyd Aktiengesellschaft"
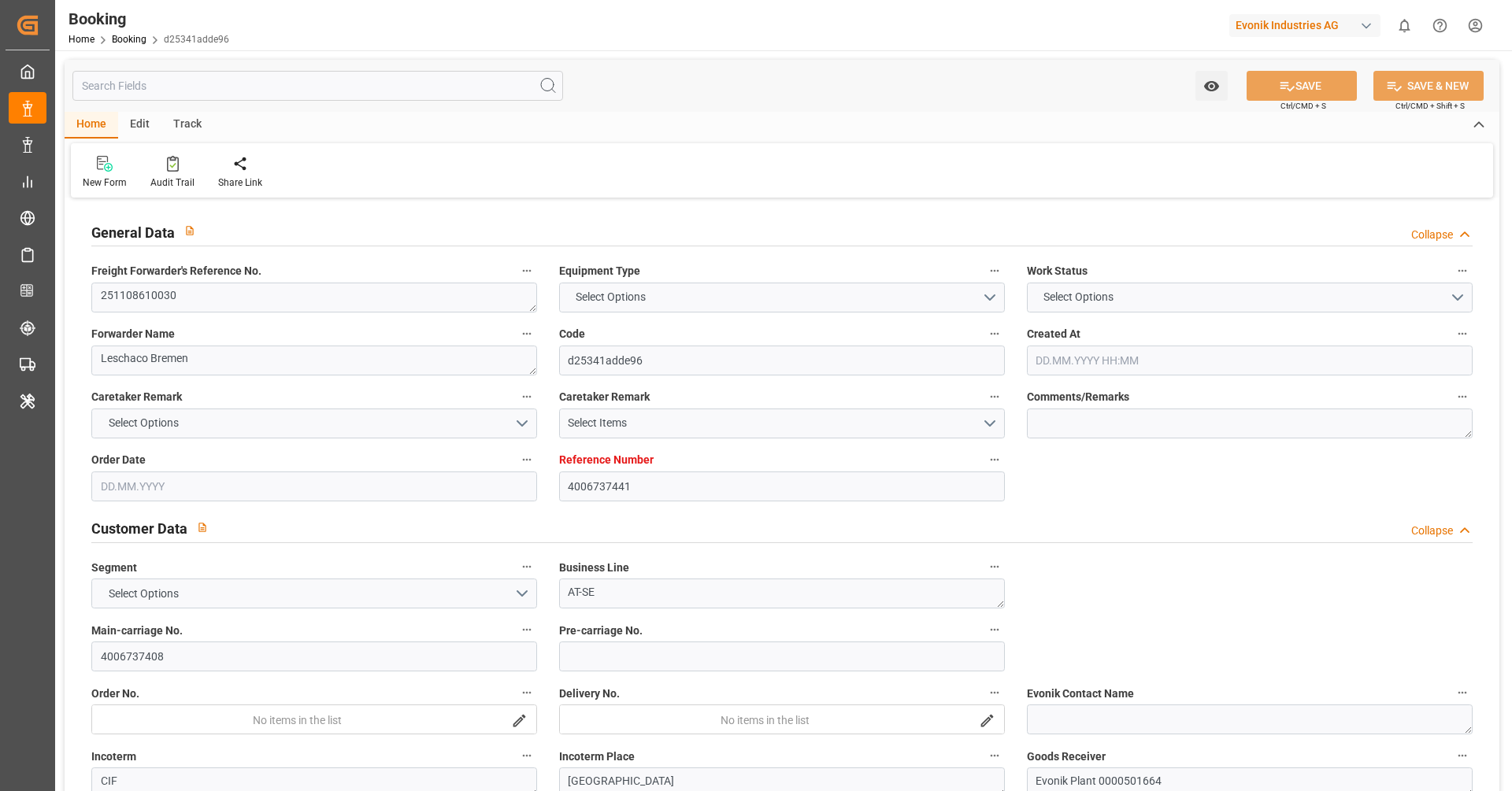
type input "DEHAM"
type input "SGSIN"
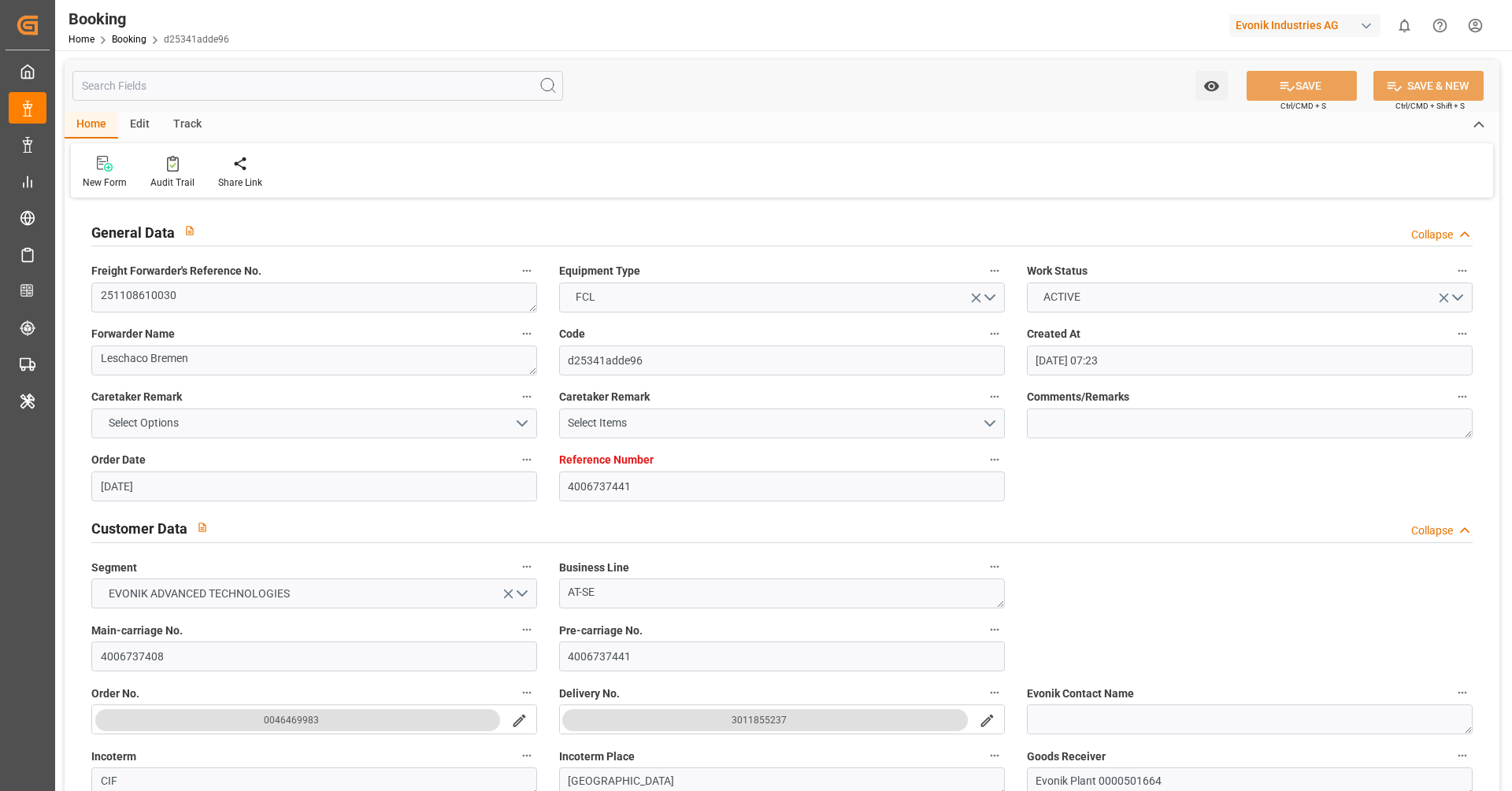
type input "[DATE] 07:23"
type input "[DATE]"
type input "[DATE] 00:00"
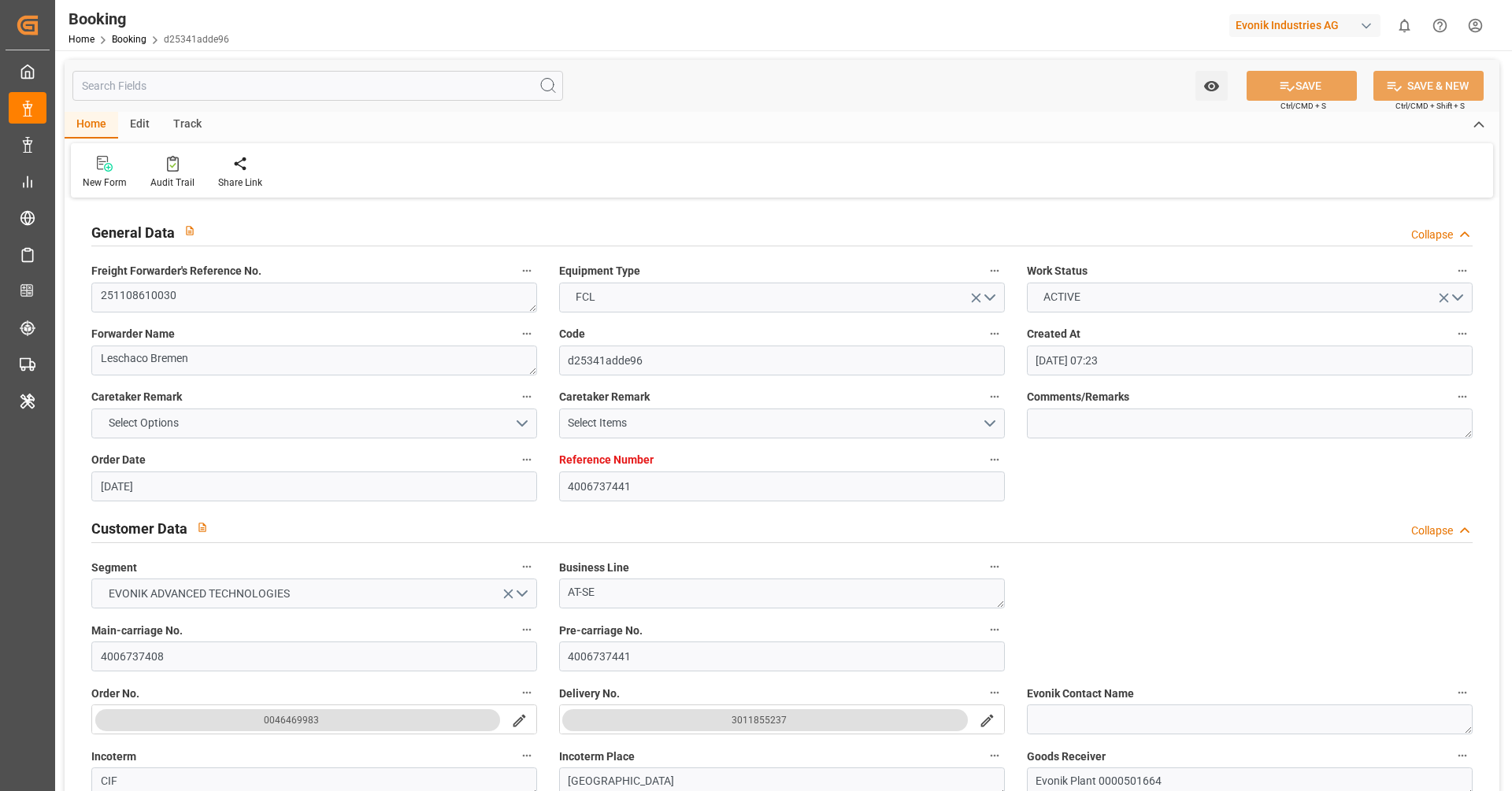
type input "[DATE]"
type input "04.11.2025 00:00"
type input "12.12.2025 00:00"
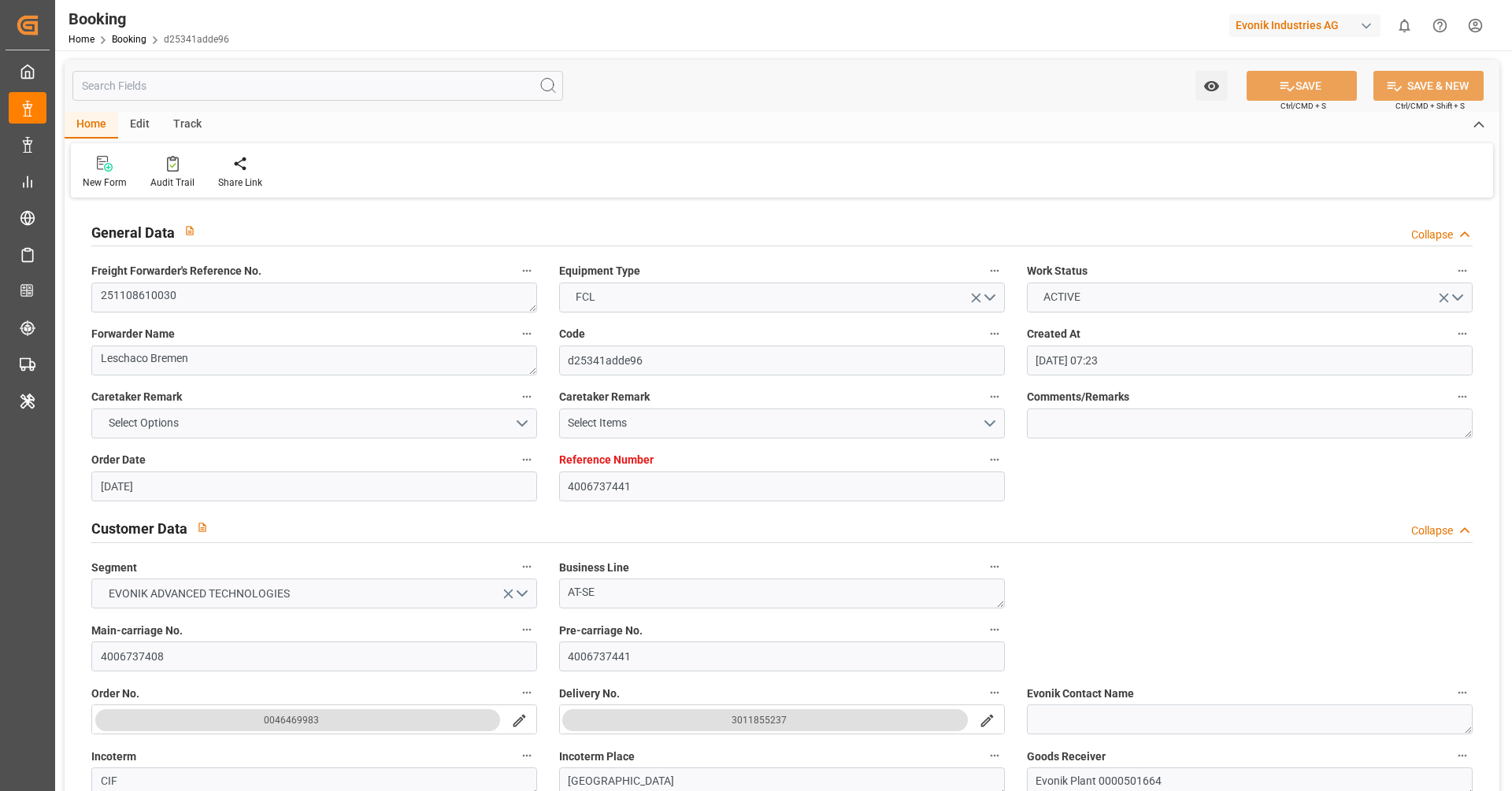
type input "24.09.2025 07:25"
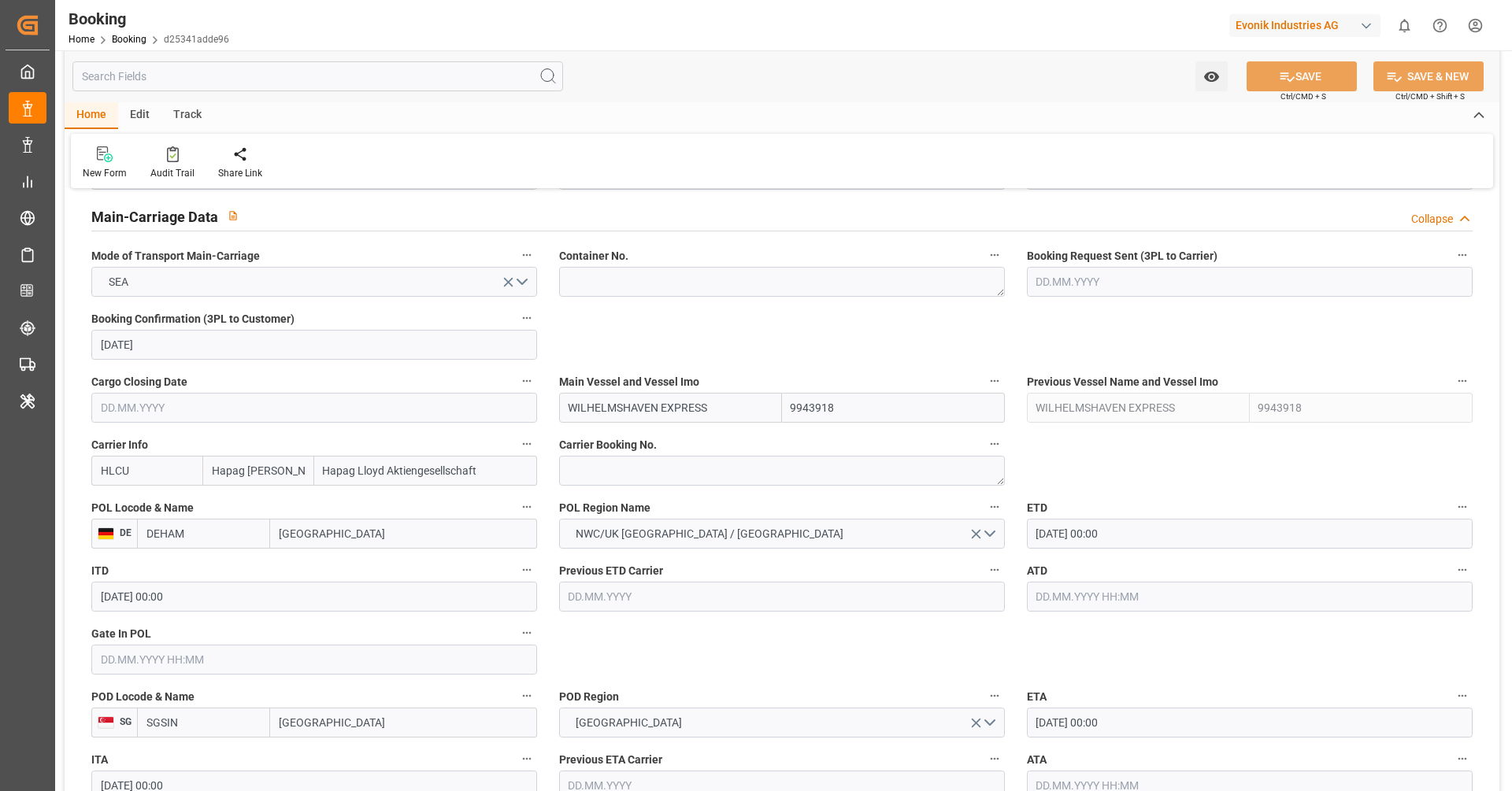
scroll to position [1003, 0]
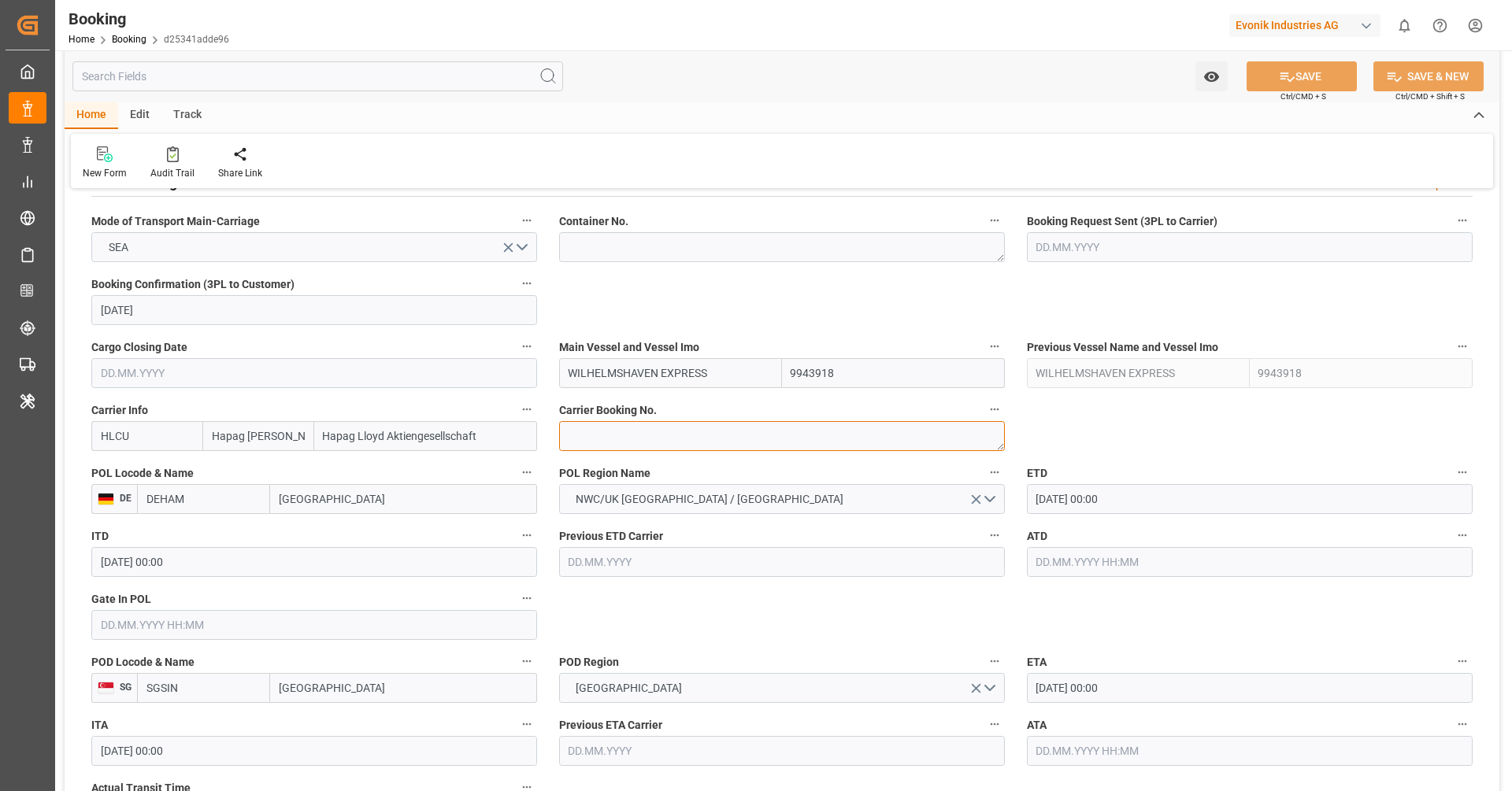
click at [641, 441] on textarea at bounding box center [783, 436] width 446 height 30
paste textarea "31373328"
type textarea "31373328"
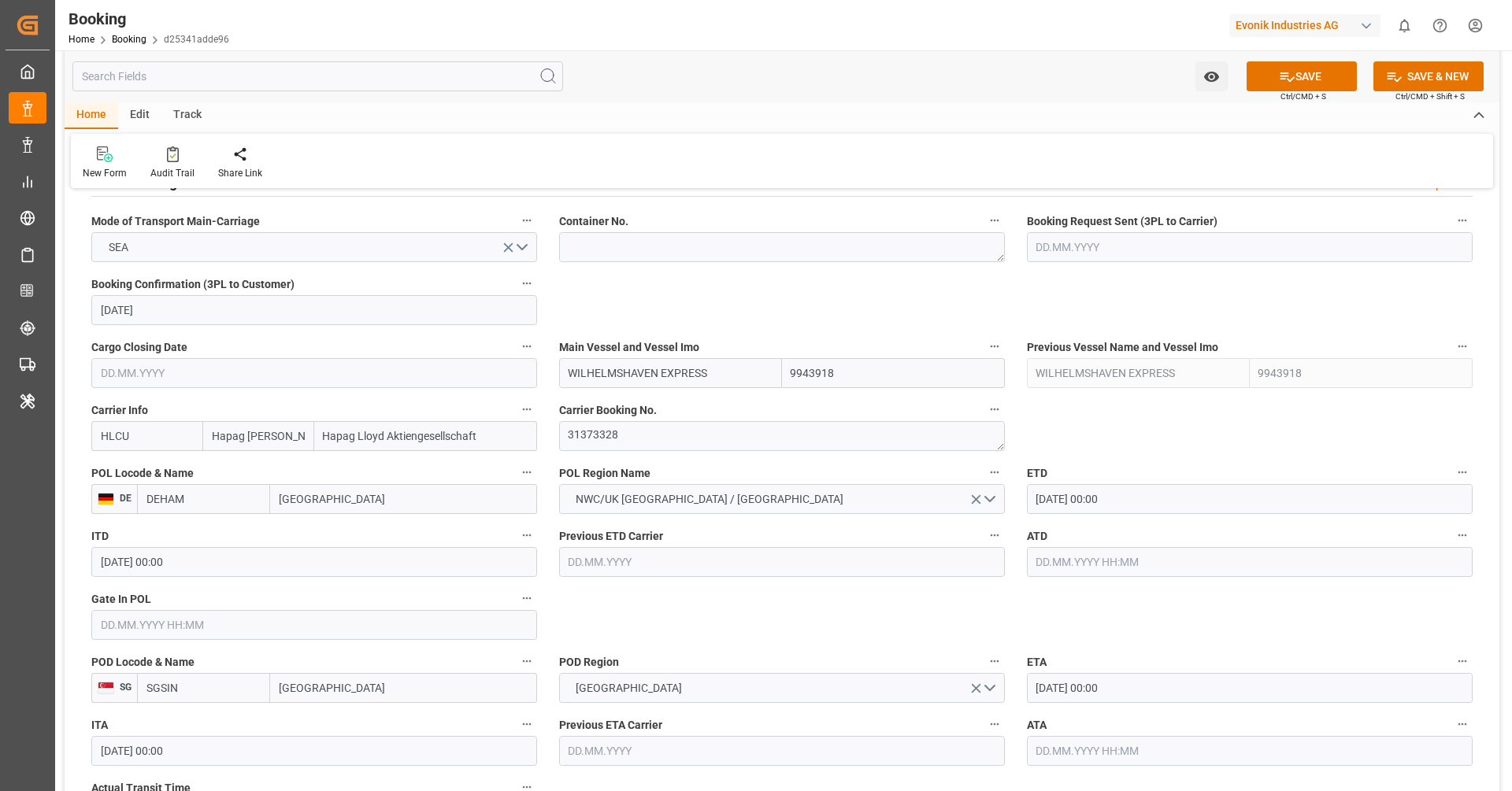
click at [243, 497] on input "DEHAM" at bounding box center [204, 499] width 133 height 30
type input "b"
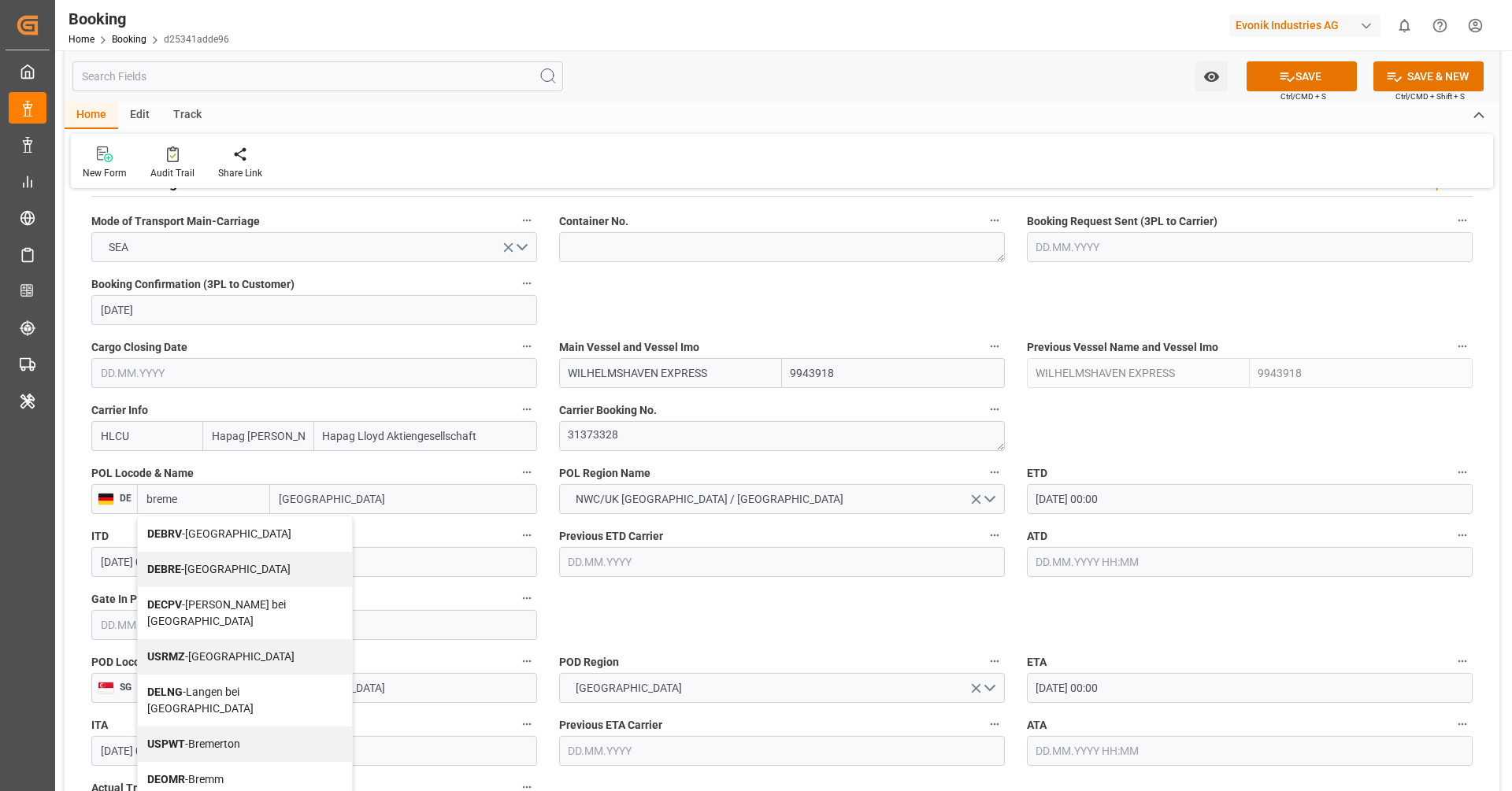
click at [216, 533] on span "DEBRV - Bremerhaven" at bounding box center [219, 534] width 144 height 12
type input "DEBRV"
type input "Bremerhaven"
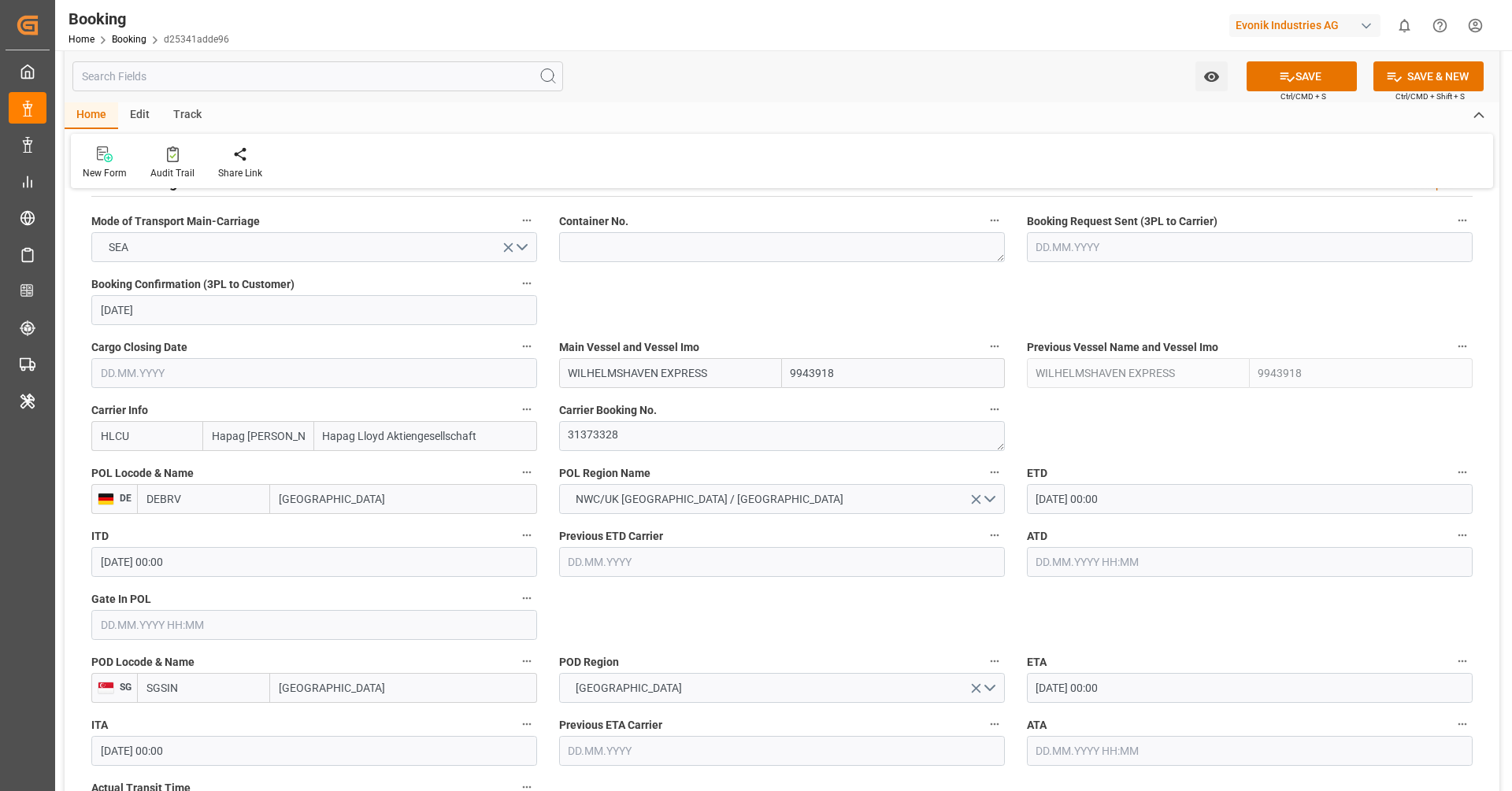
type input "DEBRV"
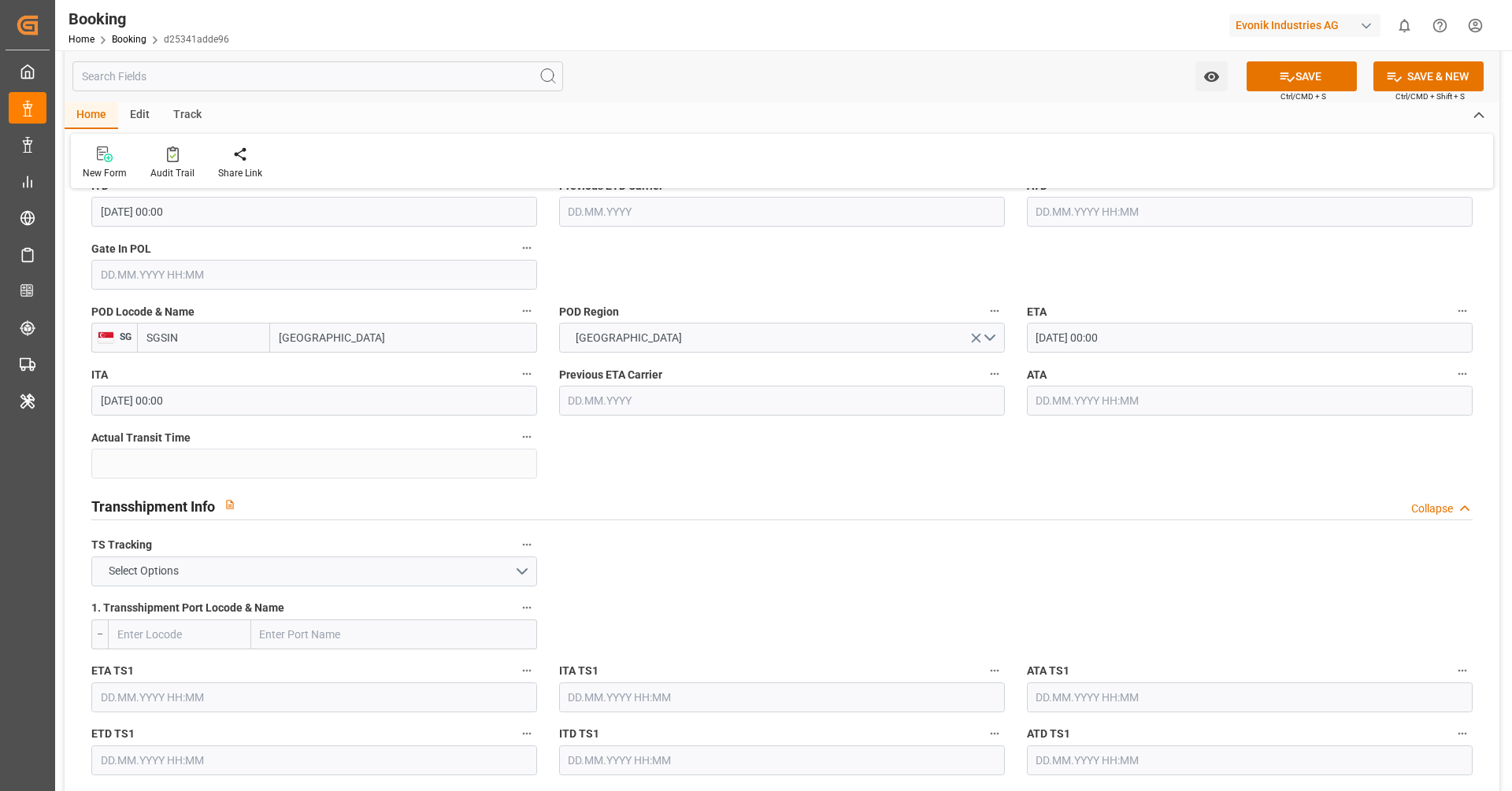
scroll to position [1363, 0]
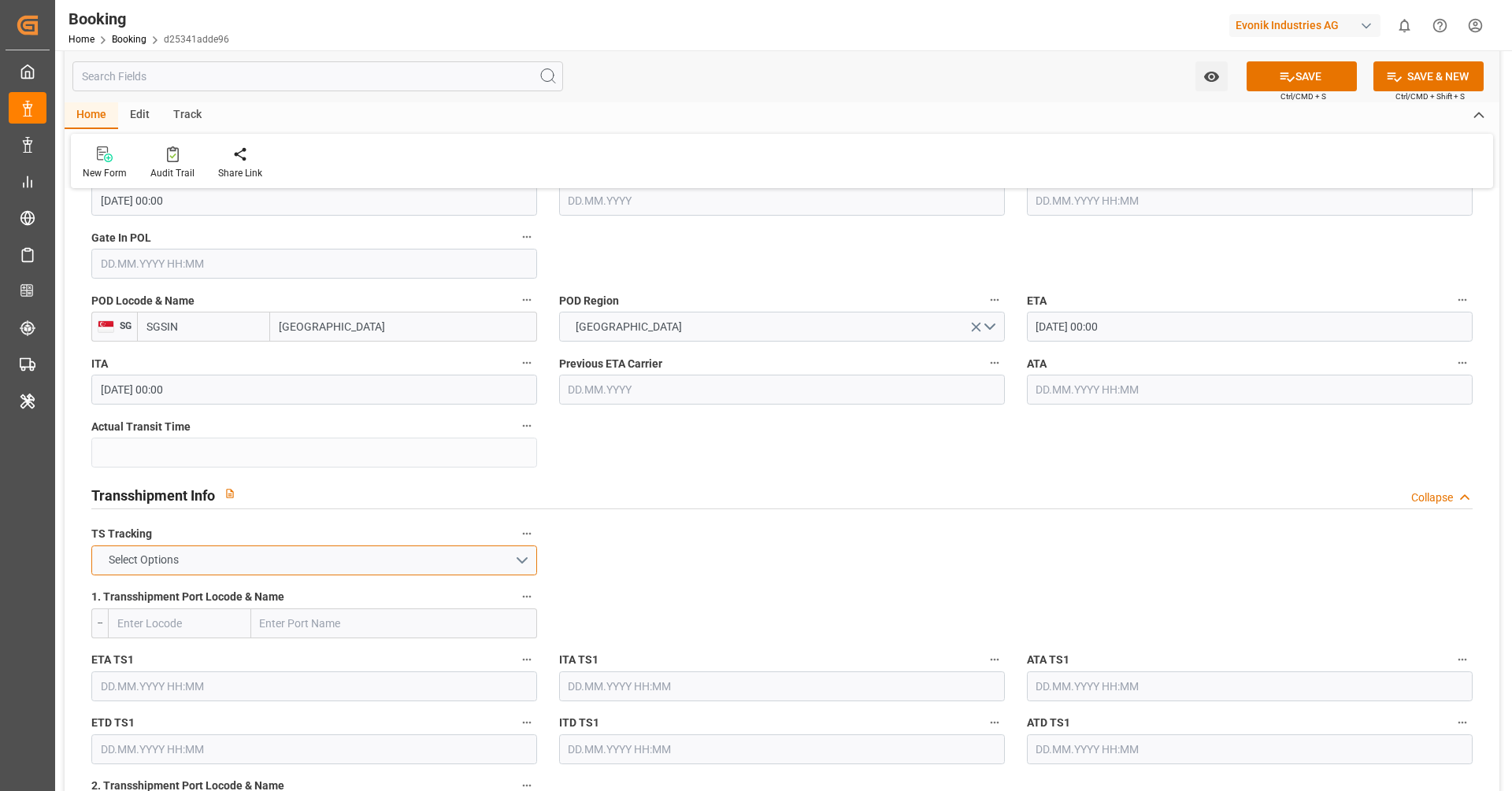
click at [399, 552] on button "Select Options" at bounding box center [314, 560] width 446 height 30
click at [382, 592] on div "FALSE" at bounding box center [314, 598] width 444 height 33
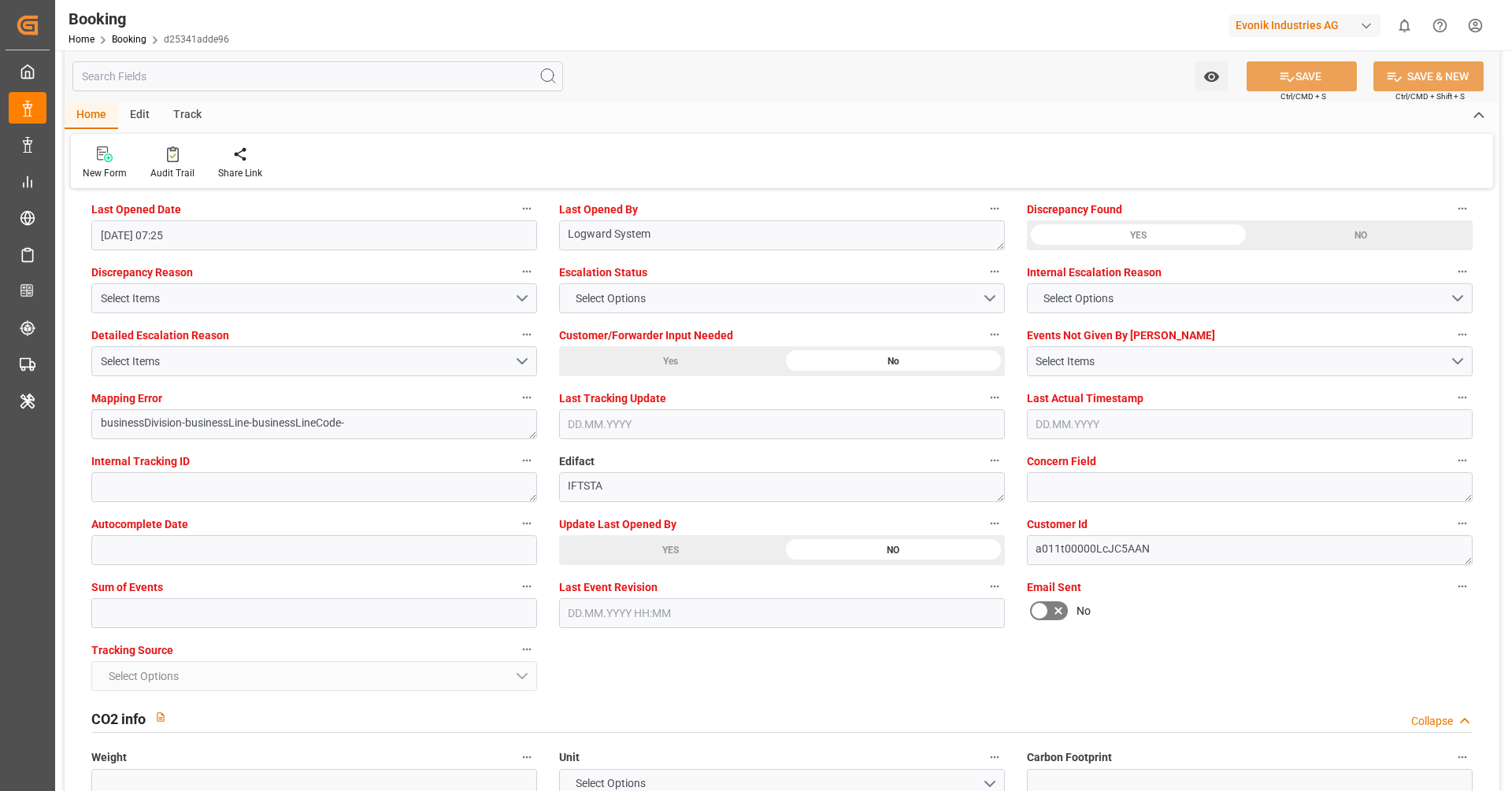
scroll to position [2872, 0]
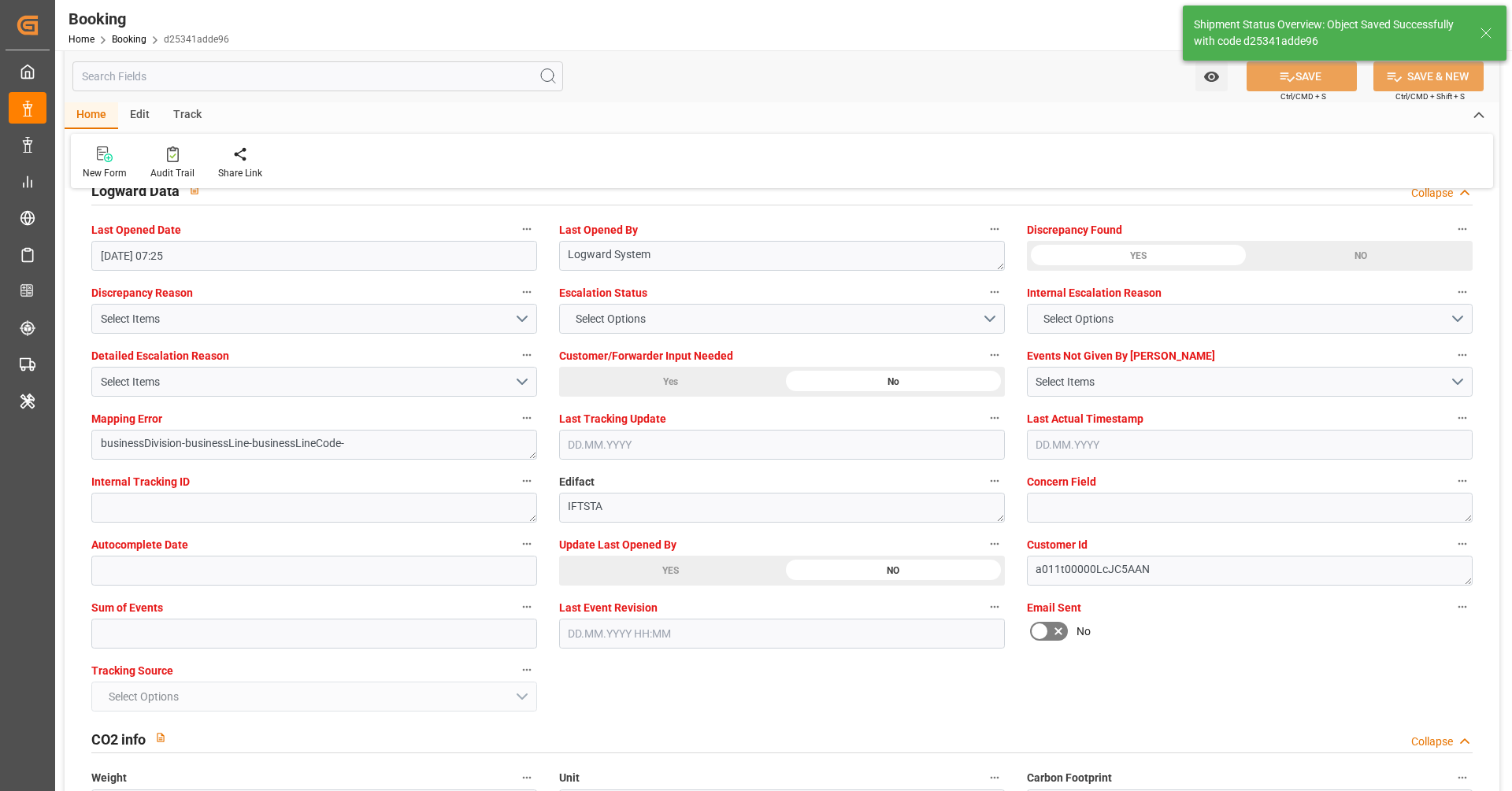
type textarea "Vipul Benurkar"
type textarea "businessDivision-businessLine-"
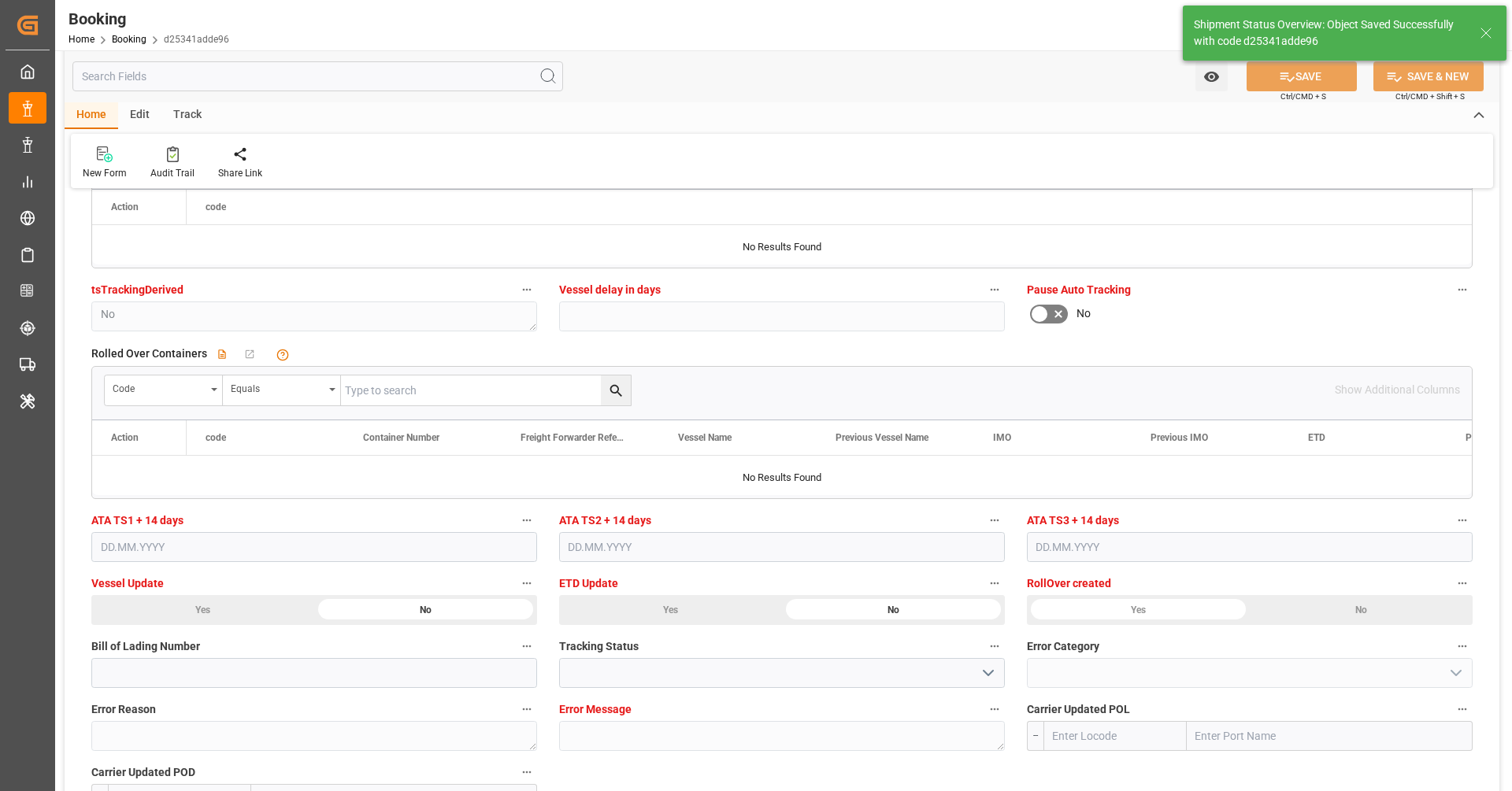
type input "25.09.2025 10:34"
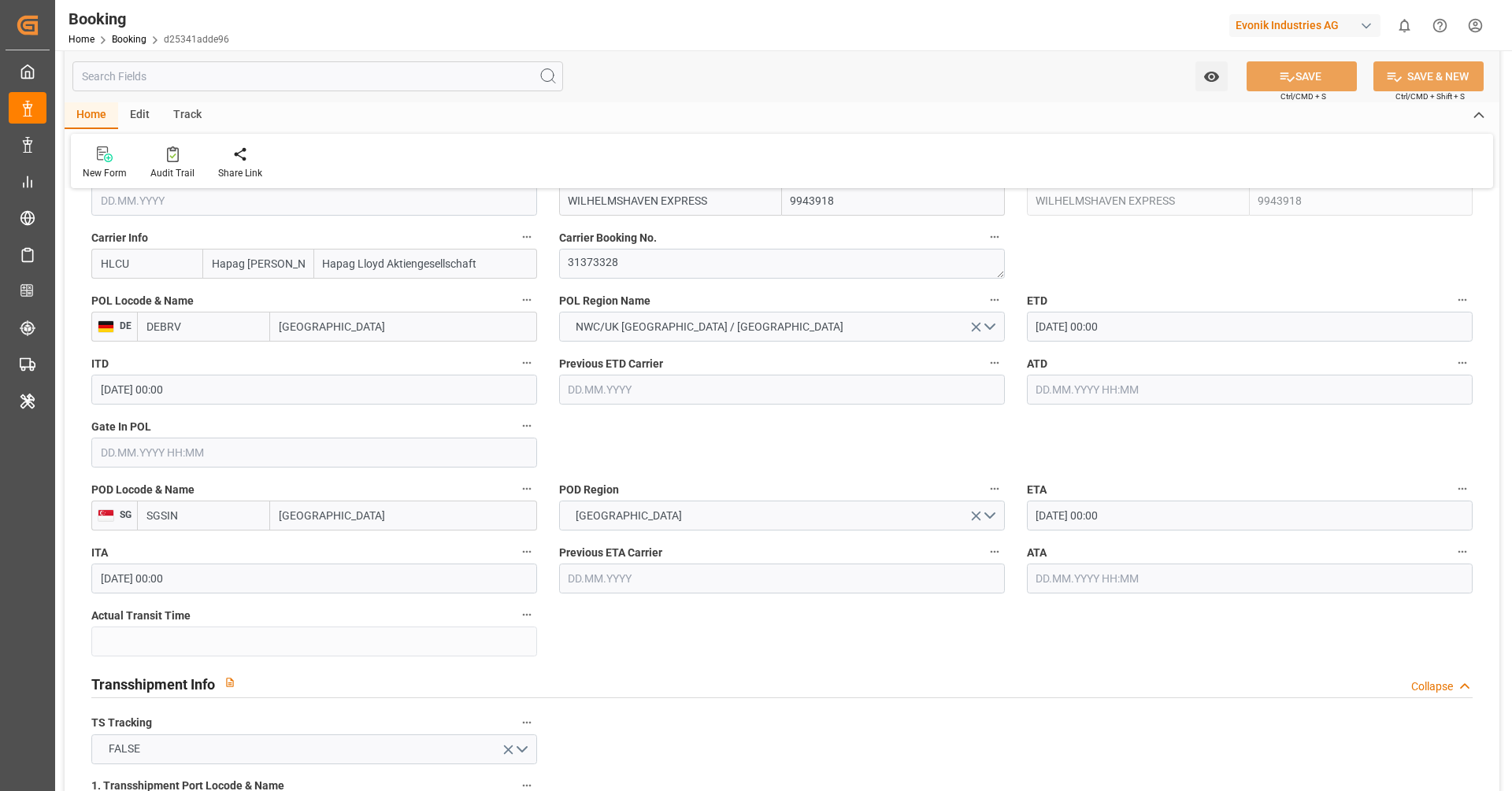
scroll to position [1178, 0]
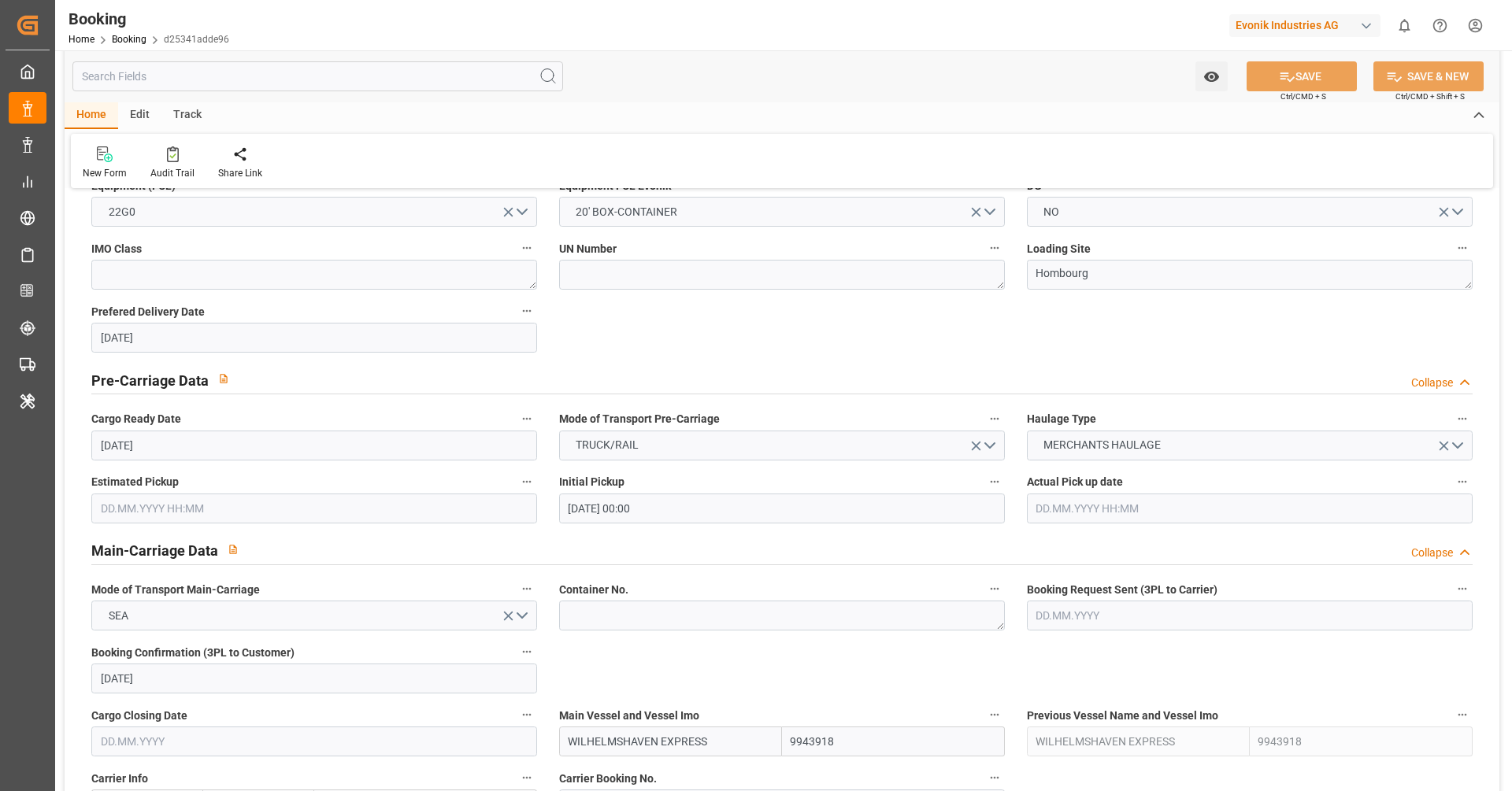
scroll to position [552, 0]
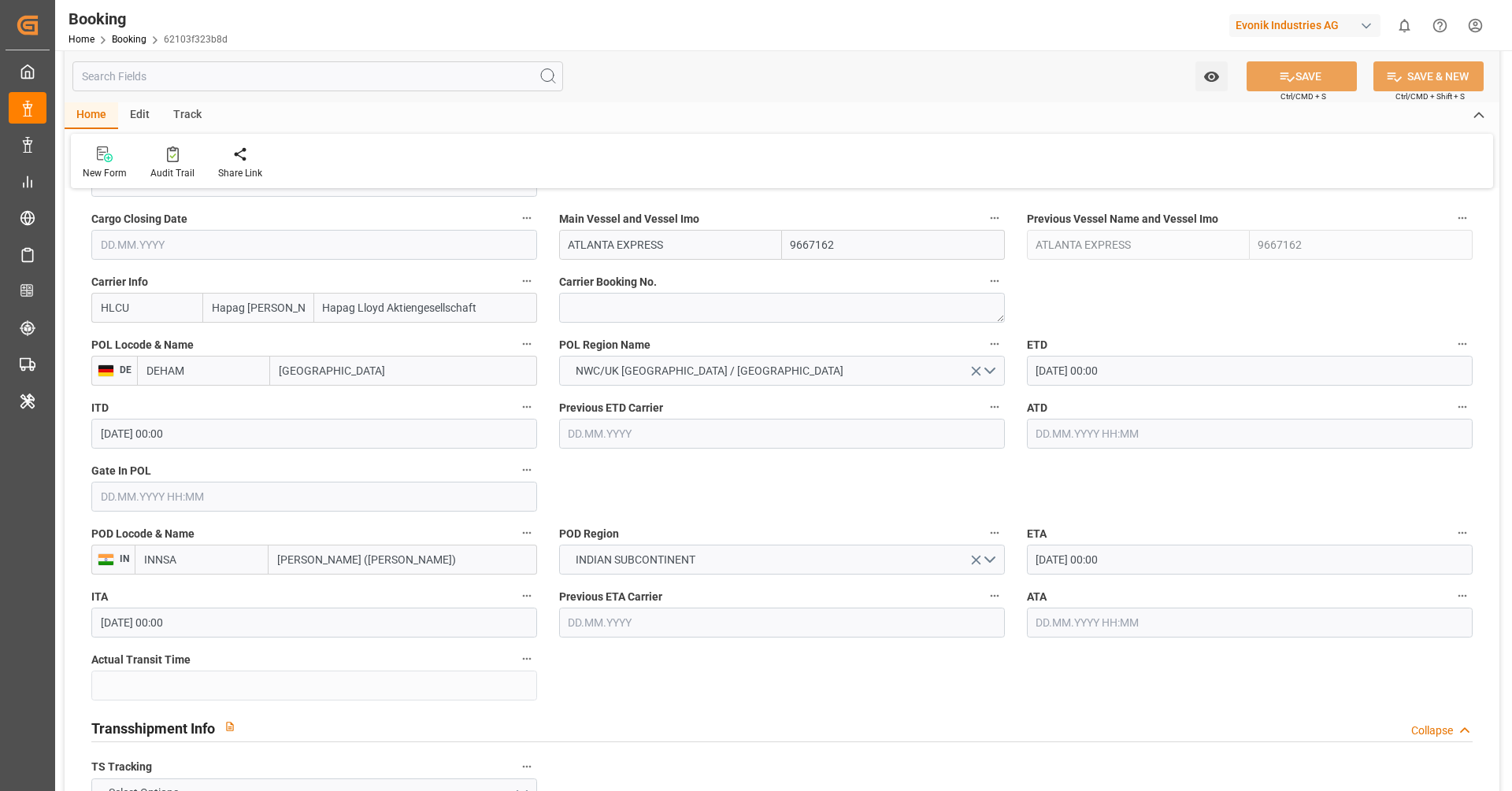
scroll to position [1091, 0]
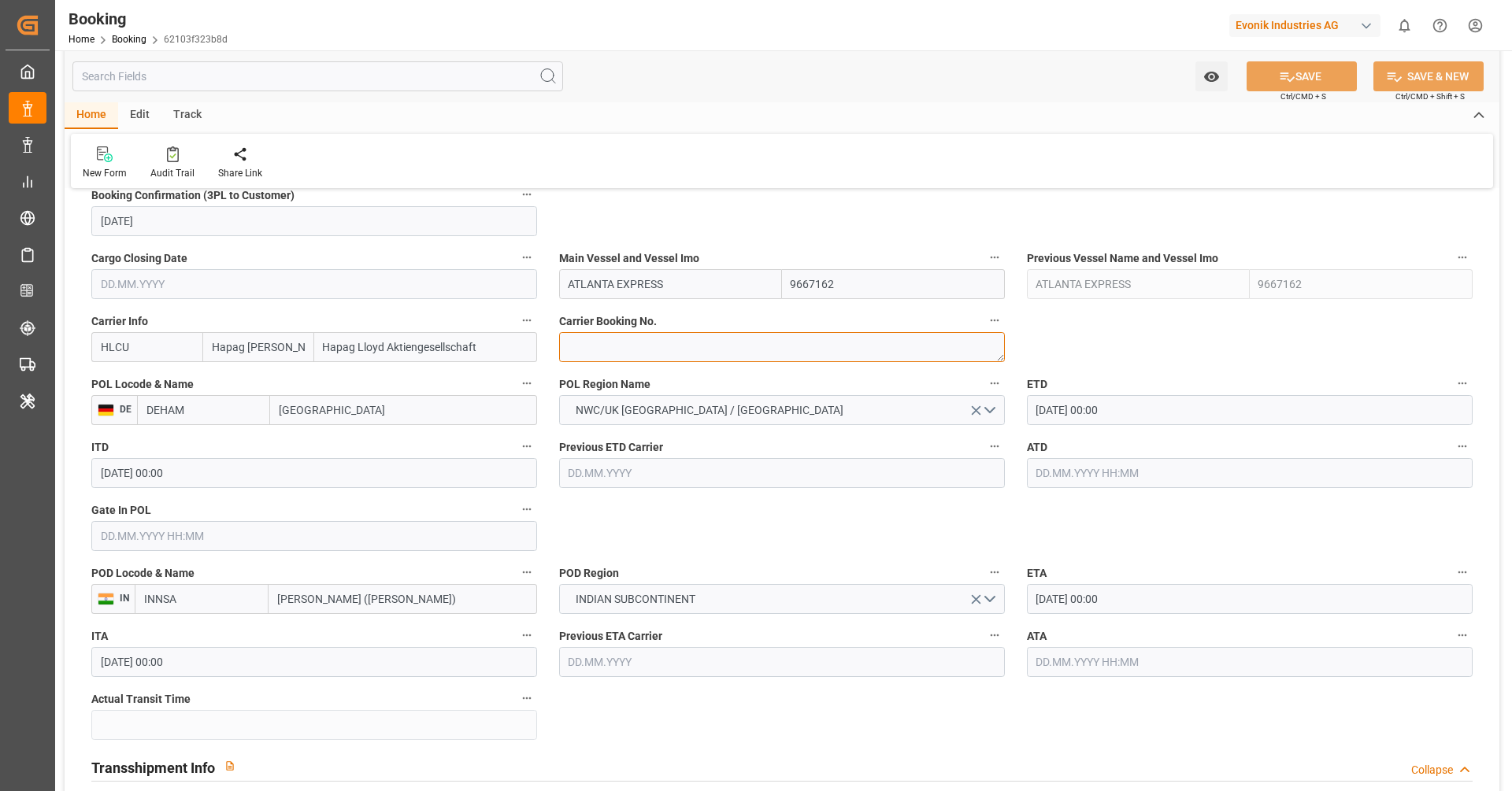
click at [621, 339] on textarea at bounding box center [783, 347] width 446 height 30
paste textarea "21459563"
type textarea "21459563"
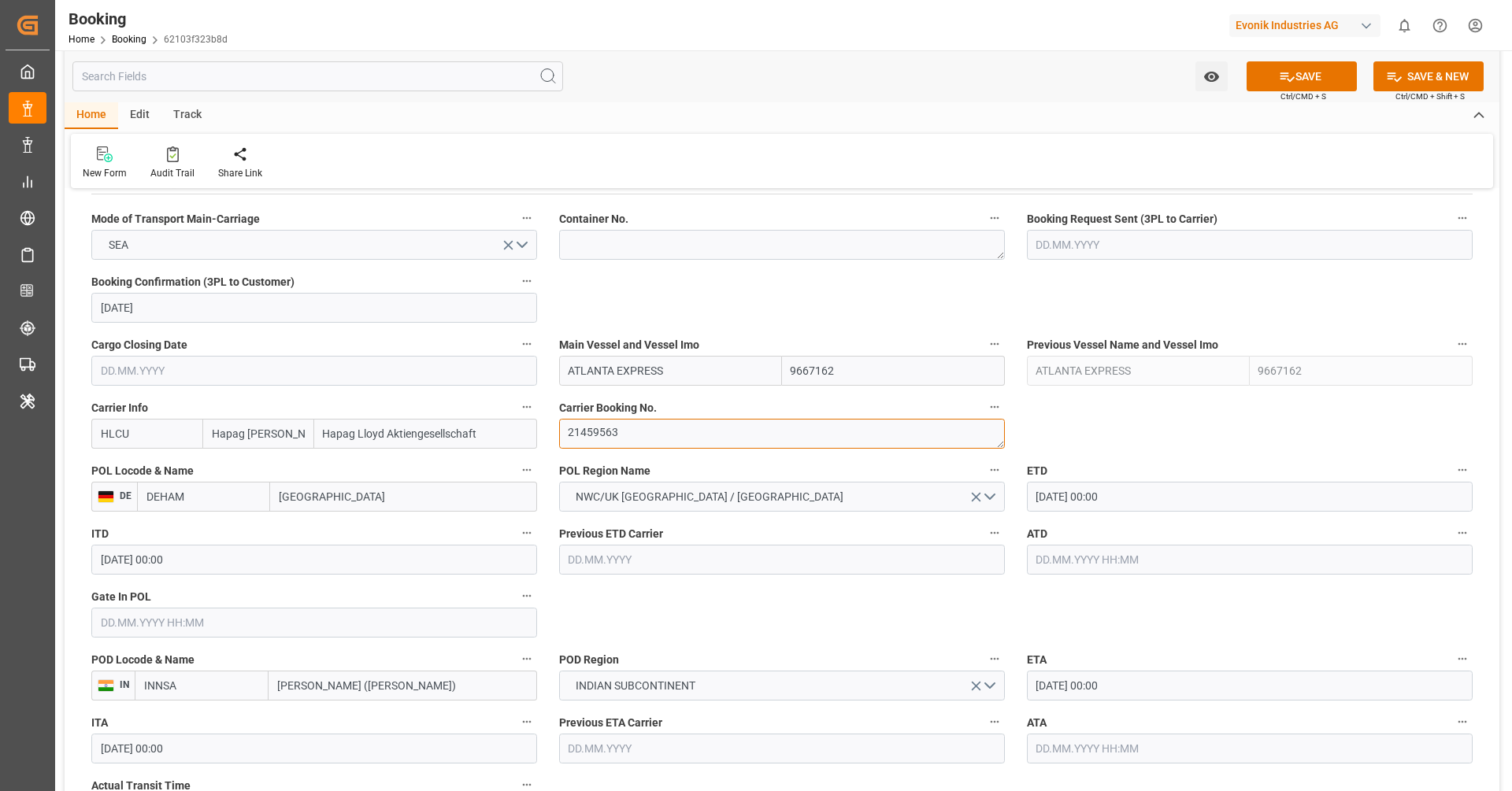
scroll to position [971, 0]
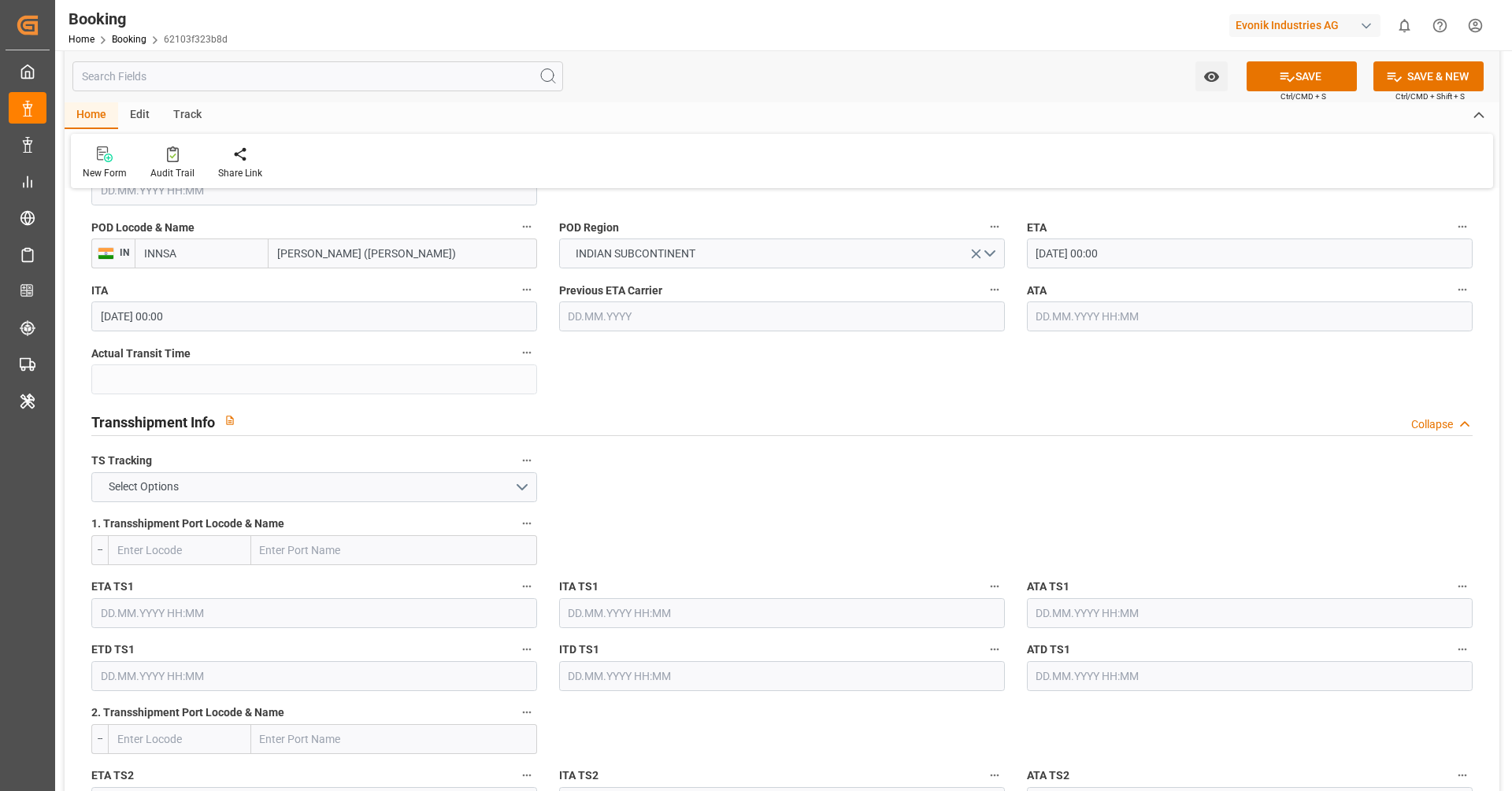
scroll to position [1450, 0]
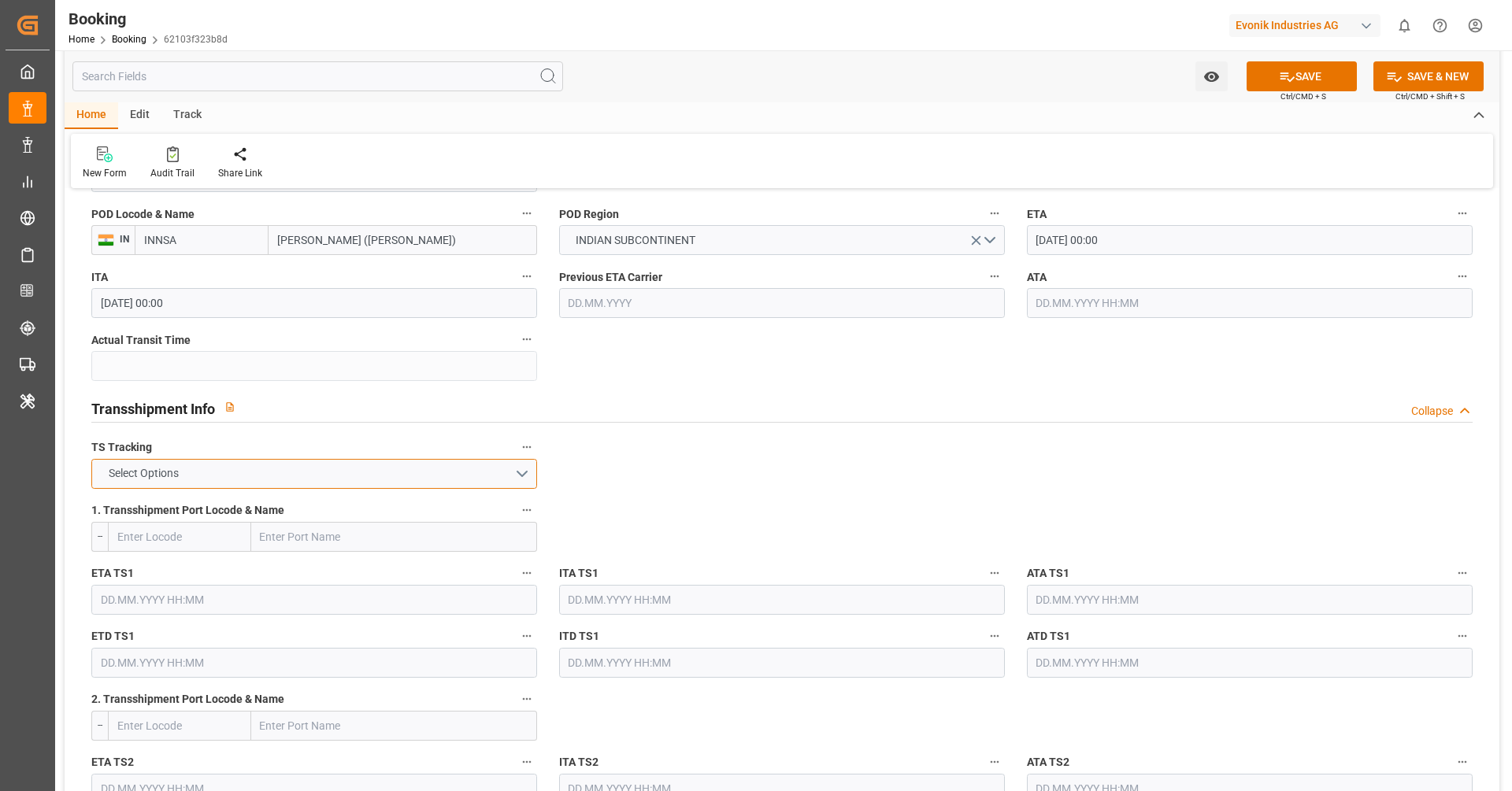
click at [473, 480] on button "Select Options" at bounding box center [314, 474] width 446 height 30
click at [448, 503] on div "FALSE" at bounding box center [314, 511] width 444 height 33
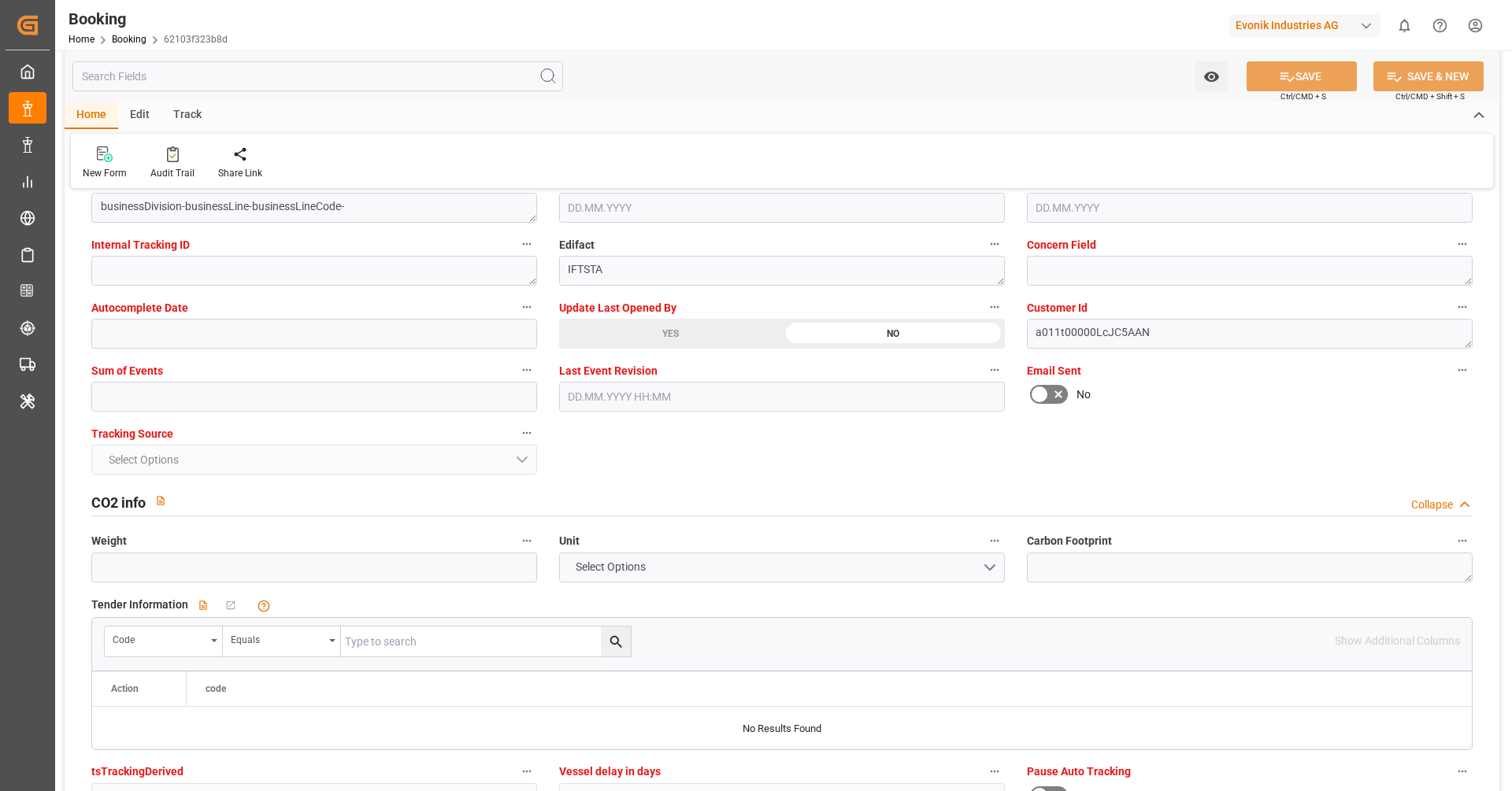
scroll to position [3046, 0]
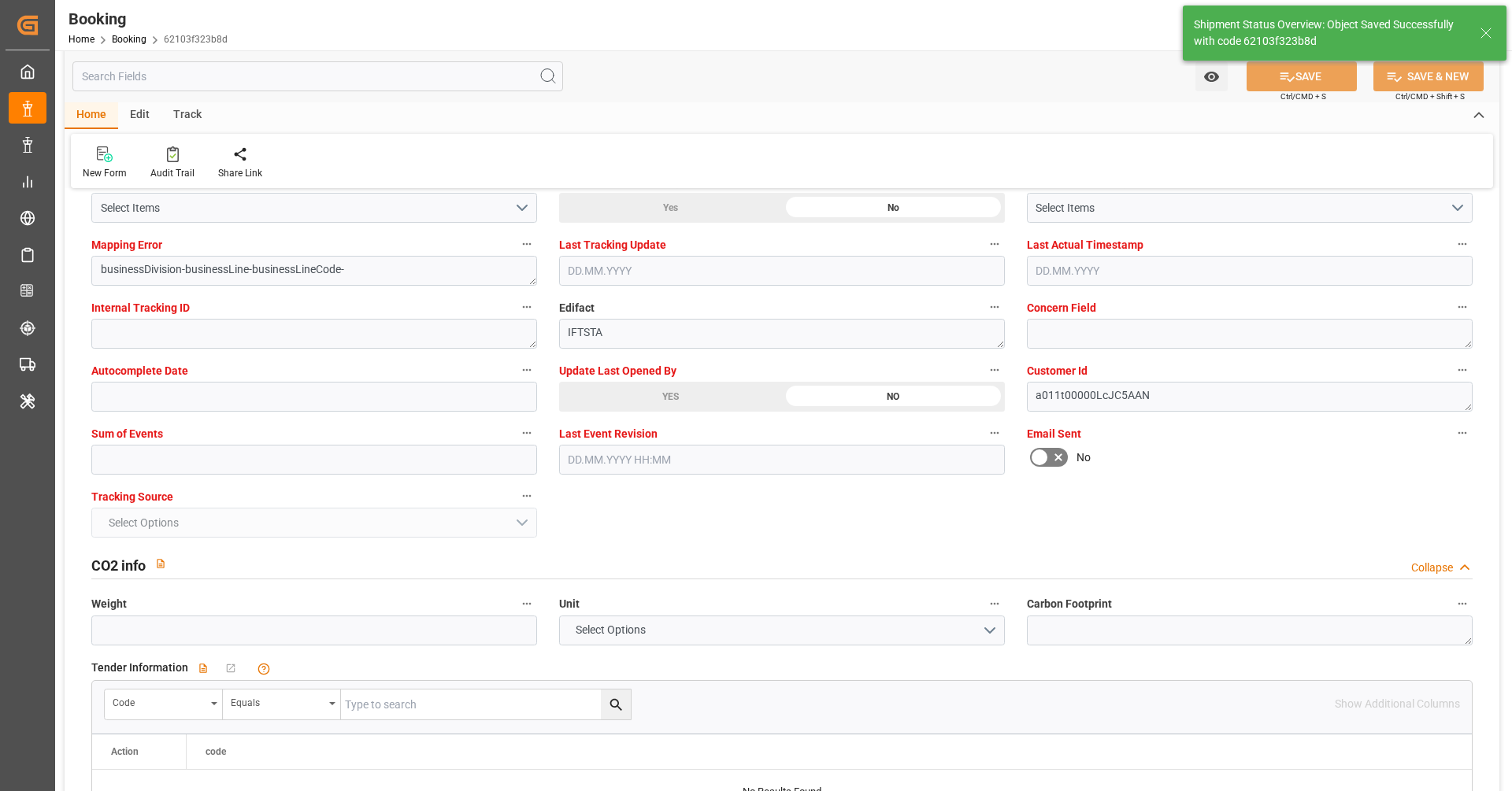
type textarea "[PERSON_NAME]"
type textarea "businessDivision-businessLine-"
type input "25.09.2025 10:37"
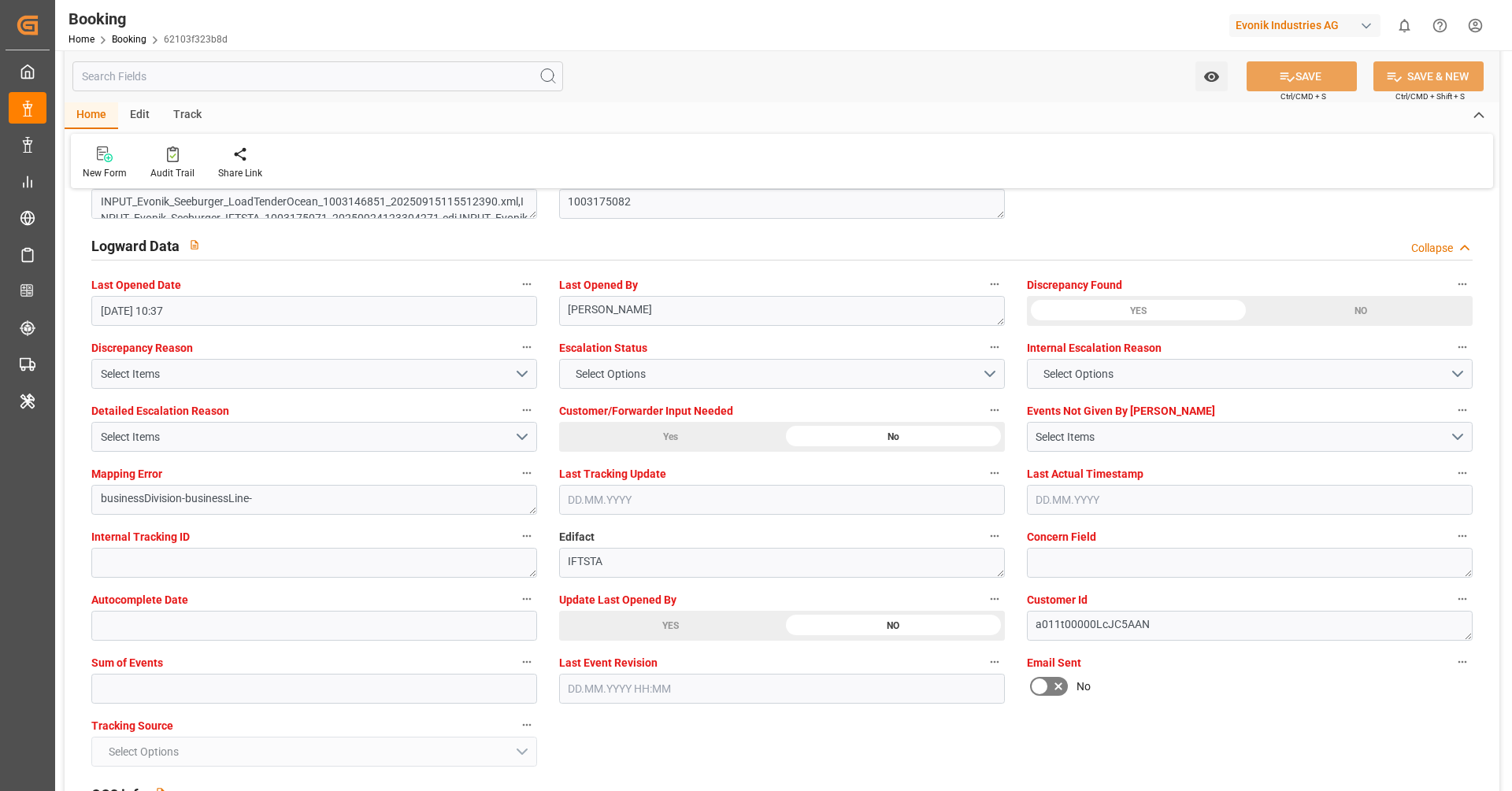
scroll to position [2820, 0]
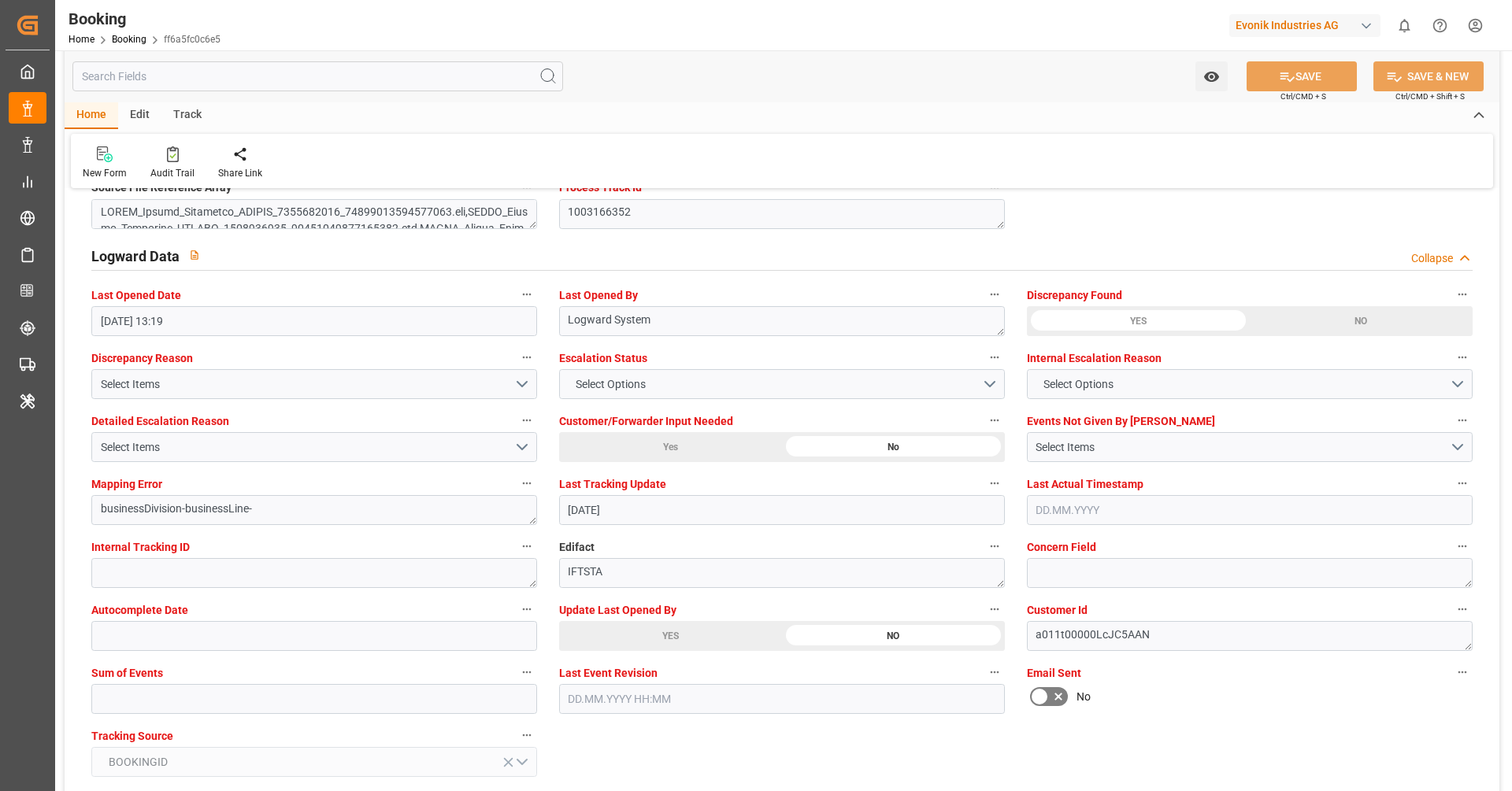
scroll to position [2835, 0]
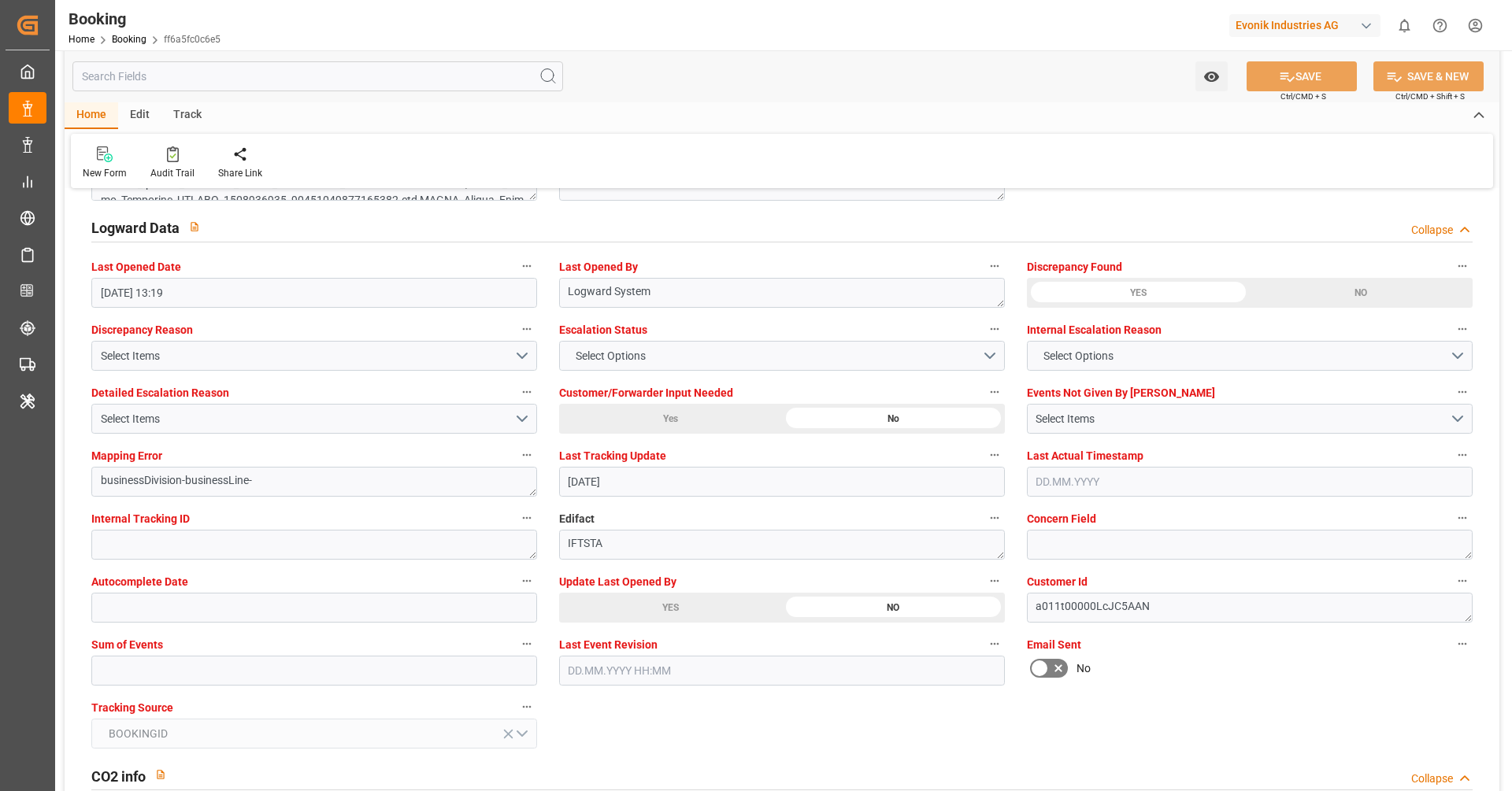
click at [694, 601] on div "YES" at bounding box center [671, 607] width 223 height 30
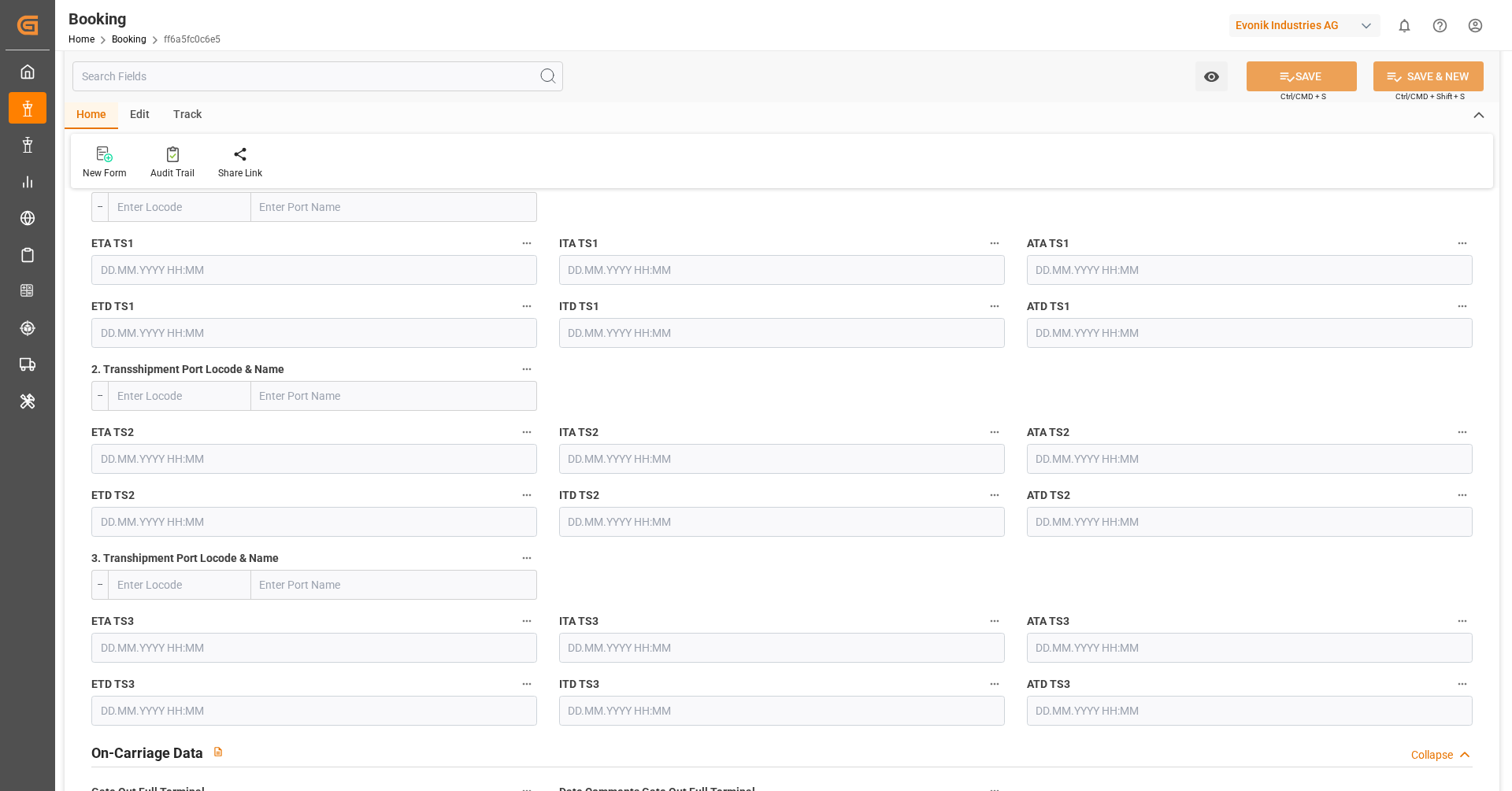
scroll to position [1607, 0]
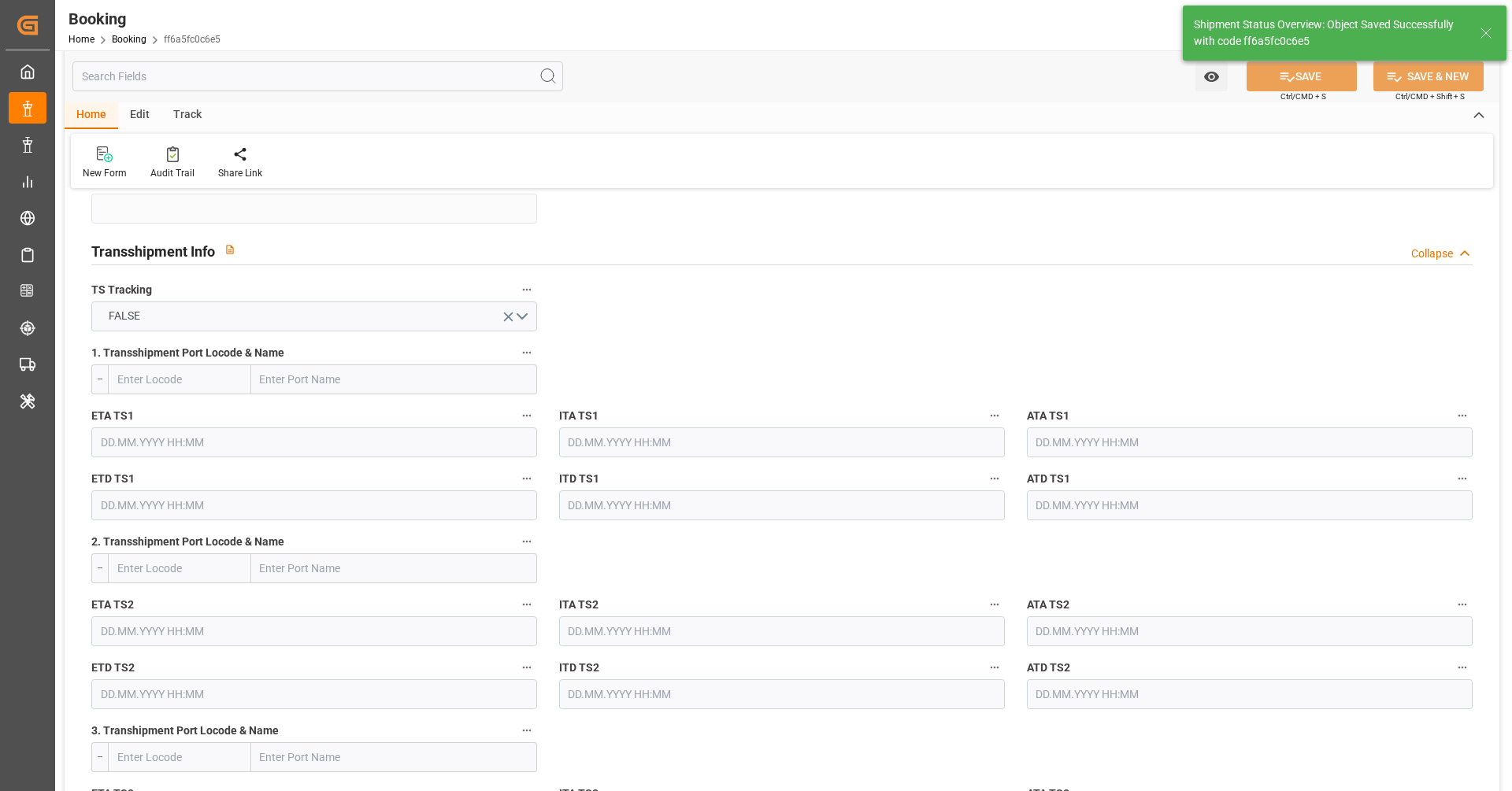
type textarea "[PERSON_NAME]"
type input "[DATE] 10:49"
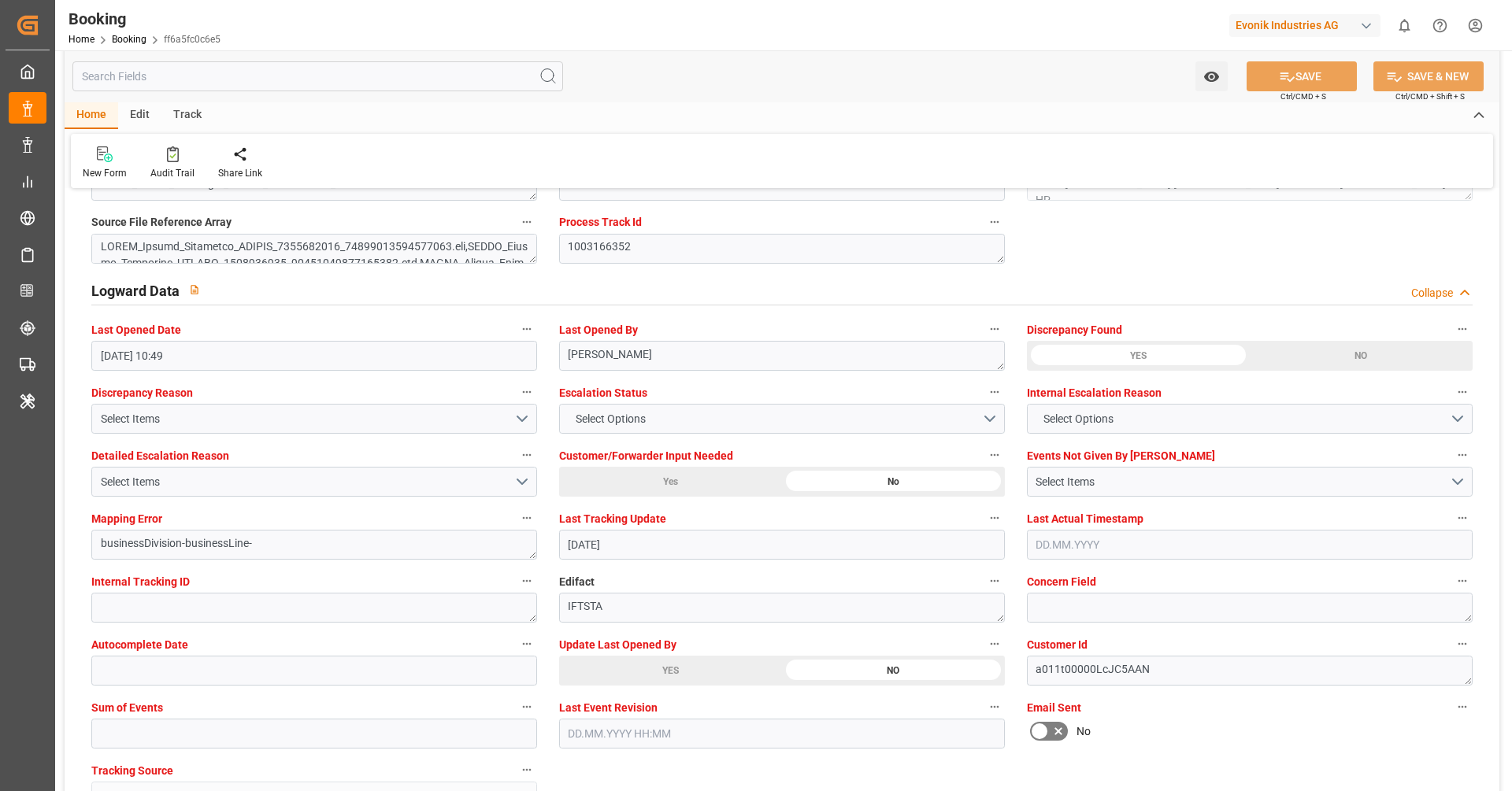
scroll to position [2816, 0]
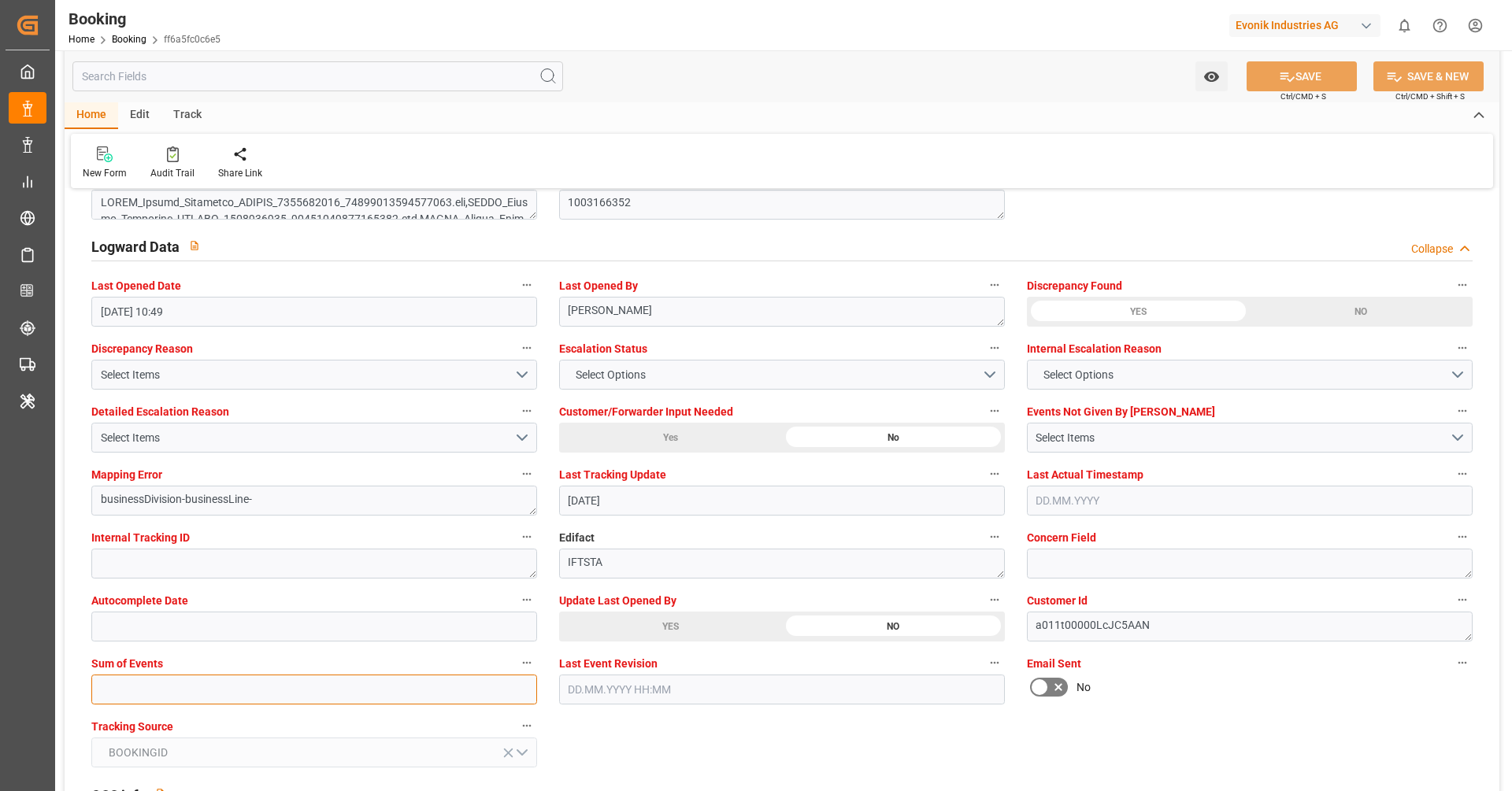
click at [317, 679] on input "text" at bounding box center [314, 690] width 446 height 30
type input "0"
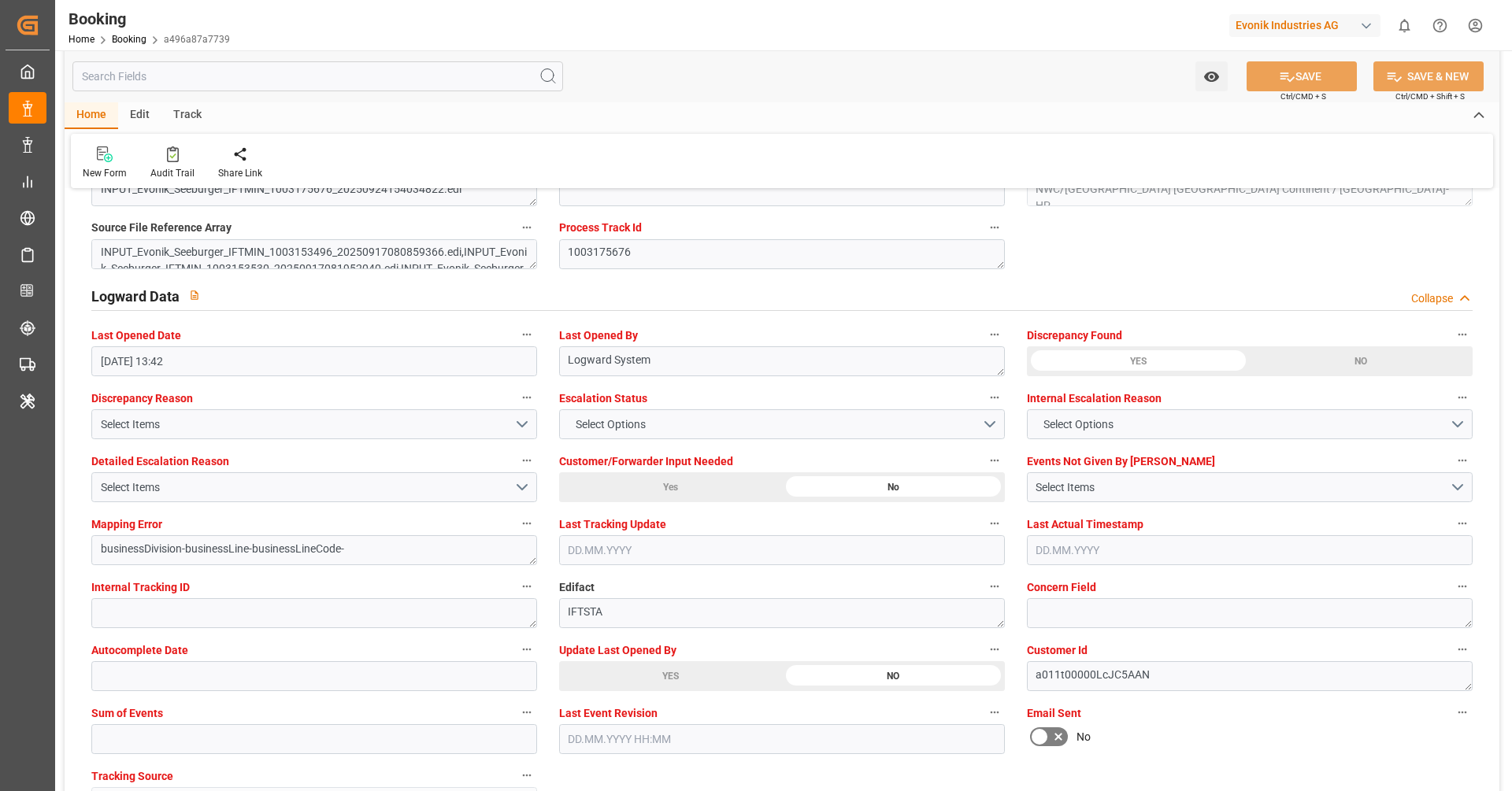
scroll to position [2797, 0]
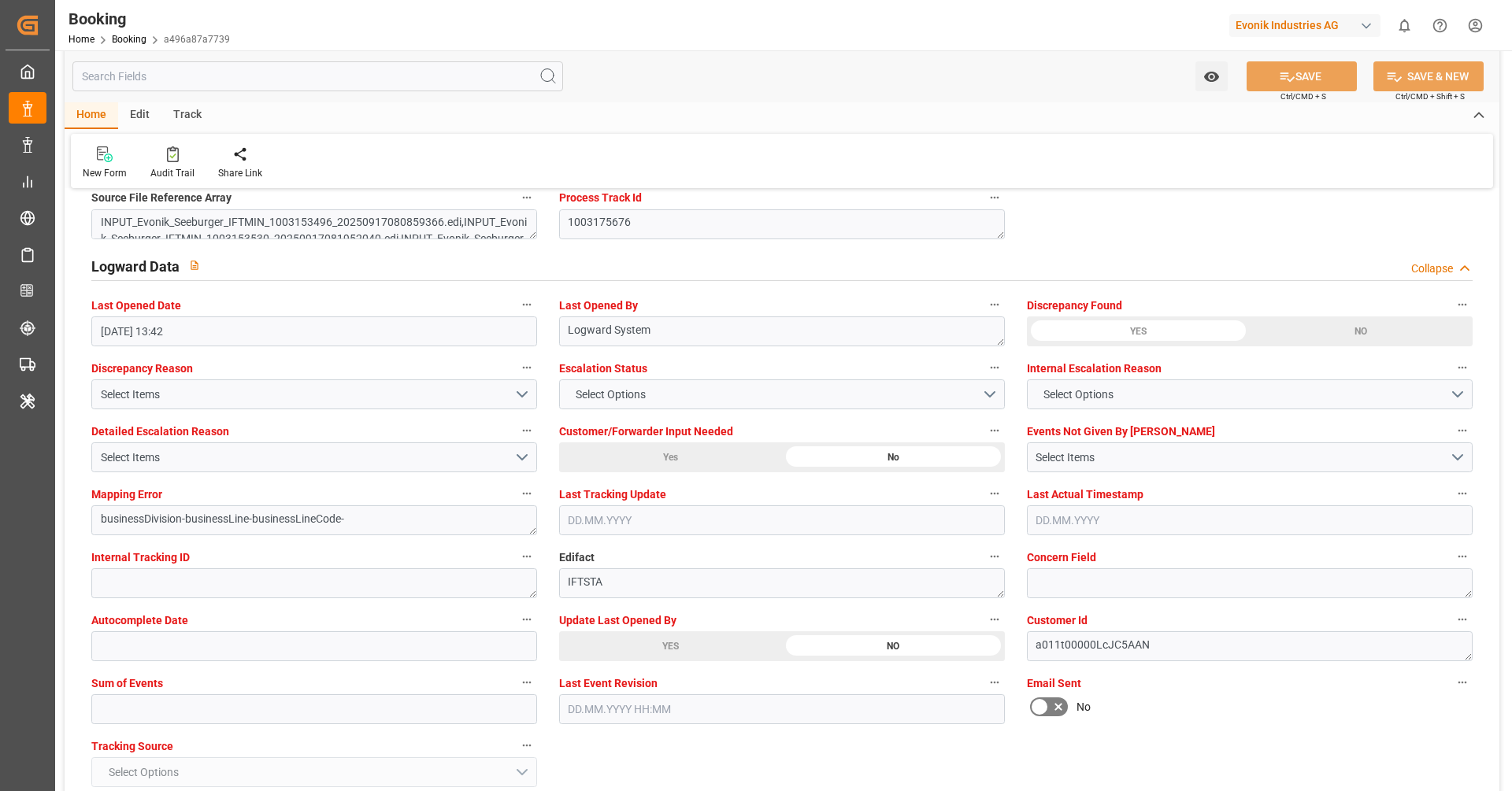
click at [692, 633] on div "YES" at bounding box center [671, 646] width 223 height 30
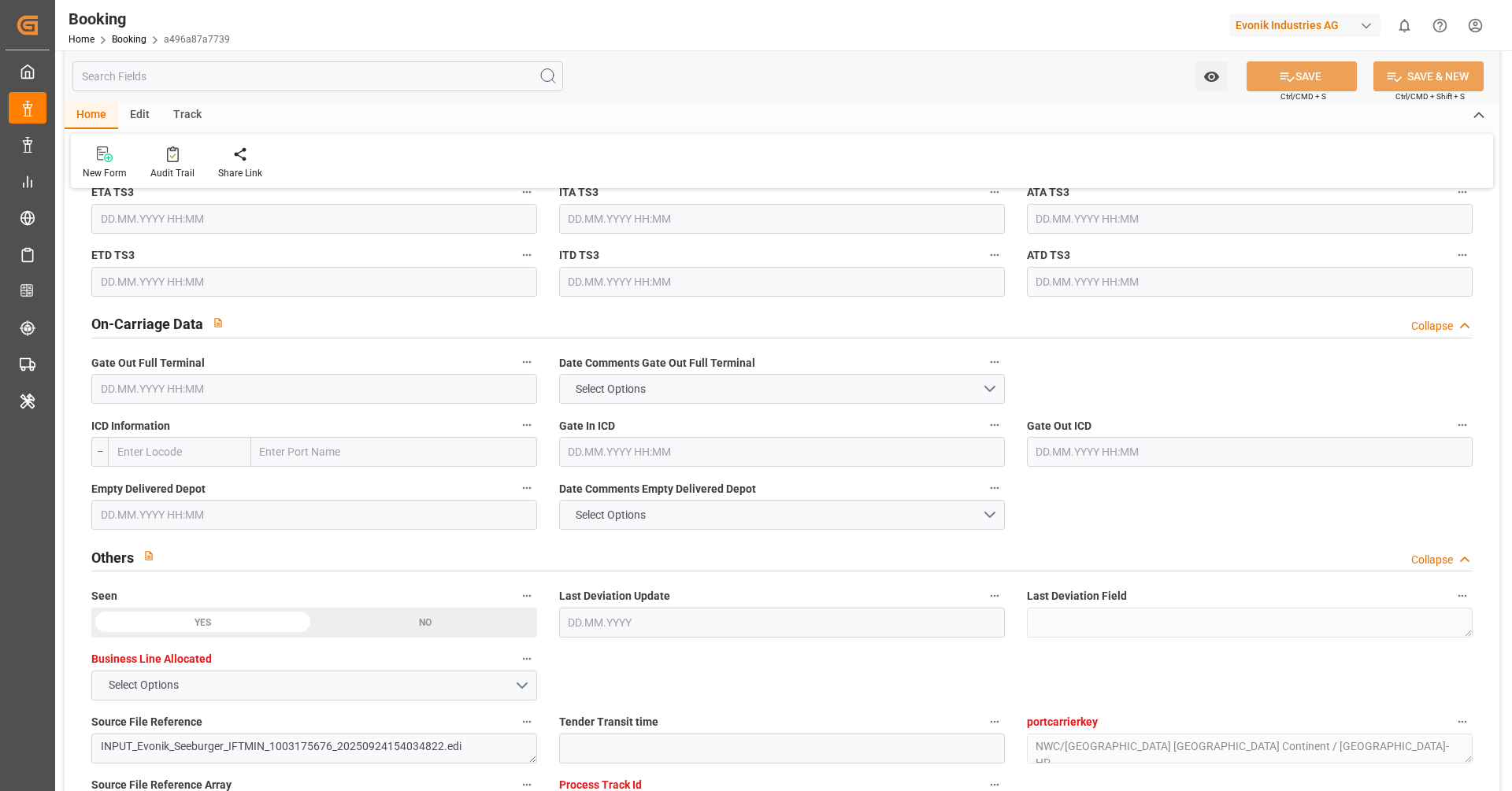
scroll to position [2038, 0]
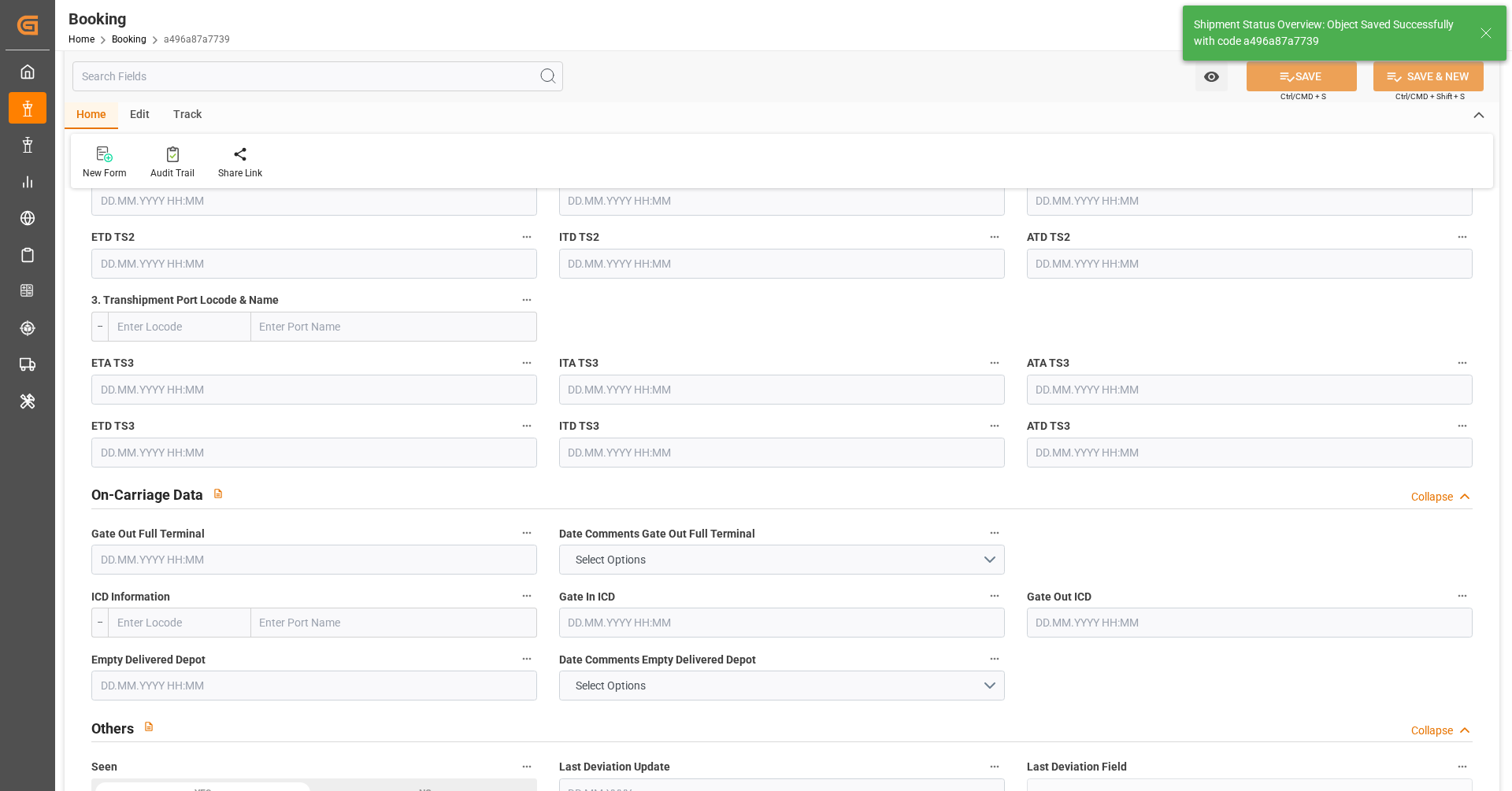
type textarea "[PERSON_NAME]"
type textarea "businessDivision-businessLine-"
type input "[DATE] 10:50"
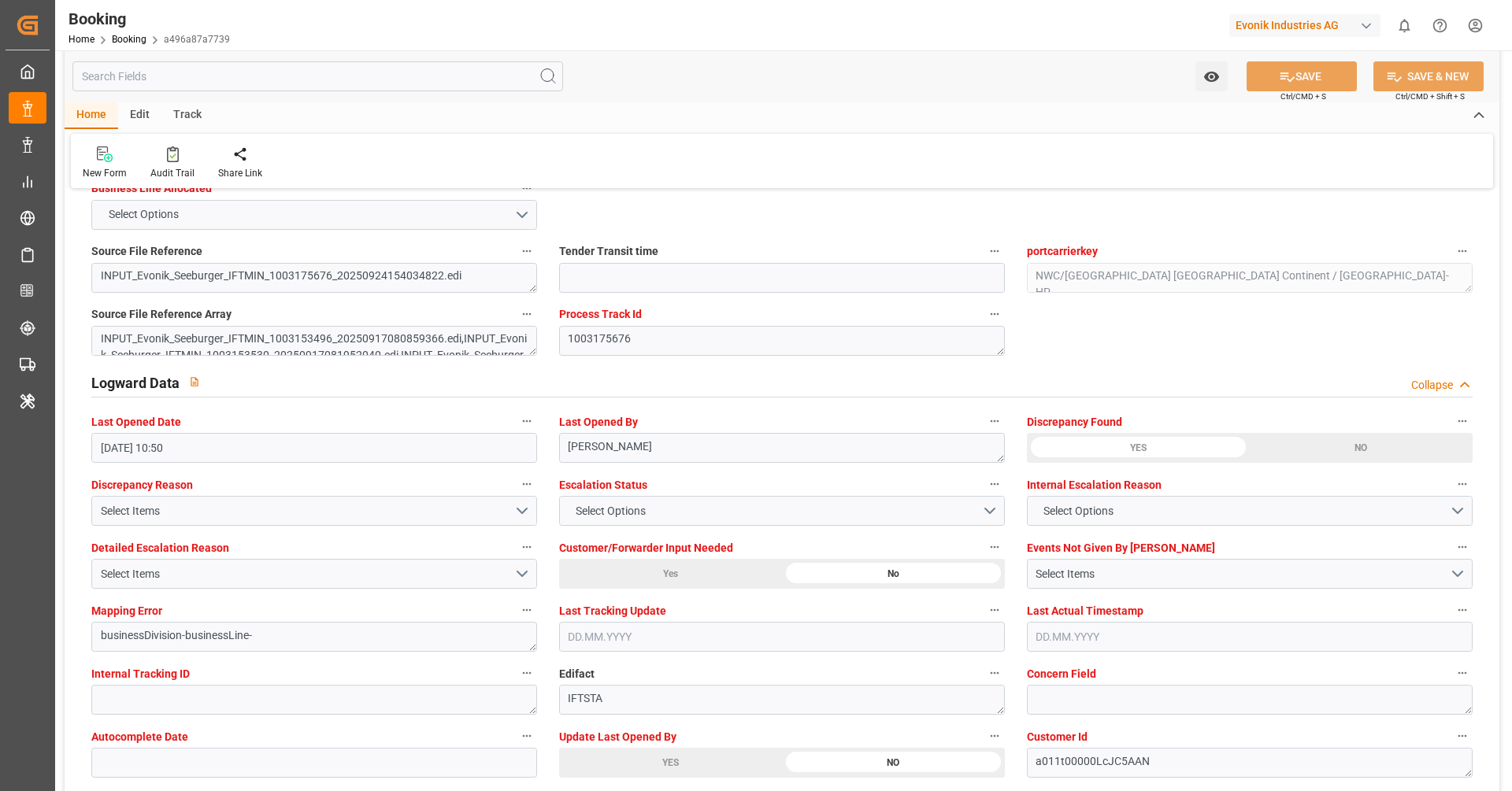
scroll to position [2681, 0]
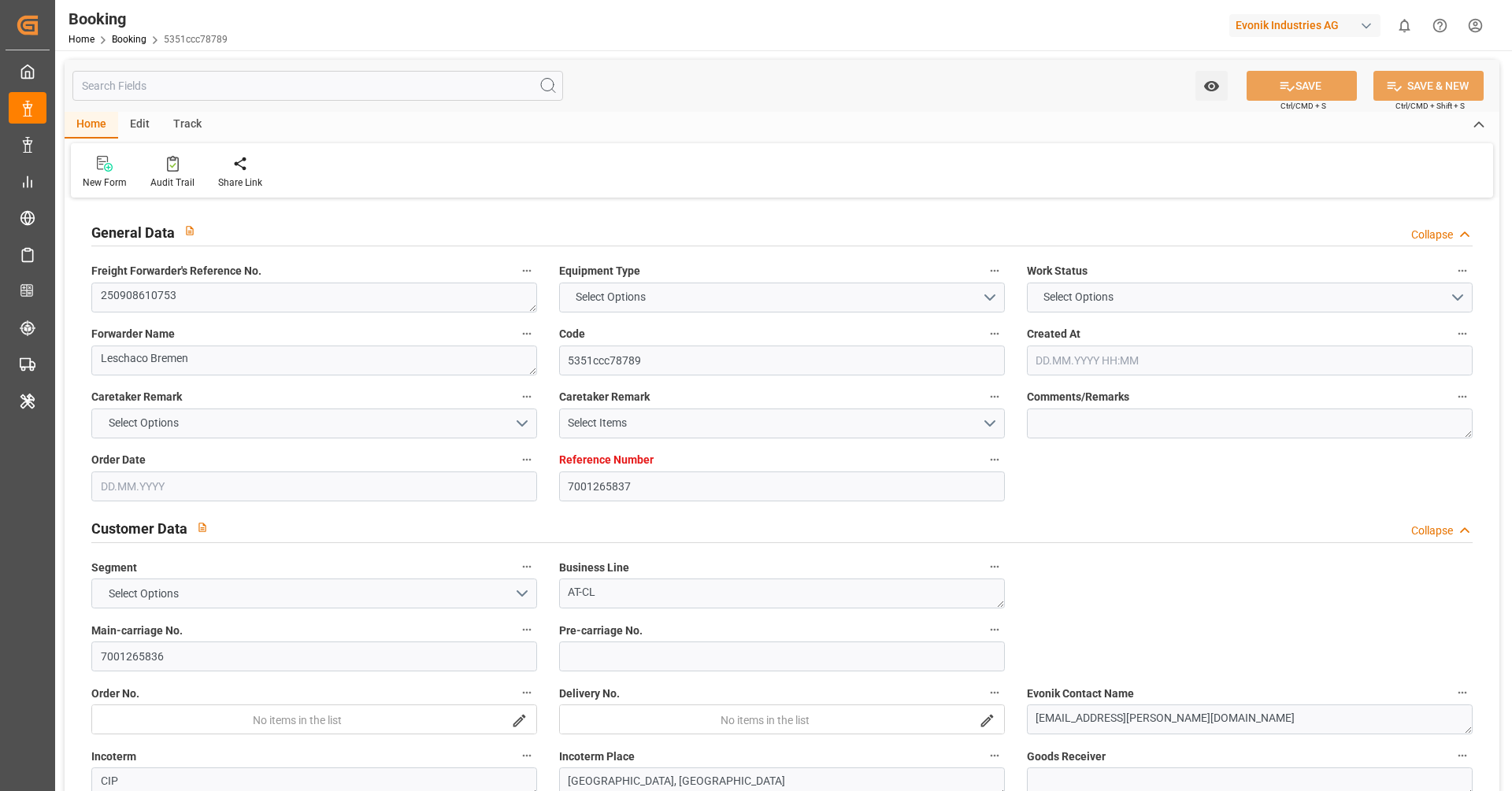
type input "7001265837"
type input "9444730"
type input "Hapag [PERSON_NAME]"
type input "Hapag Lloyd Aktiengesellschaft"
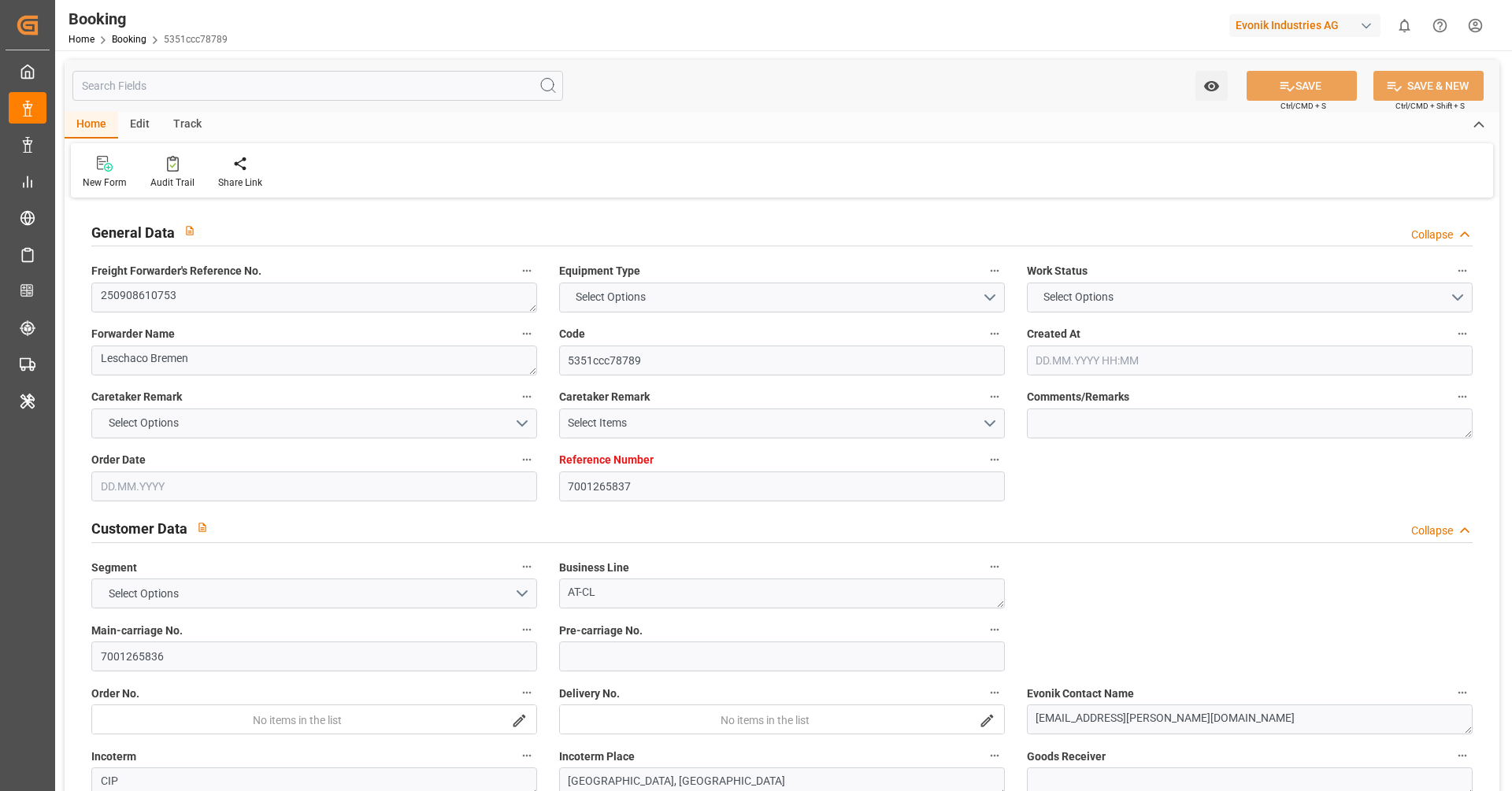
type input "NLRTM"
type input "USNYC"
type input "03.09.2025 08:49"
type input "03.09.2025"
type input "19.10.2025"
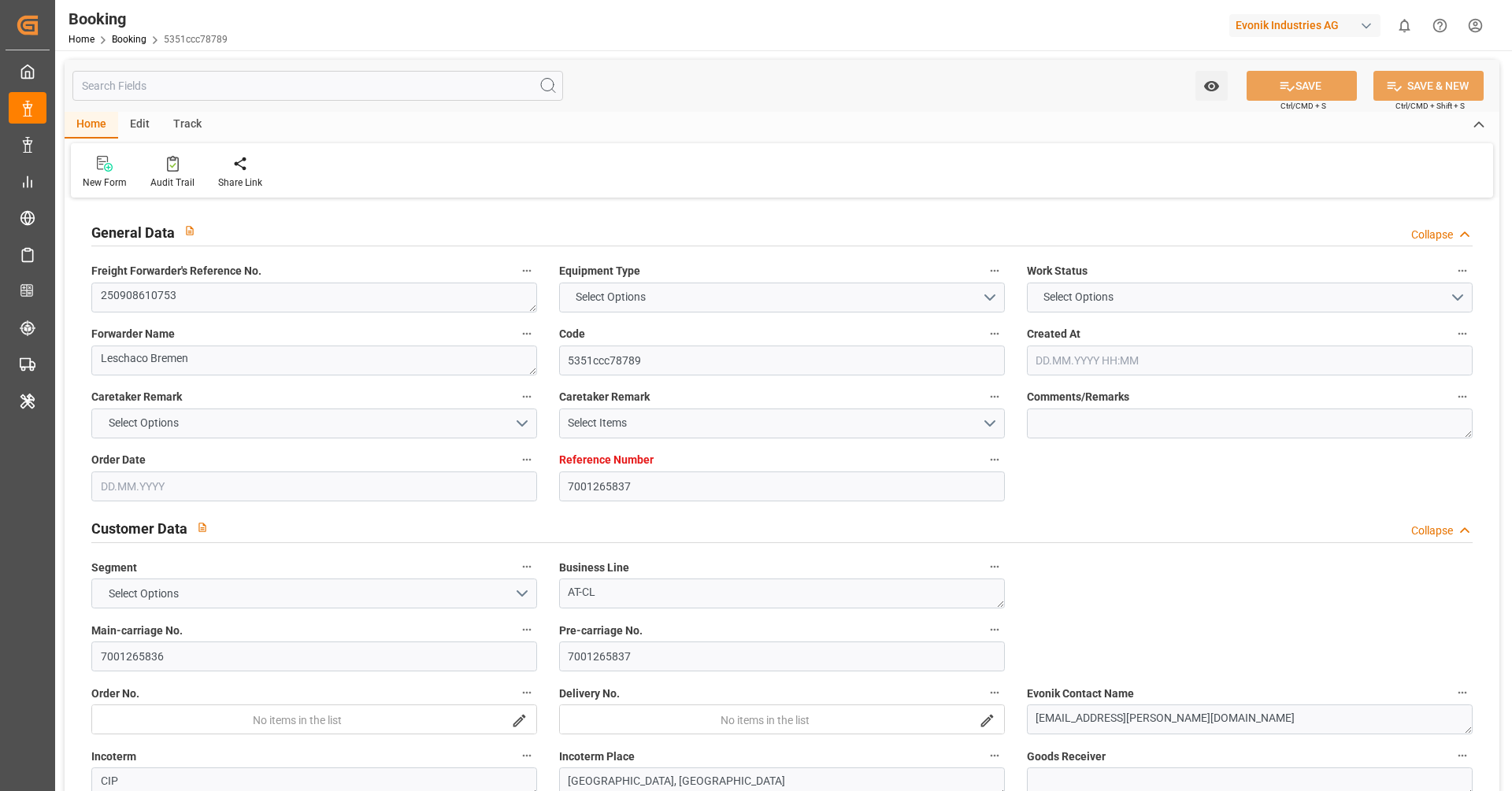
type input "22.09.2025"
type input "22.09.2025 00:00"
type input "03.09.2025"
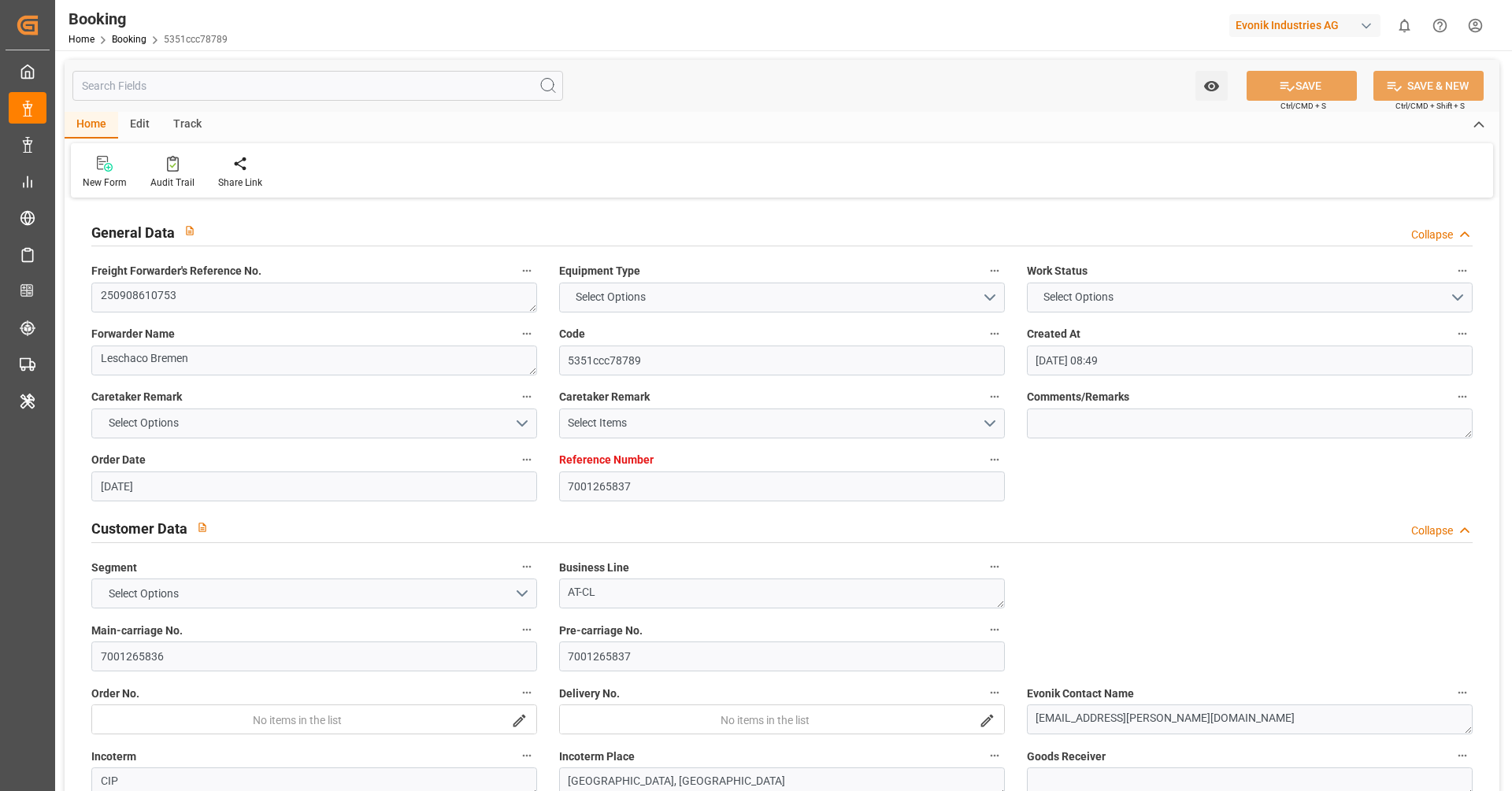
type input "10.10.2025 00:00"
type input "26.10.2025 00:00"
type input "20.10.2025 00:00"
type input "[DATE] 13:42"
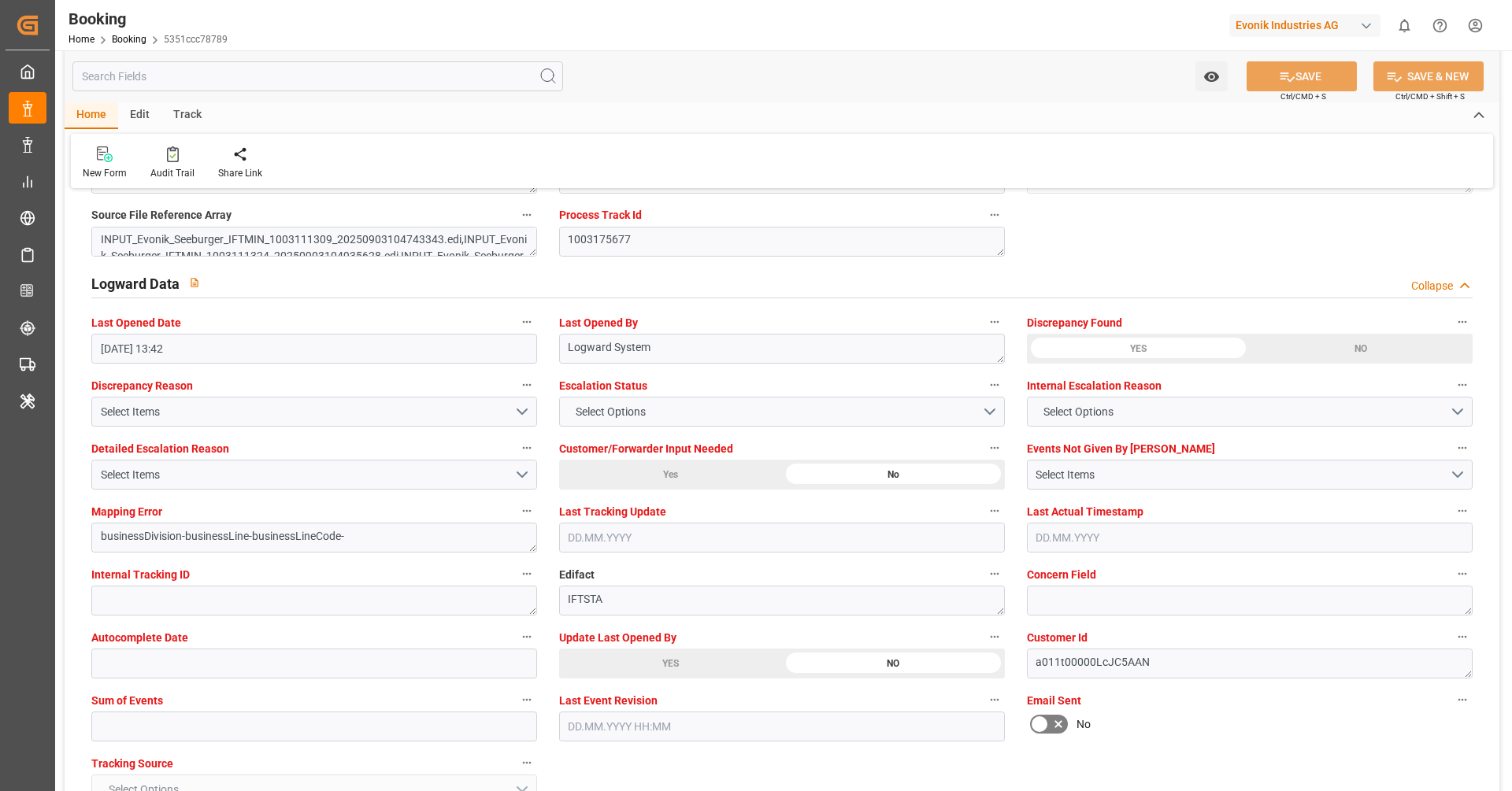
scroll to position [2782, 0]
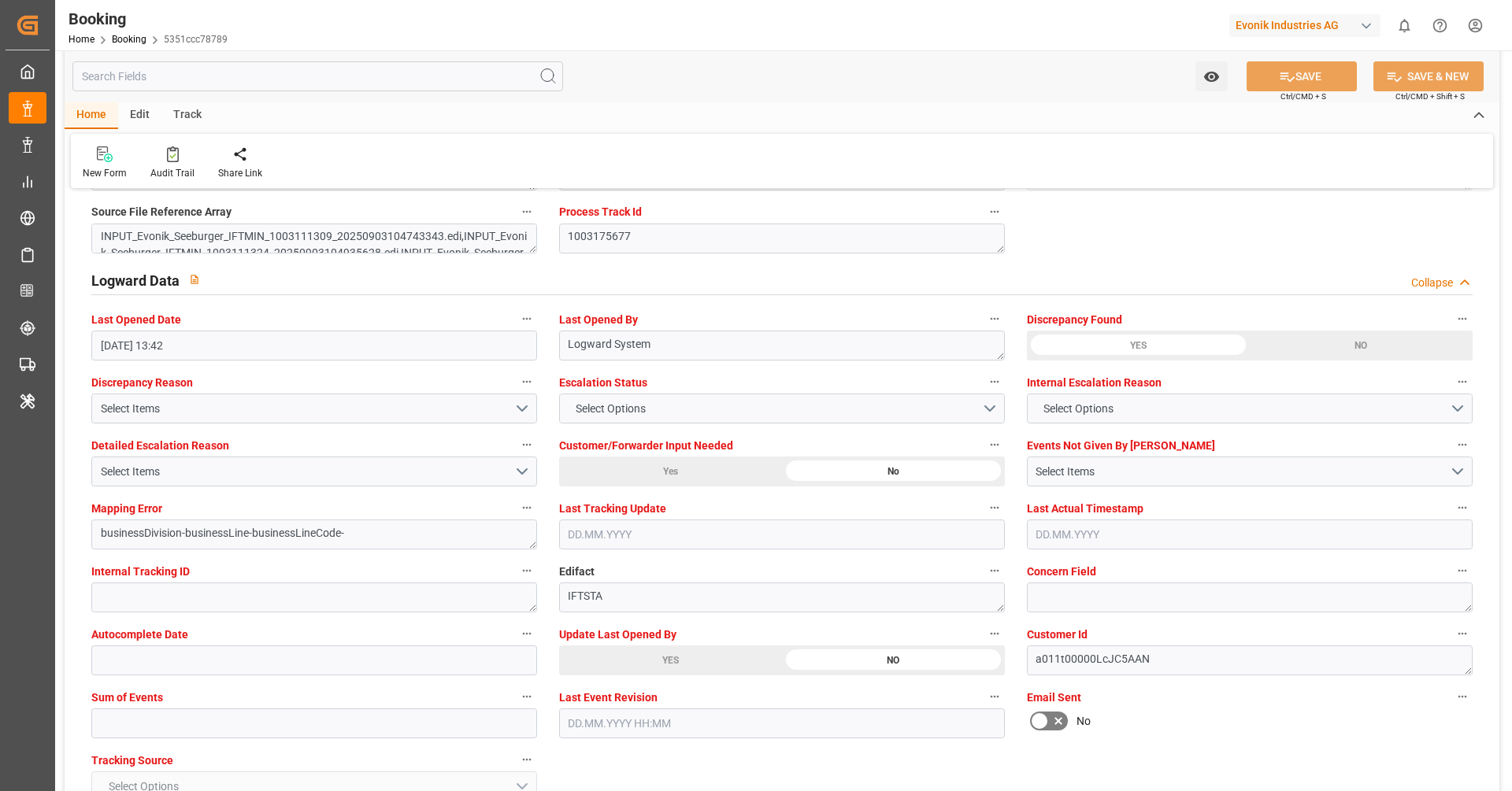
click at [680, 654] on div "YES" at bounding box center [671, 661] width 223 height 30
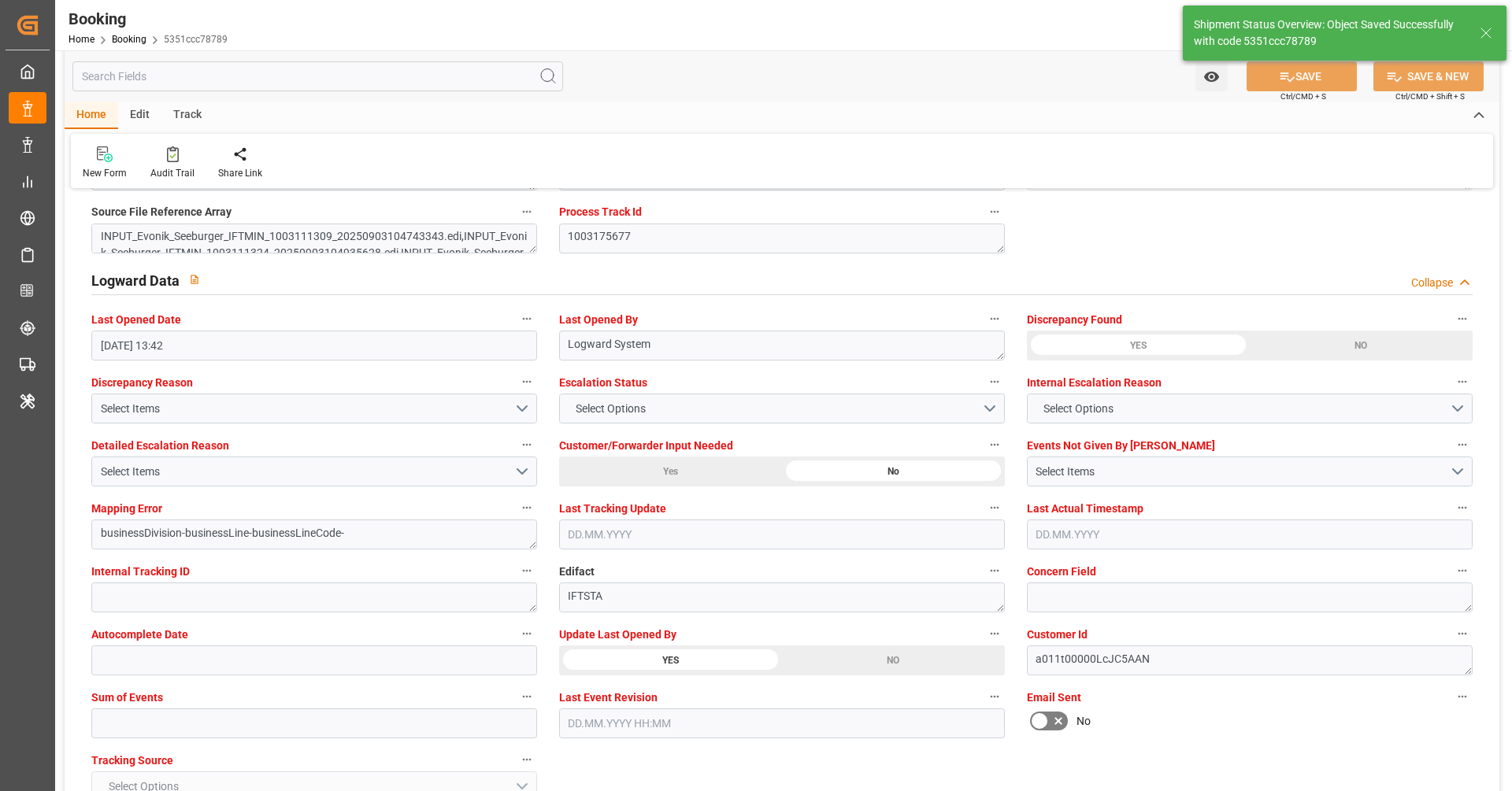
type textarea "Vipul Benurkar"
type textarea "businessDivision-businessLine-"
type input "25.09.2025 10:55"
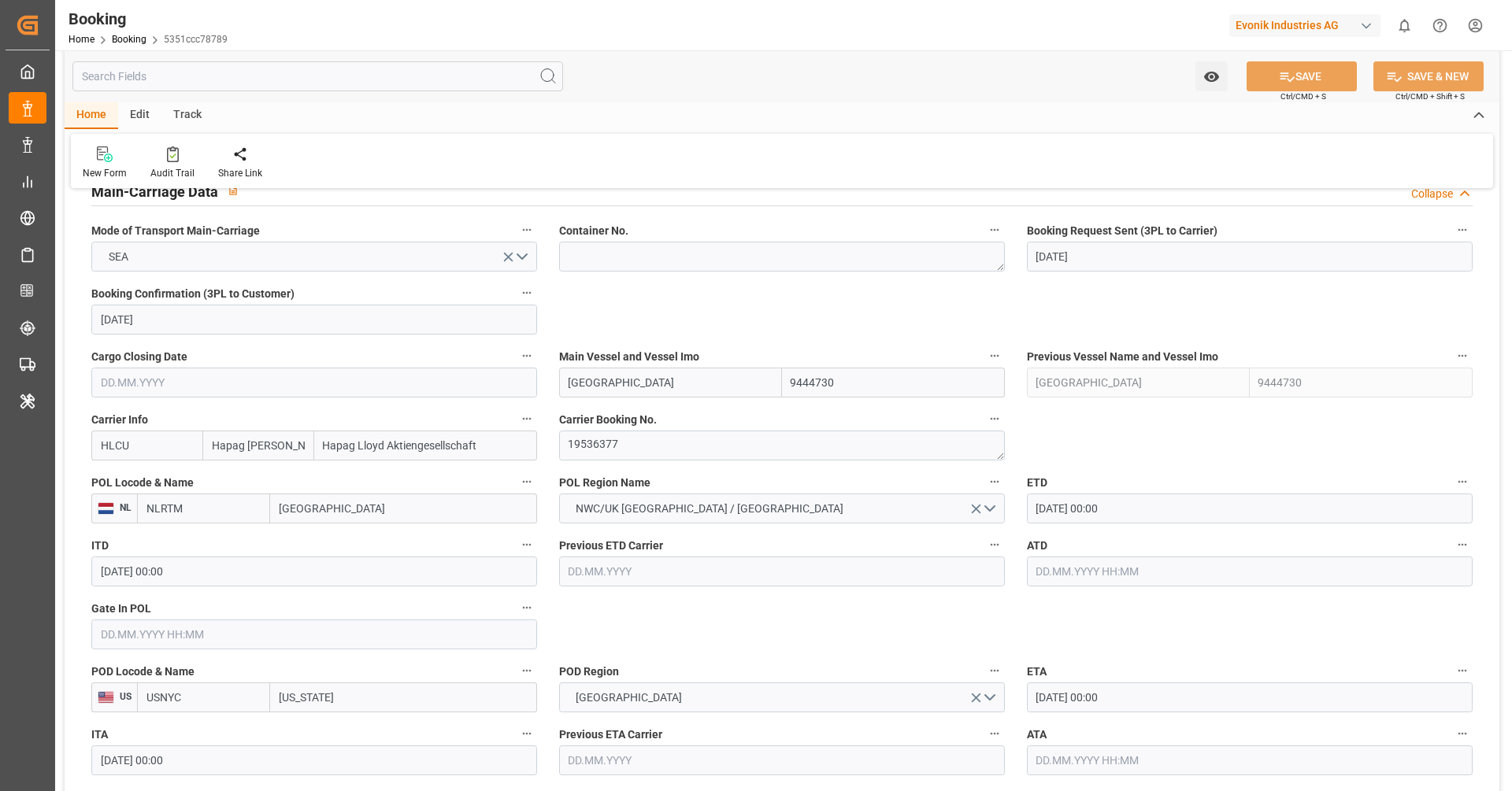
scroll to position [1051, 0]
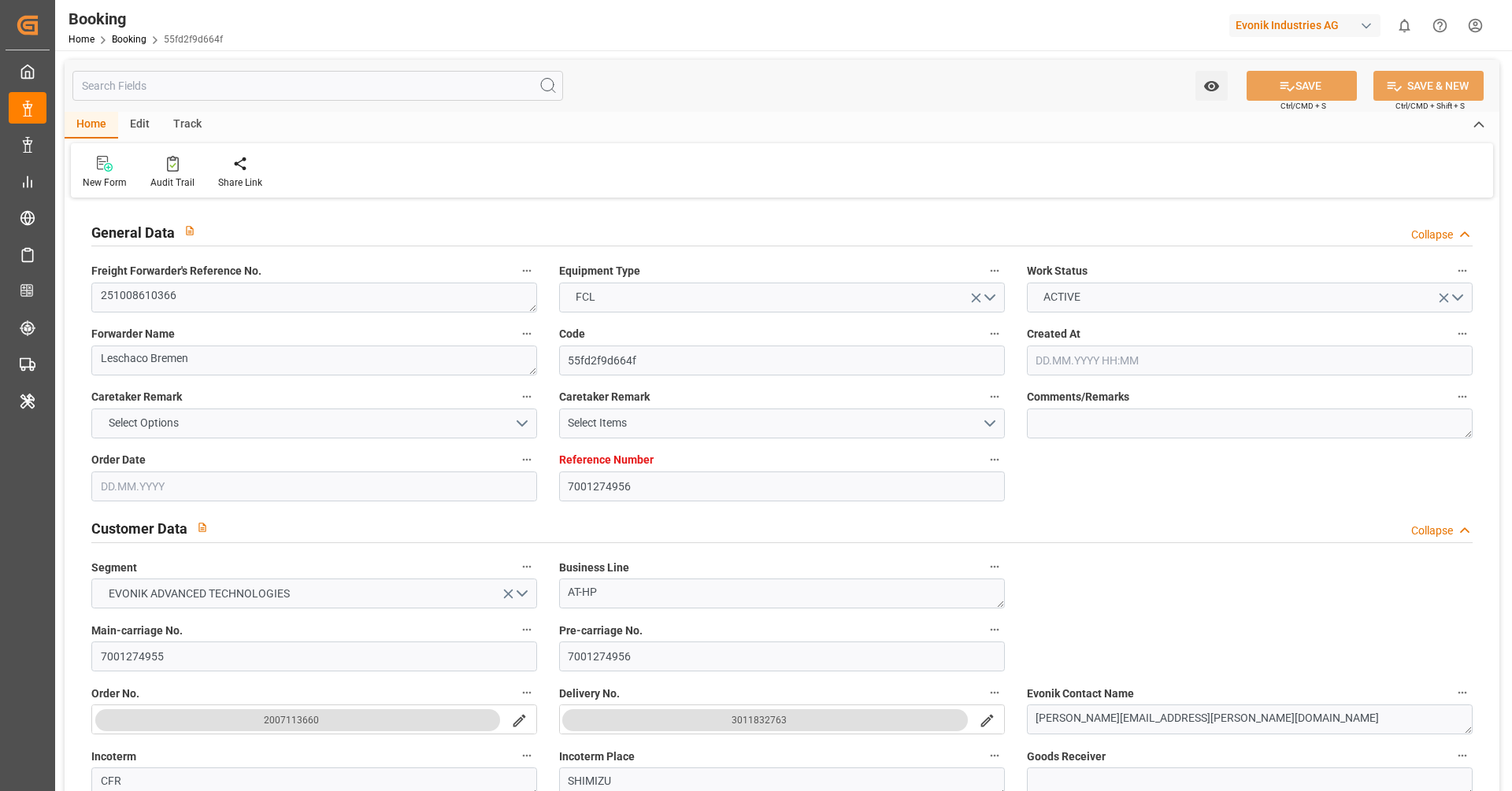
type input "7001274956"
type input "9780469"
type input "Hapag [PERSON_NAME]"
type input "Hapag Lloyd Aktiengesellschaft"
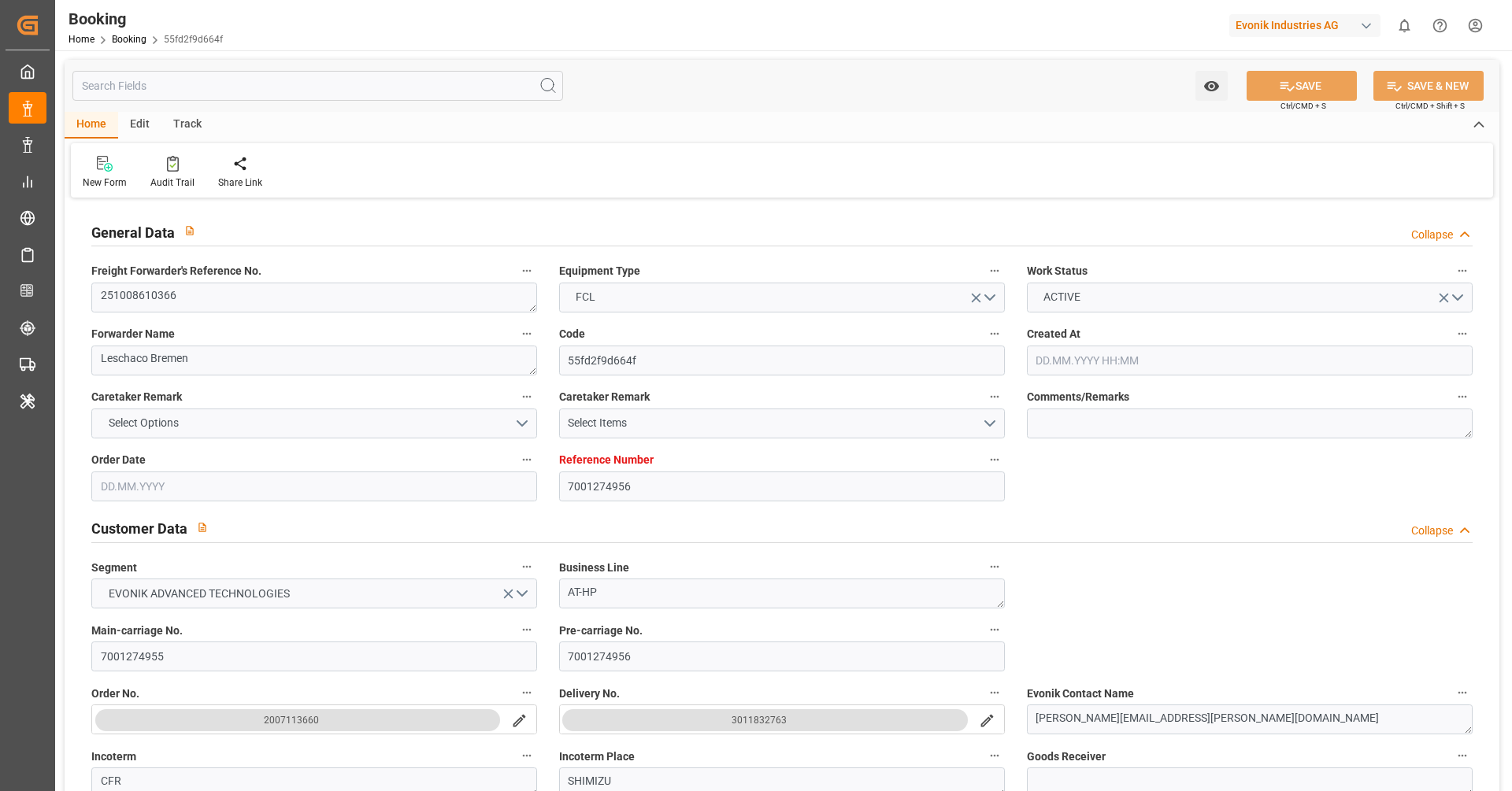
type input "NLRTM"
type input "JPSMZ"
type input "CNSGH"
type input "JPYOK"
type input "[DATE] 06:36"
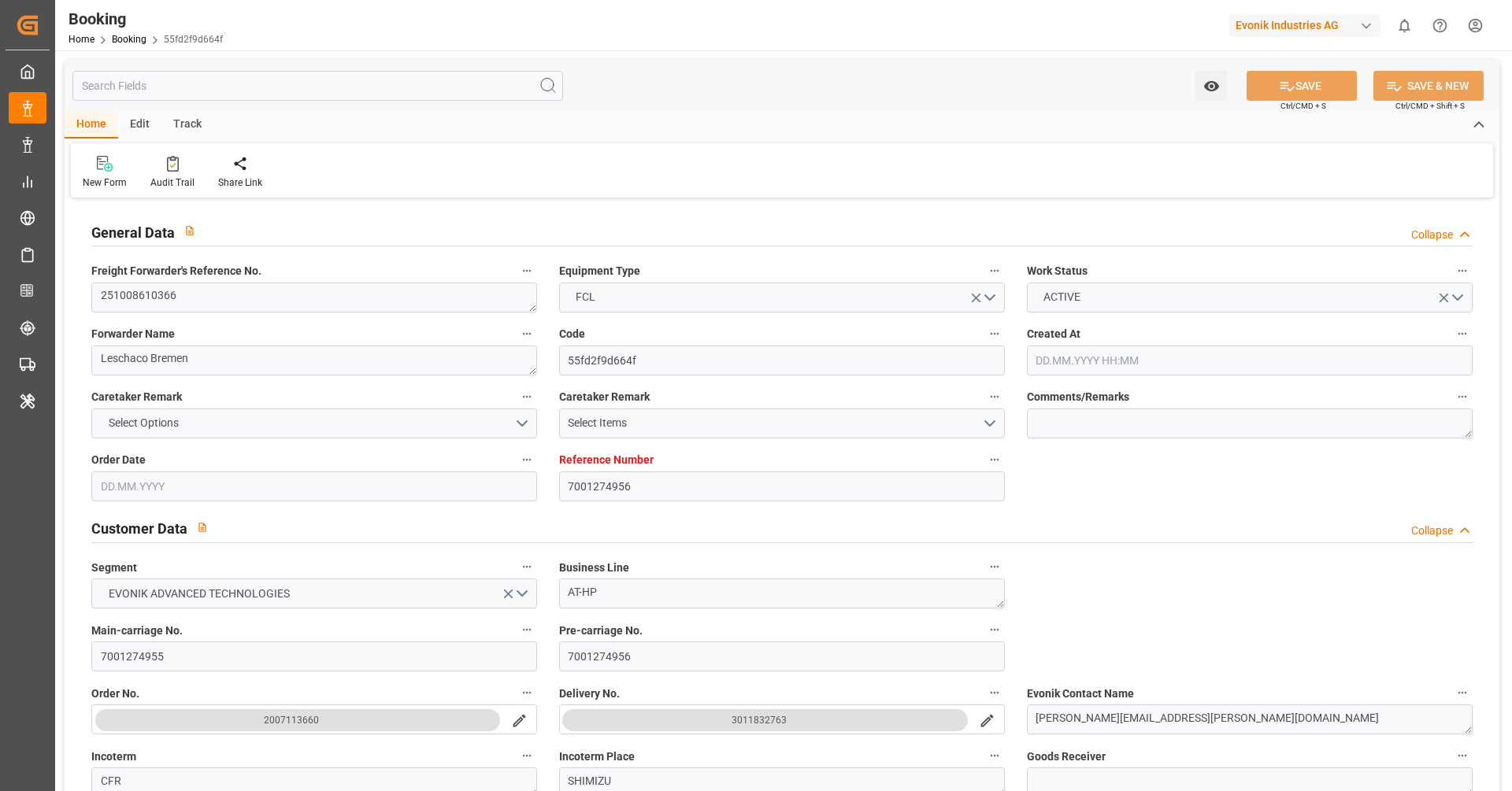
type input "[DATE]"
type input "[DATE] 00:00"
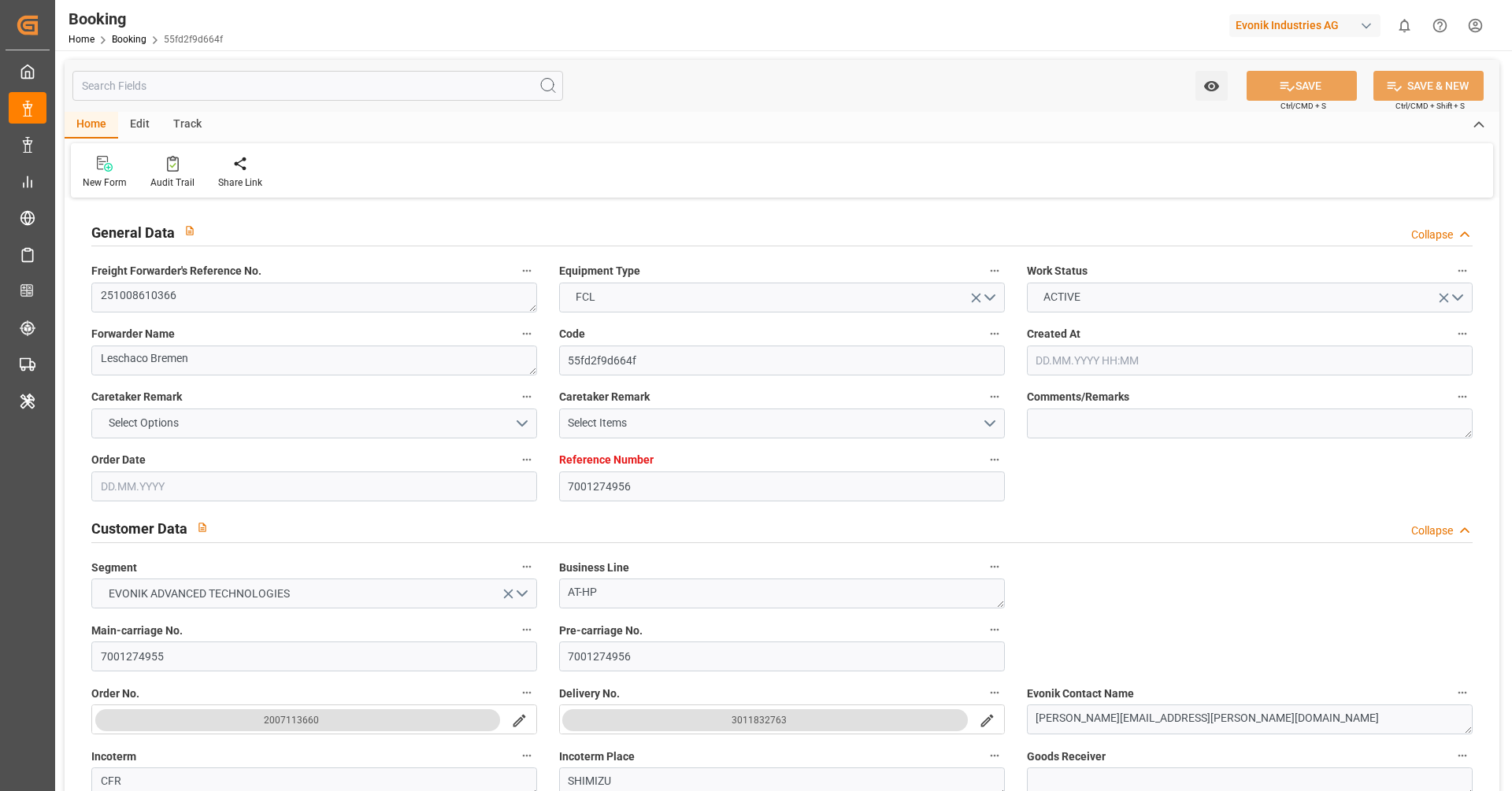
type input "[DATE]"
type input "[DATE] 00:00"
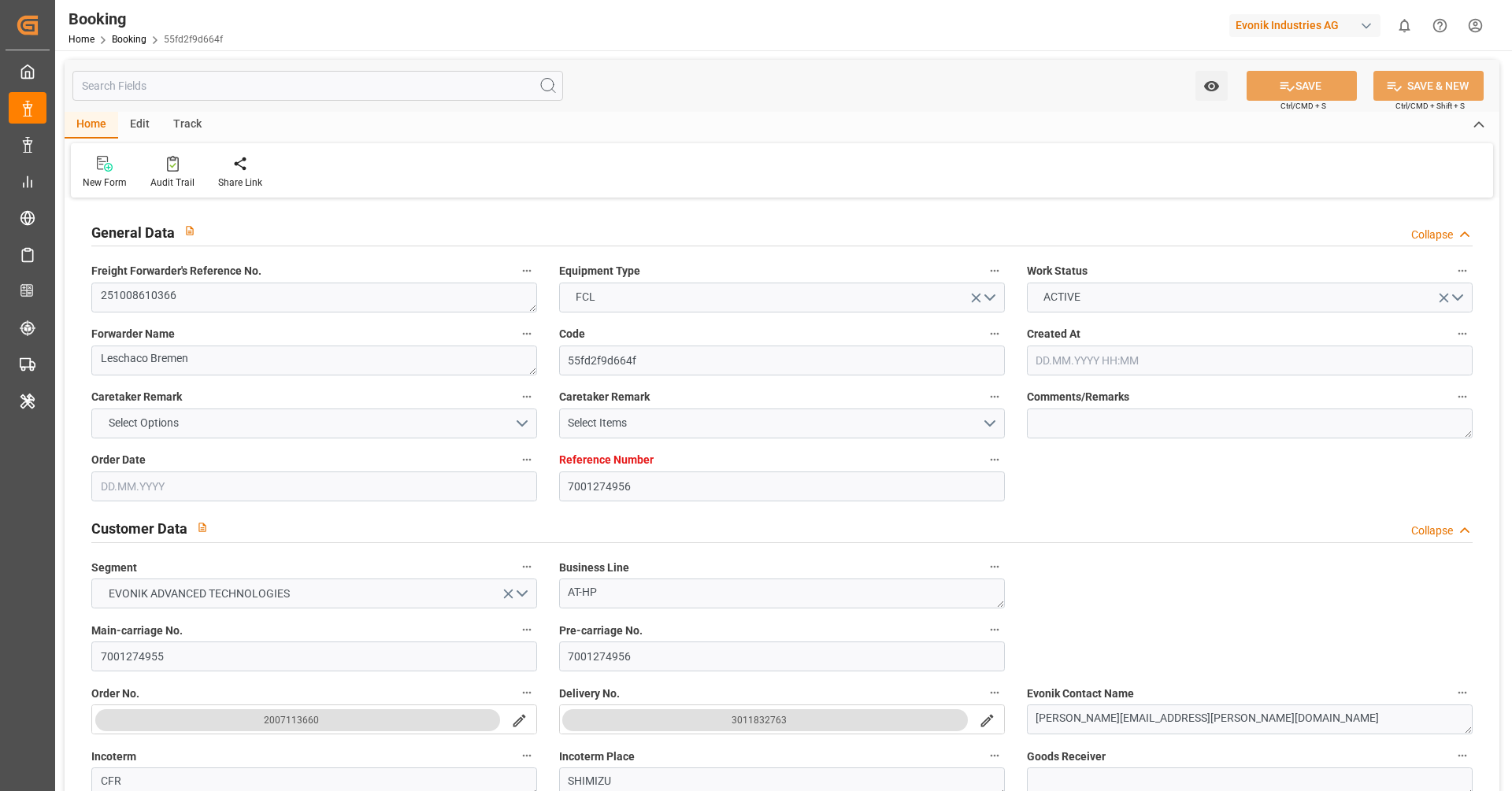
type input "[DATE] 00:00"
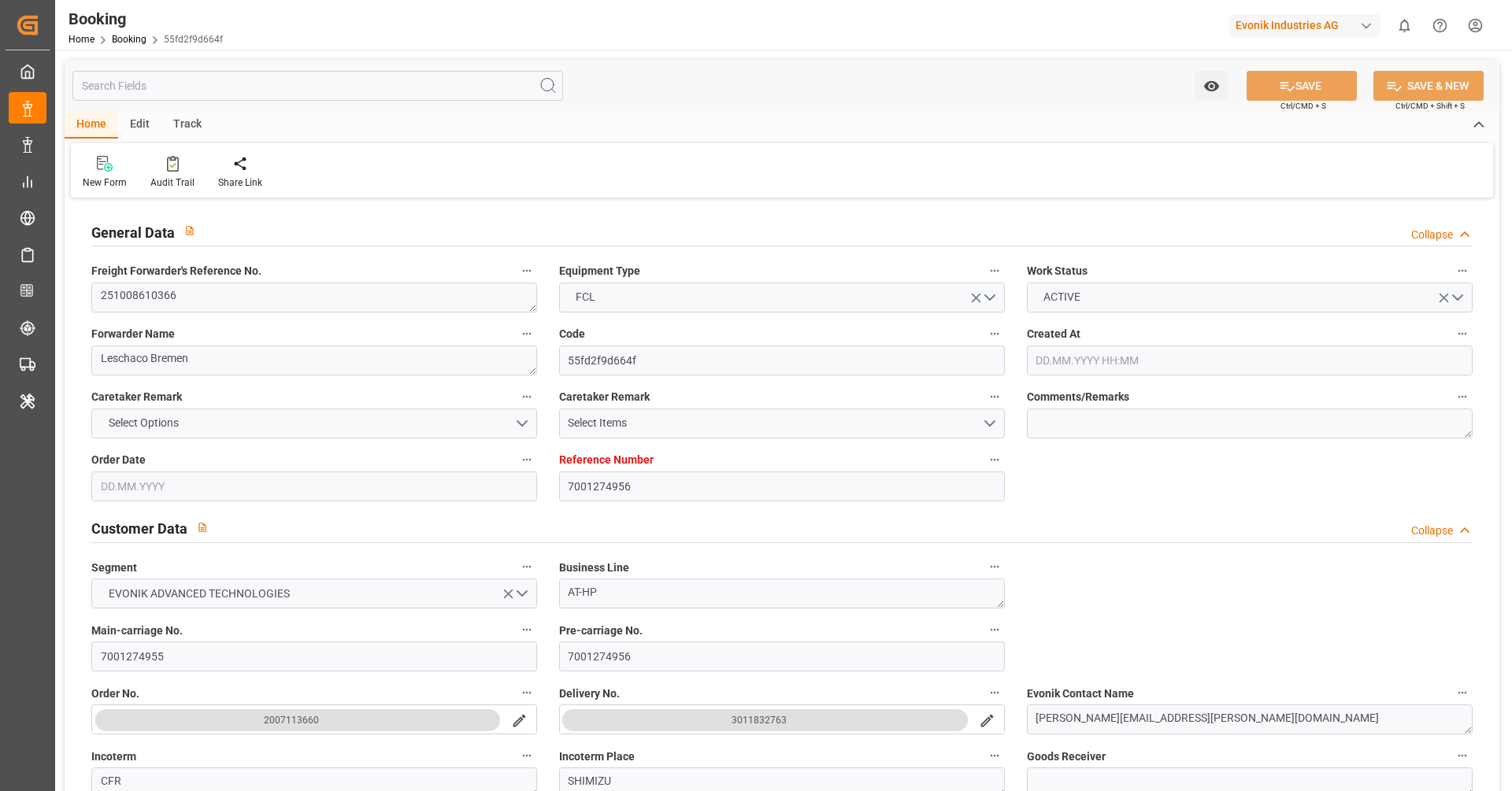
type input "[DATE] 00:00"
type input "[DATE] 13:42"
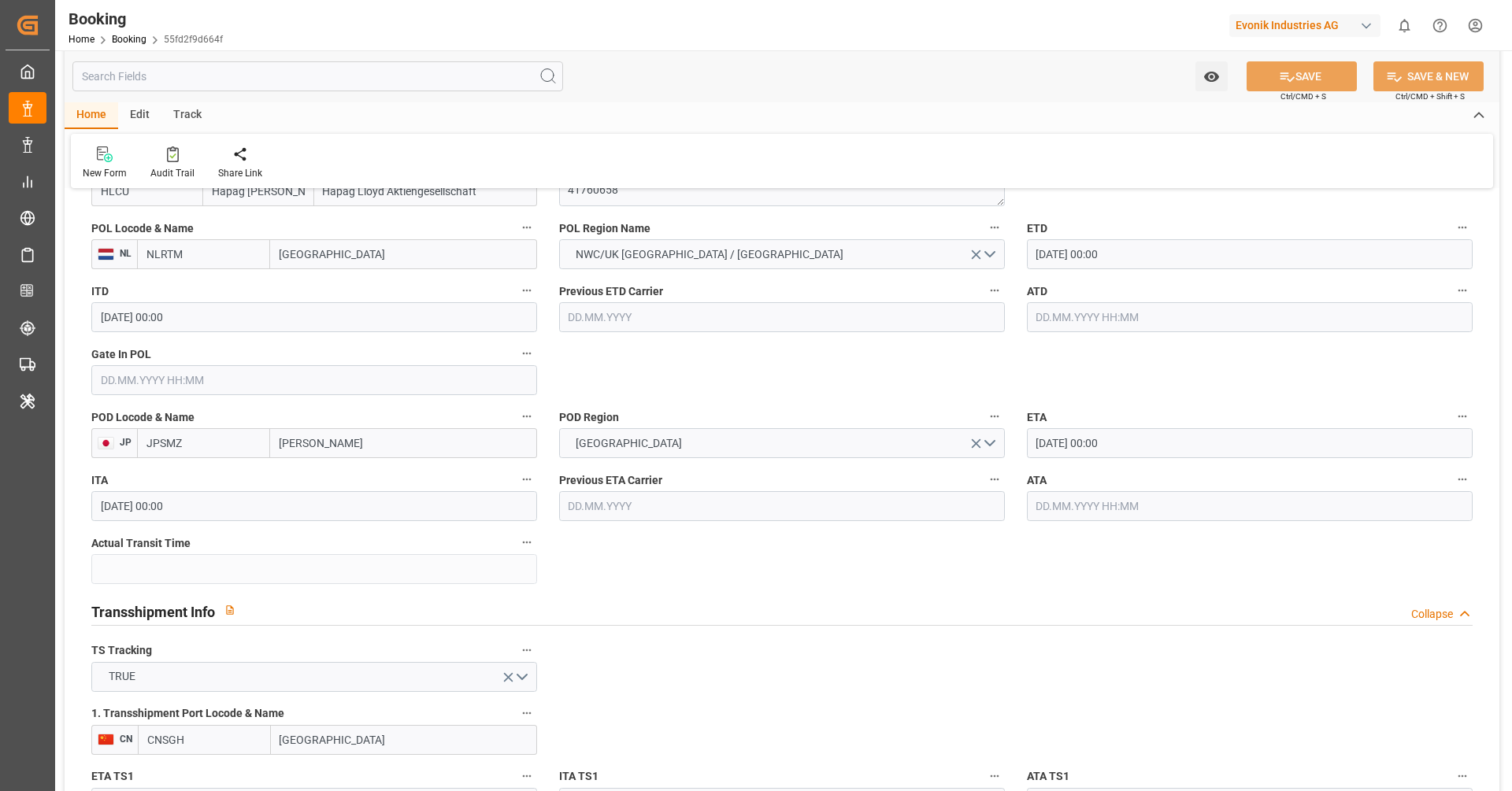
scroll to position [1220, 0]
